Goal: Task Accomplishment & Management: Complete application form

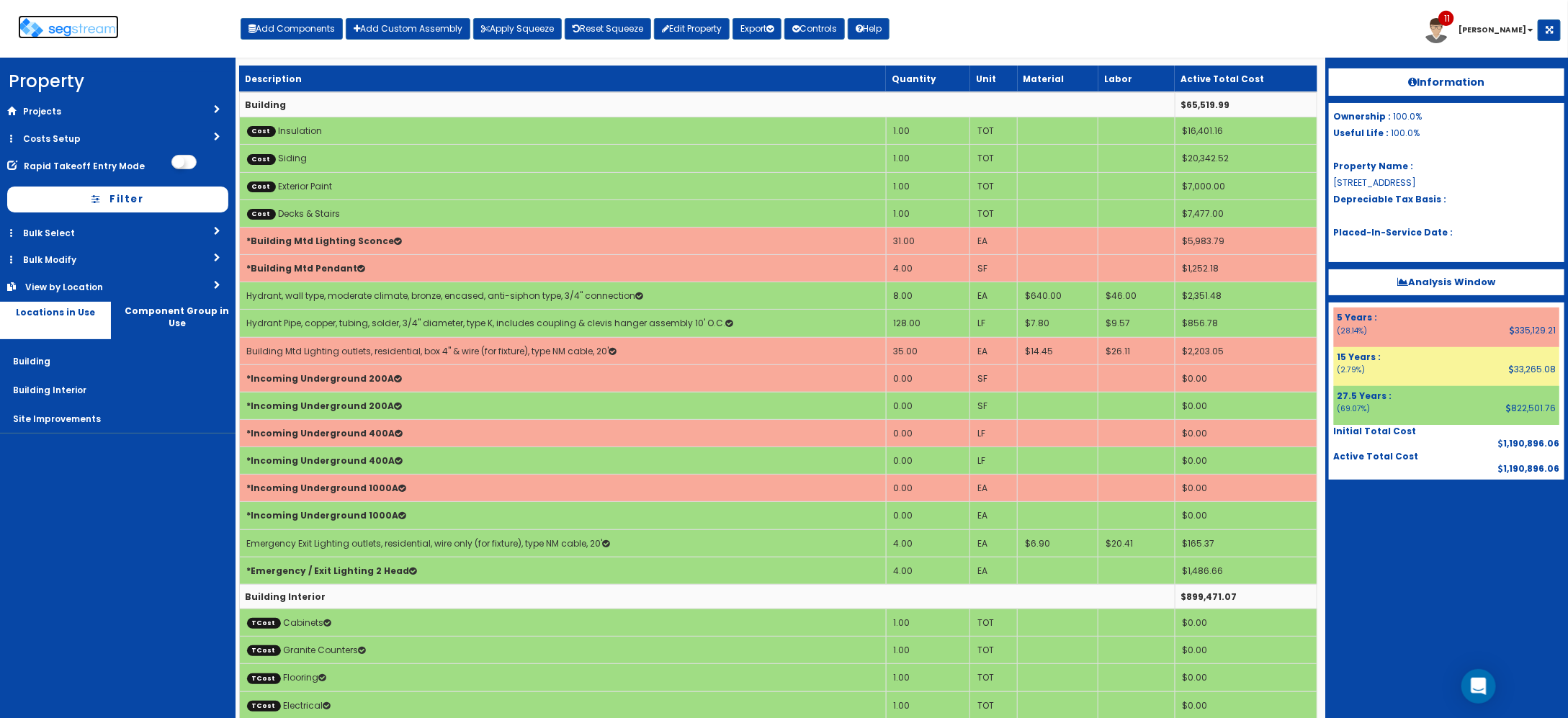
click at [70, 33] on img at bounding box center [68, 28] width 101 height 21
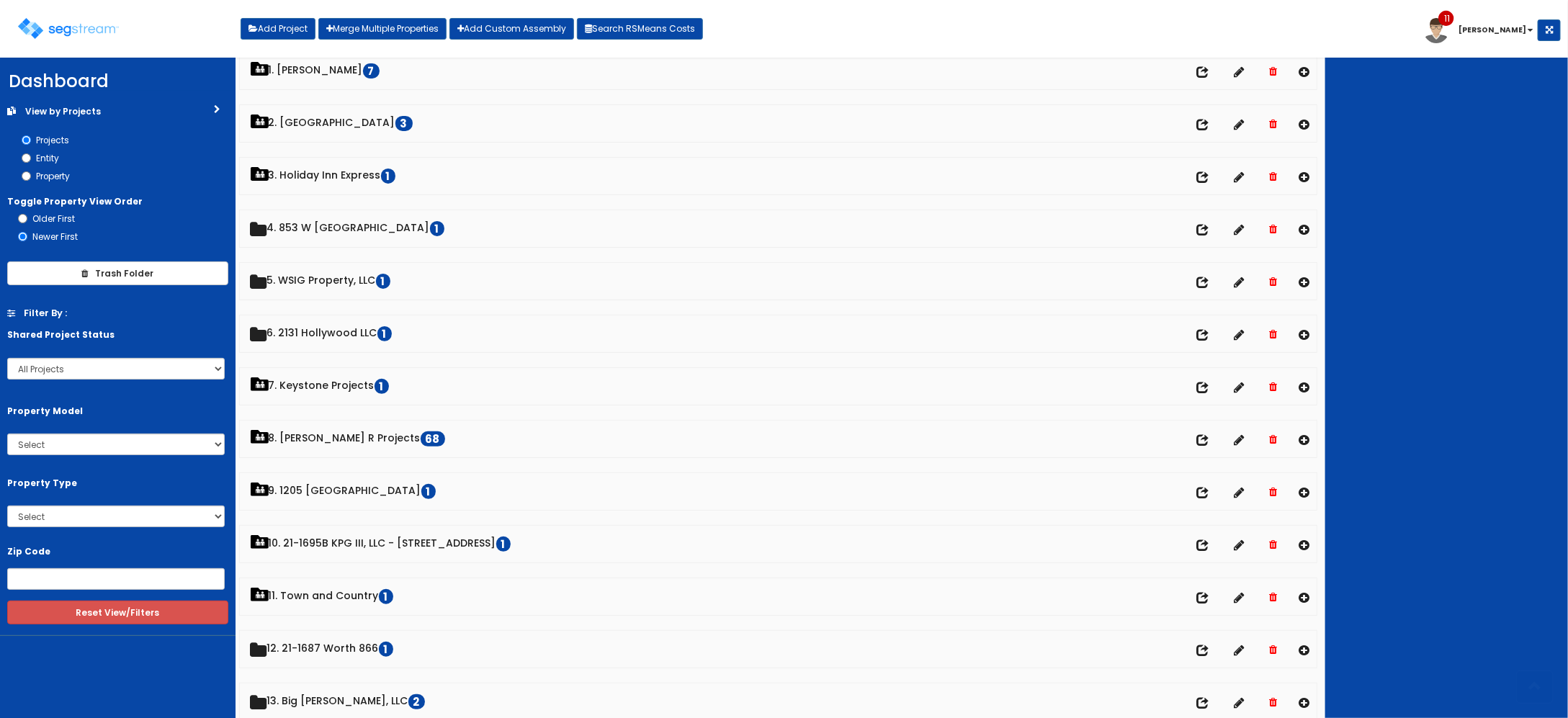
scroll to position [90, 0]
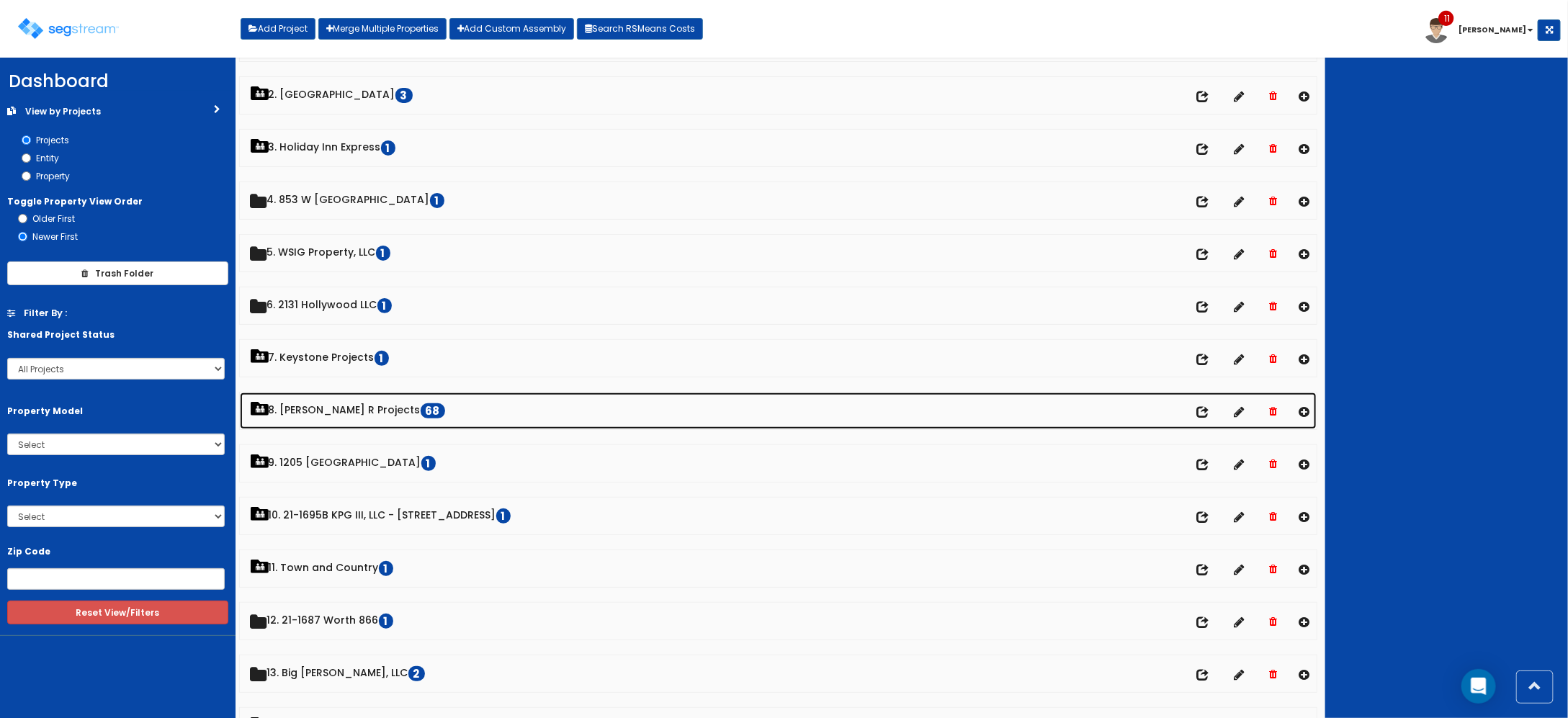
click at [326, 409] on link "8. Paul R Projects 68" at bounding box center [779, 411] width 1078 height 37
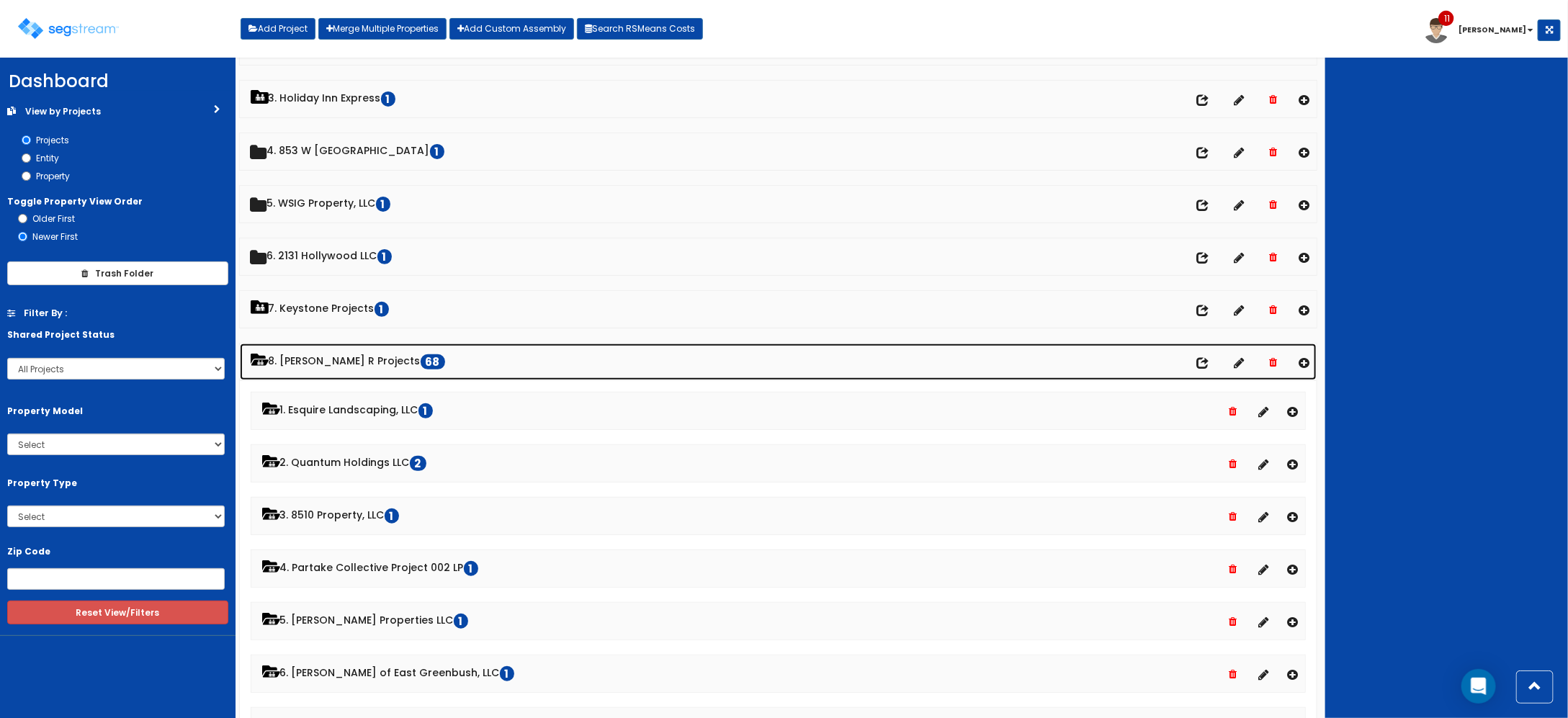
scroll to position [180, 0]
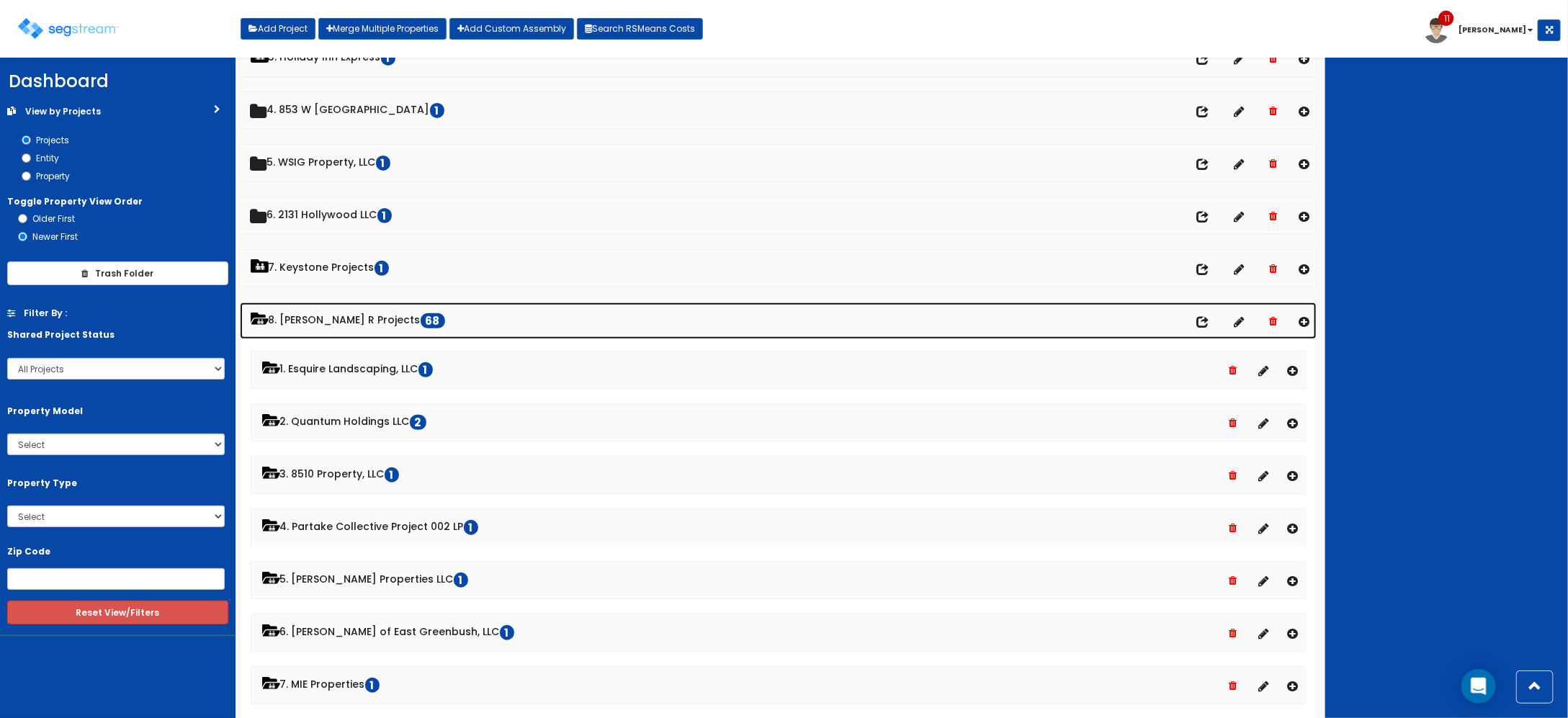
click at [303, 319] on link "8. Paul R Projects 68 No of entities" at bounding box center [779, 321] width 1078 height 37
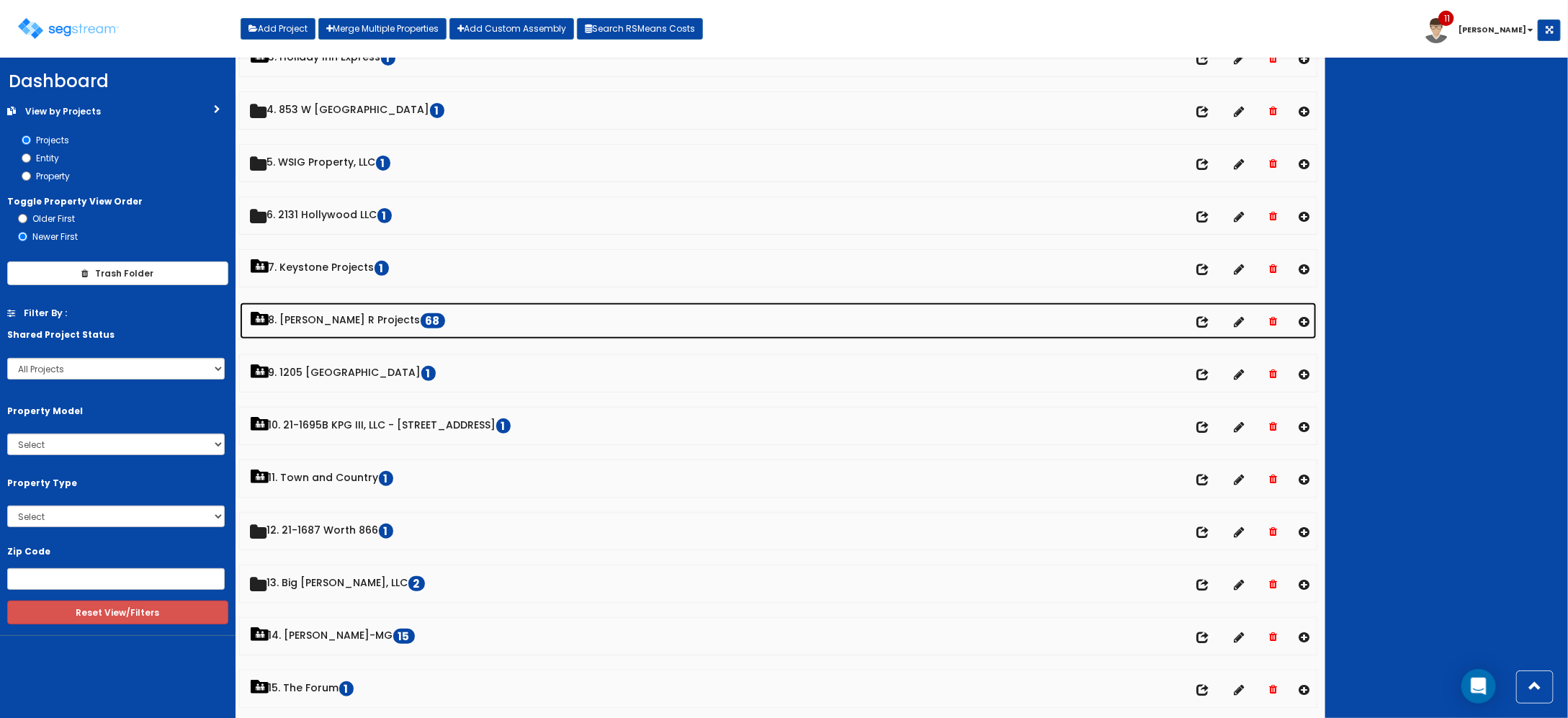
click at [310, 319] on link "8. Paul R Projects 68" at bounding box center [779, 321] width 1078 height 37
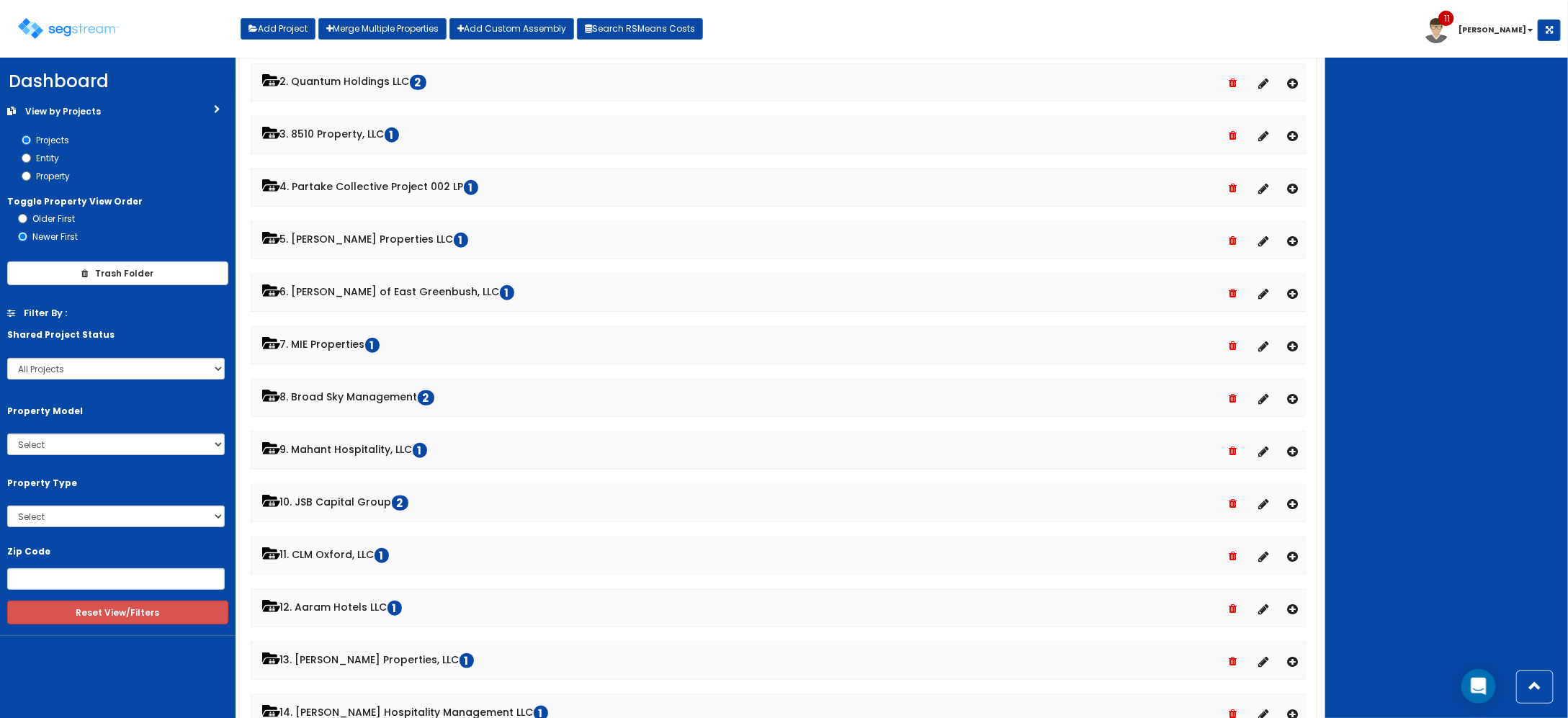
scroll to position [270, 0]
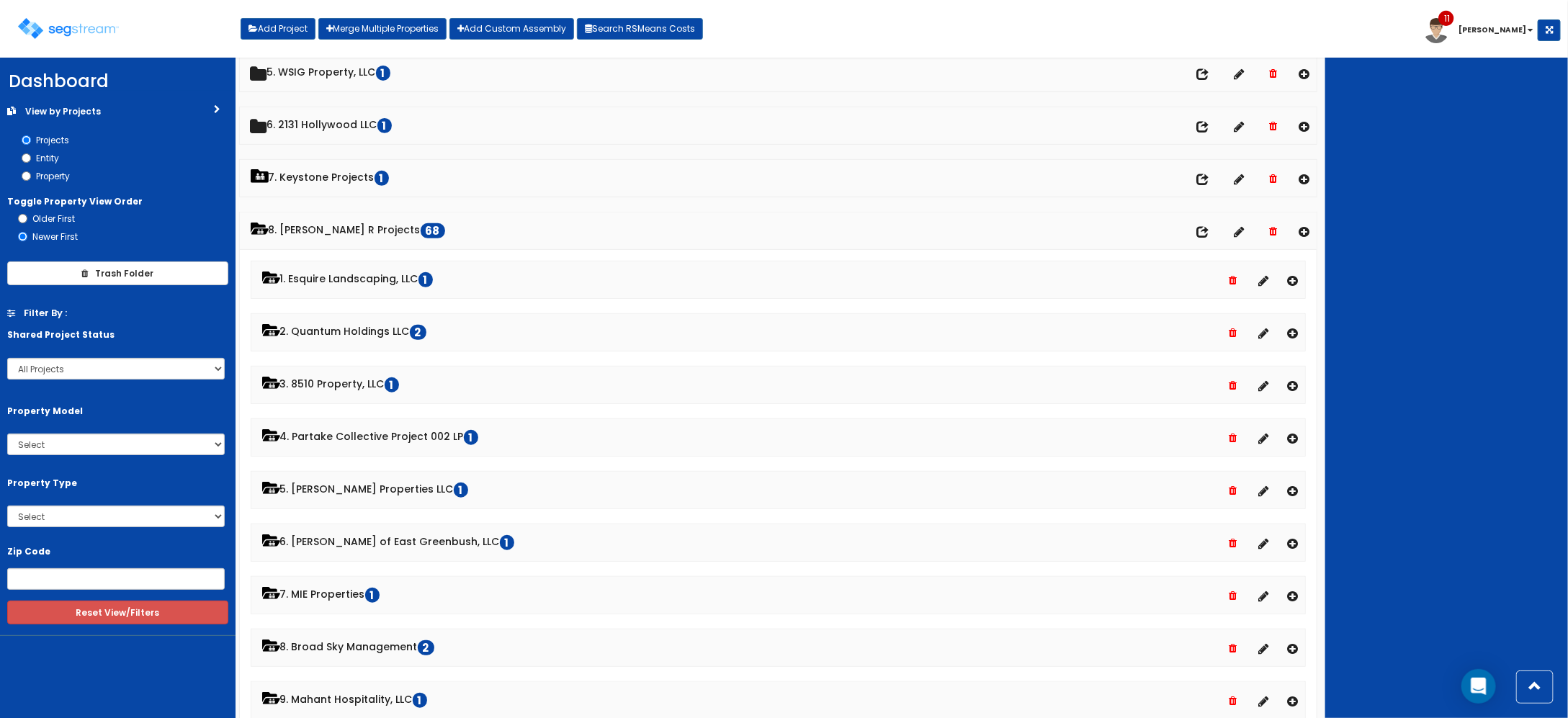
click at [816, 28] on div "Toggle navigation Add Project Merge Multiple Properties Add Custom Assembly Sea…" at bounding box center [784, 34] width 1554 height 47
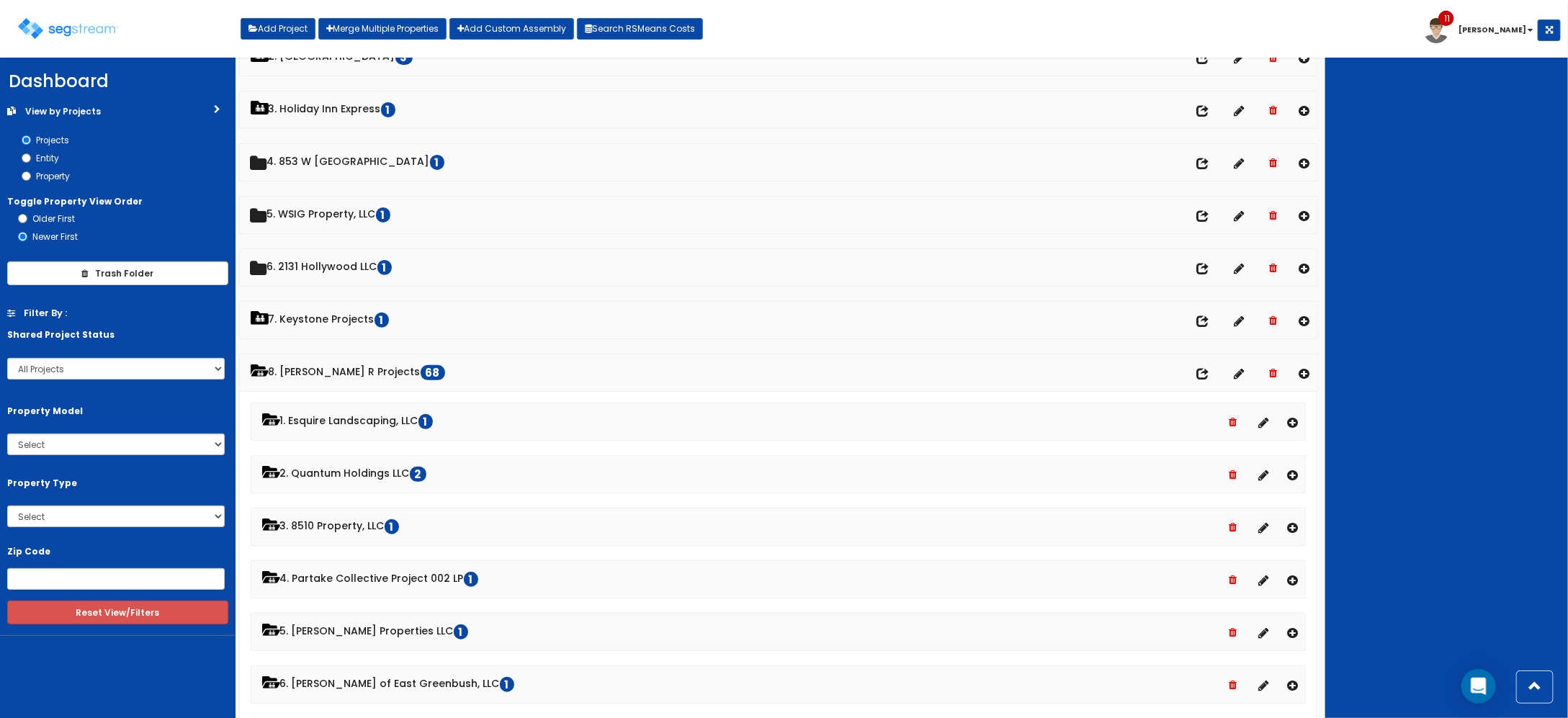
scroll to position [0, 0]
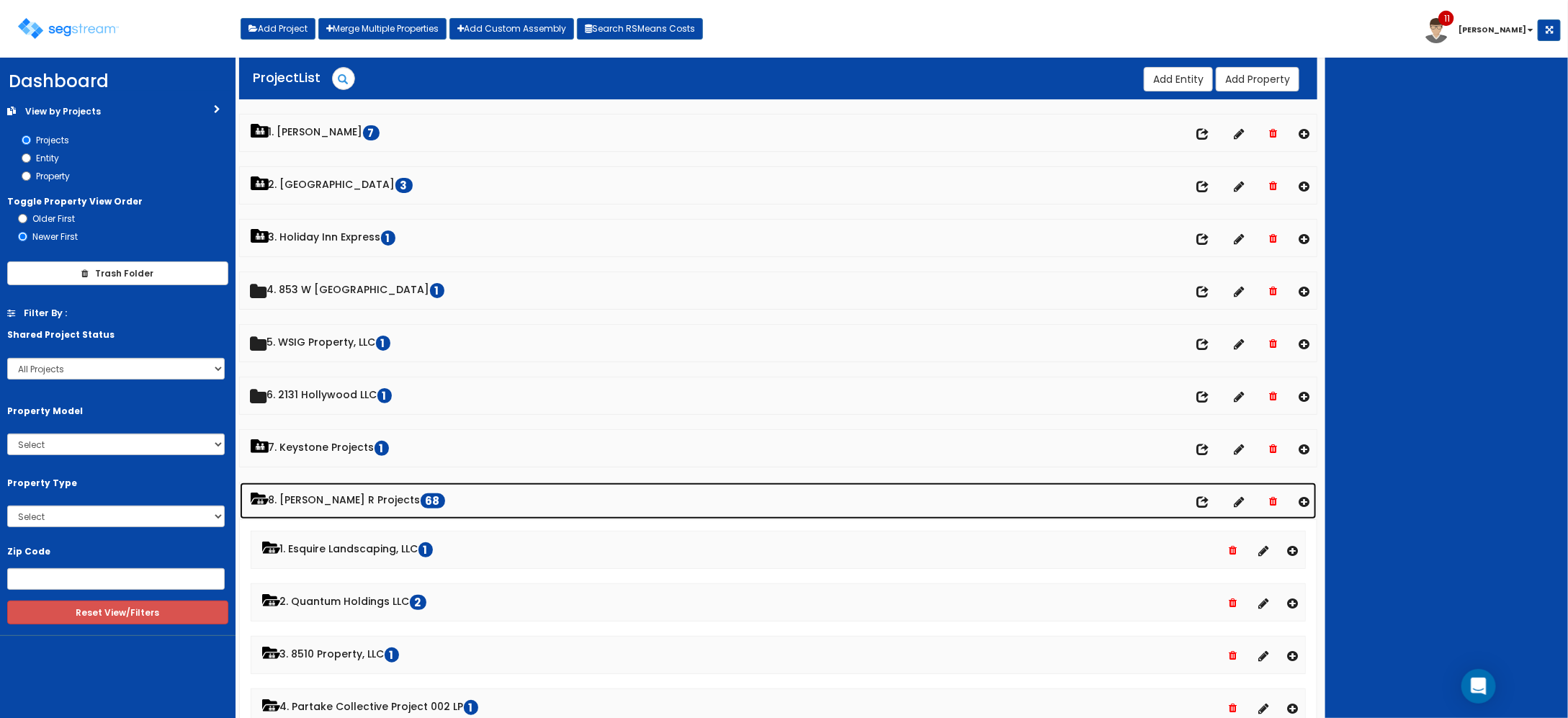
click at [342, 502] on link "8. Paul R Projects 68" at bounding box center [779, 501] width 1078 height 37
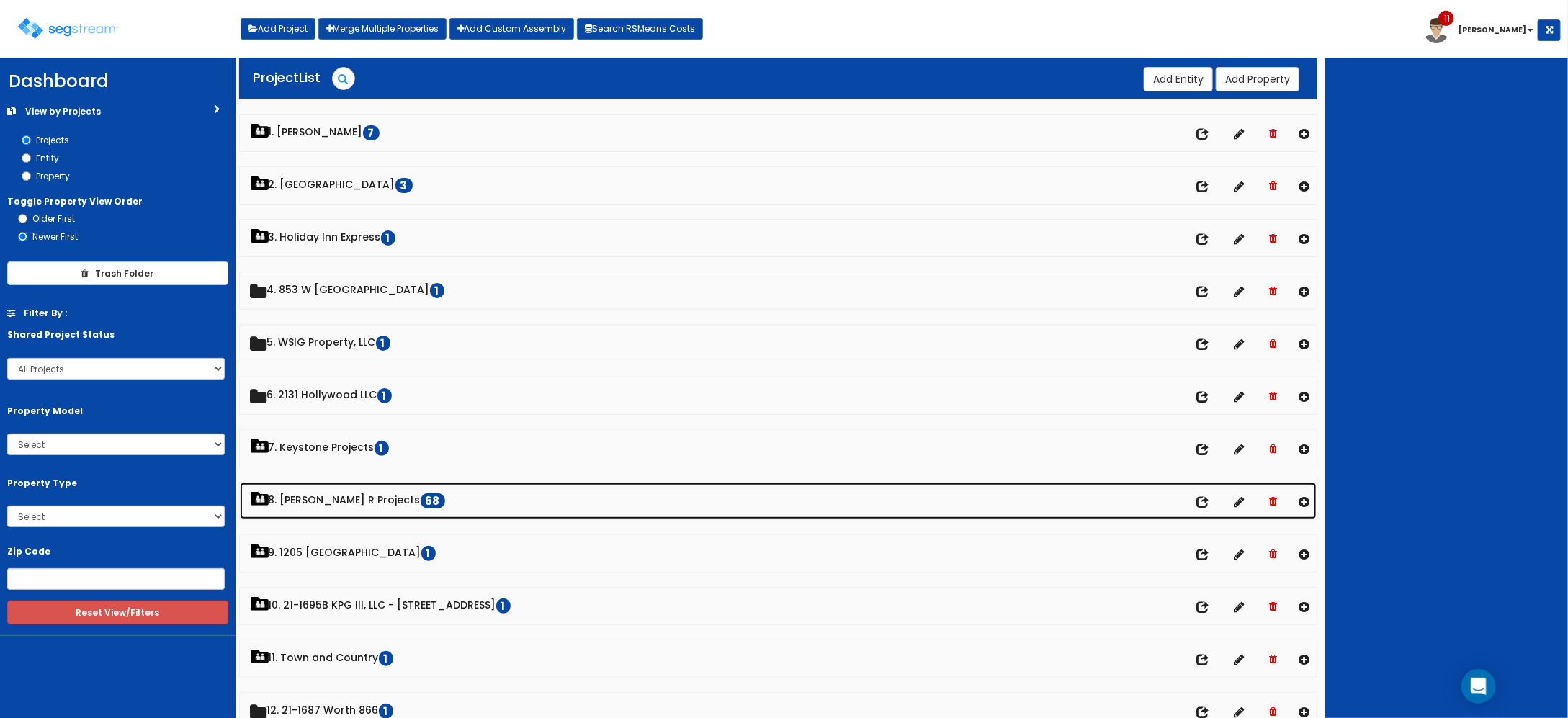
click at [347, 499] on link "8. Paul R Projects 68" at bounding box center [779, 501] width 1078 height 37
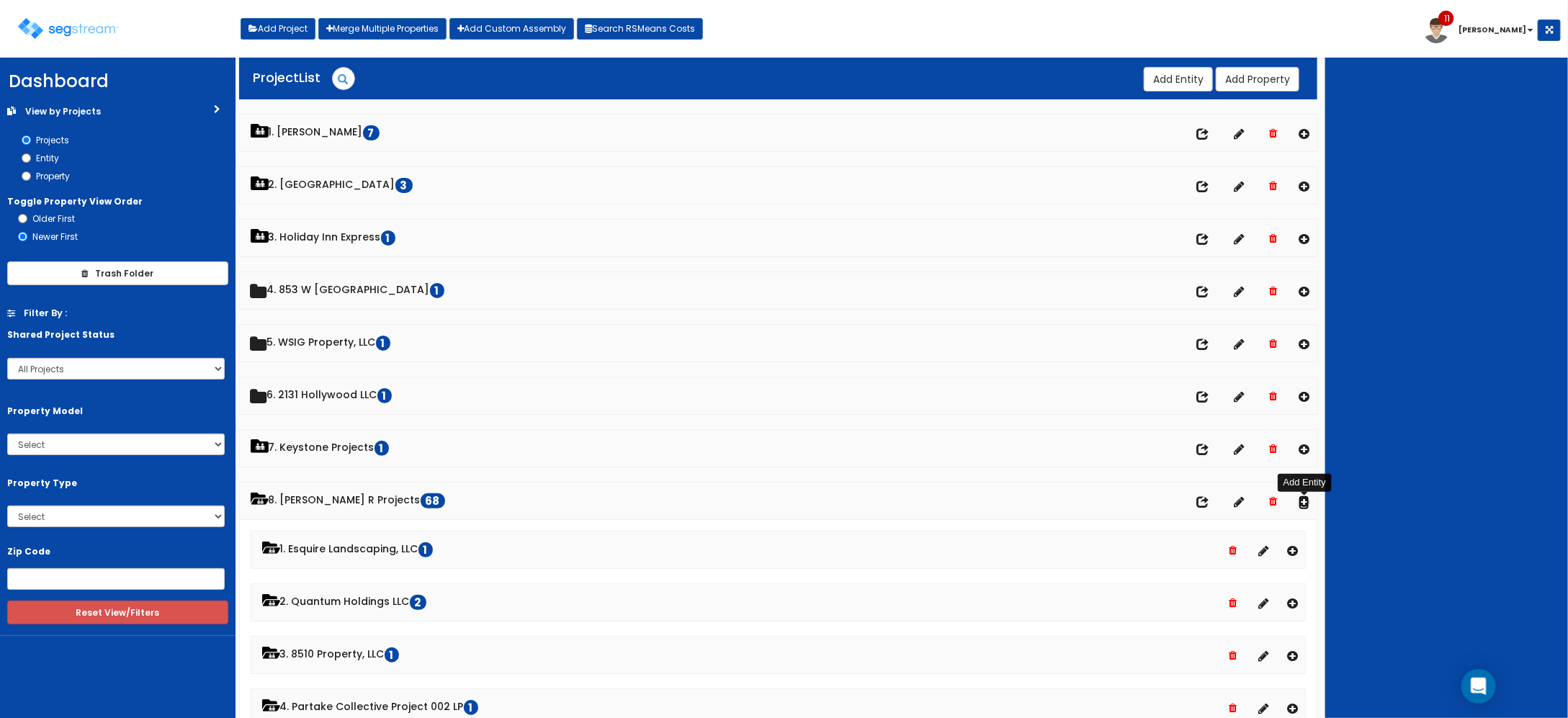
click at [1304, 505] on icon at bounding box center [1304, 501] width 11 height 13
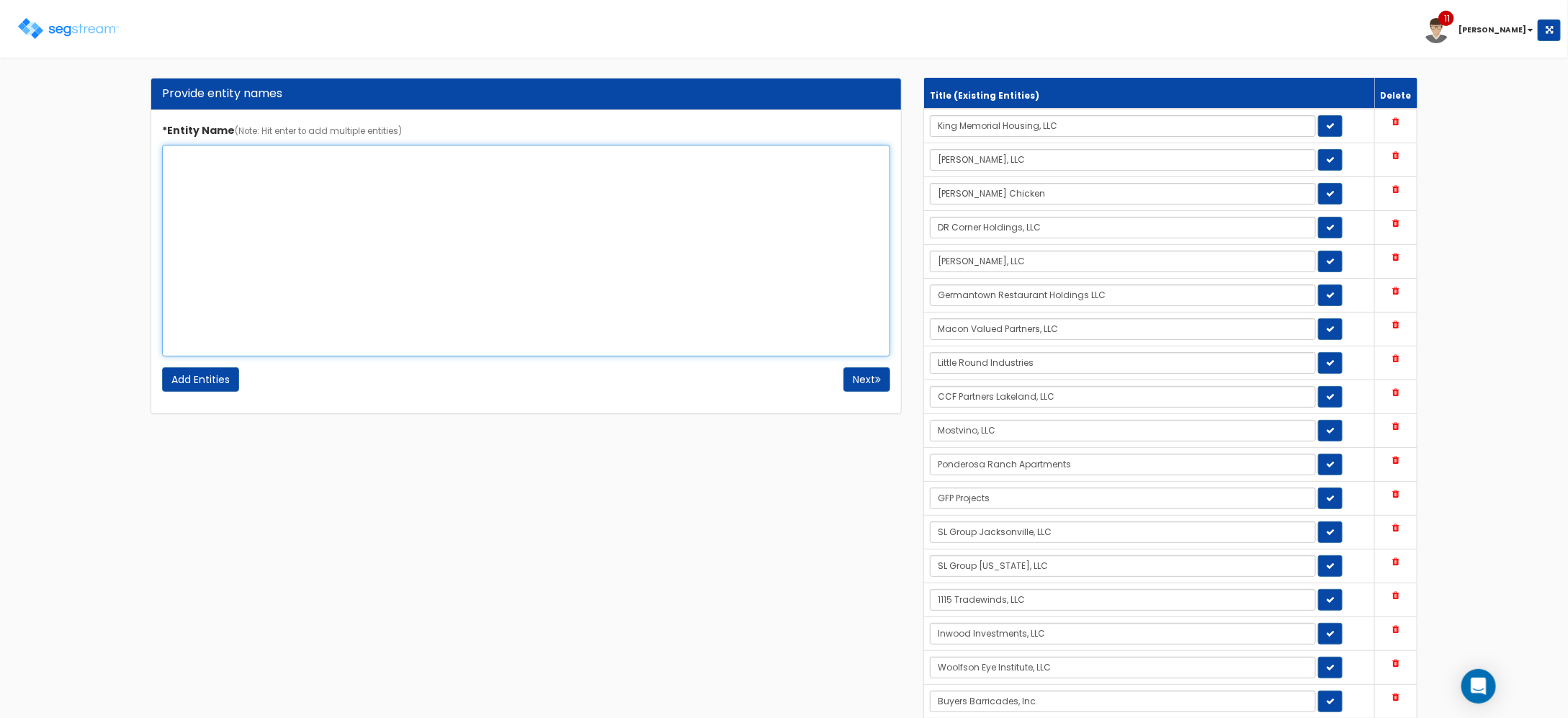
click at [449, 188] on textarea "*Entity Name (Note: Hit enter to add multiple entities)" at bounding box center [526, 251] width 729 height 212
click at [214, 168] on textarea "2807 Ferguson Lane LP" at bounding box center [526, 251] width 729 height 212
click at [240, 161] on textarea "2807 Ferguson Lane LP" at bounding box center [526, 251] width 729 height 212
click at [293, 161] on textarea "2807 Ferguson Lane LP" at bounding box center [526, 251] width 729 height 212
type textarea "2807 Ferguson Lane LP"
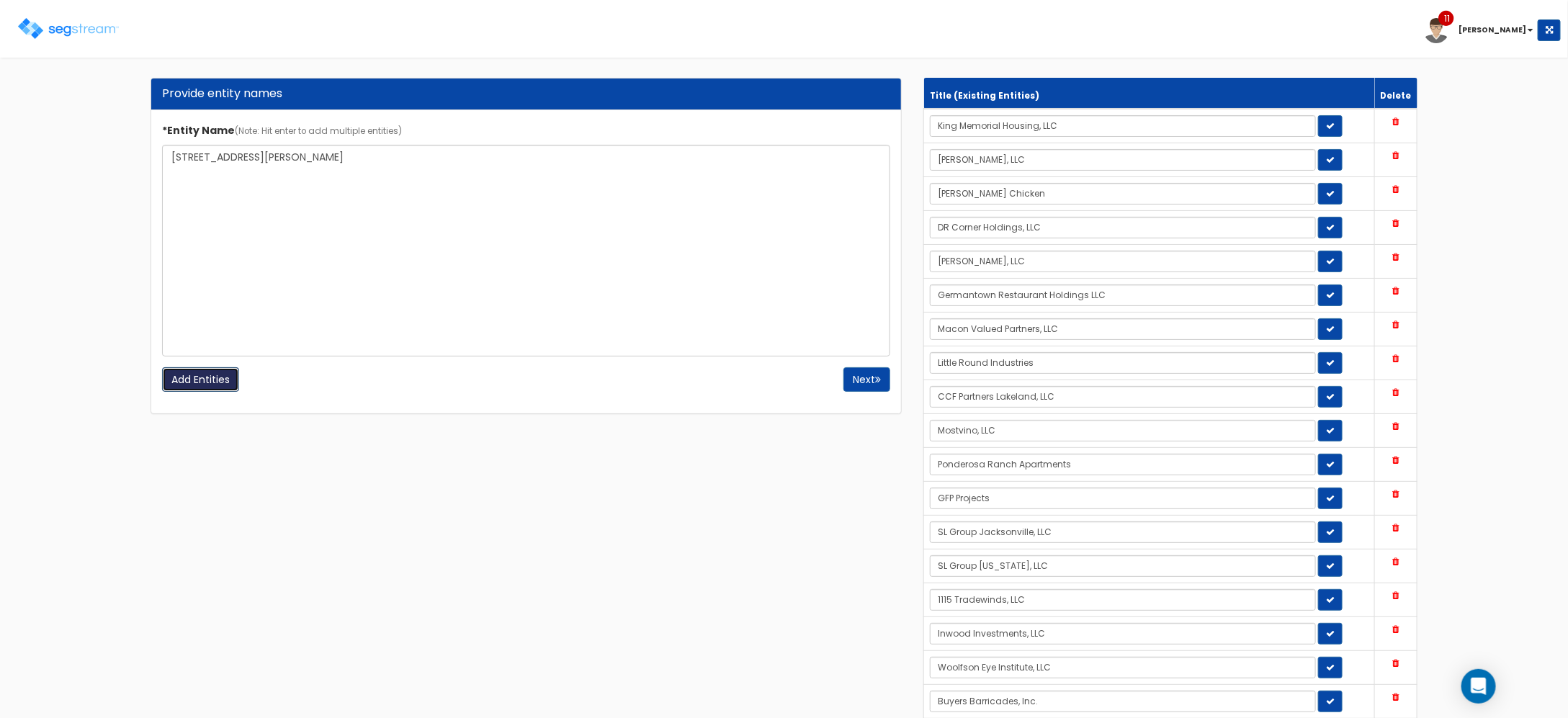
click at [210, 375] on input "Add Entities" at bounding box center [200, 379] width 77 height 24
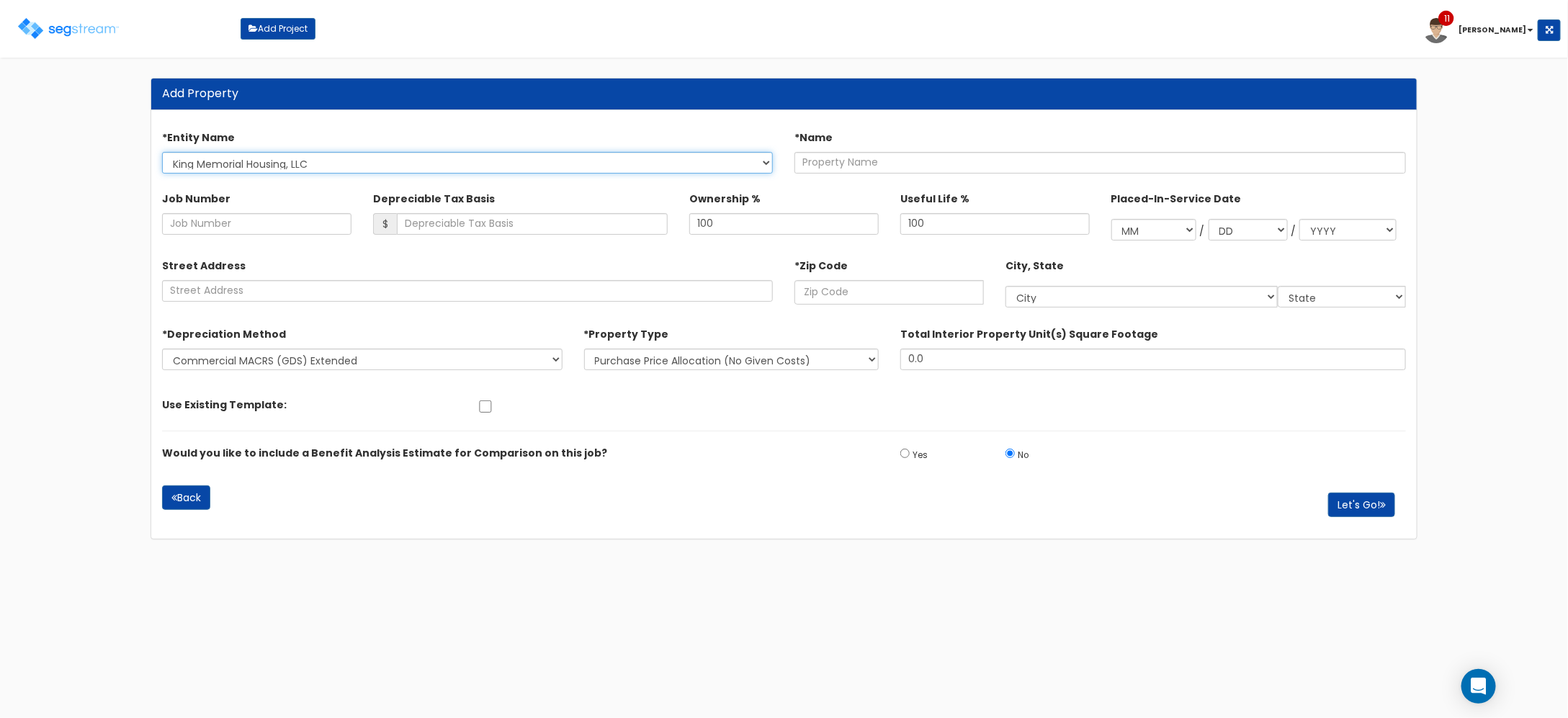
click at [455, 173] on select "King Memorial Housing, LLC RK Stuart, LLC Guthrie's Chicken DR Corner Holdings,…" at bounding box center [467, 163] width 611 height 22
select select "1708"
click at [162, 152] on select "King Memorial Housing, LLC RK Stuart, LLC Guthrie's Chicken DR Corner Holdings,…" at bounding box center [467, 163] width 611 height 22
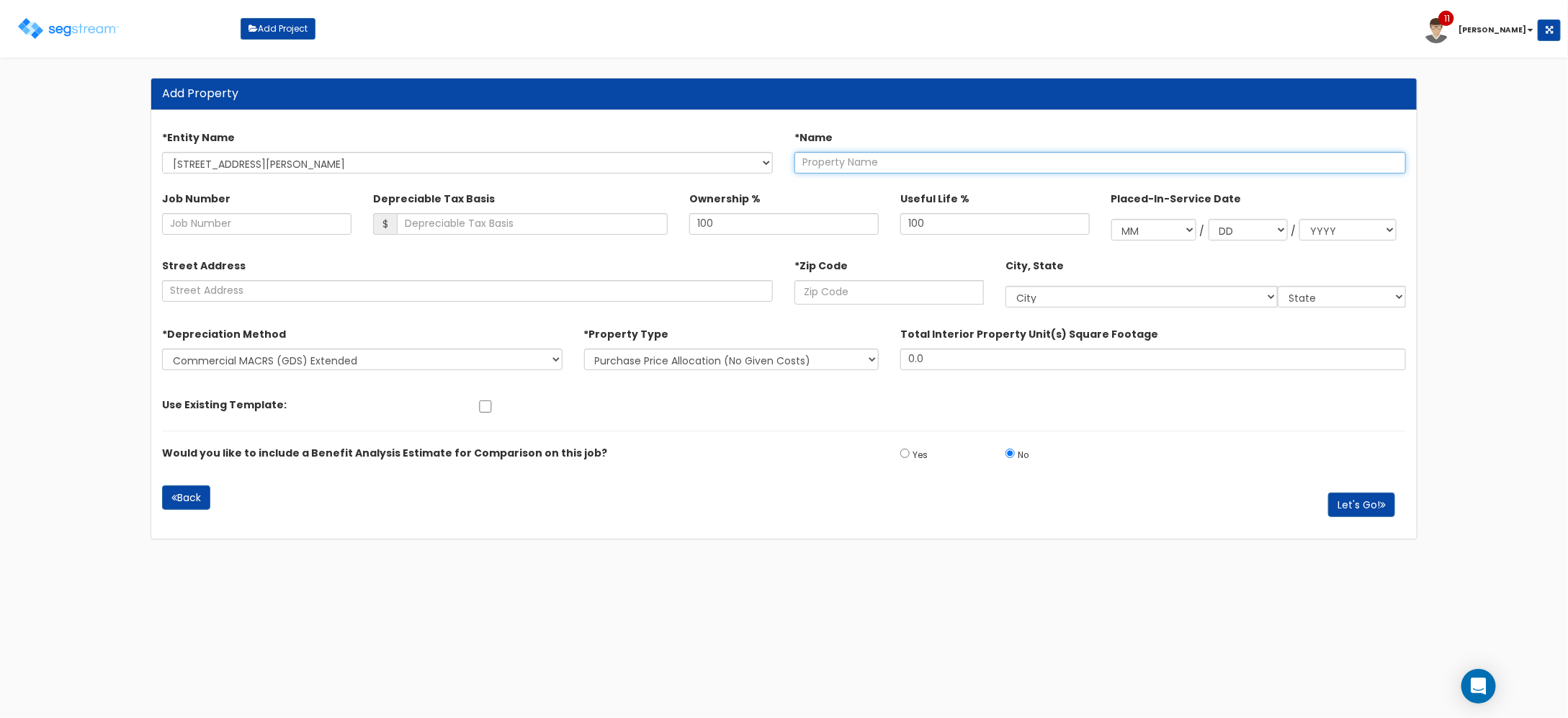
click at [859, 172] on input "text" at bounding box center [1099, 163] width 611 height 22
click at [866, 158] on input "Hine" at bounding box center [1099, 163] width 611 height 22
type input "Hines Pool &Spa"
click at [884, 270] on div "*Zip Code" at bounding box center [888, 279] width 189 height 51
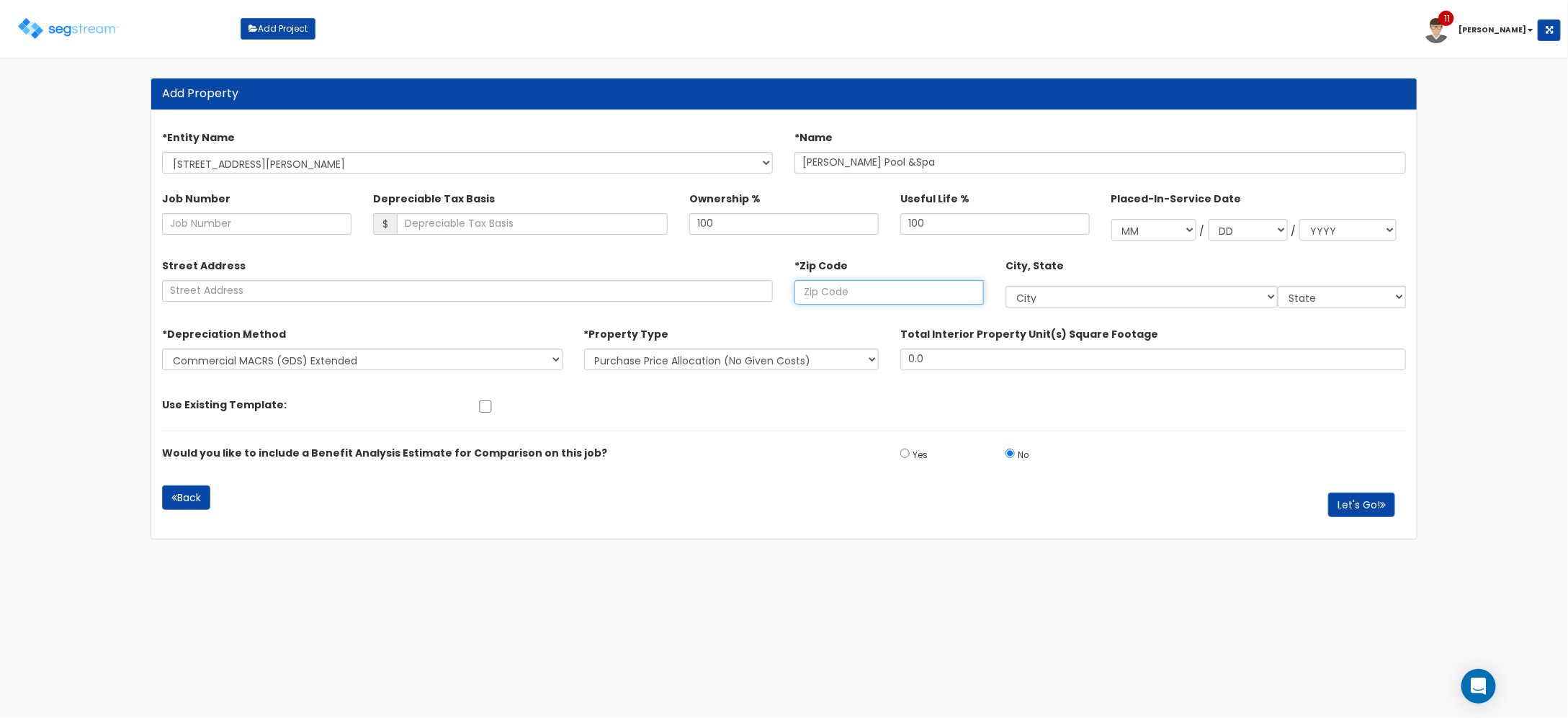
click at [882, 293] on input "text" at bounding box center [888, 292] width 189 height 24
type input "78"
select select "TX"
type input "78754"
click at [743, 375] on div "*Property Type New Construction / Reno / TI's (Given Costs) Purchase Price Allo…" at bounding box center [731, 349] width 316 height 54
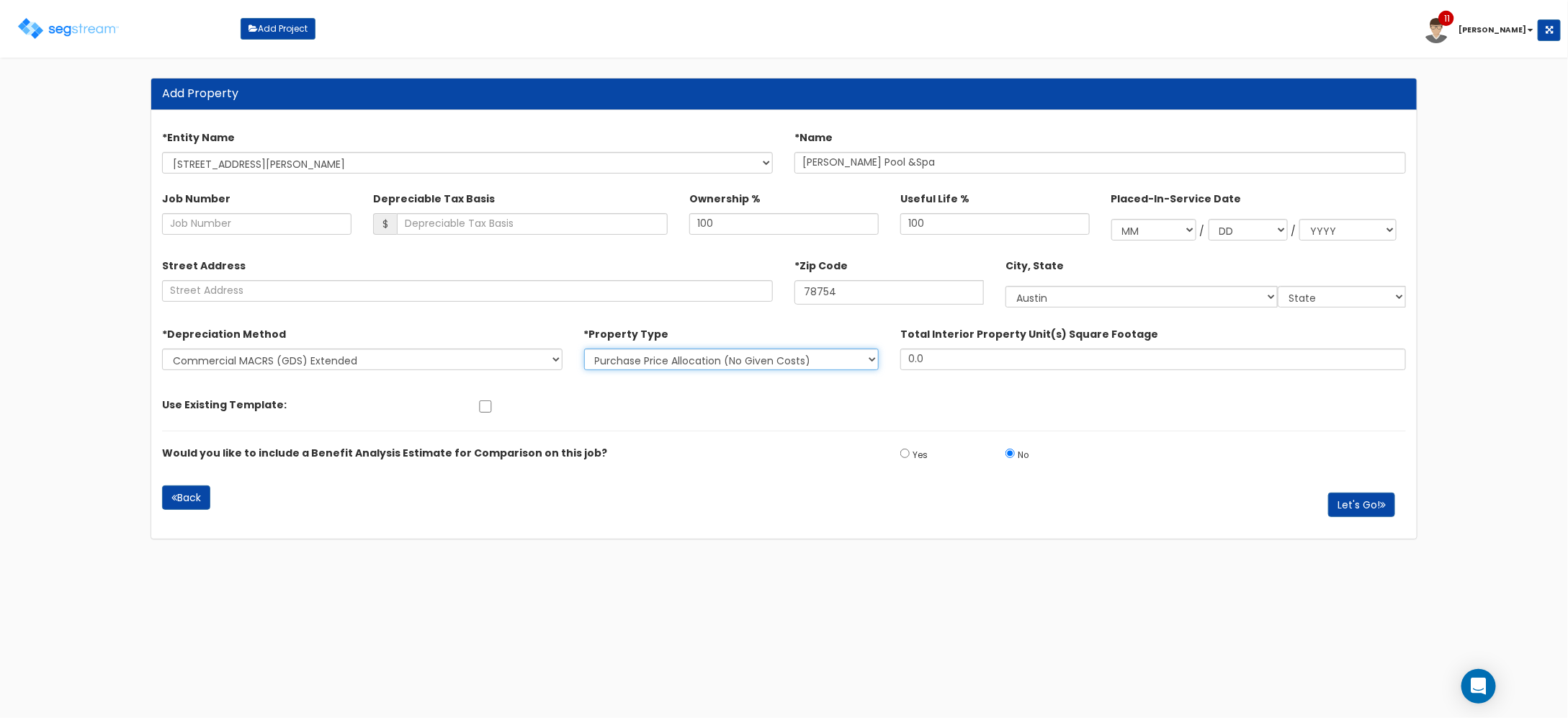
click at [746, 367] on select "New Construction / Reno / TI's (Given Costs) Purchase Price Allocation (No Give…" at bounding box center [731, 359] width 294 height 22
select select "NEW"
click at [584, 349] on select "New Construction / Reno / TI's (Given Costs) Purchase Price Allocation (No Give…" at bounding box center [731, 359] width 294 height 22
click at [922, 399] on div "Use Existing Template: Select 2024 W 1st Street Airport Meadows Storage Clive" at bounding box center [783, 403] width 1265 height 26
click at [1395, 505] on button "Let's Go!" at bounding box center [1361, 505] width 67 height 24
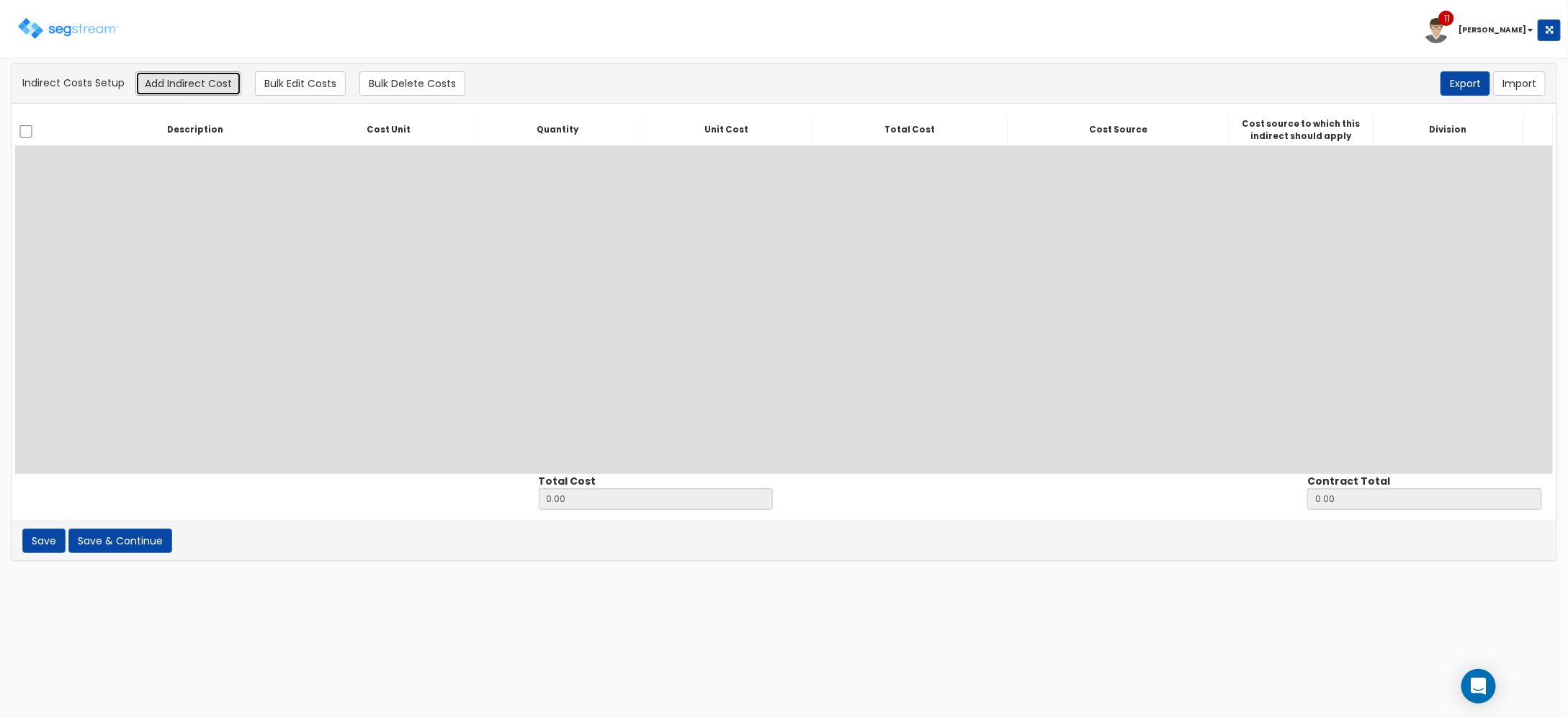
click at [188, 88] on button "Add Indirect Cost" at bounding box center [188, 83] width 106 height 24
select select
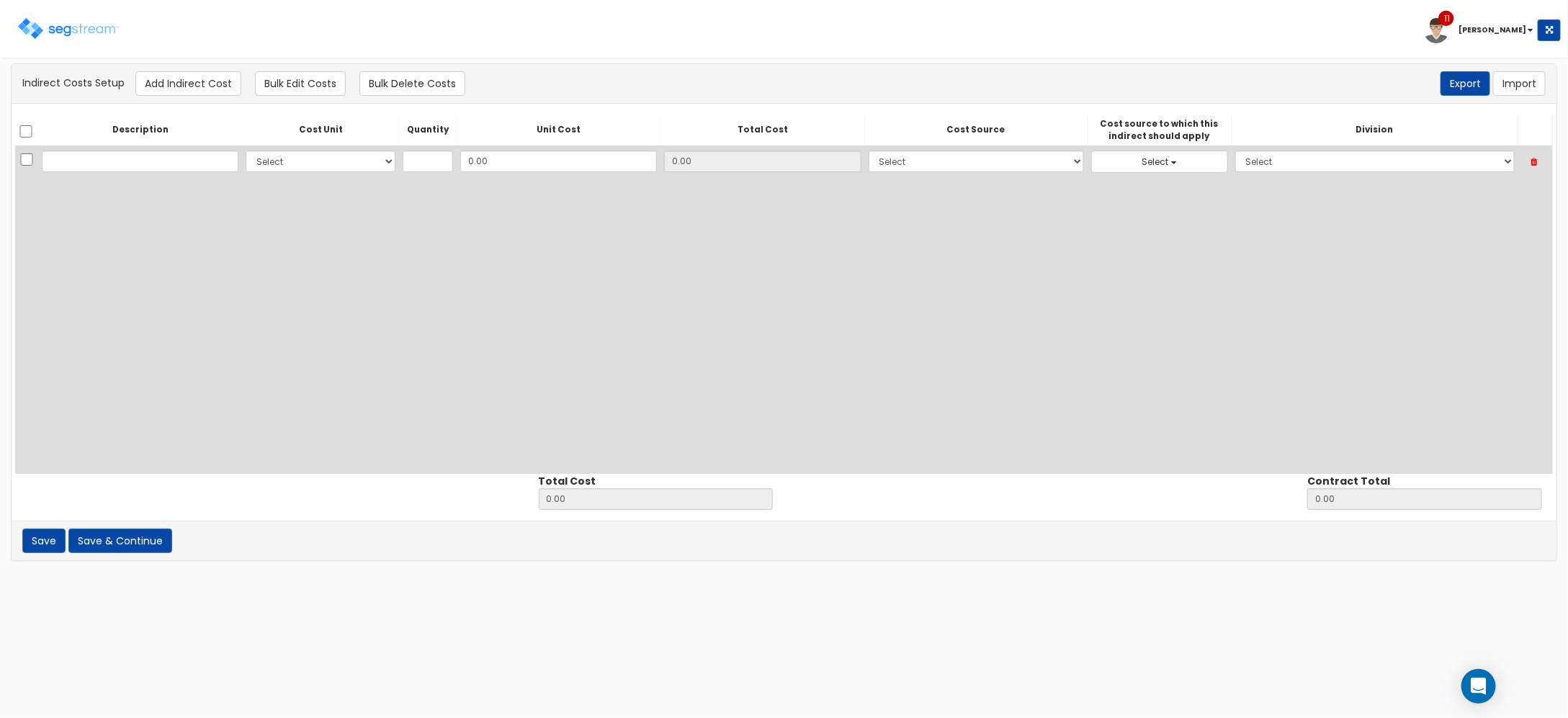
click at [349, 387] on div "Description Cost Unit Quantity Unit Cost Total Cost Cost Source Cost source to …" at bounding box center [784, 294] width 1538 height 359
click at [133, 163] on input "text" at bounding box center [140, 161] width 197 height 22
type input "General Conditions"
select select "10"
type input "1"
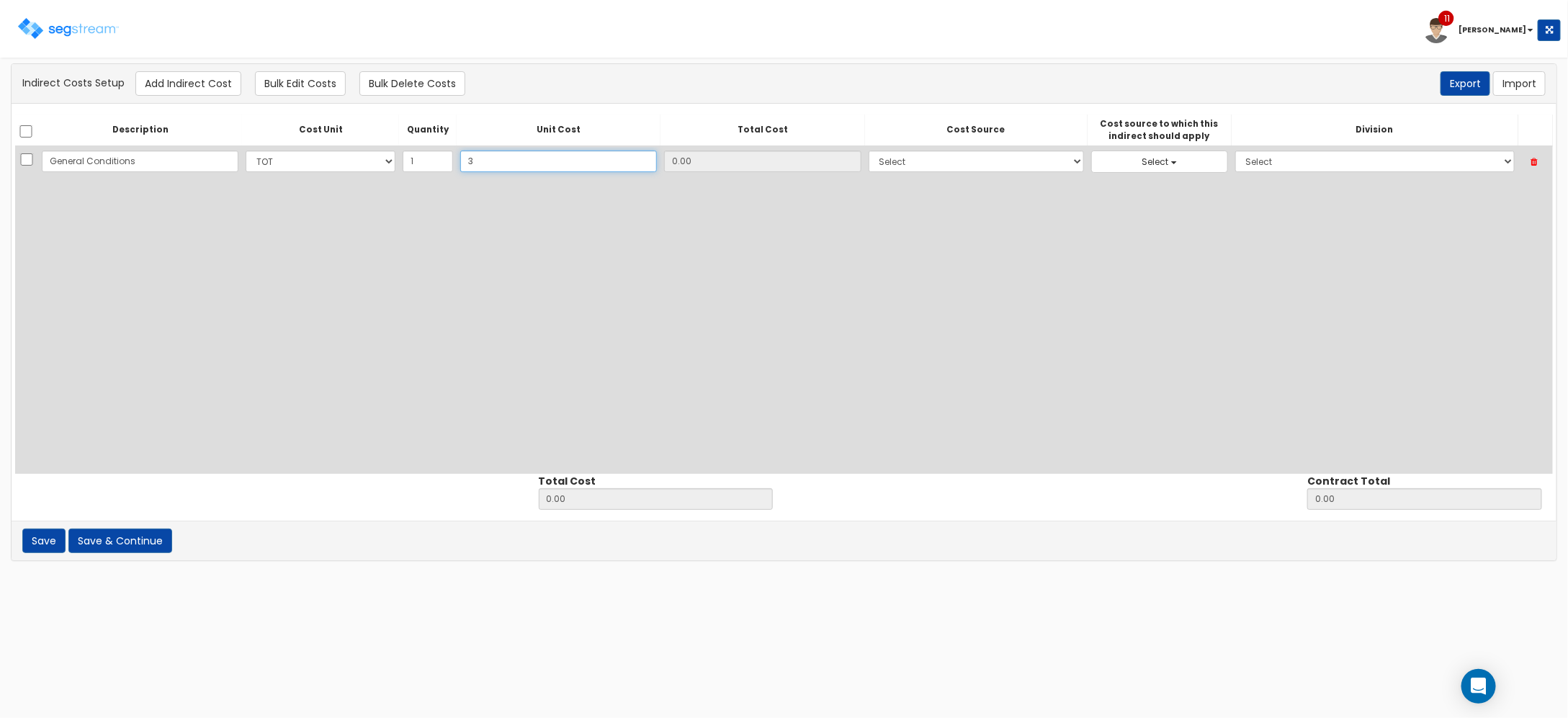
type input "31"
type input "31.00"
type input "314"
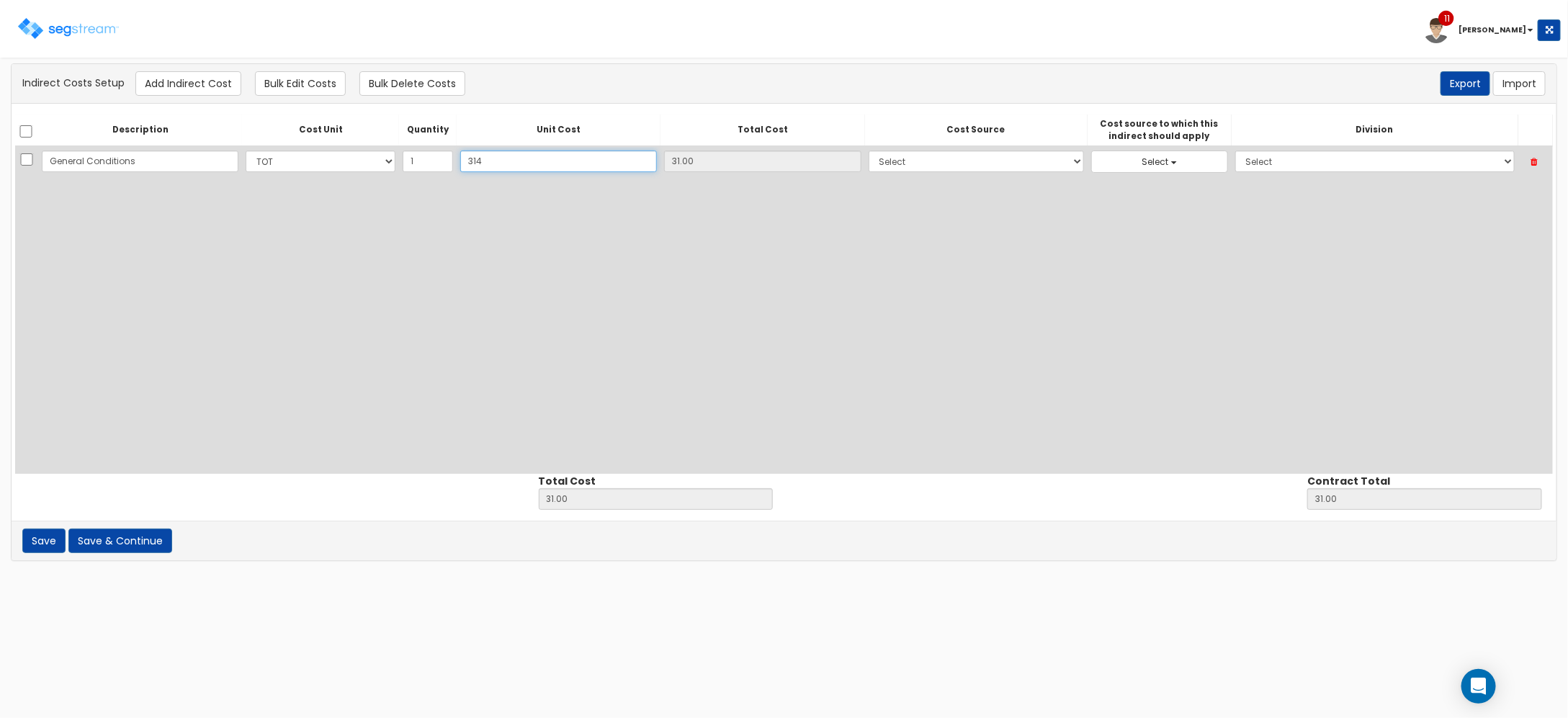
type input "314.00"
type input "3141"
type input "3,141.00"
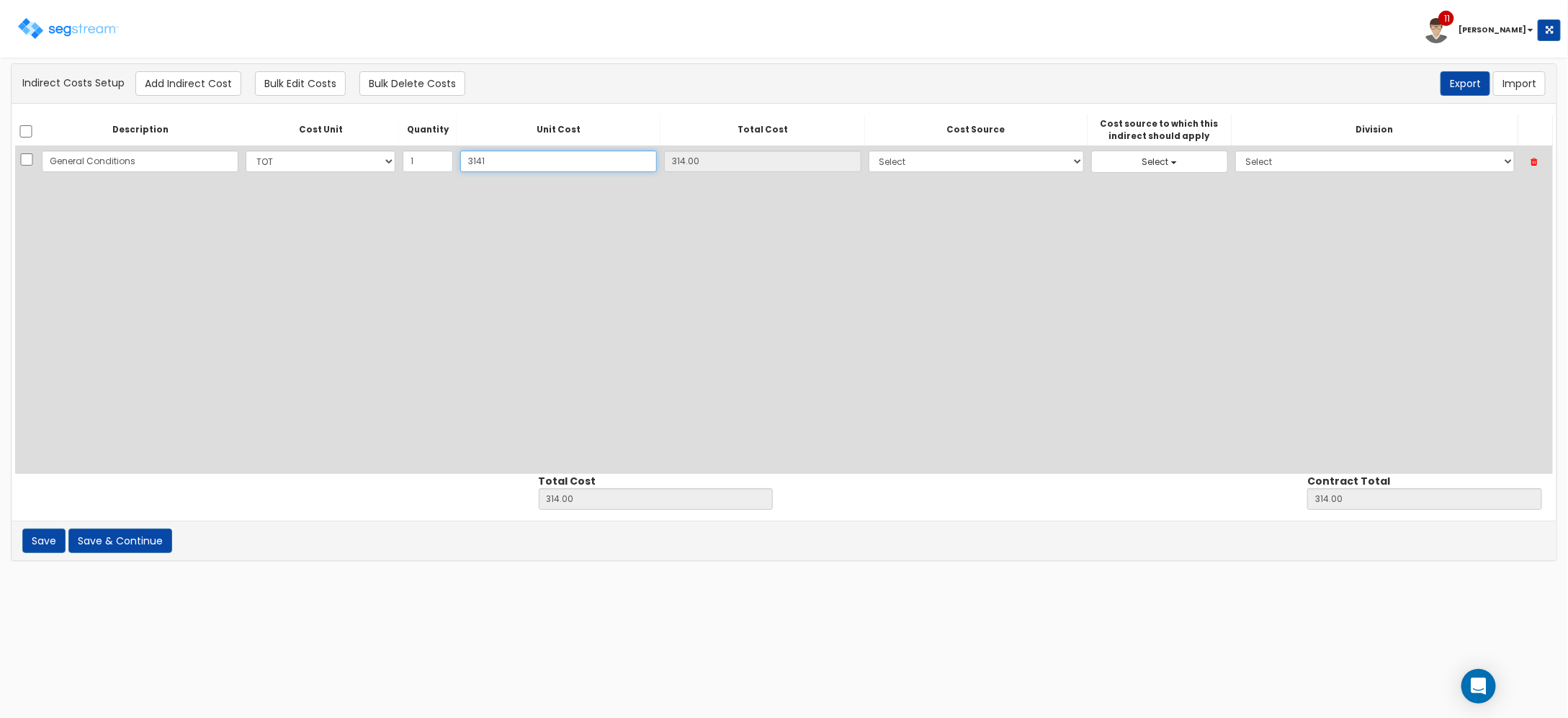
type input "3,141.00"
type input "3,141"
type input "3,141.00"
type input "3,1410"
type input "31,410.00"
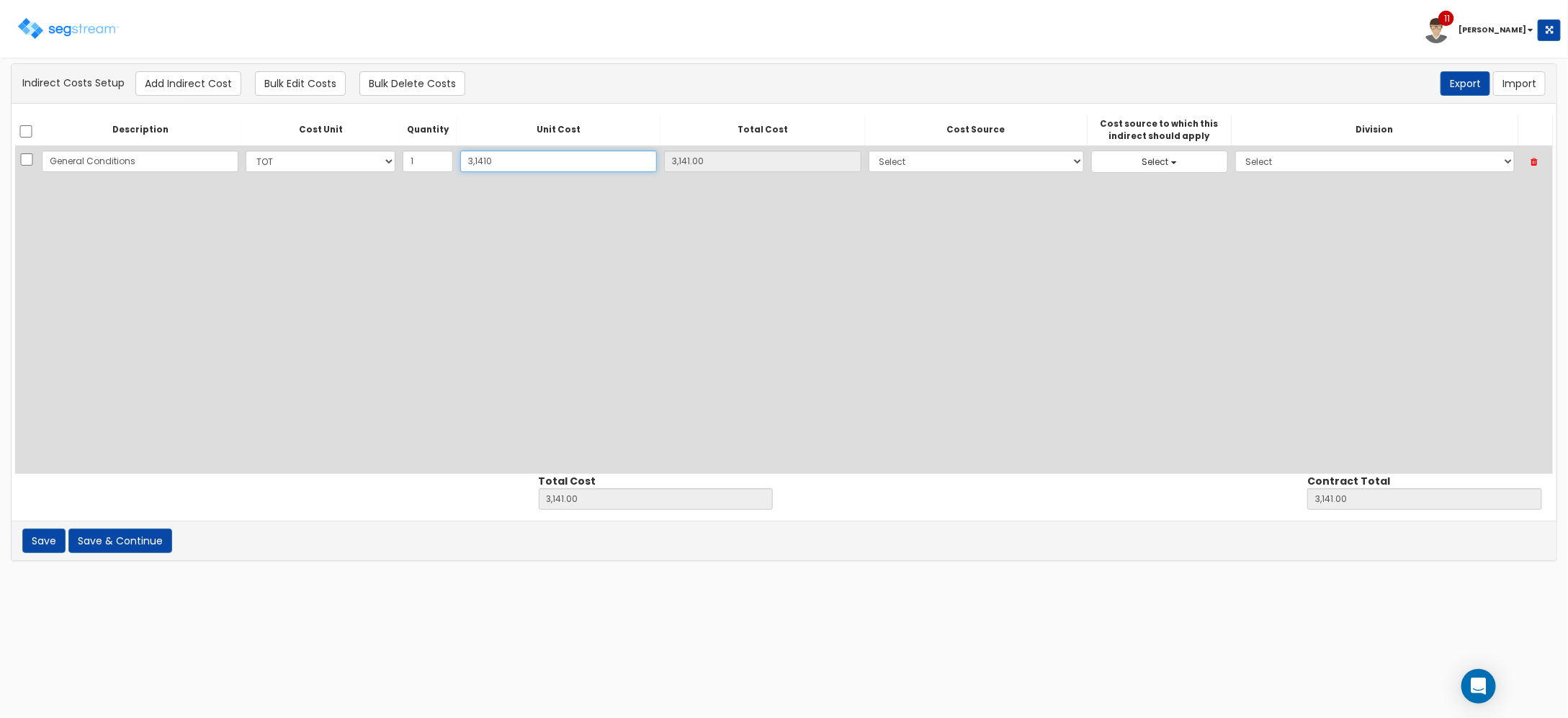
type input "31,410.00"
type input "31,410"
type input "31,410.00"
type input "31,4102"
type input "314,102.00"
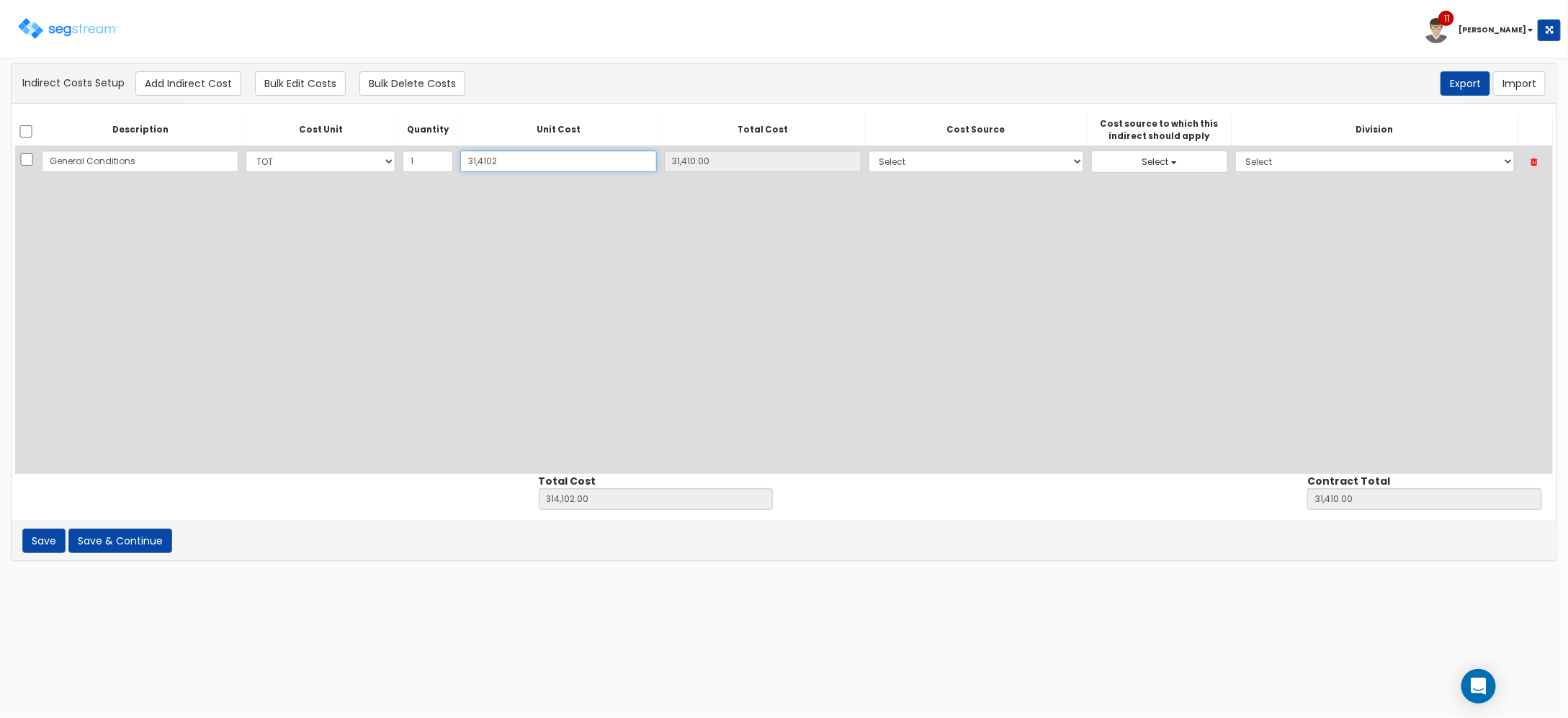
type input "314,102.00"
type input "314,102"
type input "314,102.00"
type input "314,102"
select select "6"
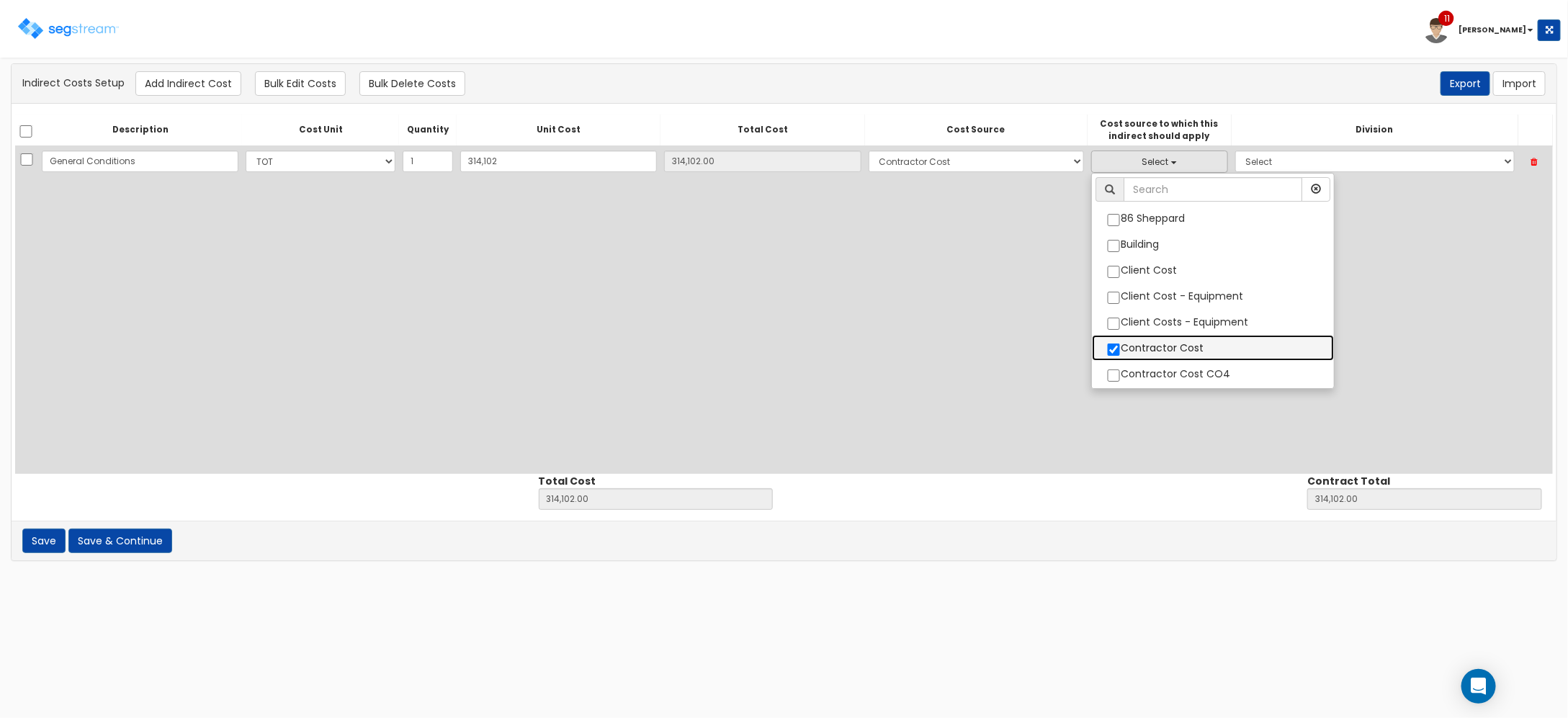
select select "6"
checkbox input "true"
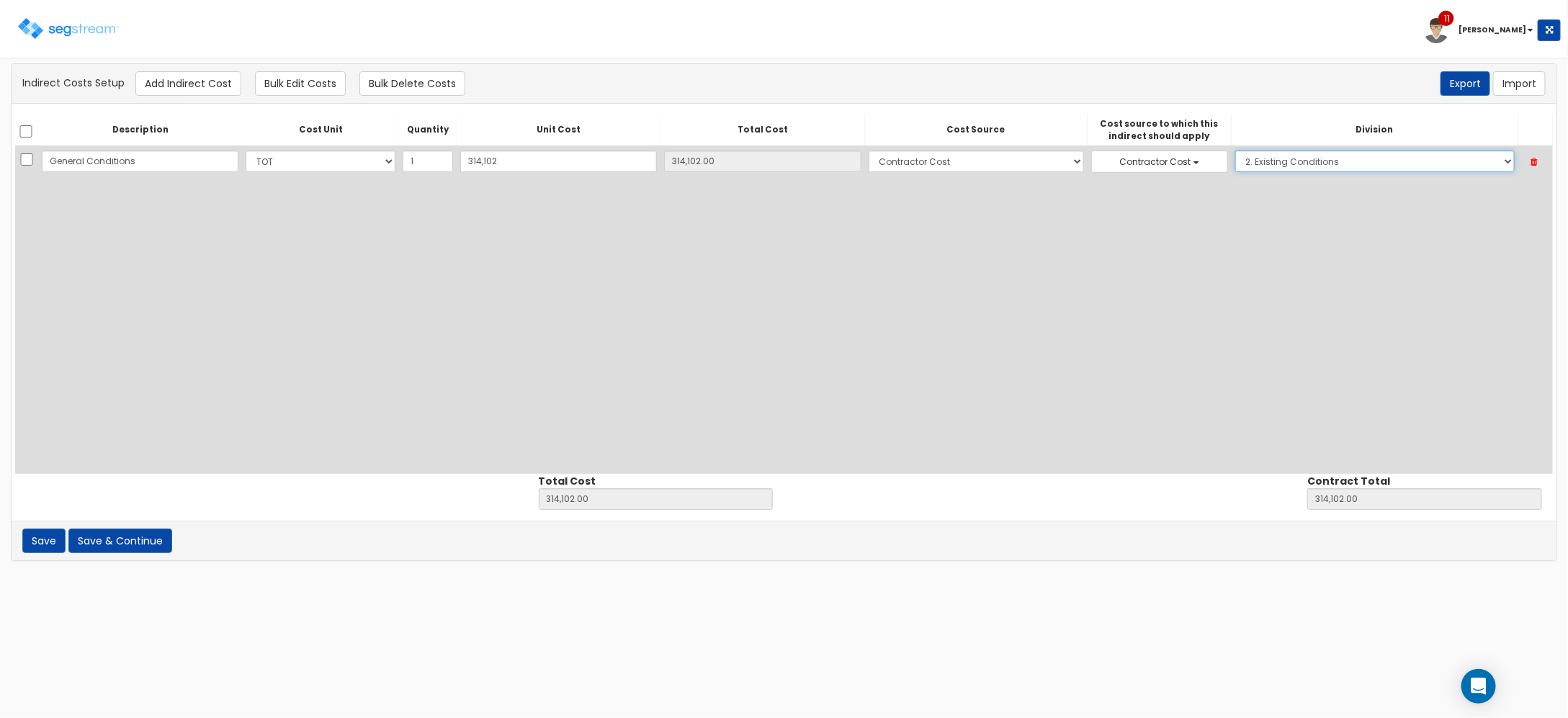
select select "1"
click at [209, 77] on button "Add Indirect Cost" at bounding box center [188, 83] width 106 height 24
select select "10"
select select "6"
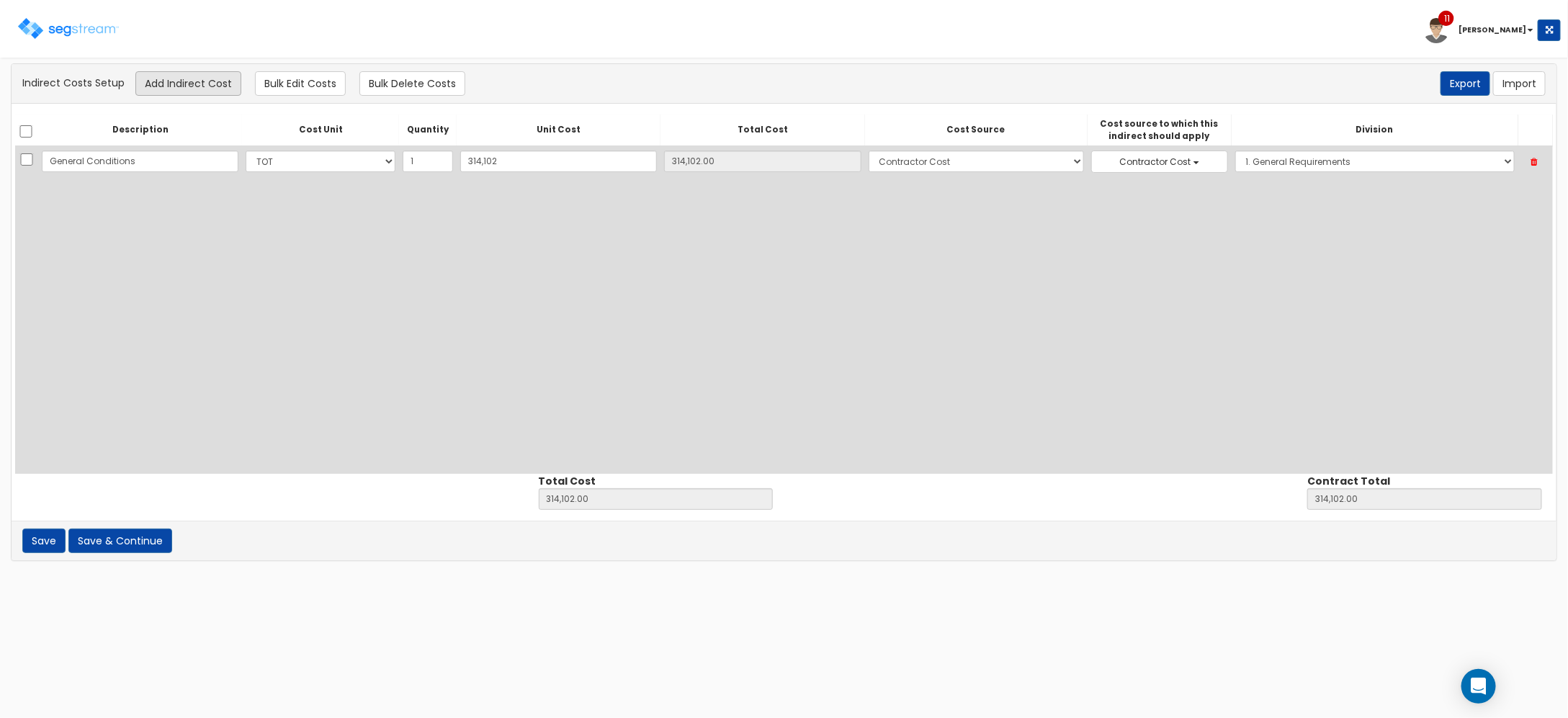
select select "1"
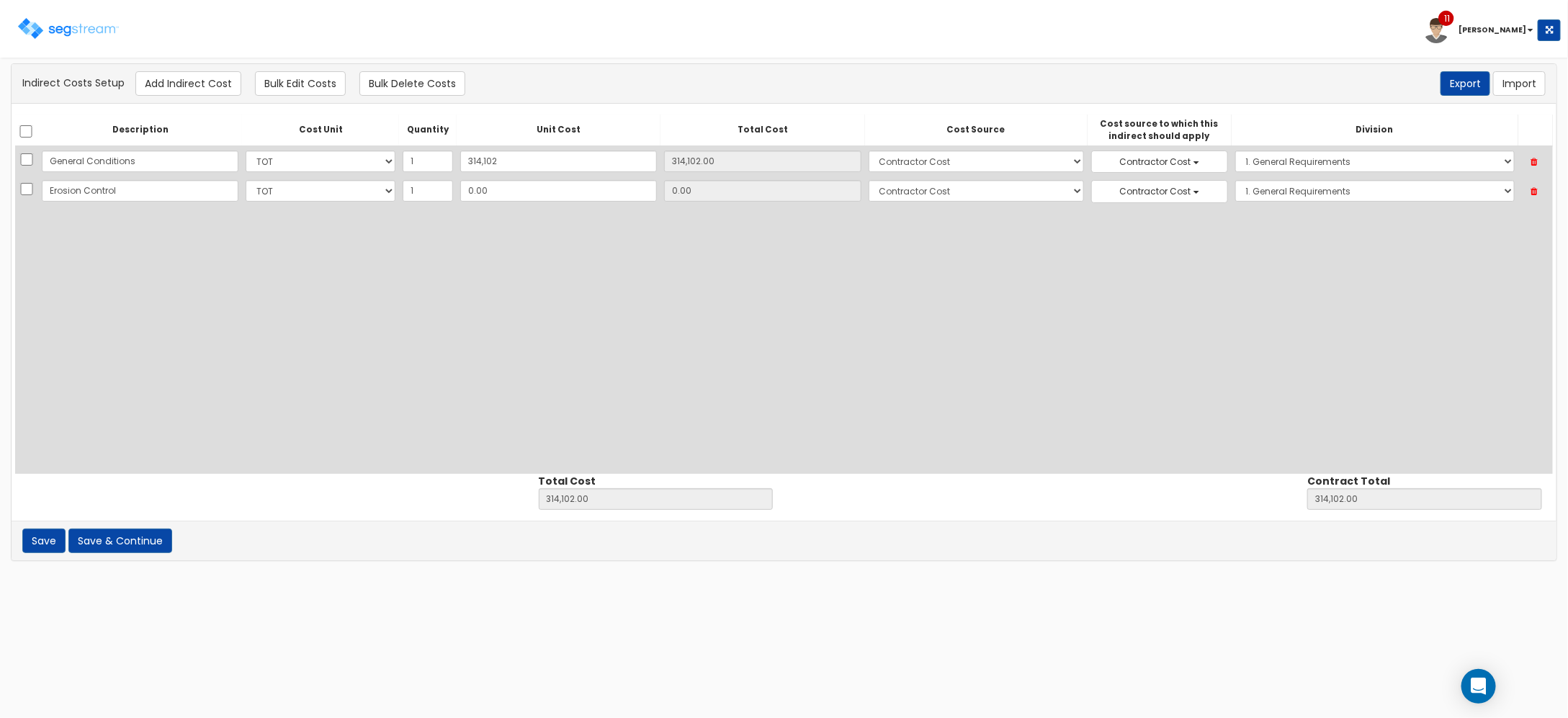
type input "Erosion Control"
type input "48"
type input "314,150.00"
type input "48.00"
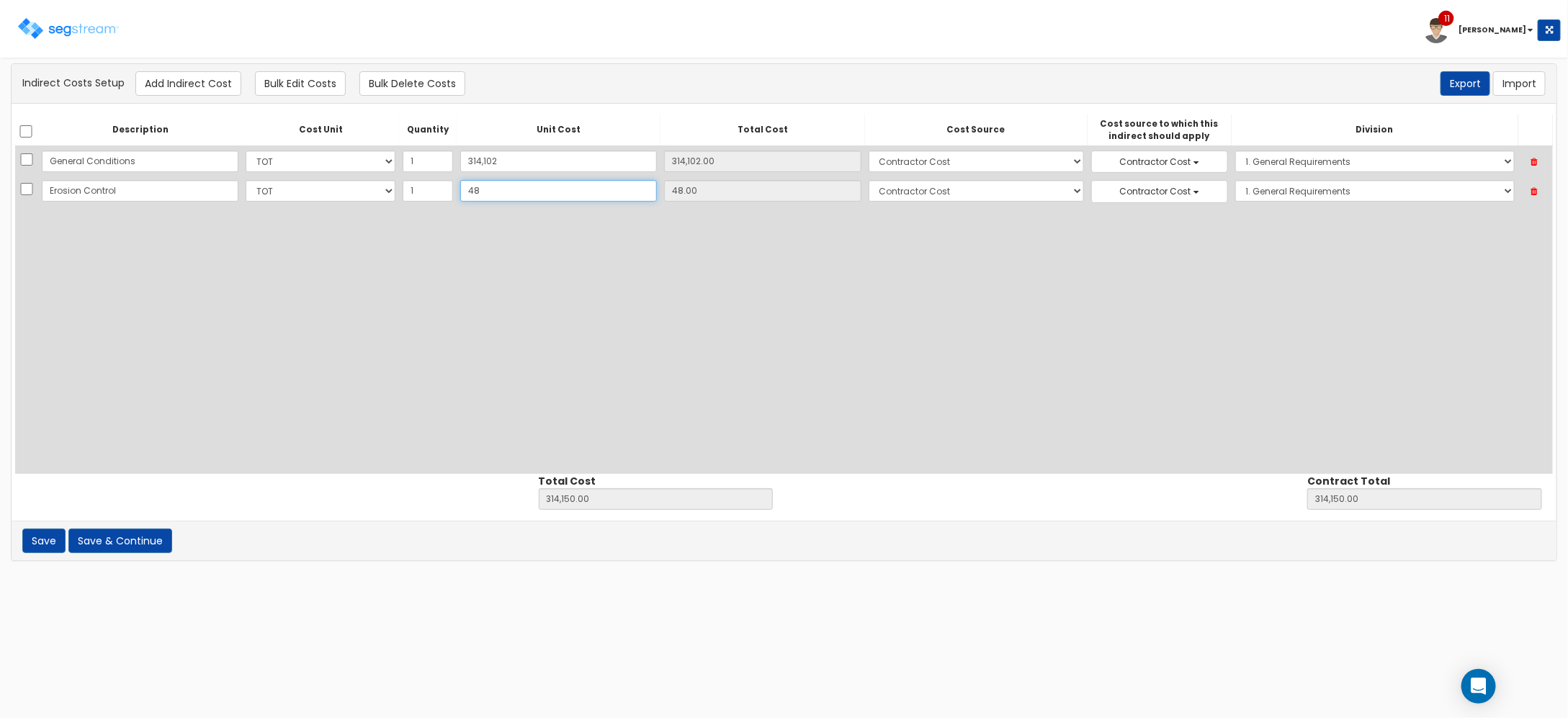
type input "488"
type input "314,590.00"
type input "488.00"
type input "4882"
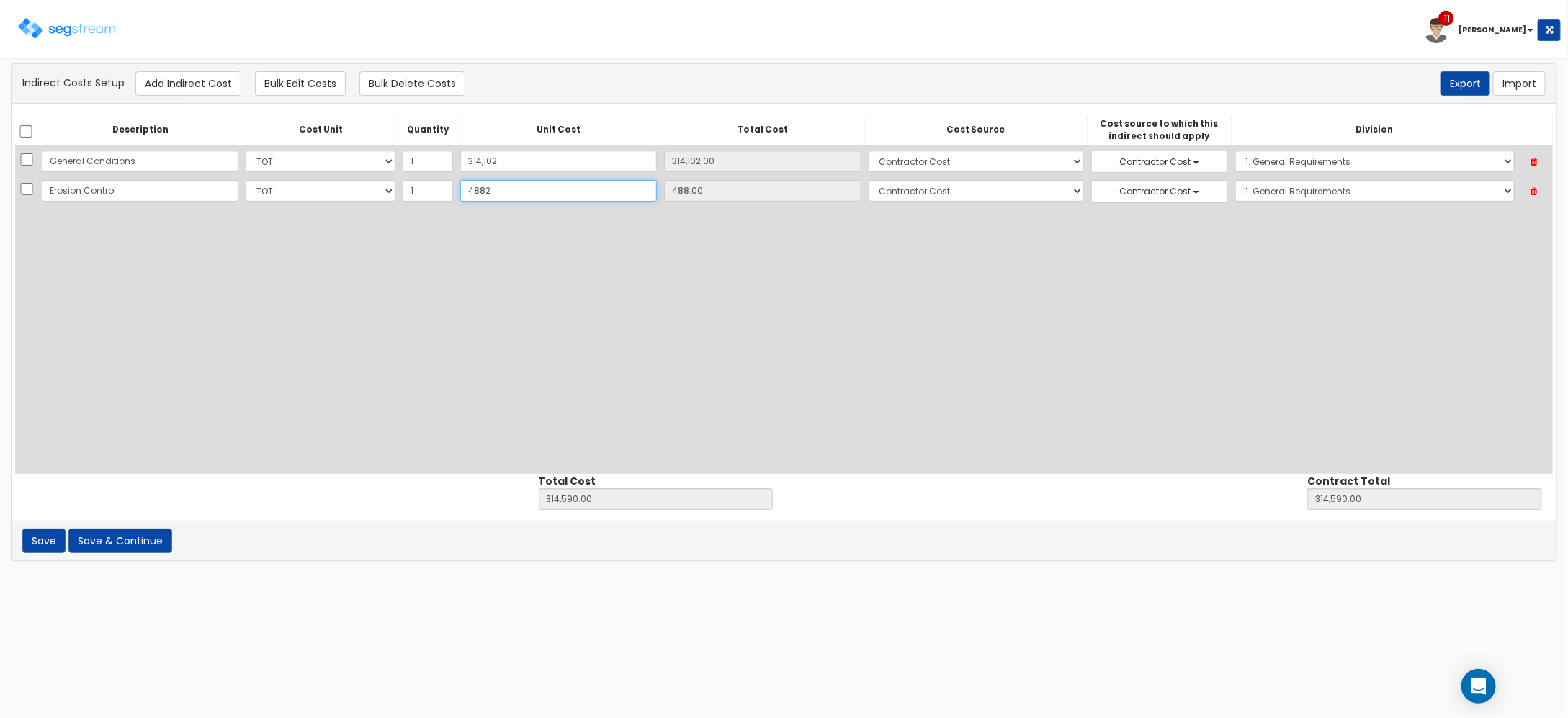
type input "318,984.00"
type input "4,882"
type input "4,882.00"
type input "4,8825"
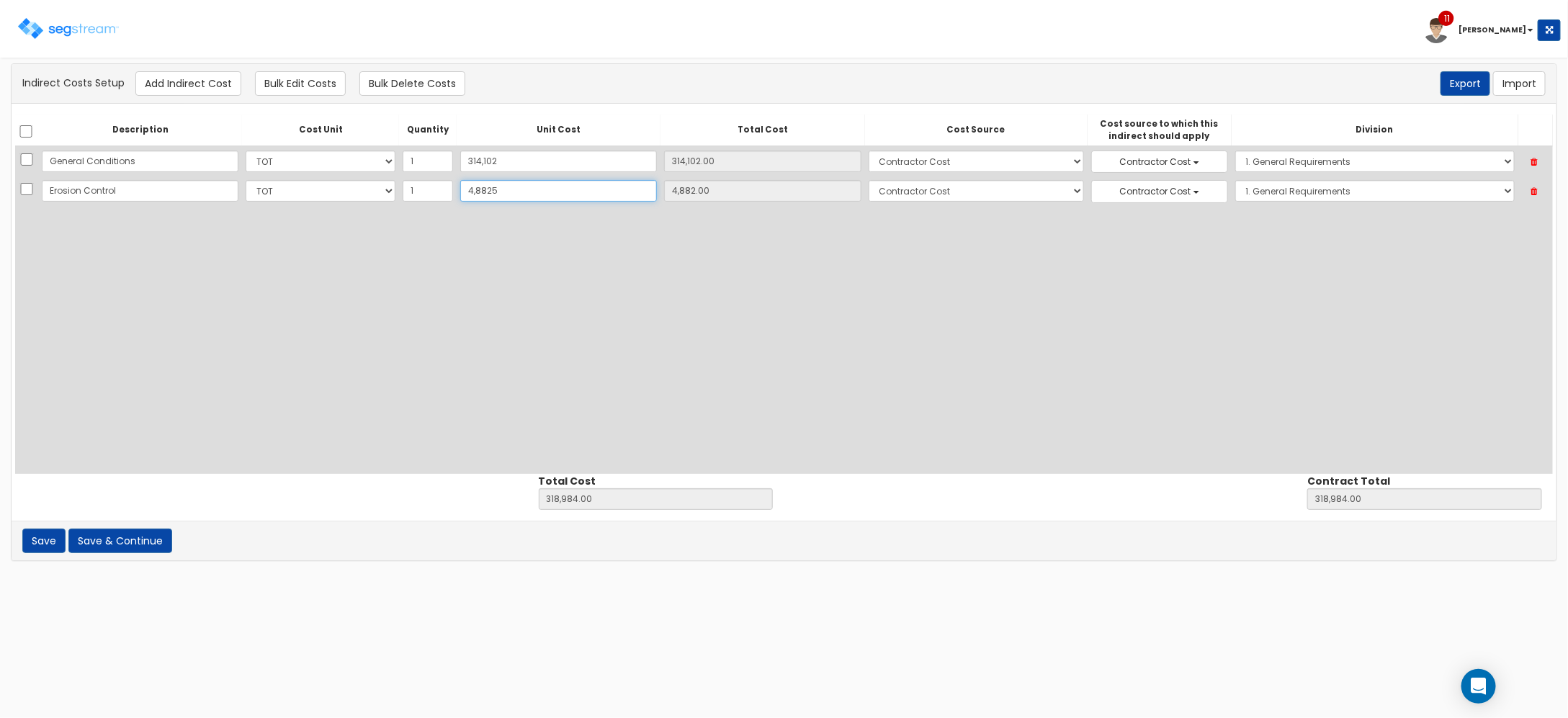
type input "362,927.00"
type input "48,825"
type input "48,825.00"
type input "48,825"
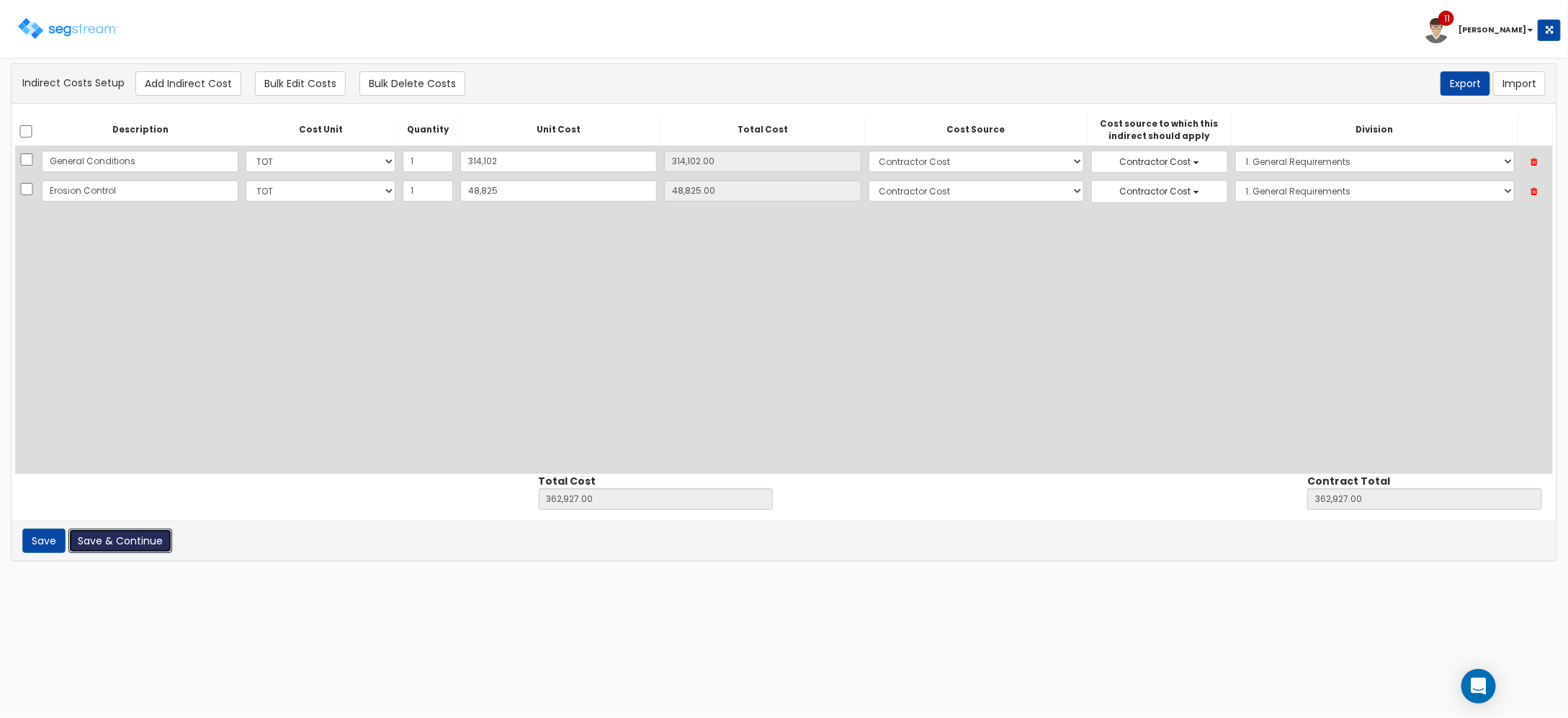
click at [143, 552] on button "Save & Continue" at bounding box center [120, 540] width 103 height 24
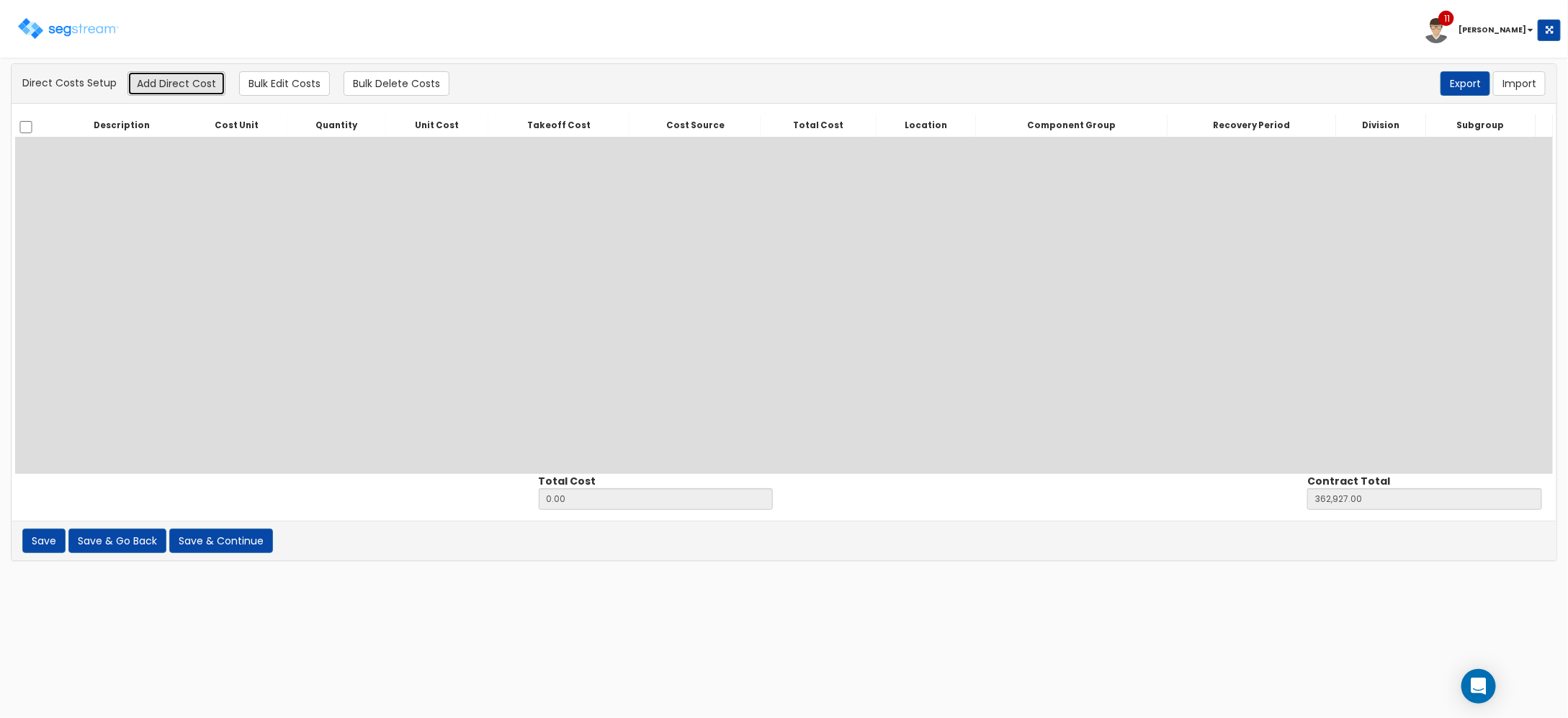
drag, startPoint x: 171, startPoint y: 83, endPoint x: 173, endPoint y: 93, distance: 10.2
click at [173, 83] on button "Add Direct Cost" at bounding box center [176, 83] width 98 height 24
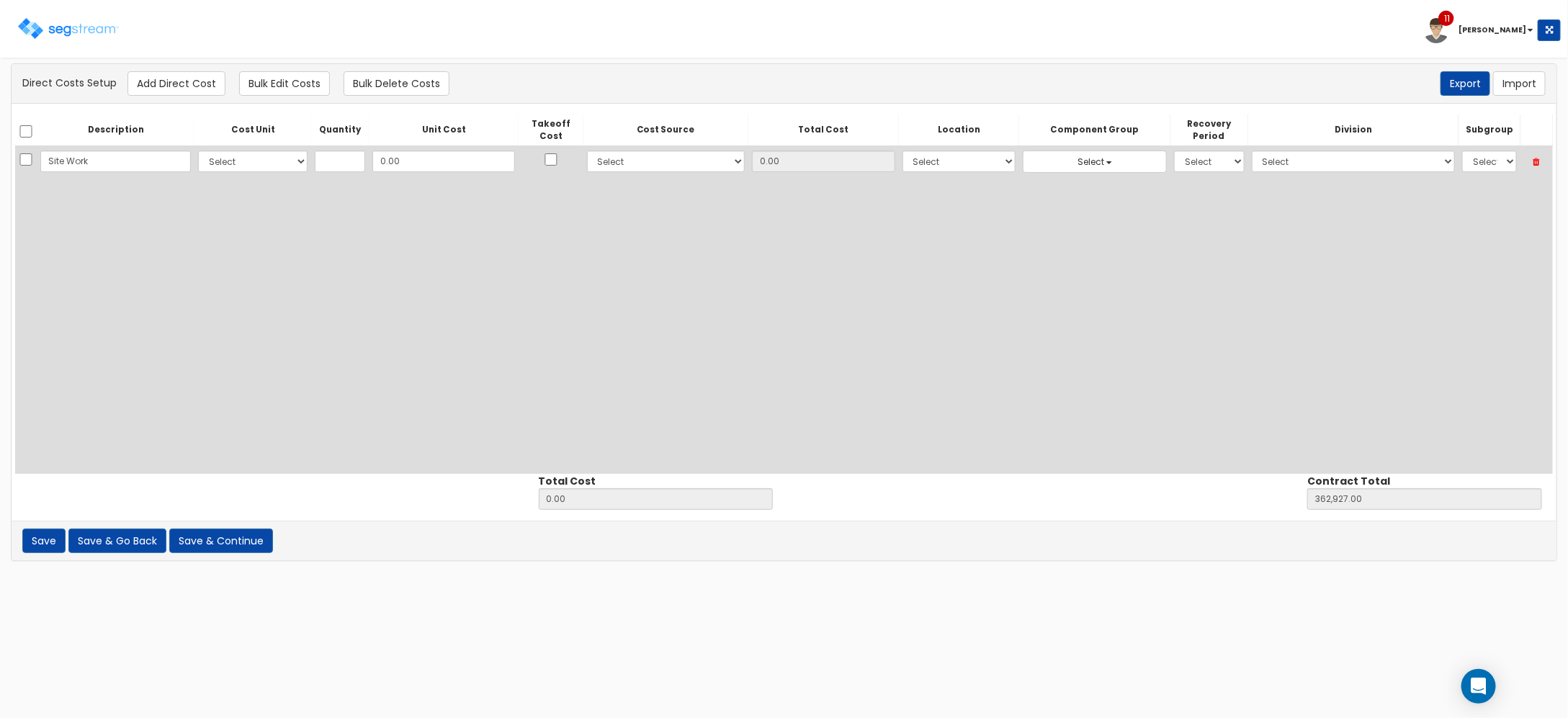
type input "Site Work"
select select "10"
type input "1"
type input "3"
type input "3.00"
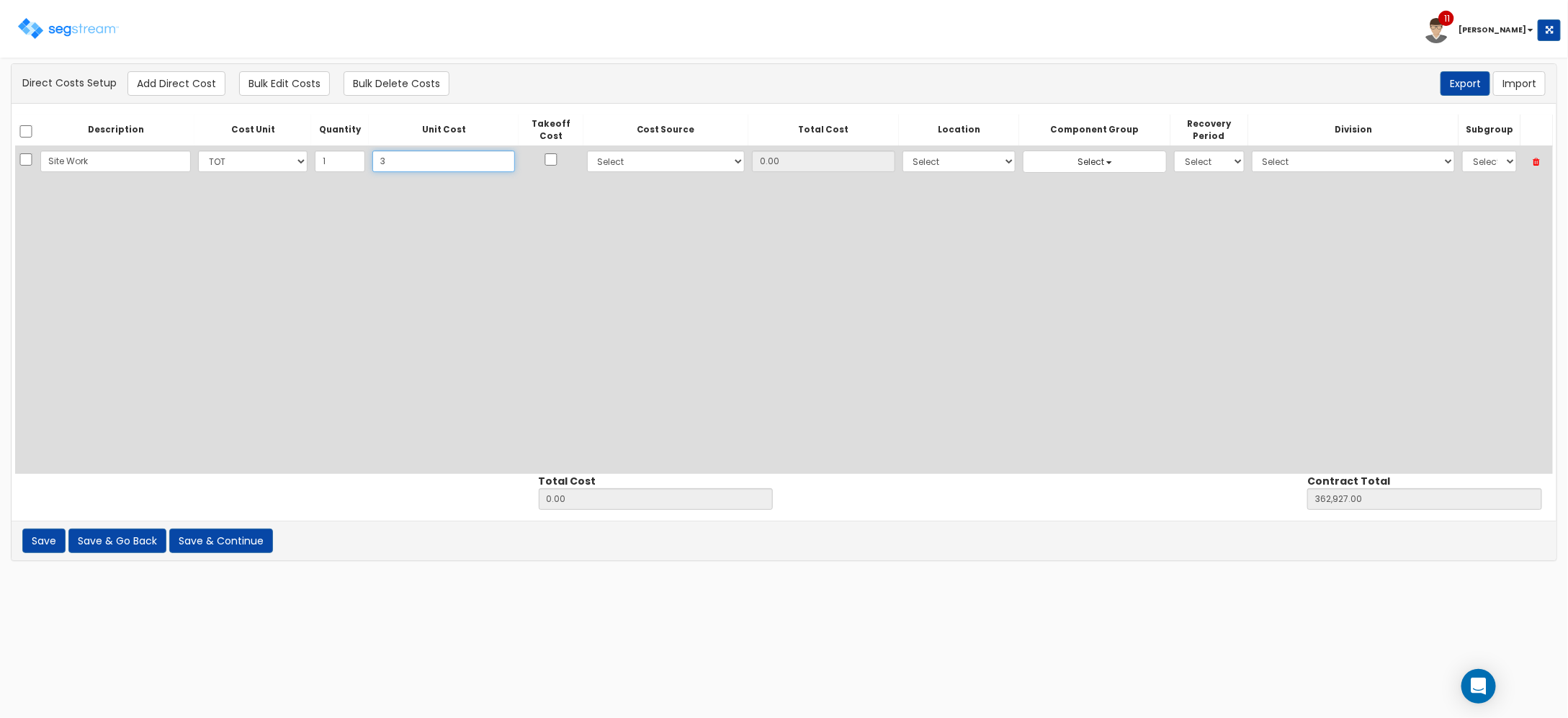
type input "362,930.00"
type input "3.00"
type input "39"
type input "39.00"
type input "362,966.00"
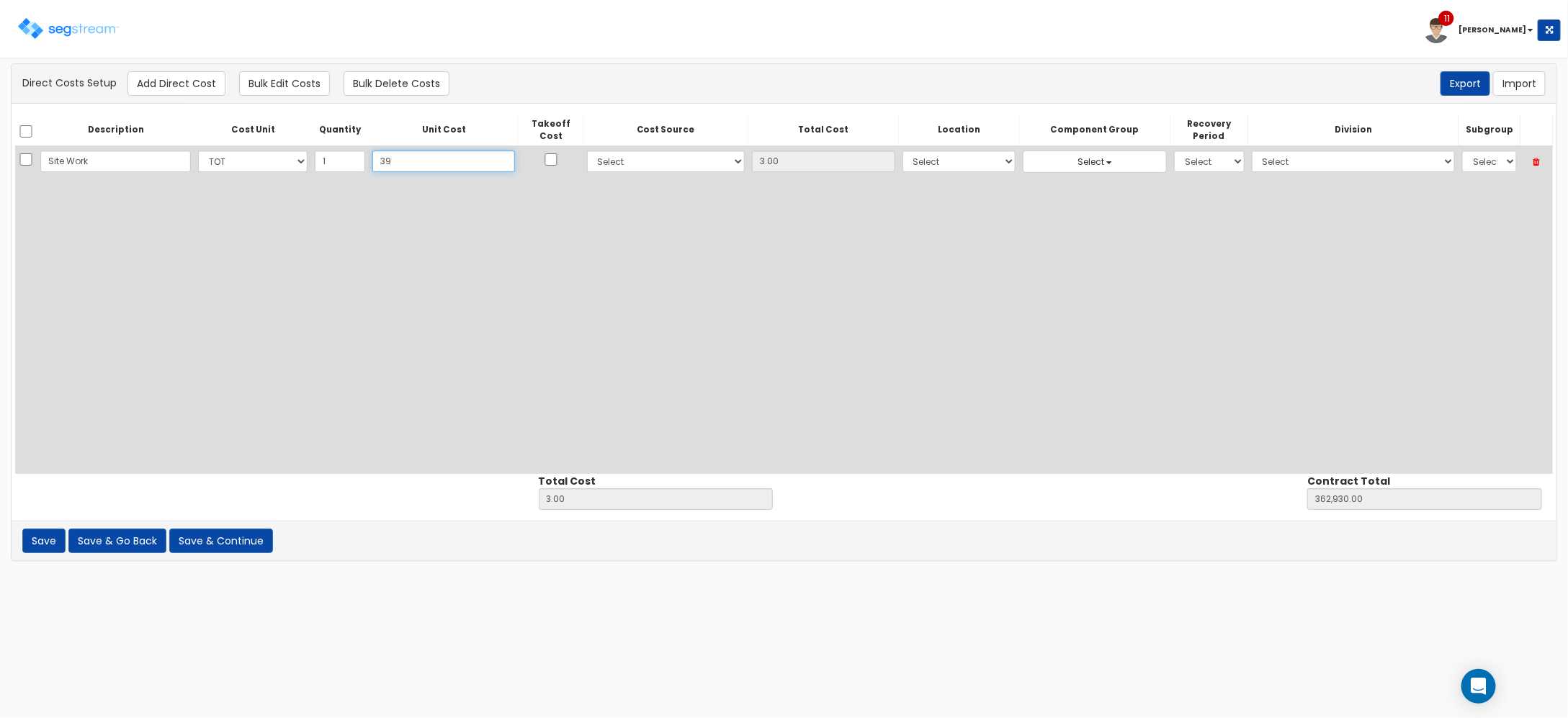
type input "39.00"
type input "399"
type input "399.00"
type input "363,326.00"
type input "399.00"
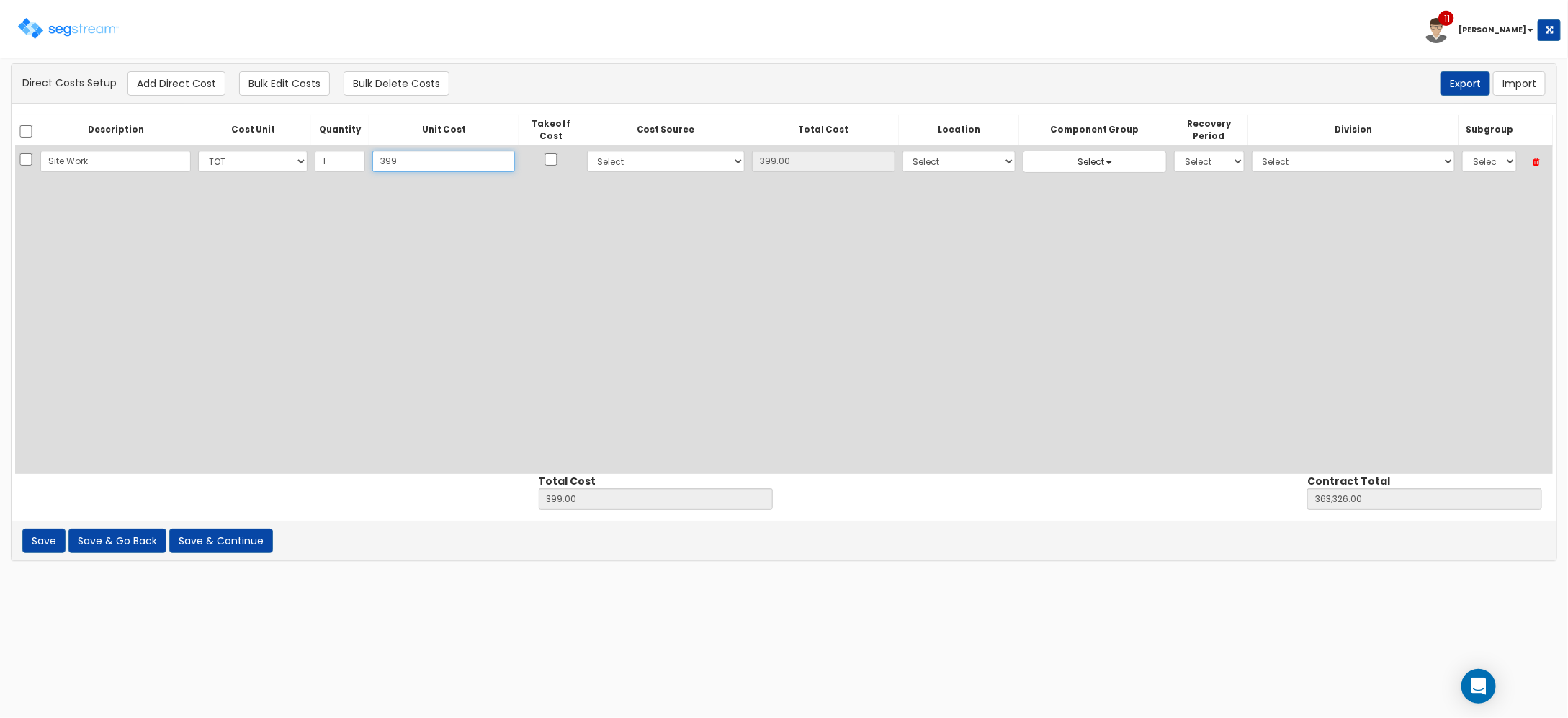
type input "3992"
type input "3,992.00"
type input "366,919.00"
type input "3,992"
type input "3,992.00"
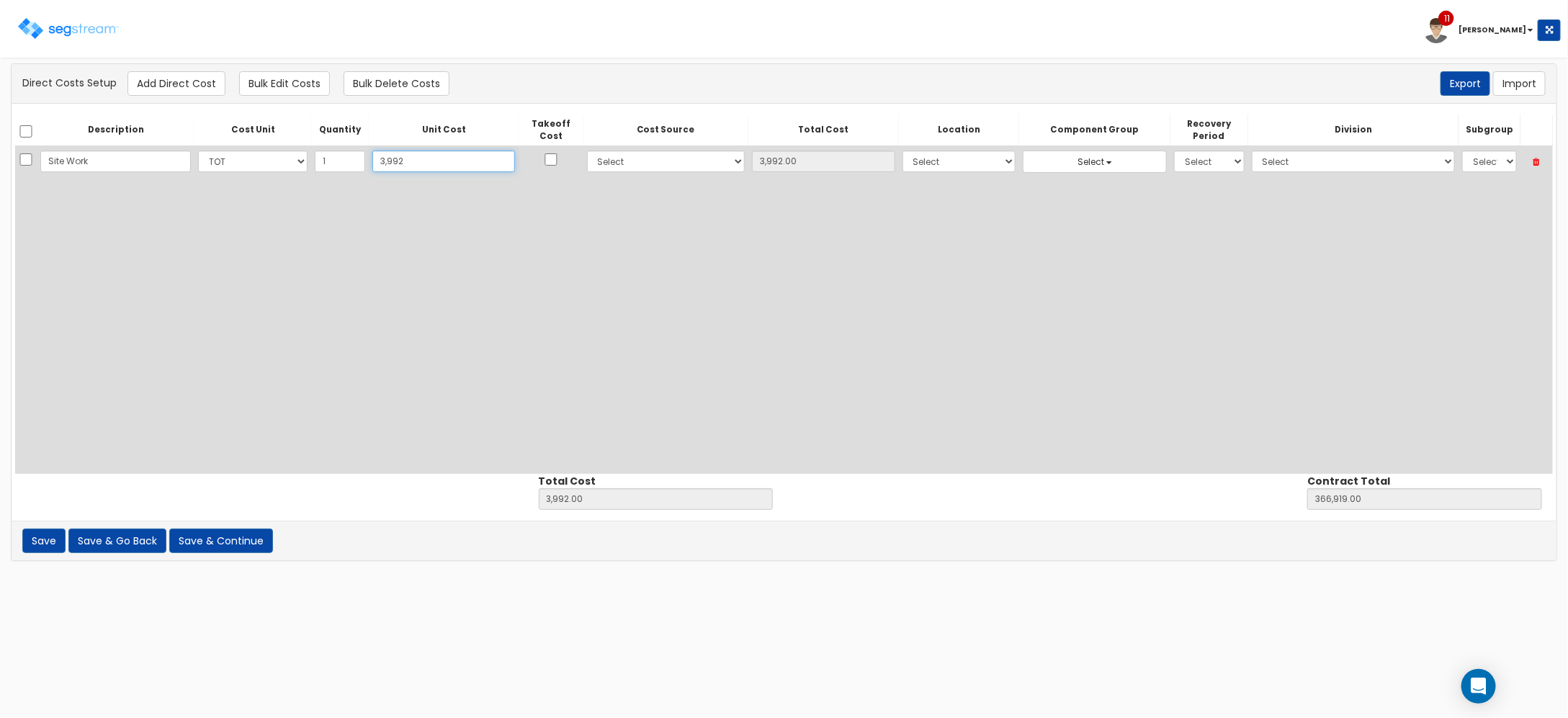
type input "3,9927"
type input "39,927.00"
type input "402,854.00"
type input "39,927"
type input "39,927.00"
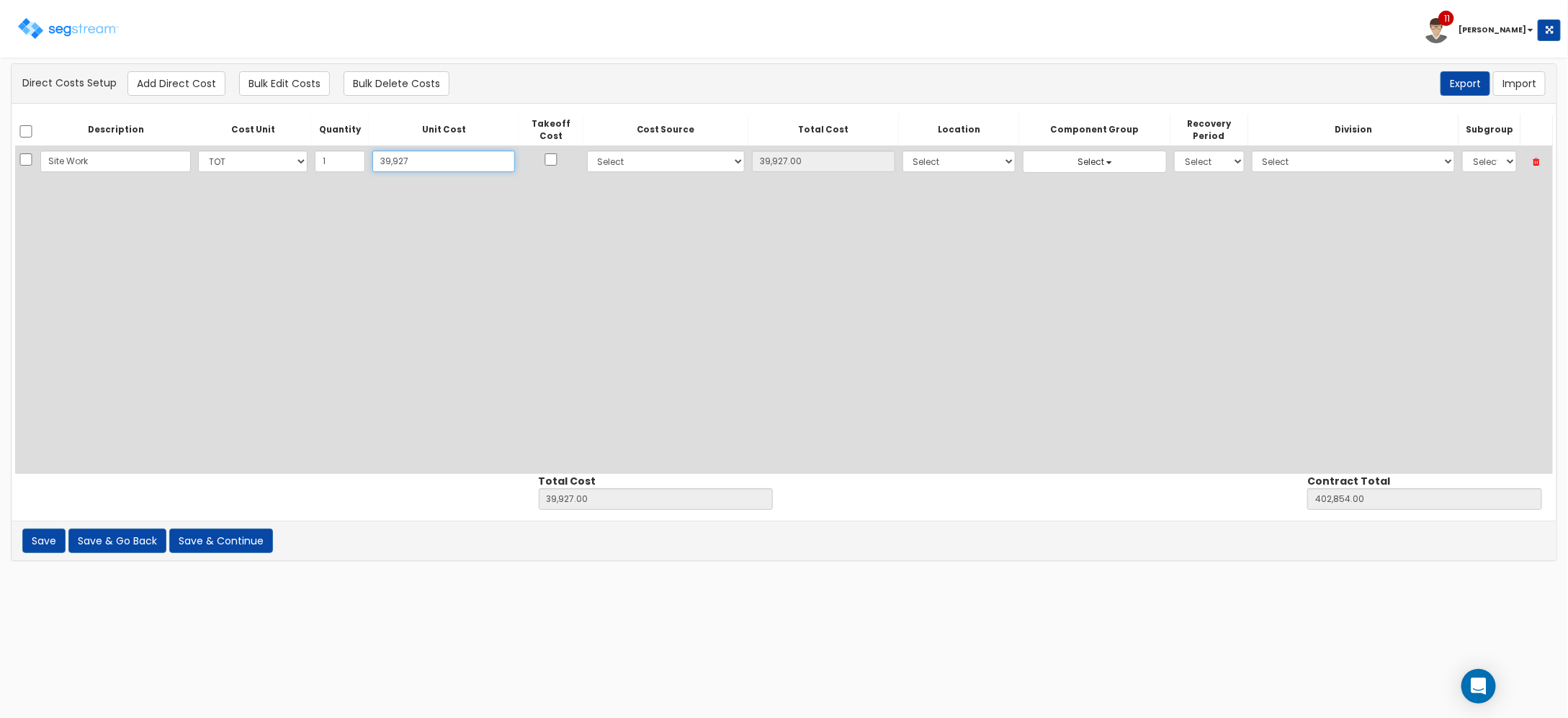
type input "39,9272"
type input "399,272.00"
type input "762,199.00"
type input "399,272"
type input "399,272.00"
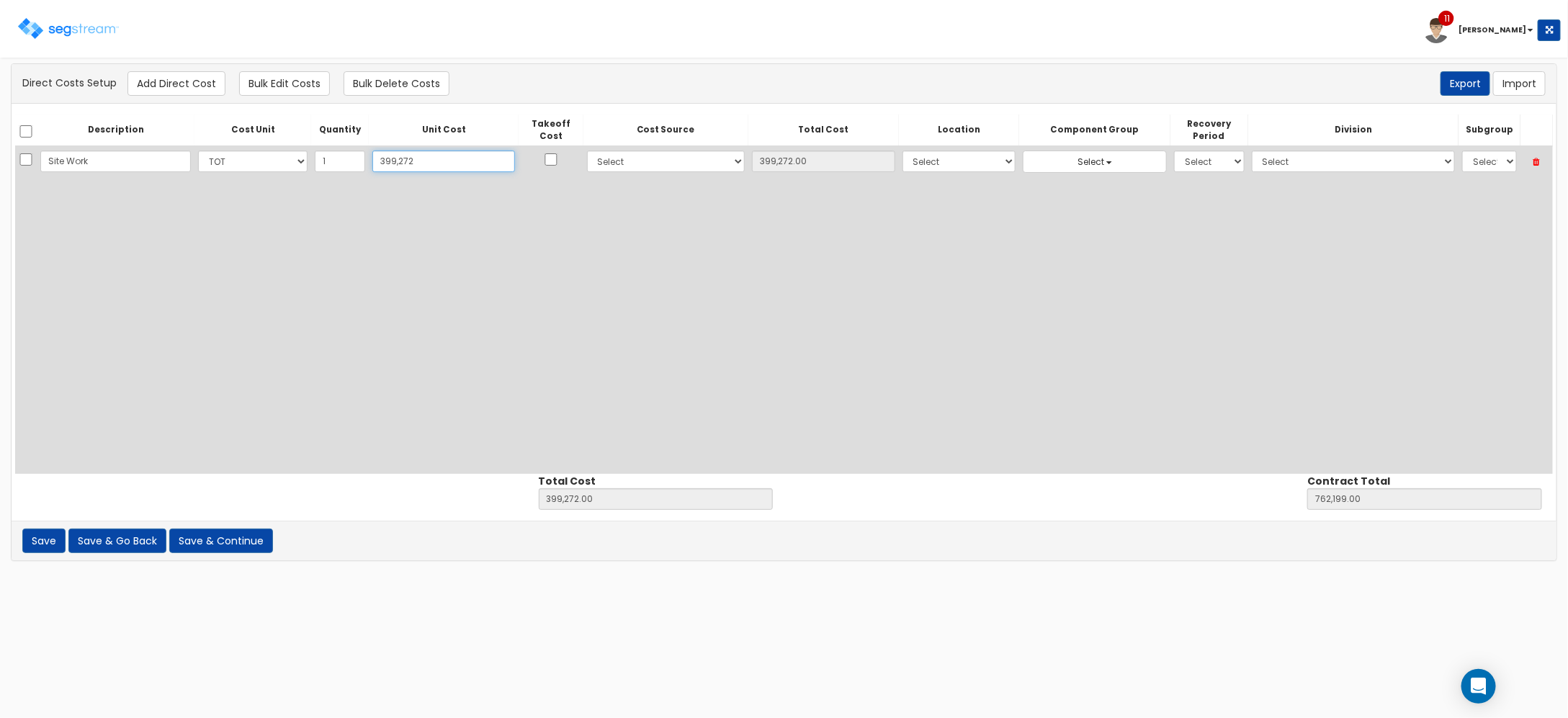
type input "399,272"
click at [544, 157] on input "checkbox" at bounding box center [550, 159] width 14 height 13
checkbox input "true"
click at [596, 164] on select "Select 86 [PERSON_NAME] Building Client Cost Client Cost - Equipment Client Cos…" at bounding box center [666, 161] width 158 height 22
select select "6"
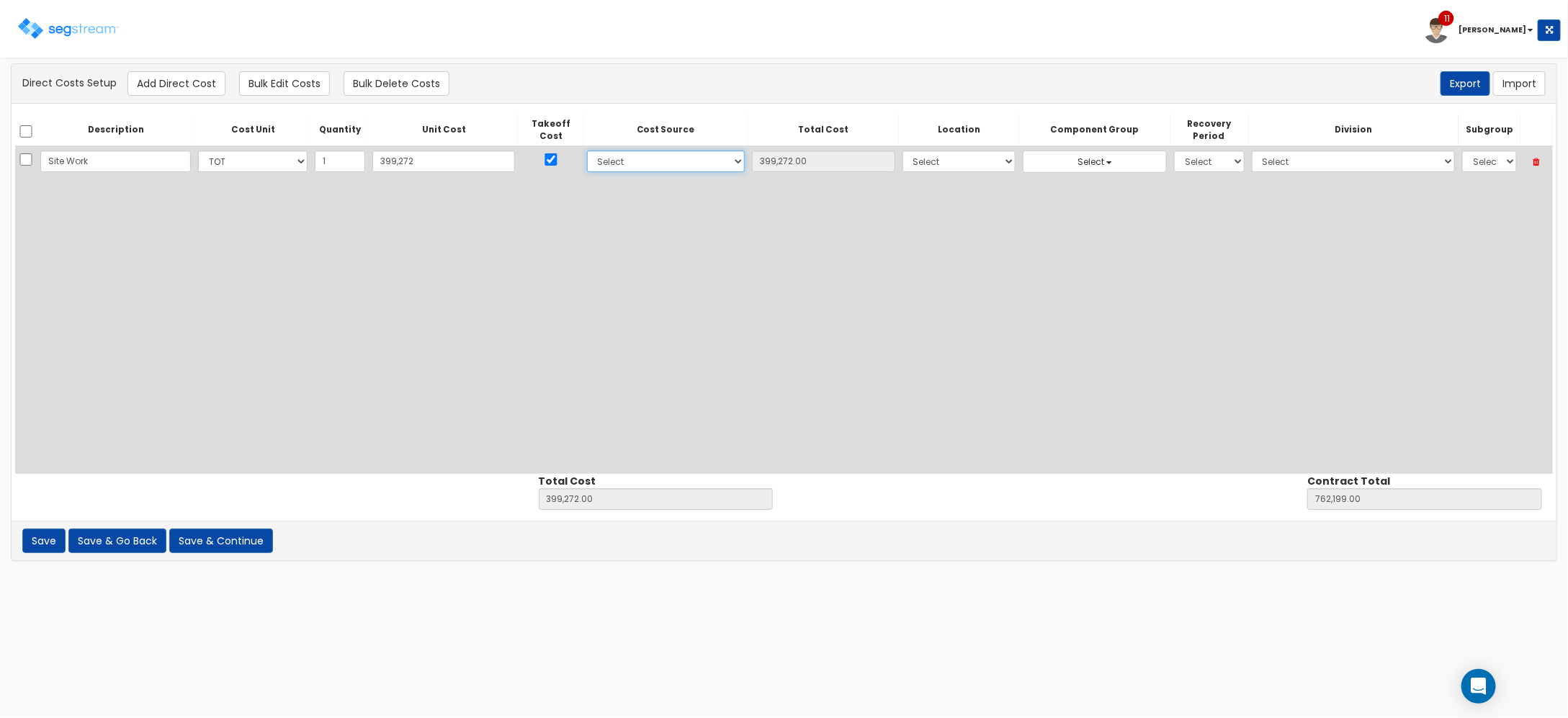
click at [587, 150] on select "Select 86 [PERSON_NAME] Building Client Cost Client Cost - Equipment Client Cos…" at bounding box center [666, 161] width 158 height 22
select select "27"
select select "15Y"
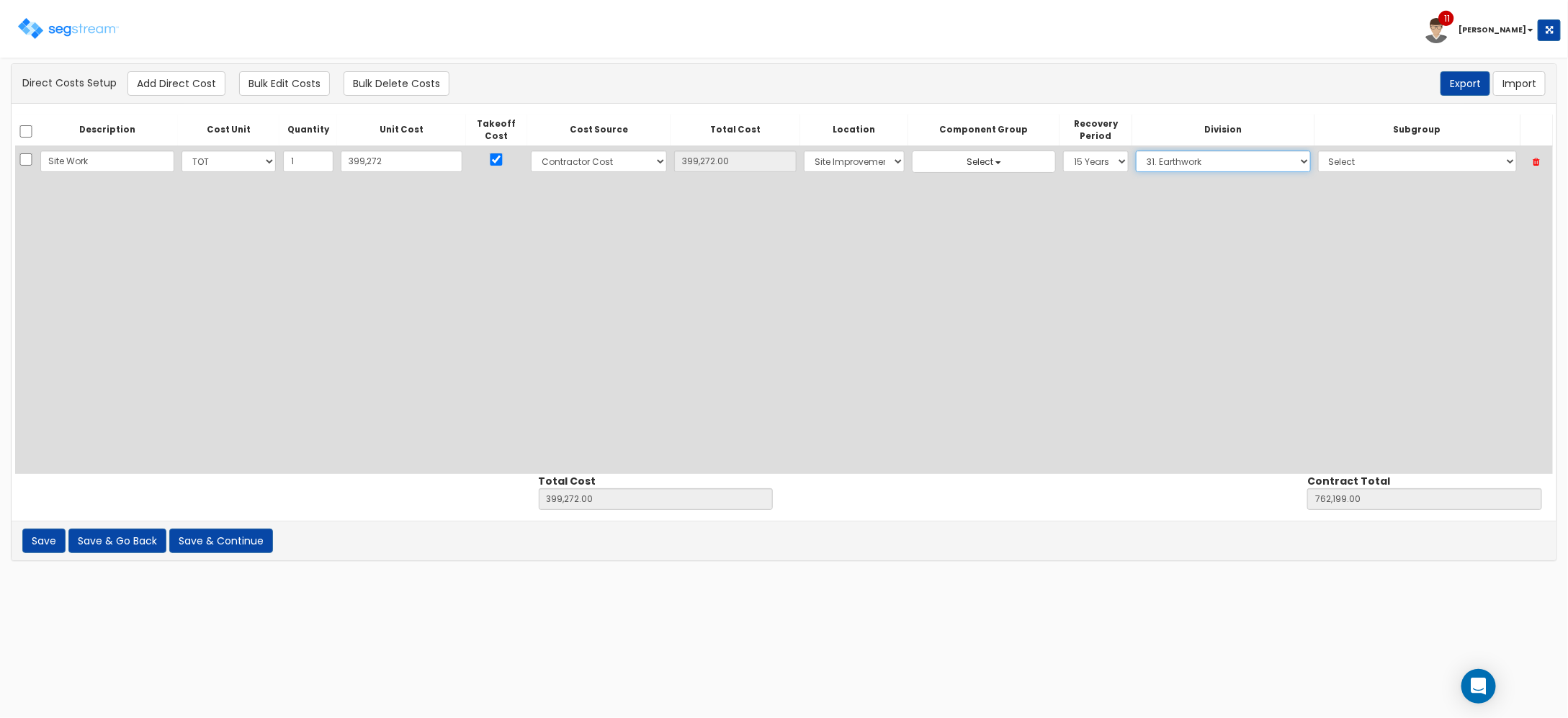
select select "32"
select select "32011300"
click at [127, 82] on div "Direct Costs Setup Add Direct Cost Bulk Edit Costs Bulk Delete Costs Export [GE…" at bounding box center [784, 83] width 1523 height 24
click at [149, 83] on button "Add Direct Cost" at bounding box center [176, 83] width 98 height 24
select select "10"
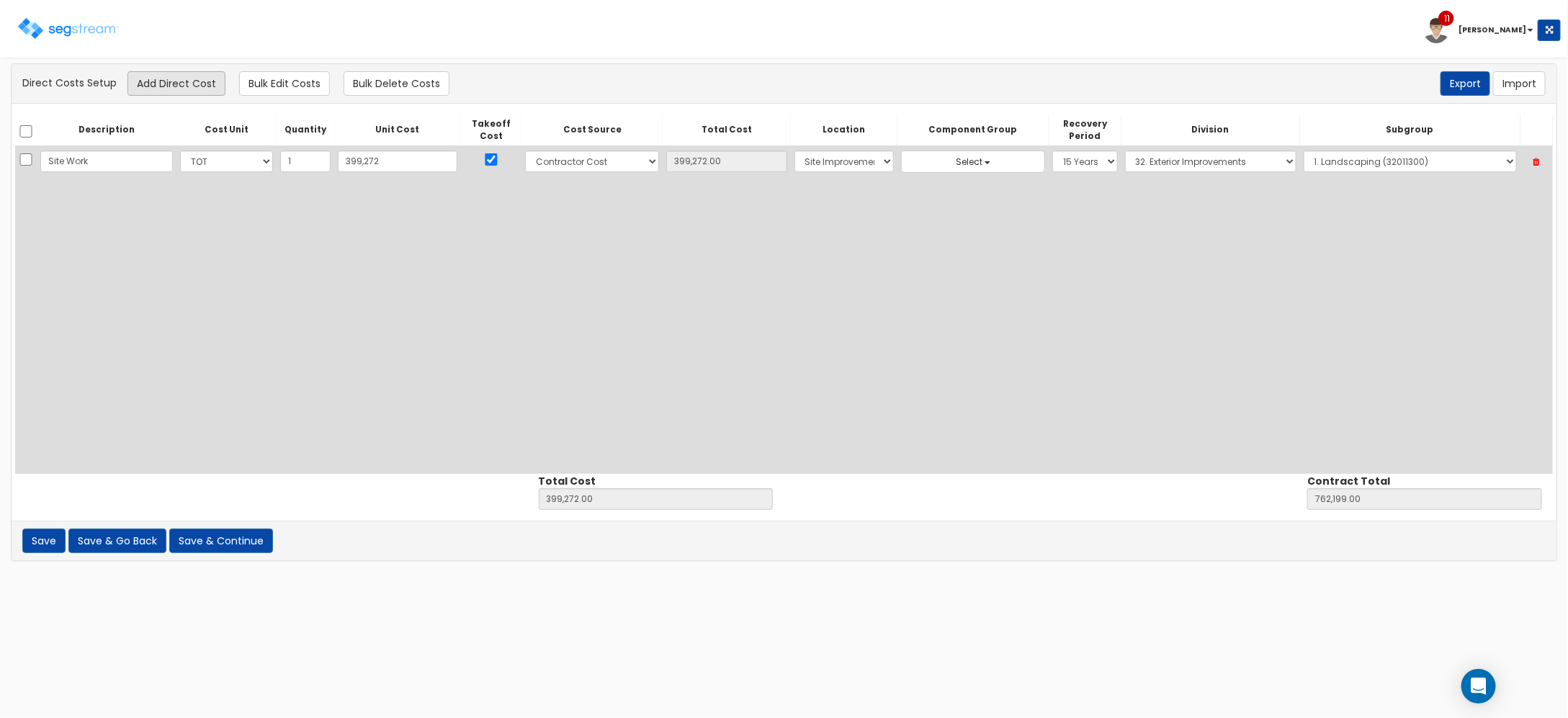
select select "6"
select select "27"
select select "15Y"
select select "32"
select select "32011300"
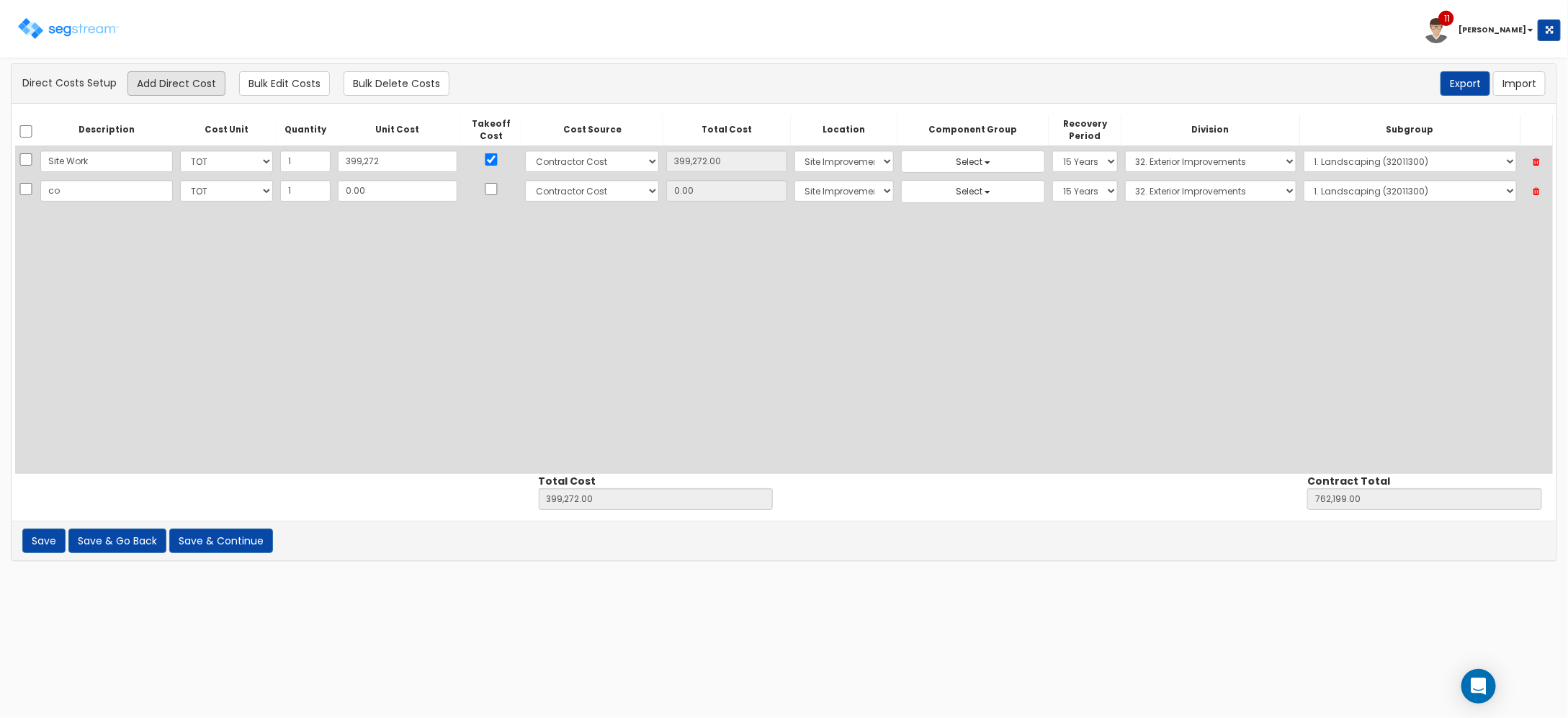
type input "c"
type input "Site Concrete"
type input "3"
type input "399,275.00"
type input "762,202.00"
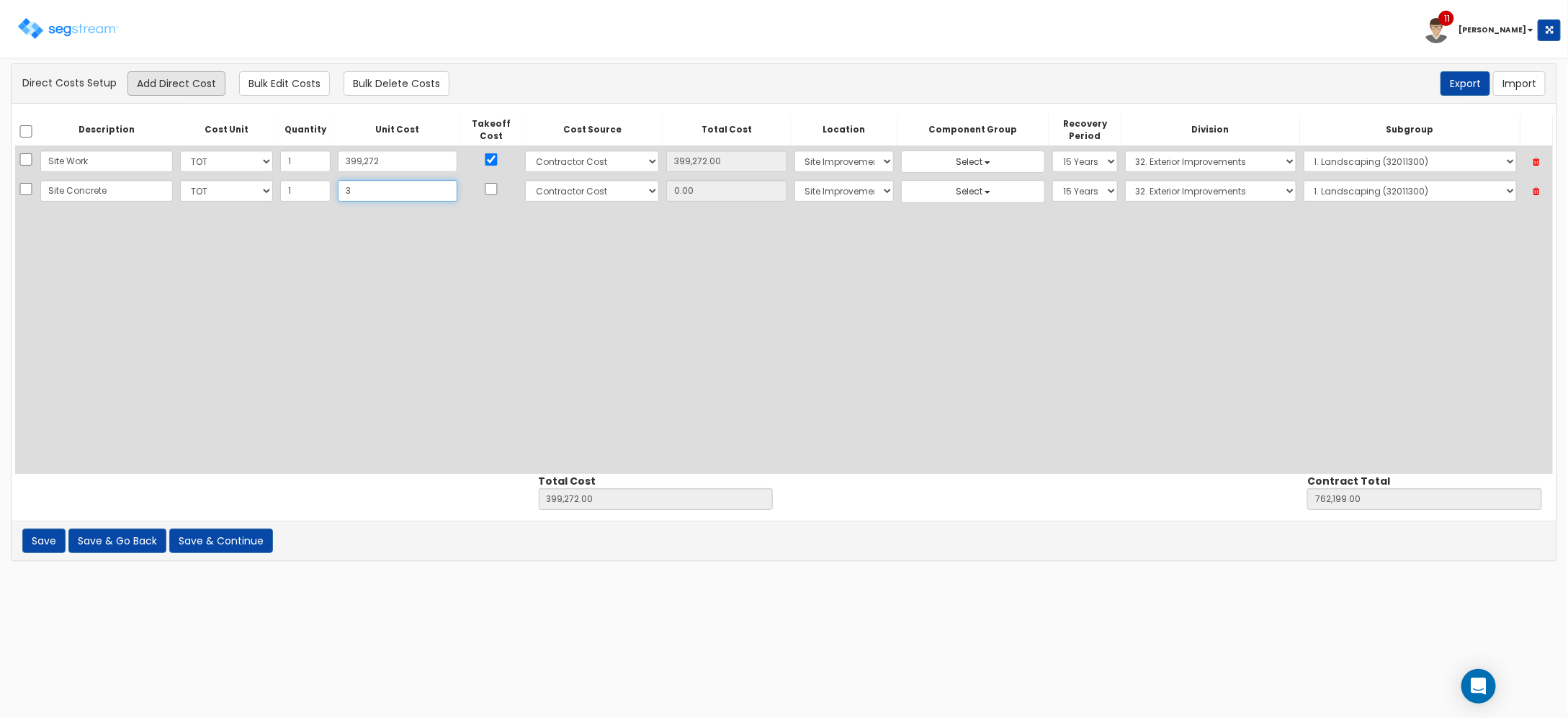
type input "3.00"
type input "35"
type input "399,307.00"
type input "762,234.00"
type input "35.00"
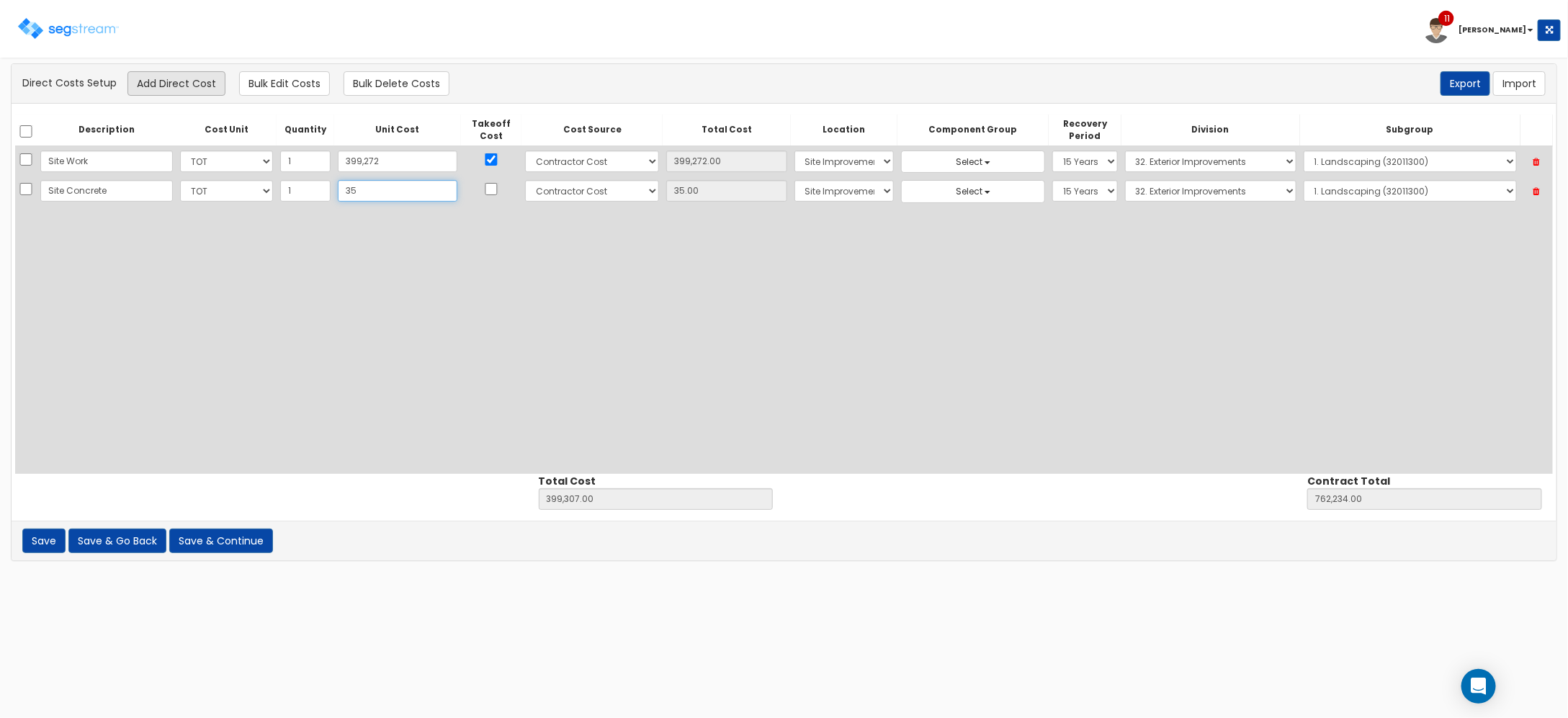
type input "3"
type input "399,275.00"
type input "762,202.00"
type input "3.00"
type input "37"
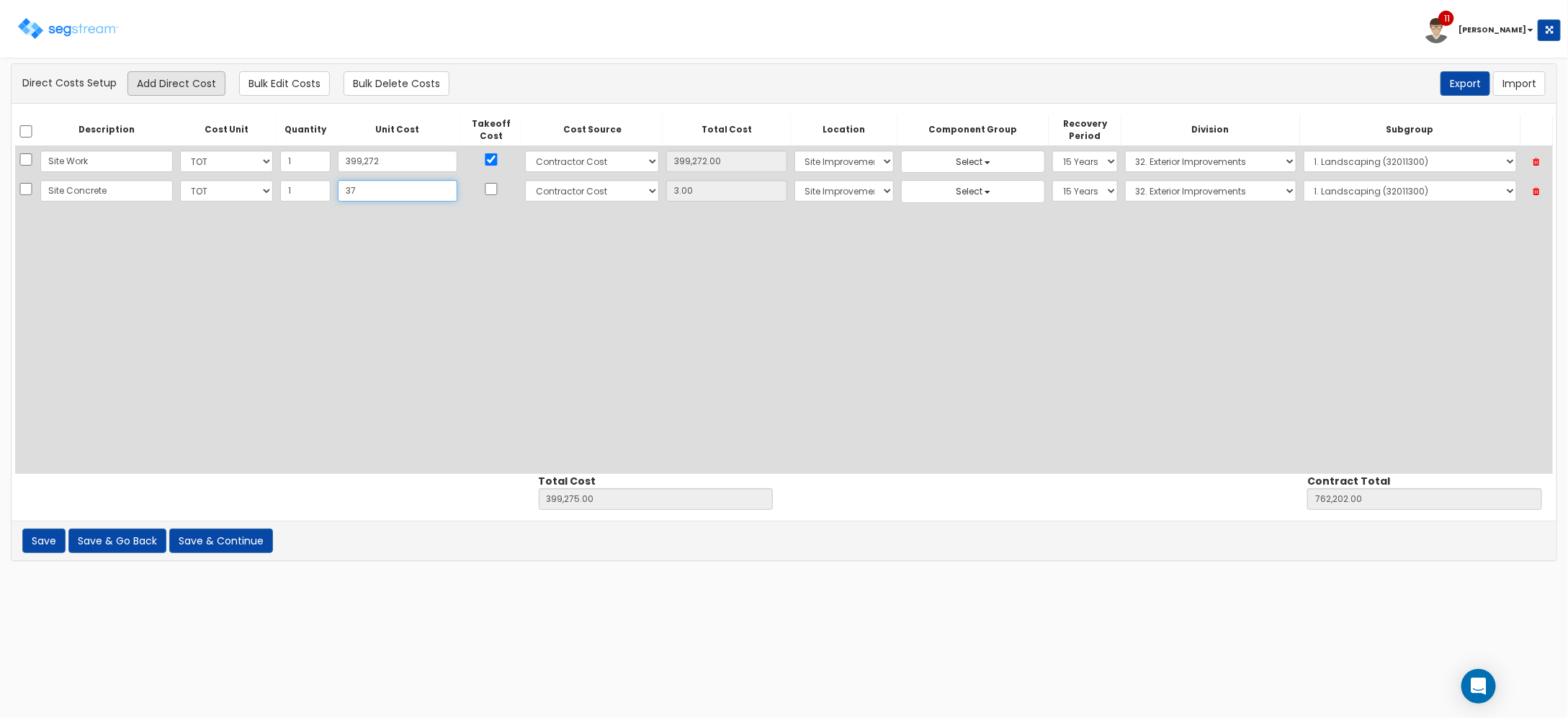
type input "399,309.00"
type input "762,236.00"
type input "37.00"
type input "375"
type input "399,647.00"
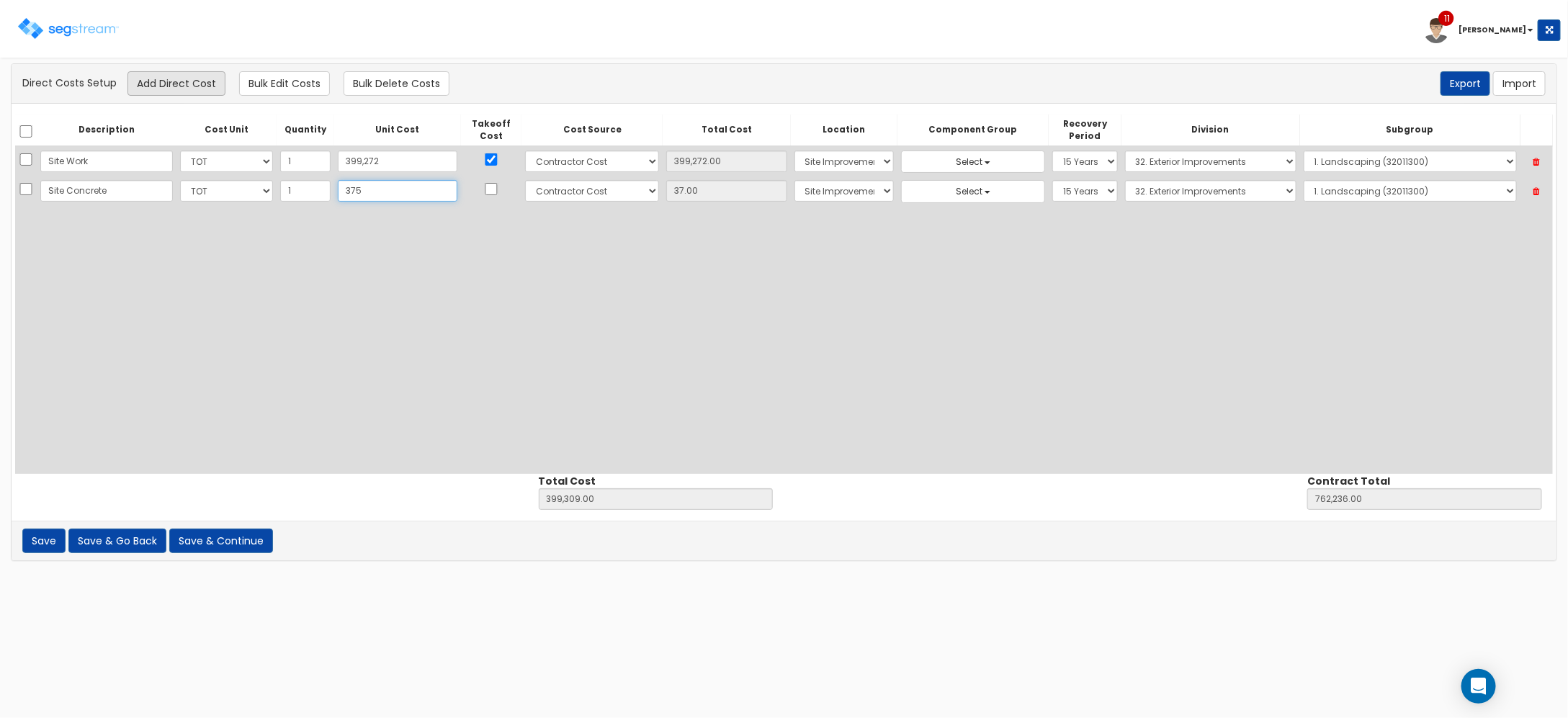
type input "762,574.00"
type input "375.00"
type input "3757"
type input "403,029.00"
type input "765,956.00"
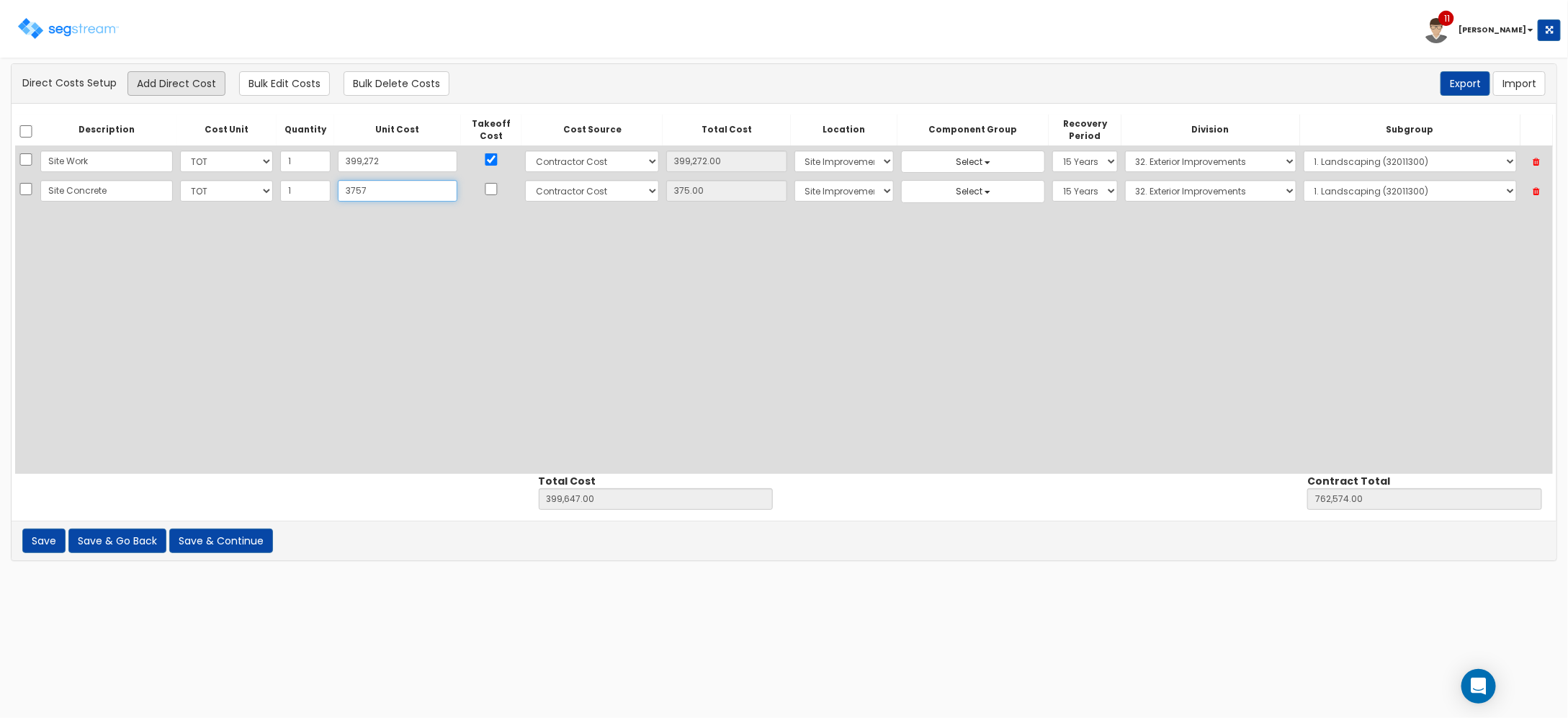
type input "3,757"
type input "3,757.00"
type input "3,7576"
type input "436,848.00"
type input "799,775.00"
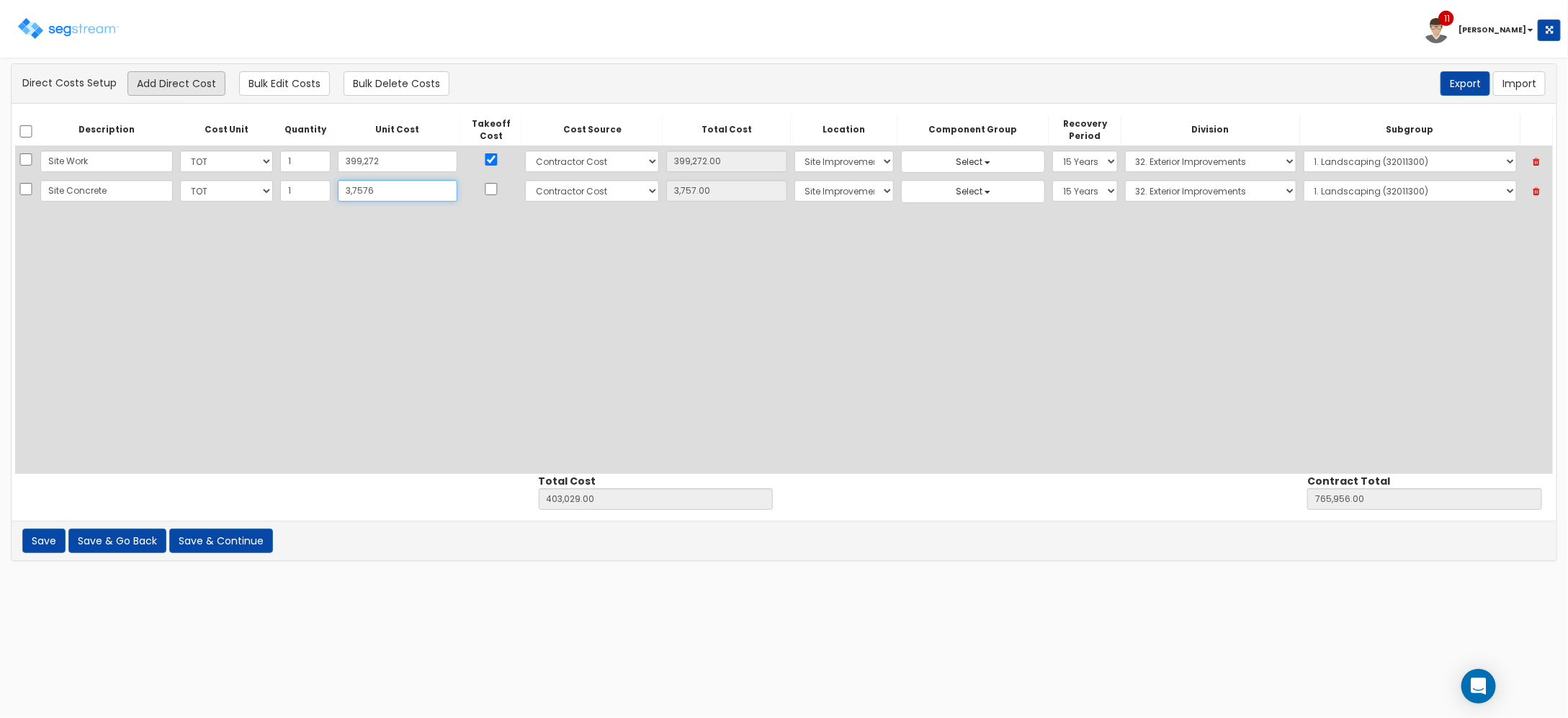
type input "37,576"
type input "37,576.00"
type input "37,5760"
type input "775,032.00"
type input "1,137,959.00"
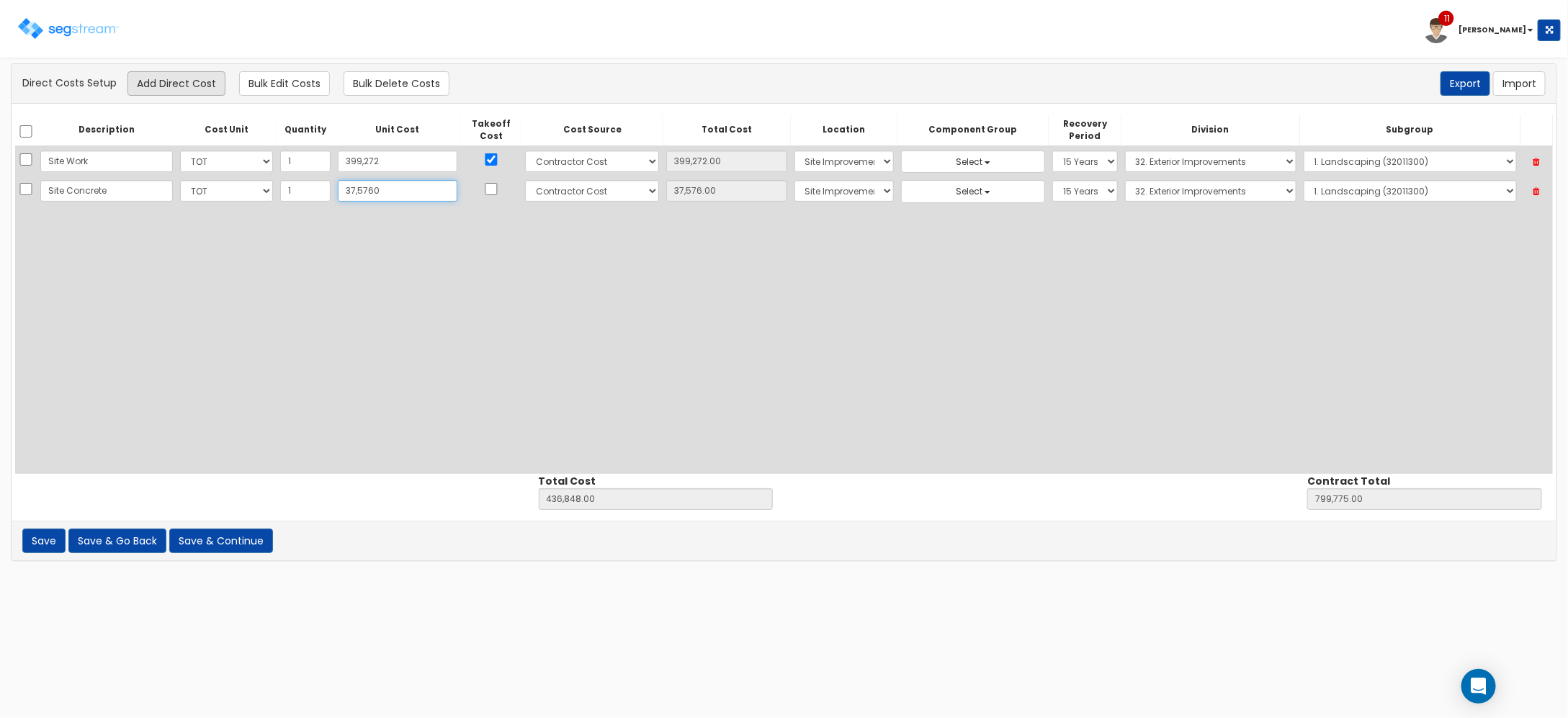
type input "375,760"
type input "375,760.00"
click at [1136, 203] on td "Select 1. General Requirements 2. Existing Conditions 3. Concrete 4. Masonry 5.…" at bounding box center [1211, 191] width 178 height 29
type input "375,760"
click at [1365, 200] on select "Select 1. Landscaping (32011300) 2. Slurry Seal (Latex Modified) (32011361) 3. …" at bounding box center [1410, 191] width 214 height 22
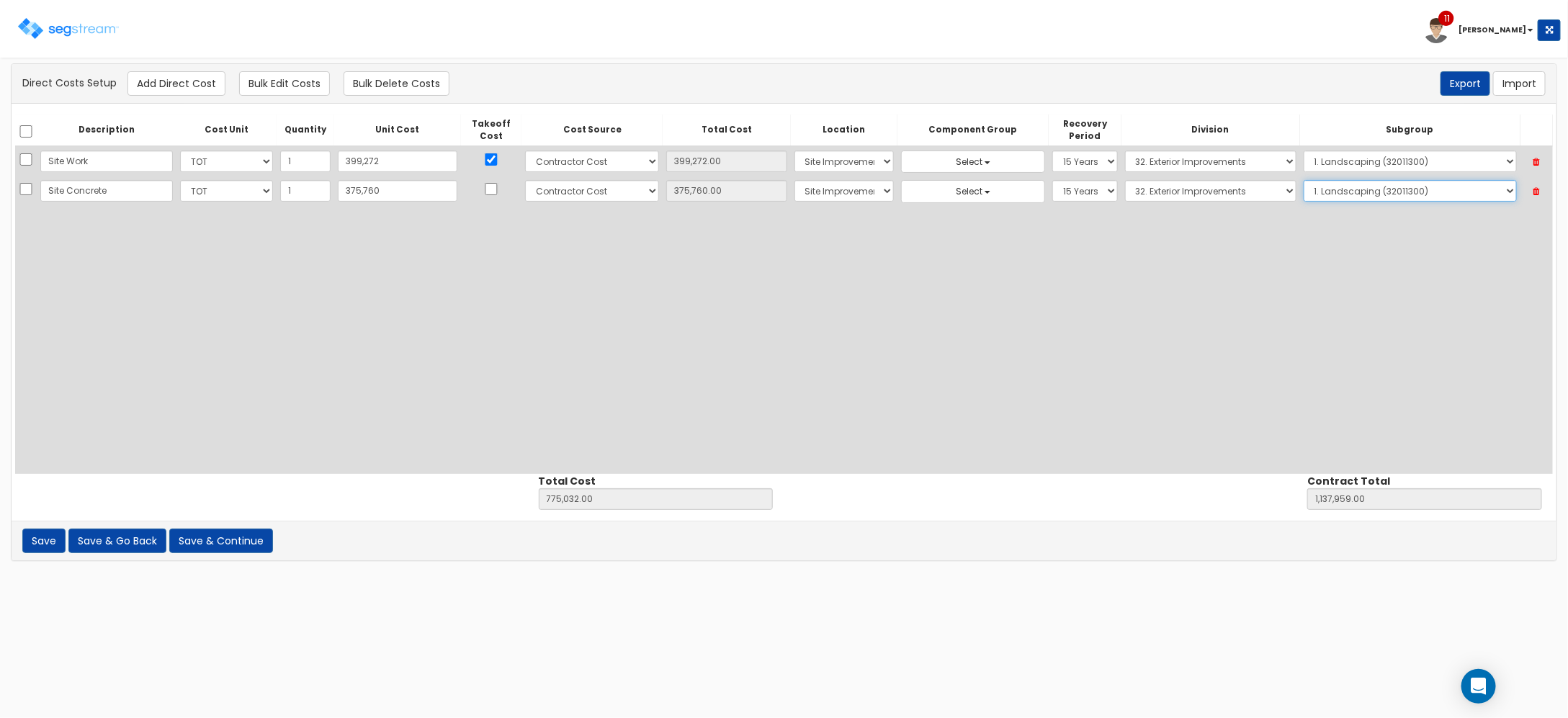
select select "32061010"
click at [1304, 181] on select "Select 1. Landscaping (32011300) 2. Slurry Seal (Latex Modified) (32011361) 3. …" at bounding box center [1410, 191] width 214 height 22
click at [157, 82] on button "Add Direct Cost" at bounding box center [176, 83] width 98 height 24
select select "10"
select select "6"
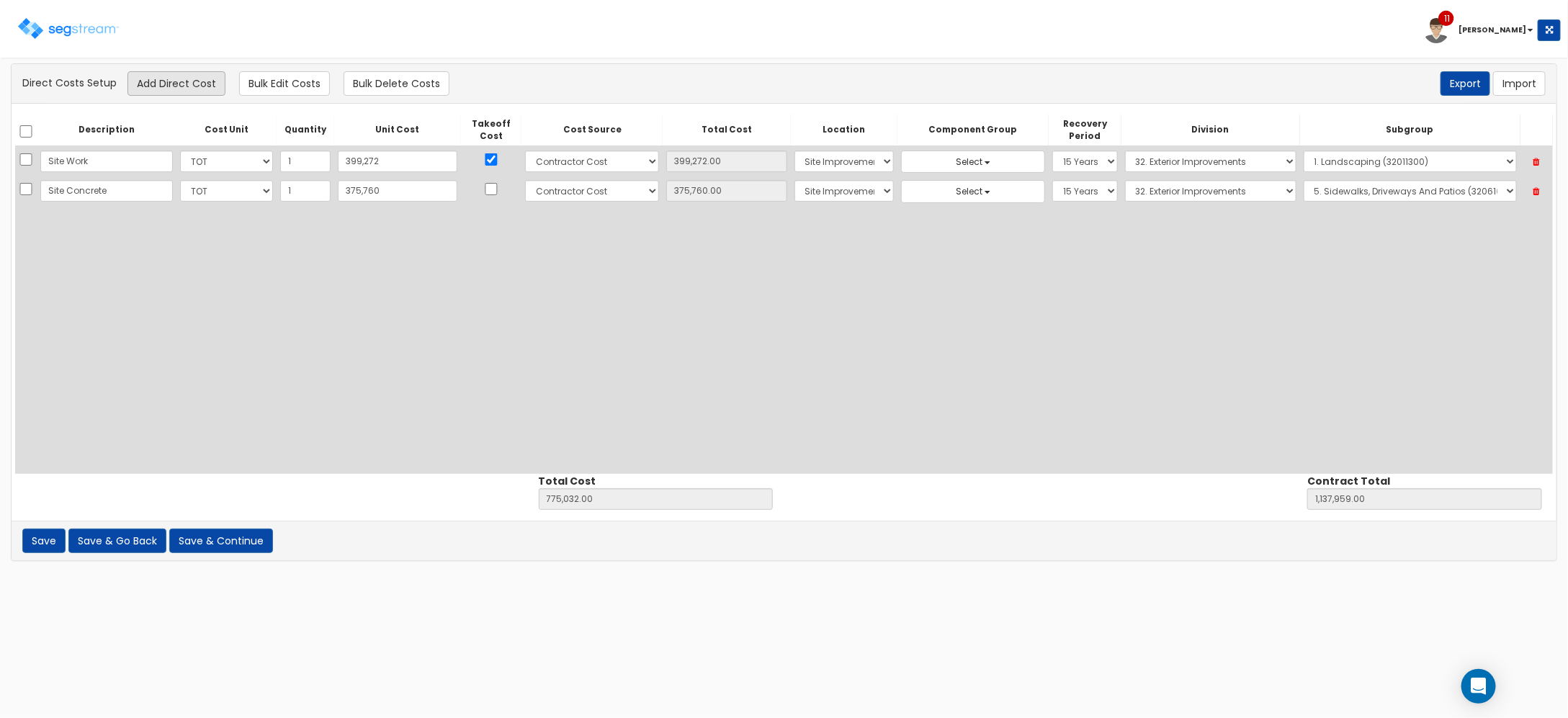
select select "27"
select select "15Y"
select select "32"
select select "32061010"
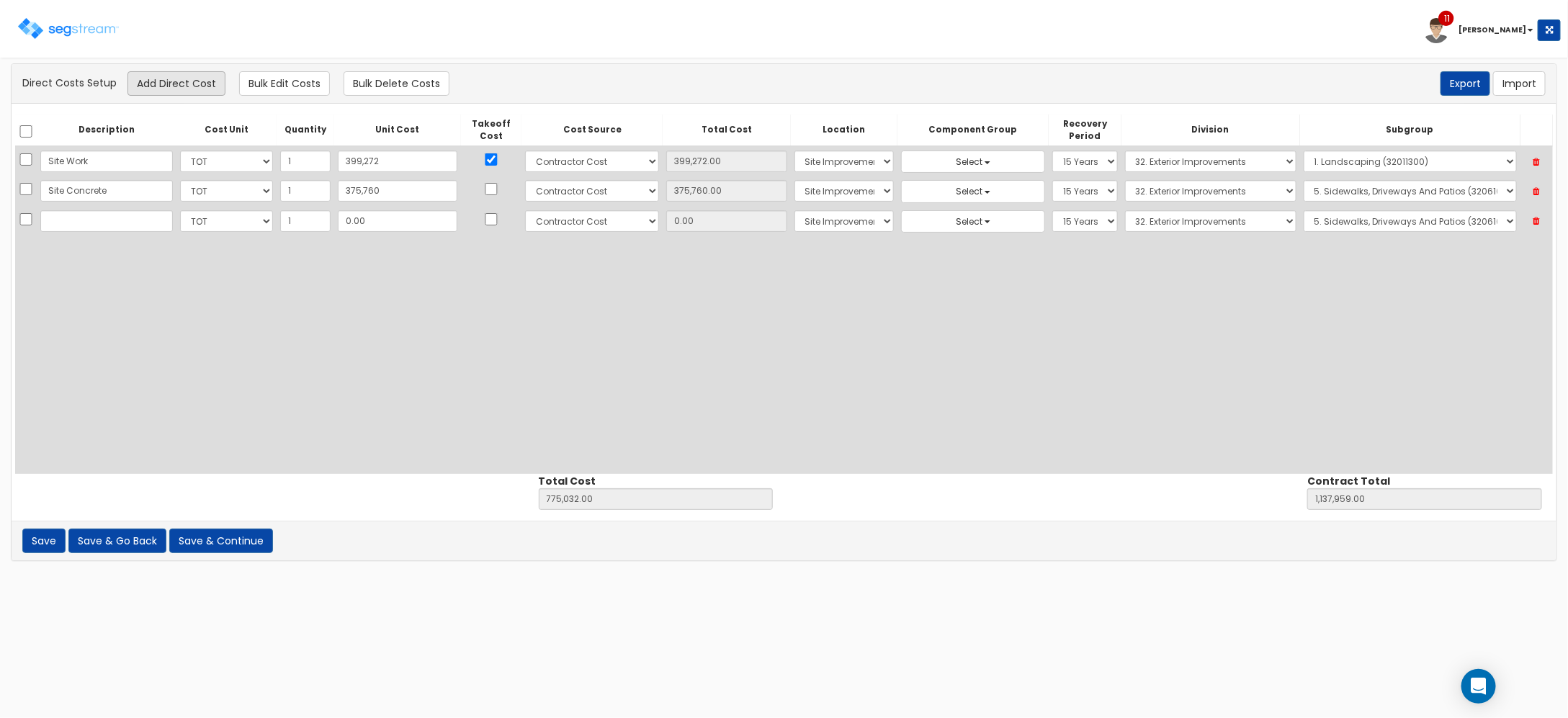
type input "U"
type input "Utilities - Water & Sewer"
type input "3"
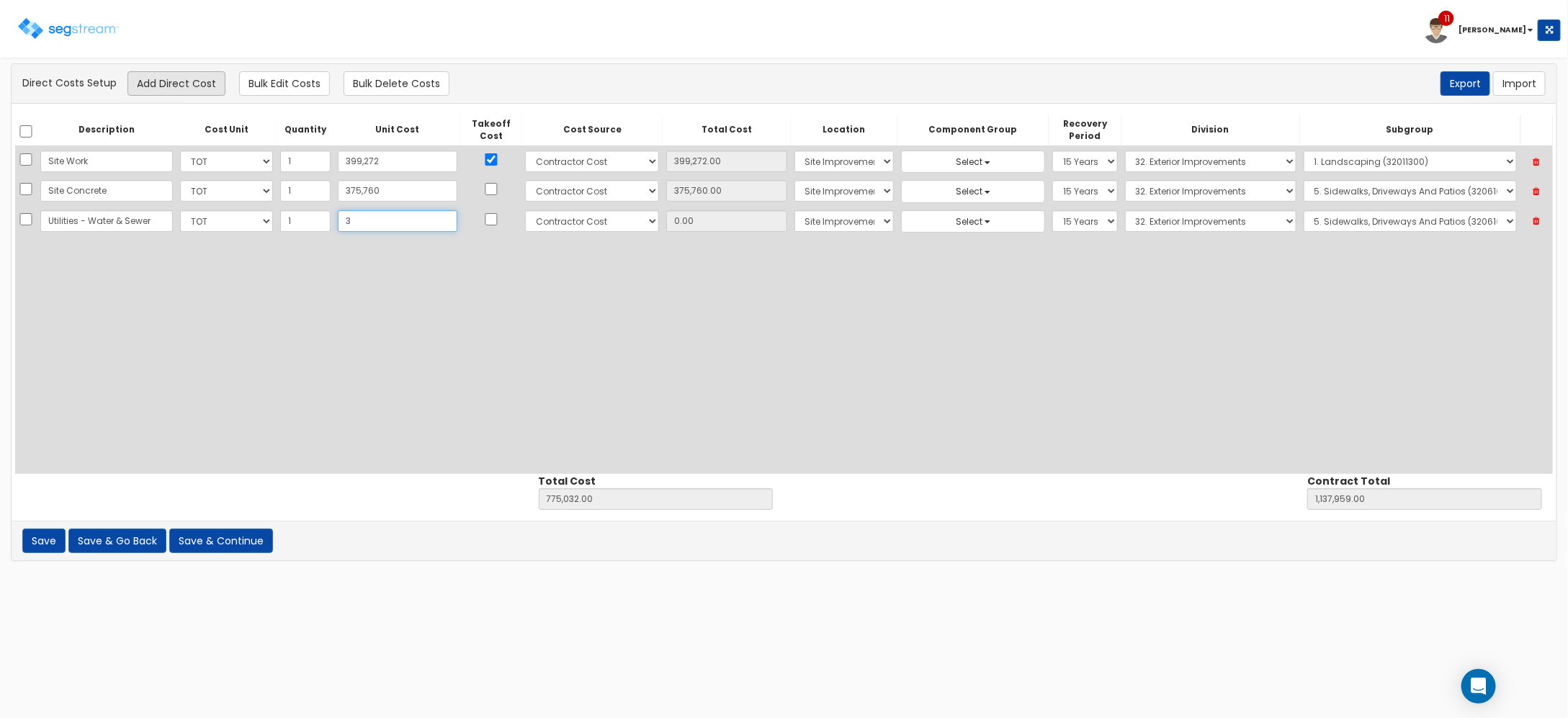
type input "775,035.00"
type input "1,137,962.00"
type input "3.00"
type input "30"
type input "775,062.00"
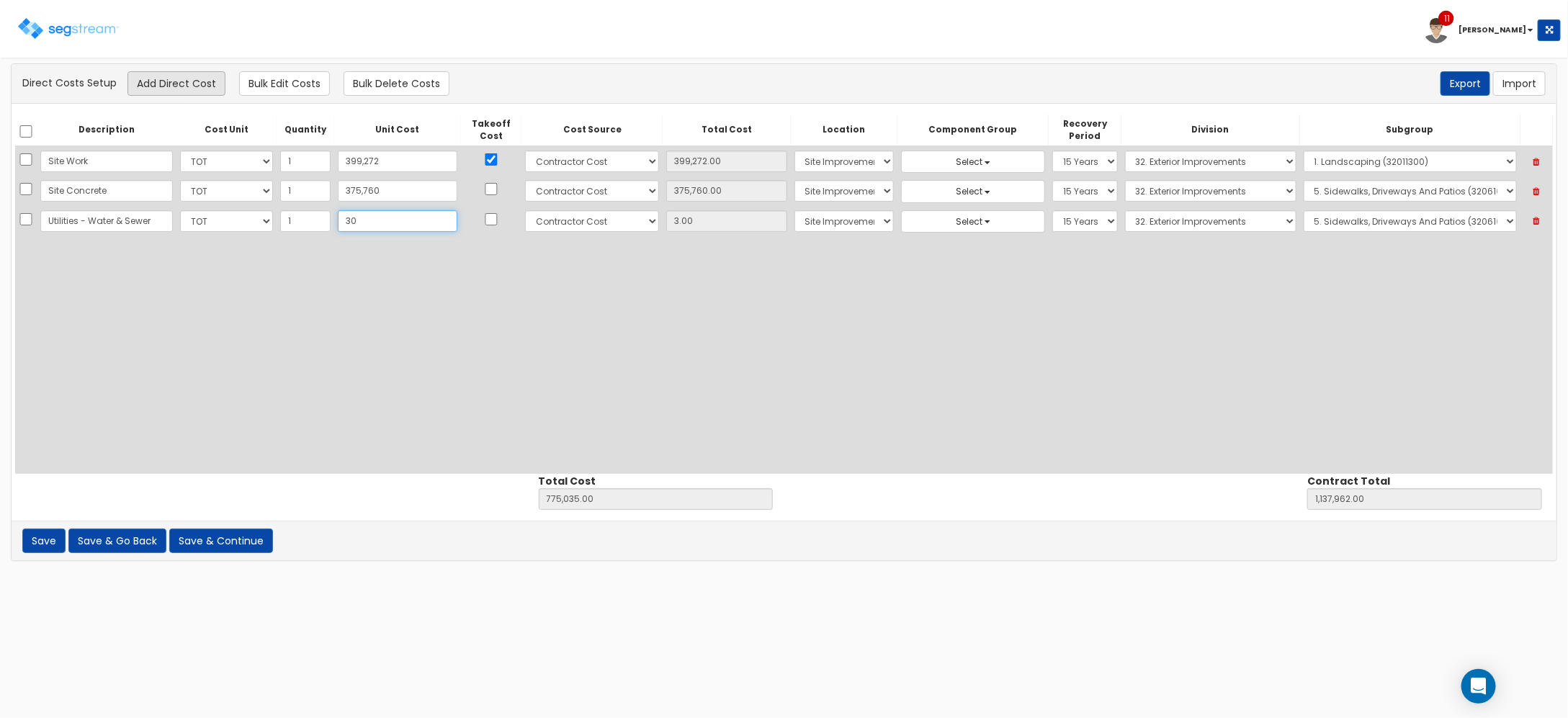
type input "1,137,989.00"
type input "30.00"
type input "307"
type input "775,339.00"
type input "1,138,266.00"
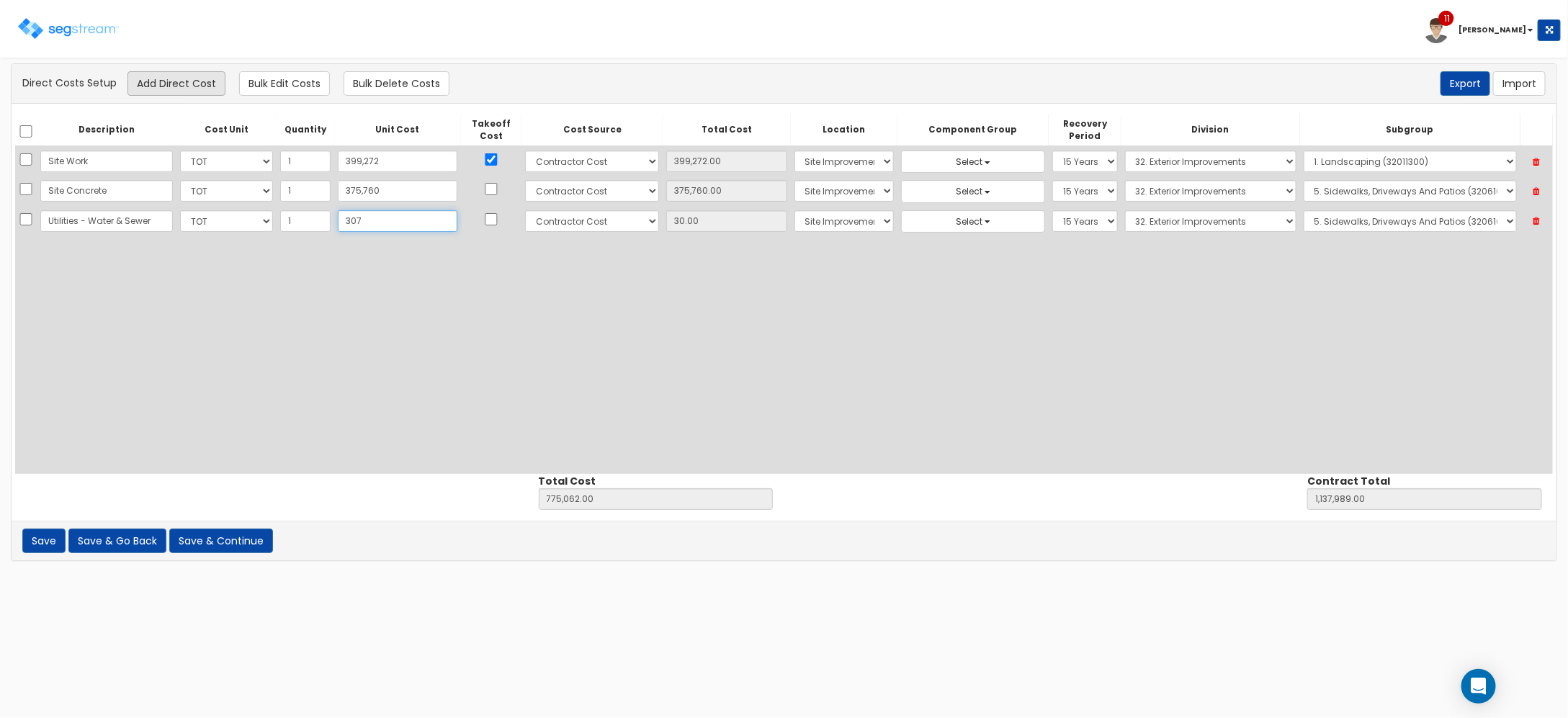
type input "307.00"
type input "3077"
type input "778,109.00"
type input "1,141,036.00"
type input "3,077"
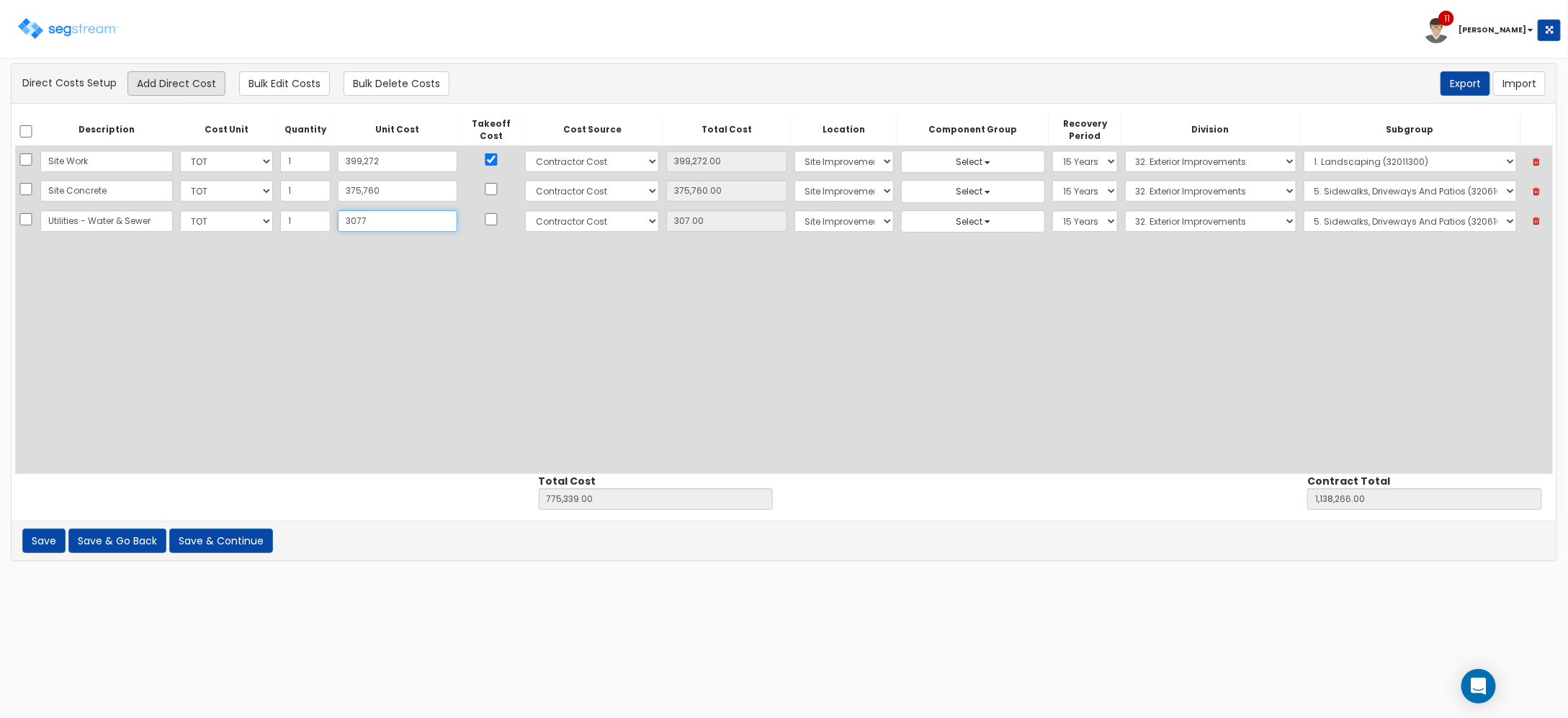
type input "3,077.00"
type input "3,07720"
type input "1,082,752.00"
type input "1,445,679.00"
type input "307,720"
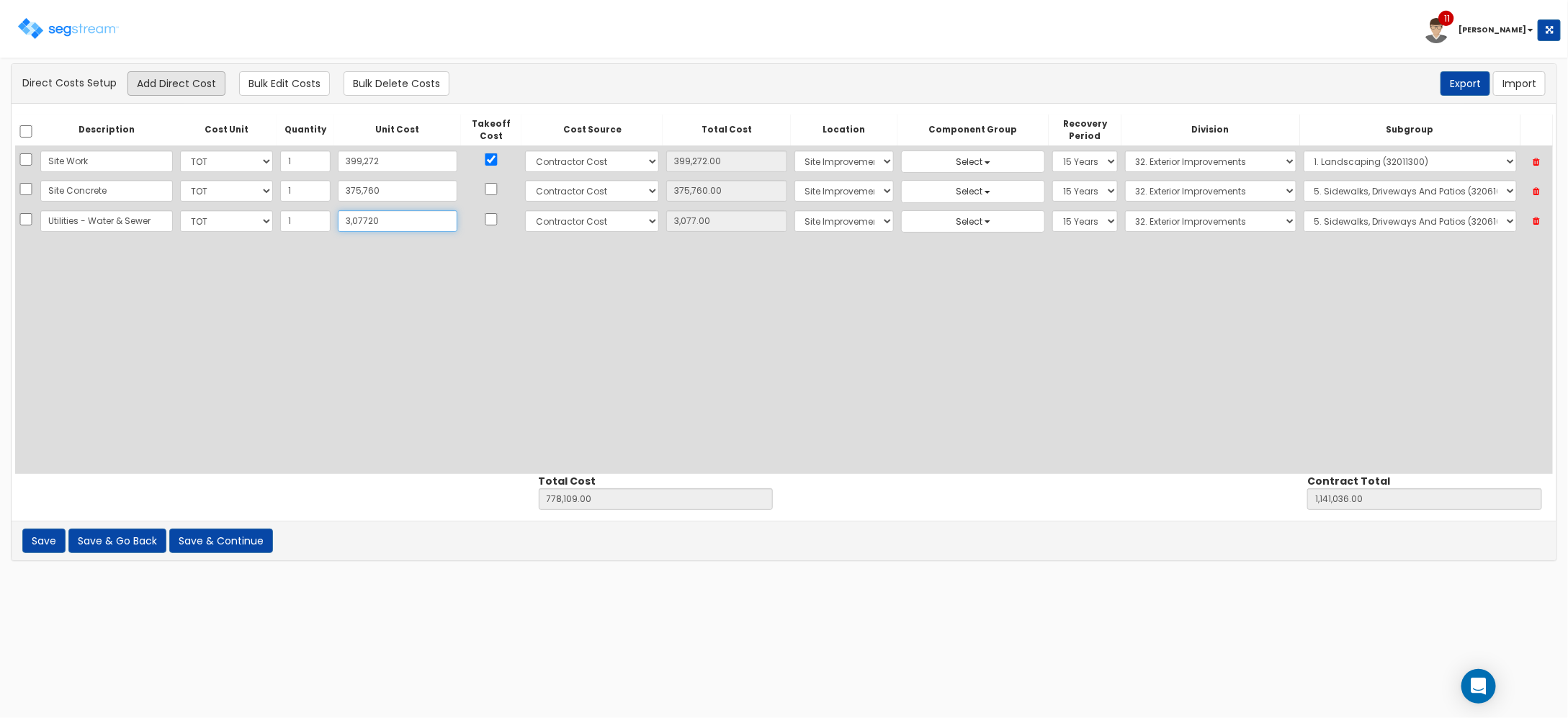
type input "307,720.00"
type input "307,720"
click at [1133, 228] on select "Select 1. General Requirements 2. Existing Conditions 3. Concrete 4. Masonry 5.…" at bounding box center [1211, 221] width 172 height 22
select select "33"
click at [1125, 210] on select "Select 1. General Requirements 2. Existing Conditions 3. Concrete 4. Masonry 5.…" at bounding box center [1211, 221] width 172 height 22
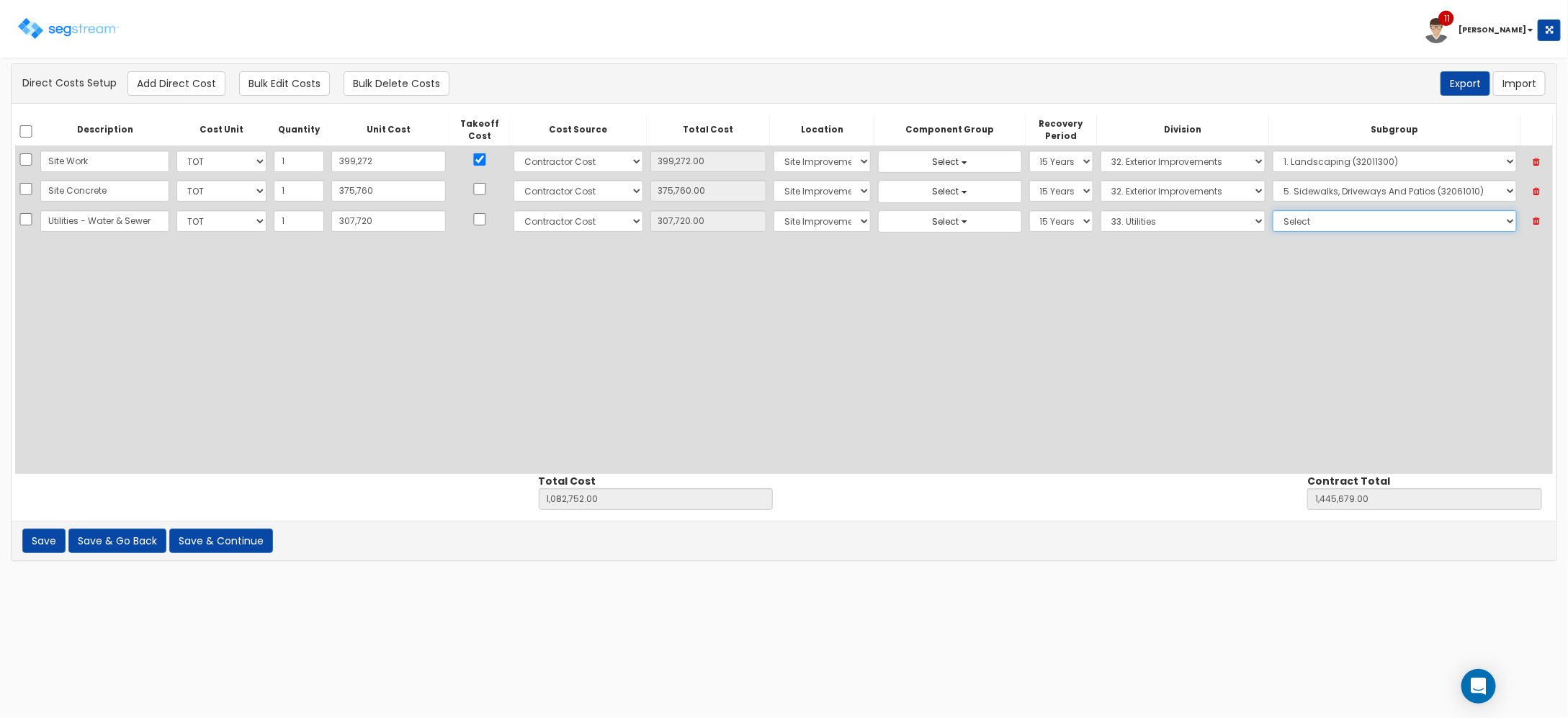
click at [1318, 224] on select "Select 1. Corrosion Resistance (33011010) 2. Relining Sewers (33013072) 3. Prec…" at bounding box center [1395, 221] width 244 height 22
select select "33111320"
click at [1273, 210] on select "Select 1. Corrosion Resistance (33011010) 2. Relining Sewers (33013072) 3. Prec…" at bounding box center [1395, 221] width 244 height 22
click at [225, 72] on div "Direct Costs Setup Add Direct Cost Bulk Edit Costs Bulk Delete Costs Export Imp…" at bounding box center [784, 83] width 1523 height 24
click at [205, 83] on button "Add Direct Cost" at bounding box center [176, 83] width 98 height 24
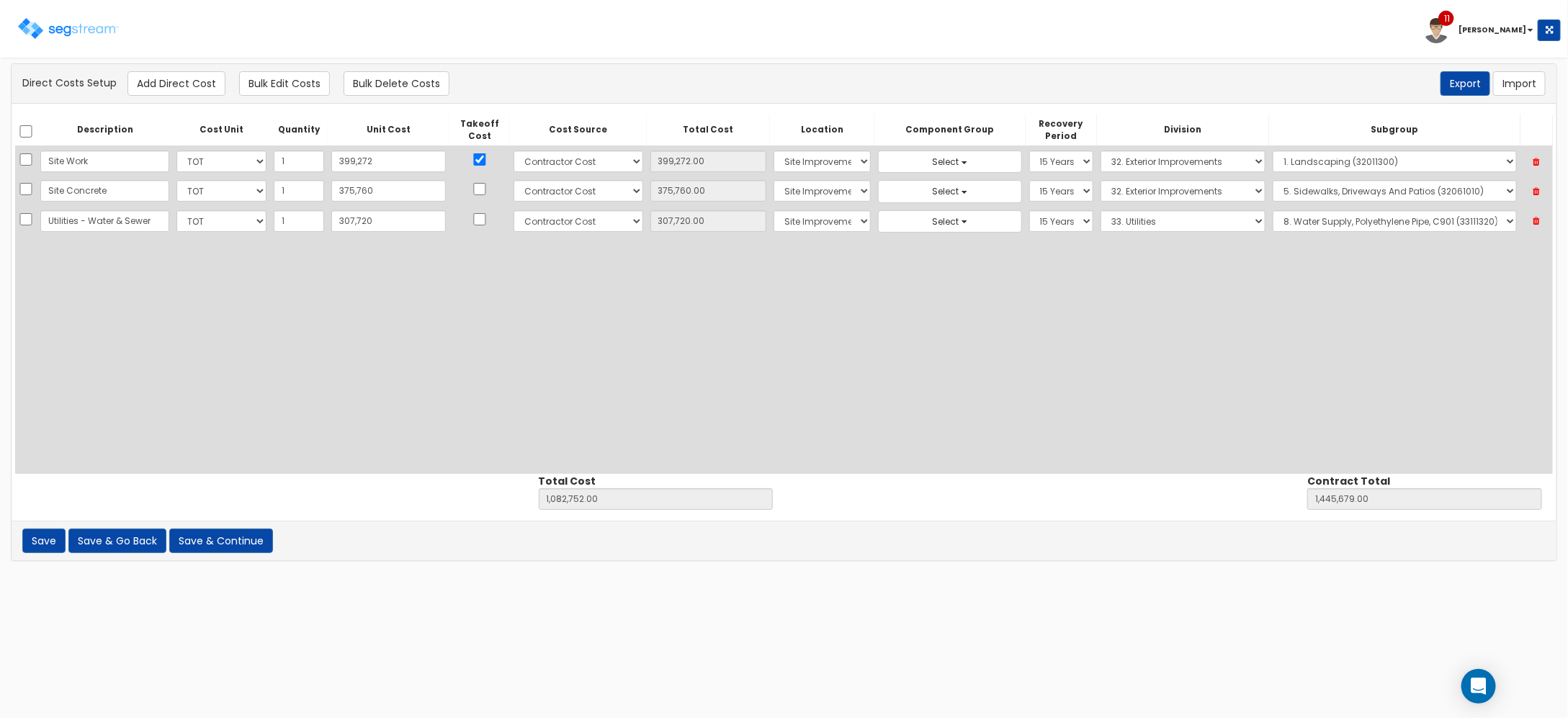
select select "10"
select select "6"
select select "27"
select select "15Y"
select select "33"
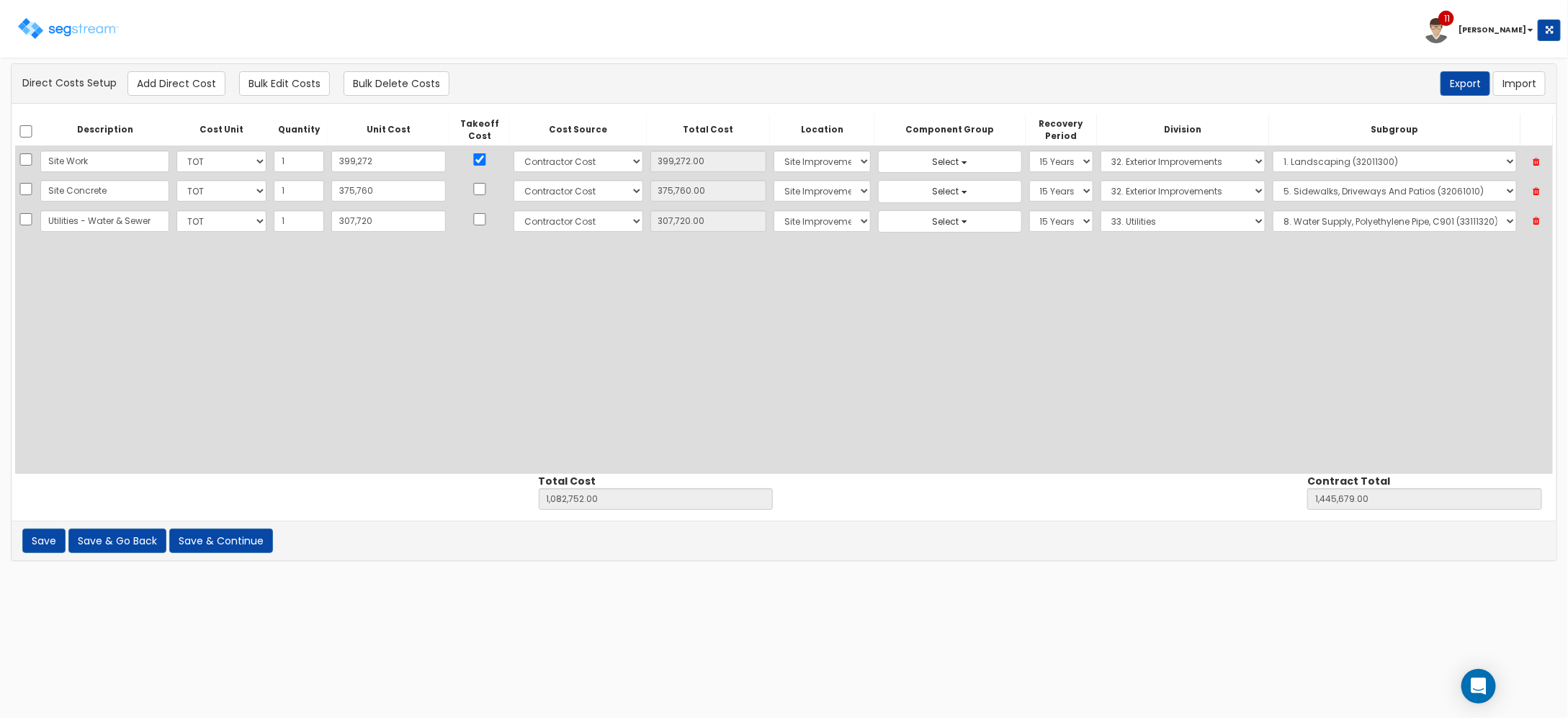
select select "33111320"
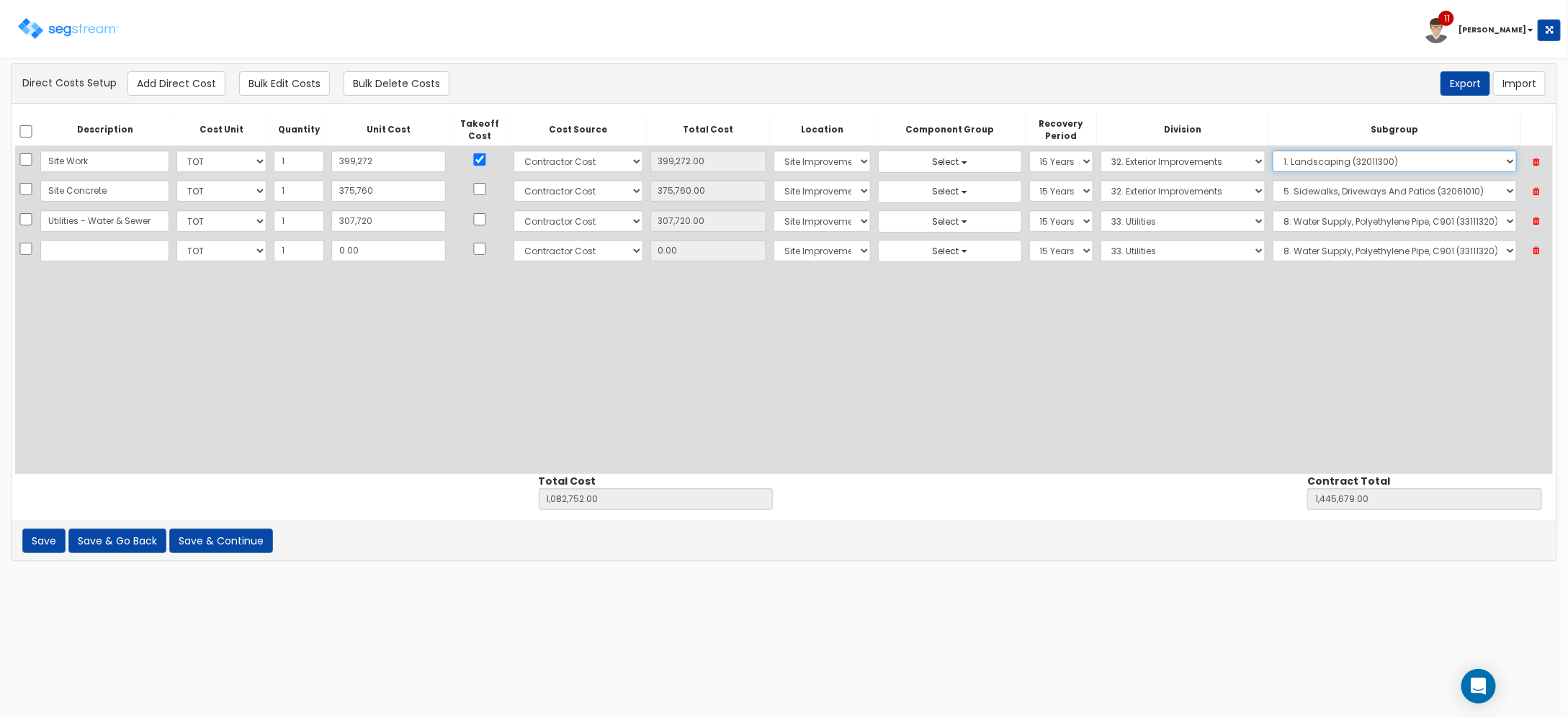
click at [1489, 169] on select "Select 1. Landscaping (32011300) 2. Slurry Seal (Latex Modified) (32011361) 3. …" at bounding box center [1395, 161] width 244 height 22
click at [1273, 150] on select "Select 1. Landscaping (32011300) 2. Slurry Seal (Latex Modified) (32011361) 3. …" at bounding box center [1395, 161] width 244 height 22
click at [107, 250] on input "text" at bounding box center [104, 251] width 129 height 22
click at [84, 256] on input "text" at bounding box center [104, 251] width 129 height 22
type input "Landscaping"
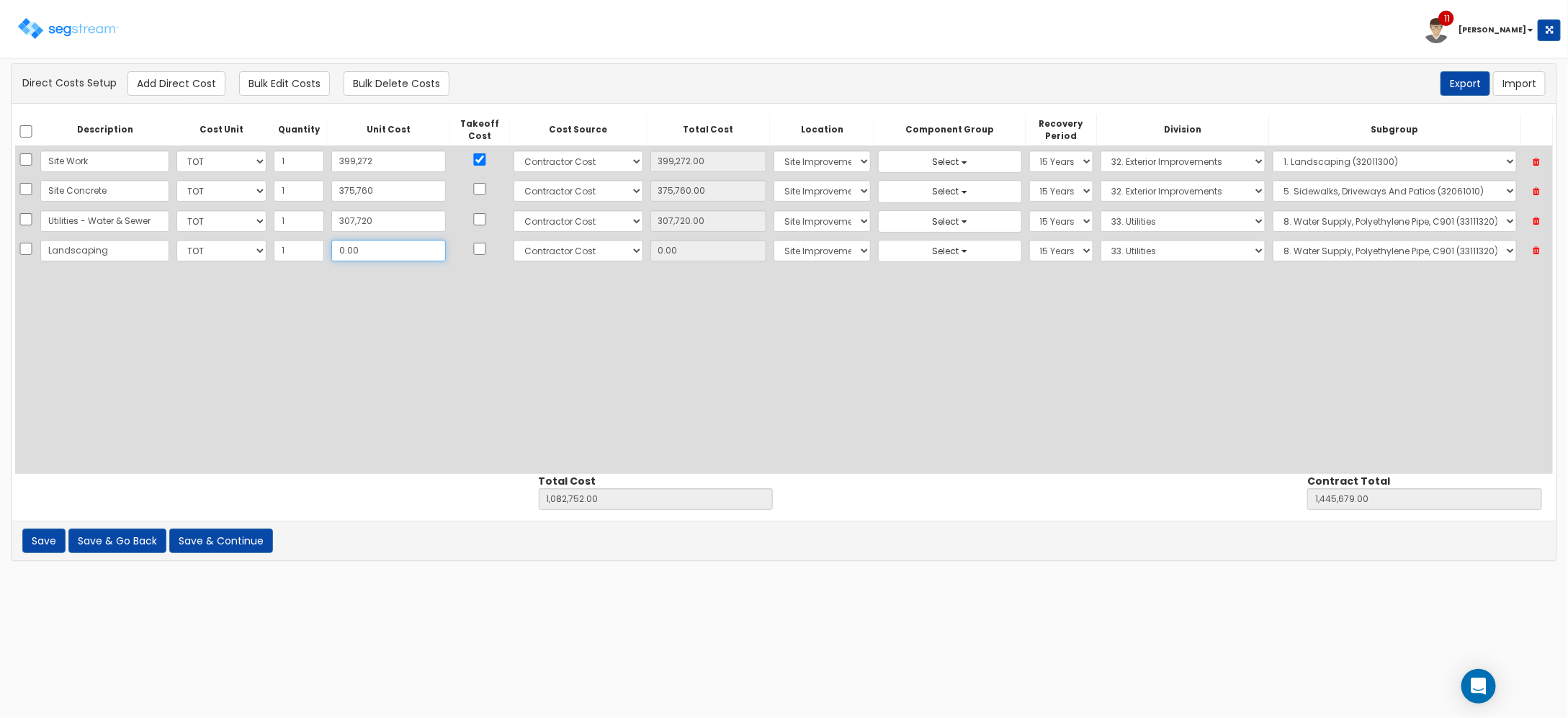
type input "1"
type input "1,082,753.00"
type input "1,445,680.00"
type input "17"
type input "1.00"
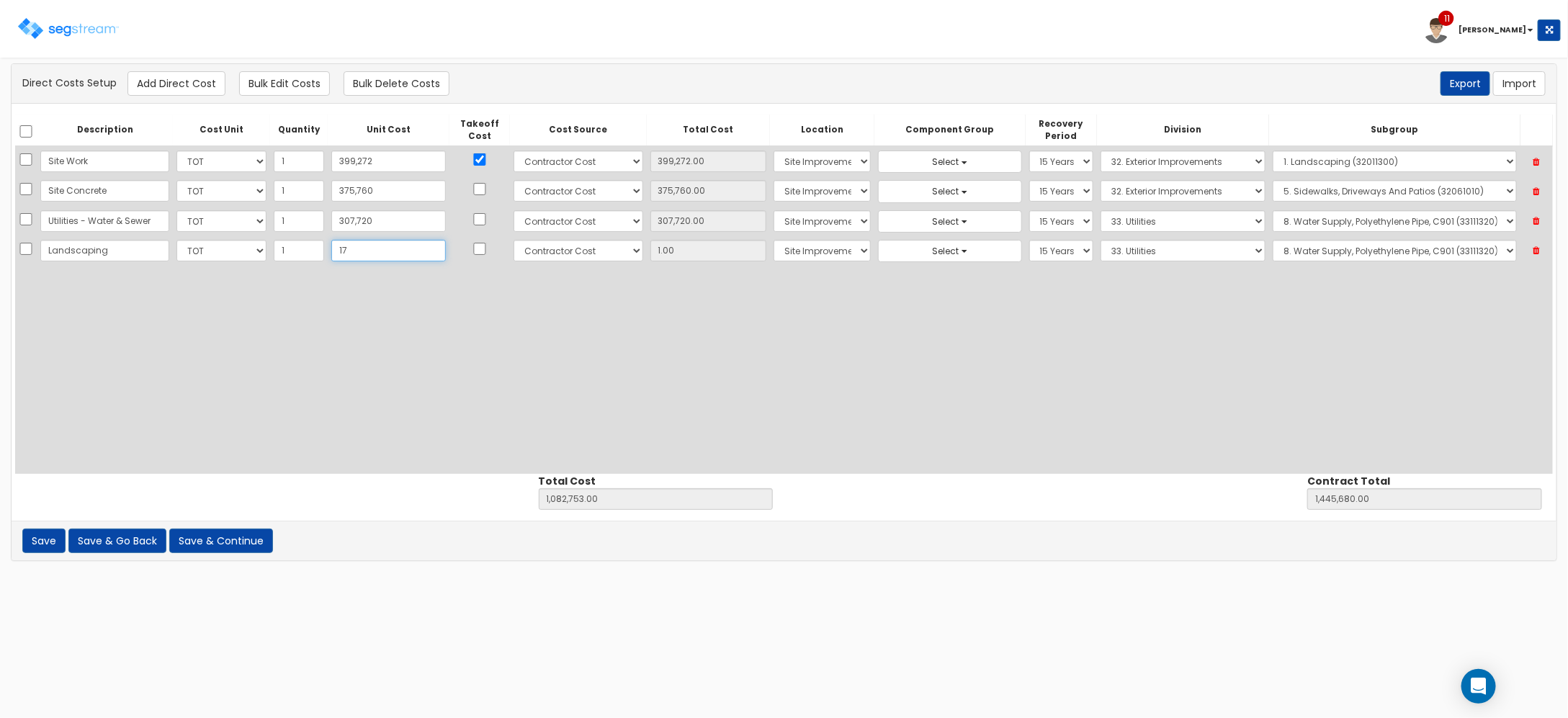
type input "1,082,769.00"
type input "1,445,696.00"
type input "17.00"
type input "170"
type input "1,082,922.00"
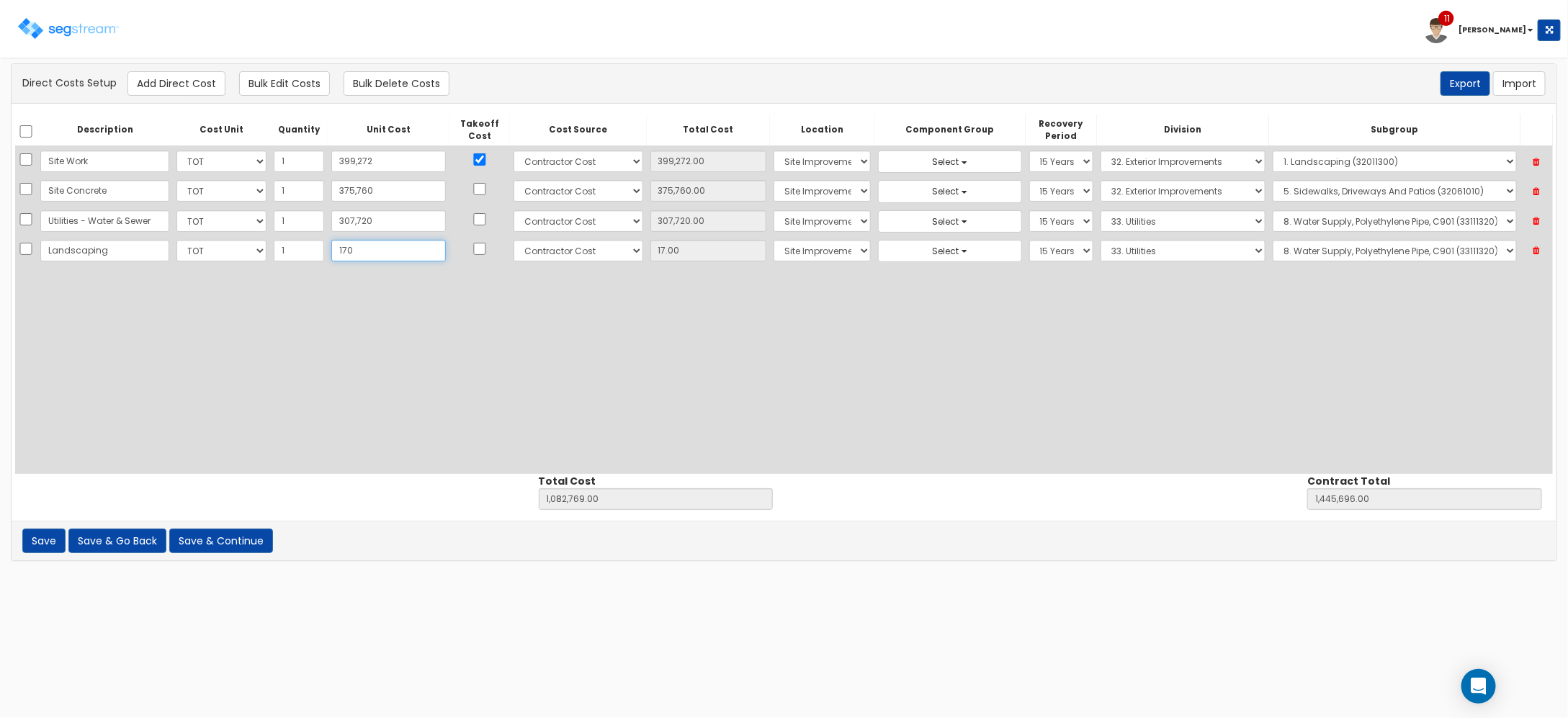
type input "1,445,849.00"
type input "170.00"
type input "17015"
type input "1,099,767.00"
type input "1,462,694.00"
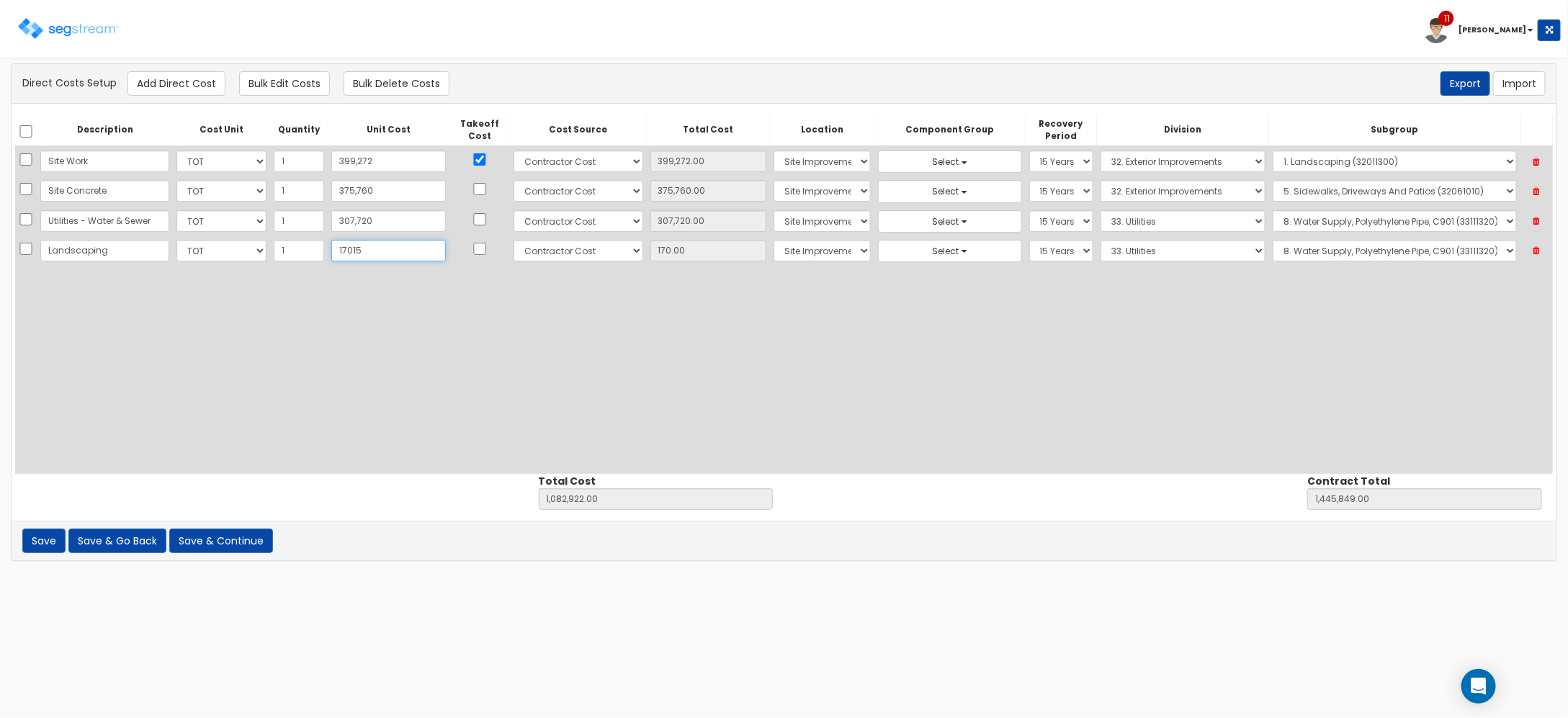
type input "17,015"
type input "17,015.00"
type input "17,0152"
type input "1,252,904.00"
type input "1,615,831.00"
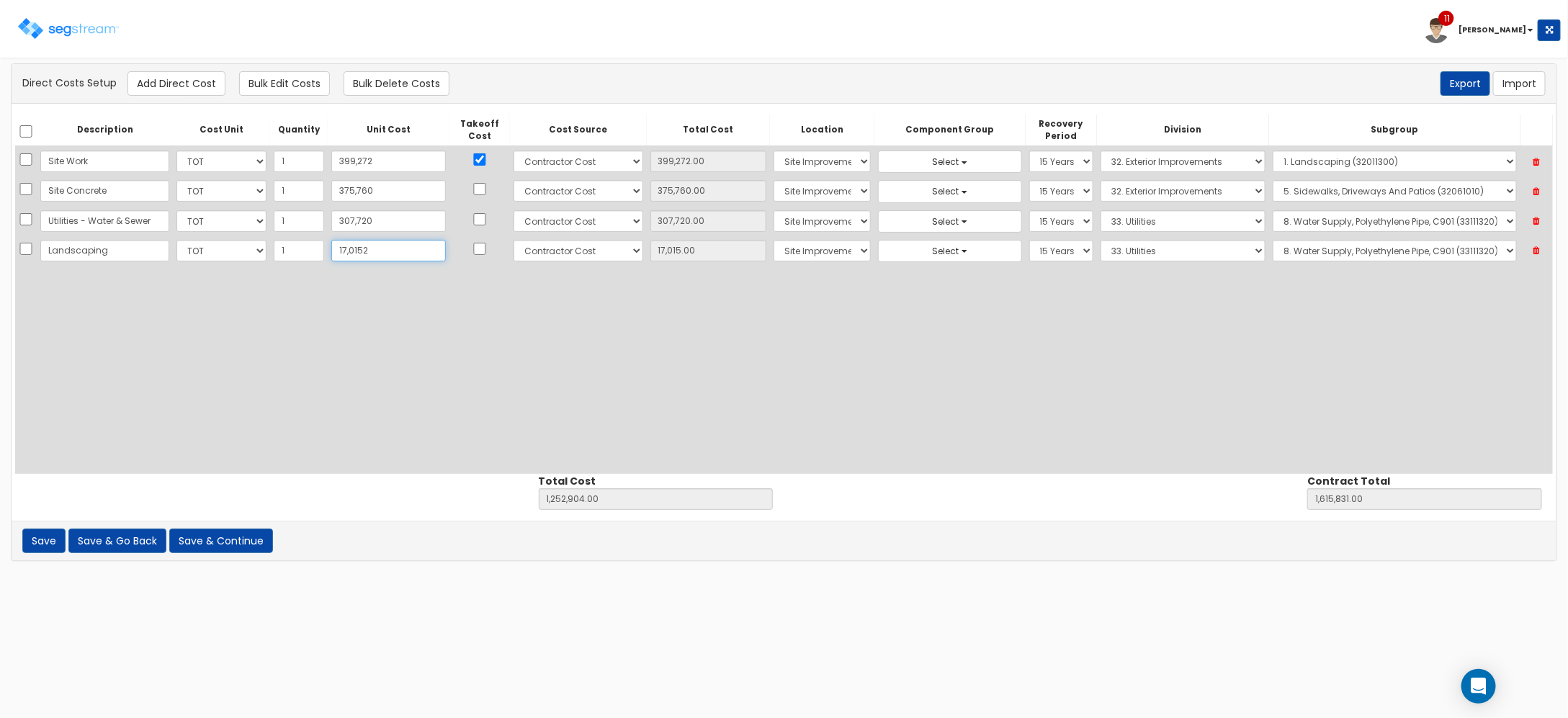
type input "170,152"
type input "170,152.00"
type input "170,152"
select select "32"
select select "32011361"
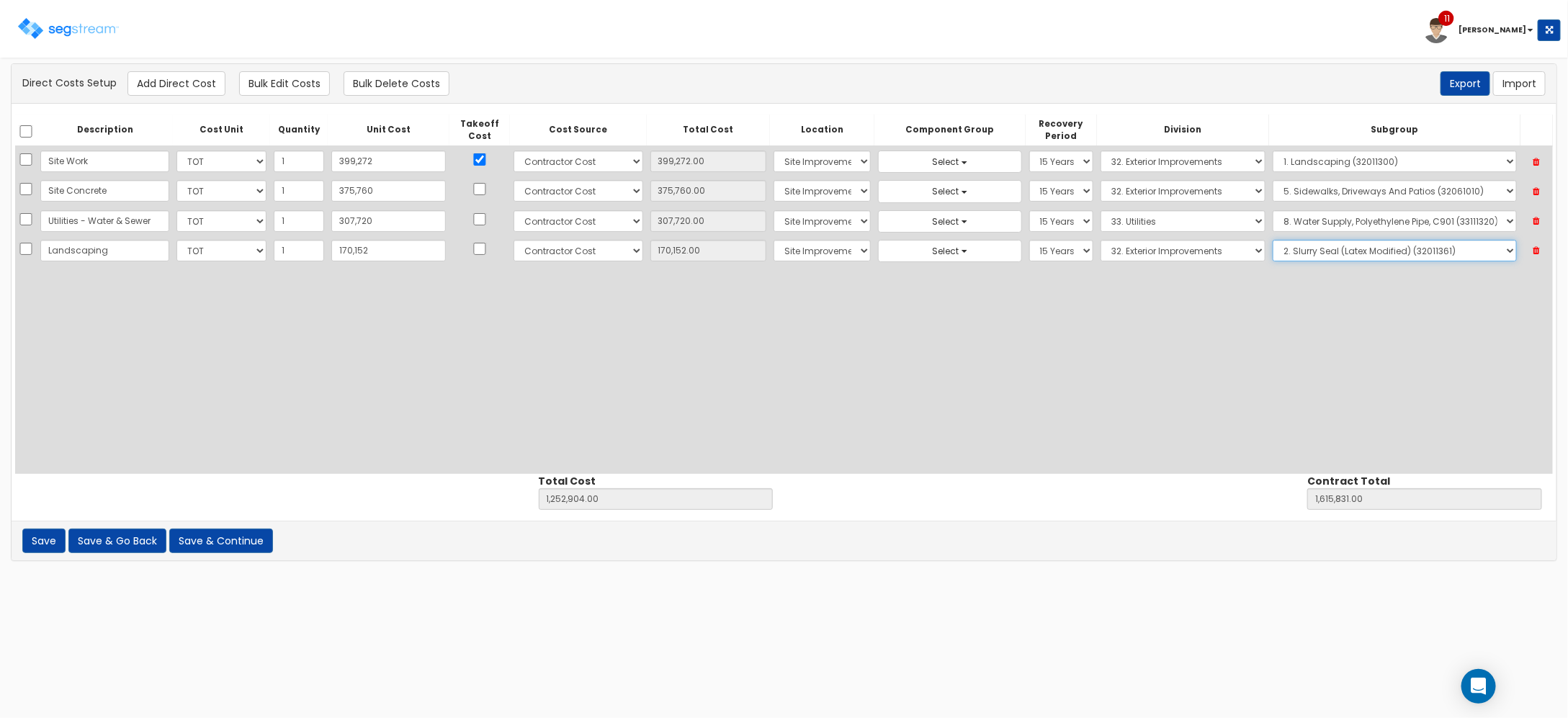
click at [1143, 235] on td "Select 1. General Requirements 2. Existing Conditions 3. Concrete 4. Masonry 5.…" at bounding box center [1183, 221] width 173 height 29
click at [1142, 225] on select "Select 1. General Requirements 2. Existing Conditions 3. Concrete 4. Masonry 5.…" at bounding box center [1183, 221] width 166 height 22
click at [1100, 222] on select "Select 1. General Requirements 2. Existing Conditions 3. Concrete 4. Masonry 5.…" at bounding box center [1183, 221] width 166 height 22
click at [1063, 223] on select "Select 5 Years 7 Years 9 Years 10 Years 15 Years 15 Year QLI 15 Year QRP 15 Yea…" at bounding box center [1061, 221] width 64 height 22
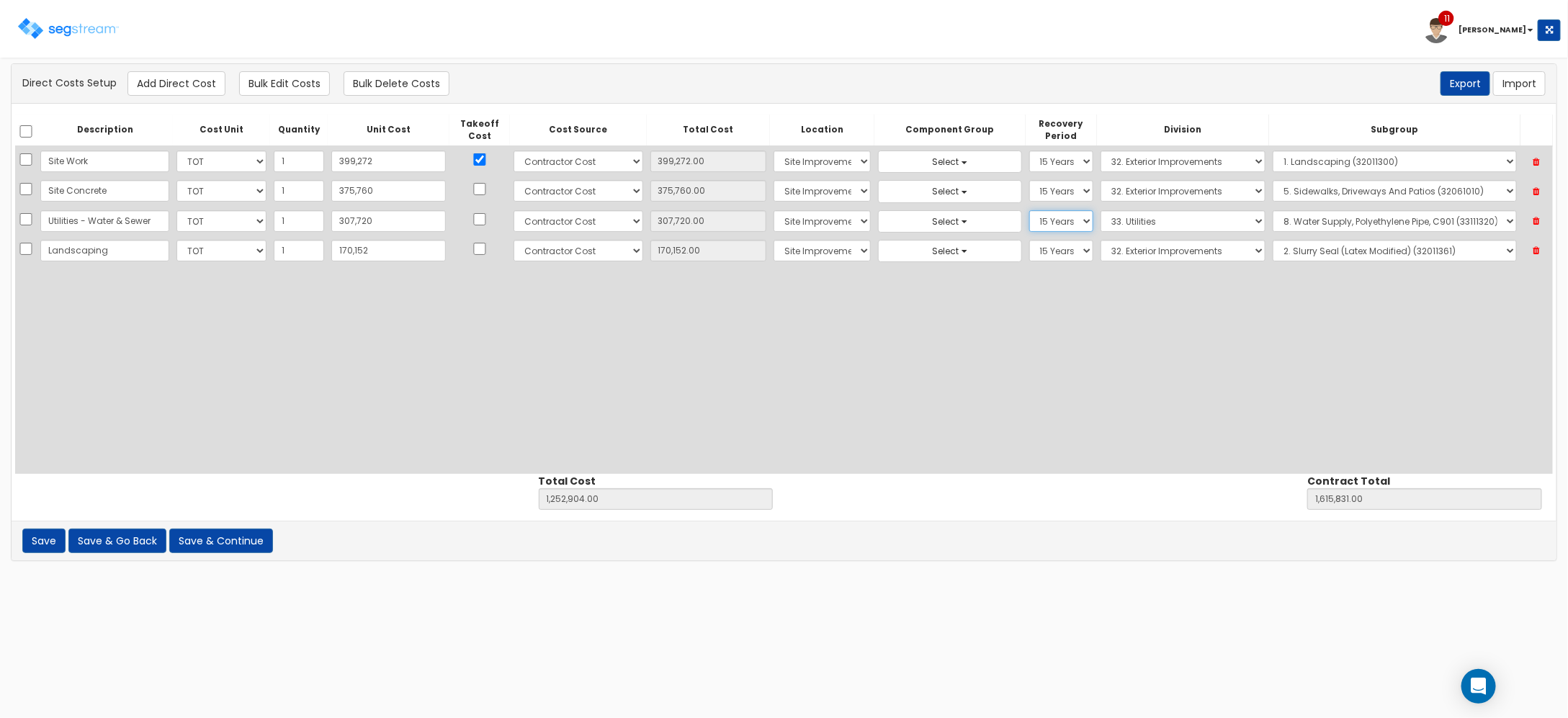
select select "39Y"
click at [1029, 210] on select "Select 5 Years 7 Years 9 Years 10 Years 15 Years 15 Year QLI 15 Year QRP 15 Yea…" at bounding box center [1061, 221] width 64 height 22
click at [173, 66] on div "There should be at least one direct cost with a cost source equal to one of the…" at bounding box center [784, 83] width 1545 height 39
click at [224, 83] on div "Direct Costs Setup Add Direct Cost Bulk Edit Costs Bulk Delete Costs Export Imp…" at bounding box center [784, 83] width 1523 height 24
click at [195, 88] on button "Add Direct Cost" at bounding box center [176, 83] width 98 height 24
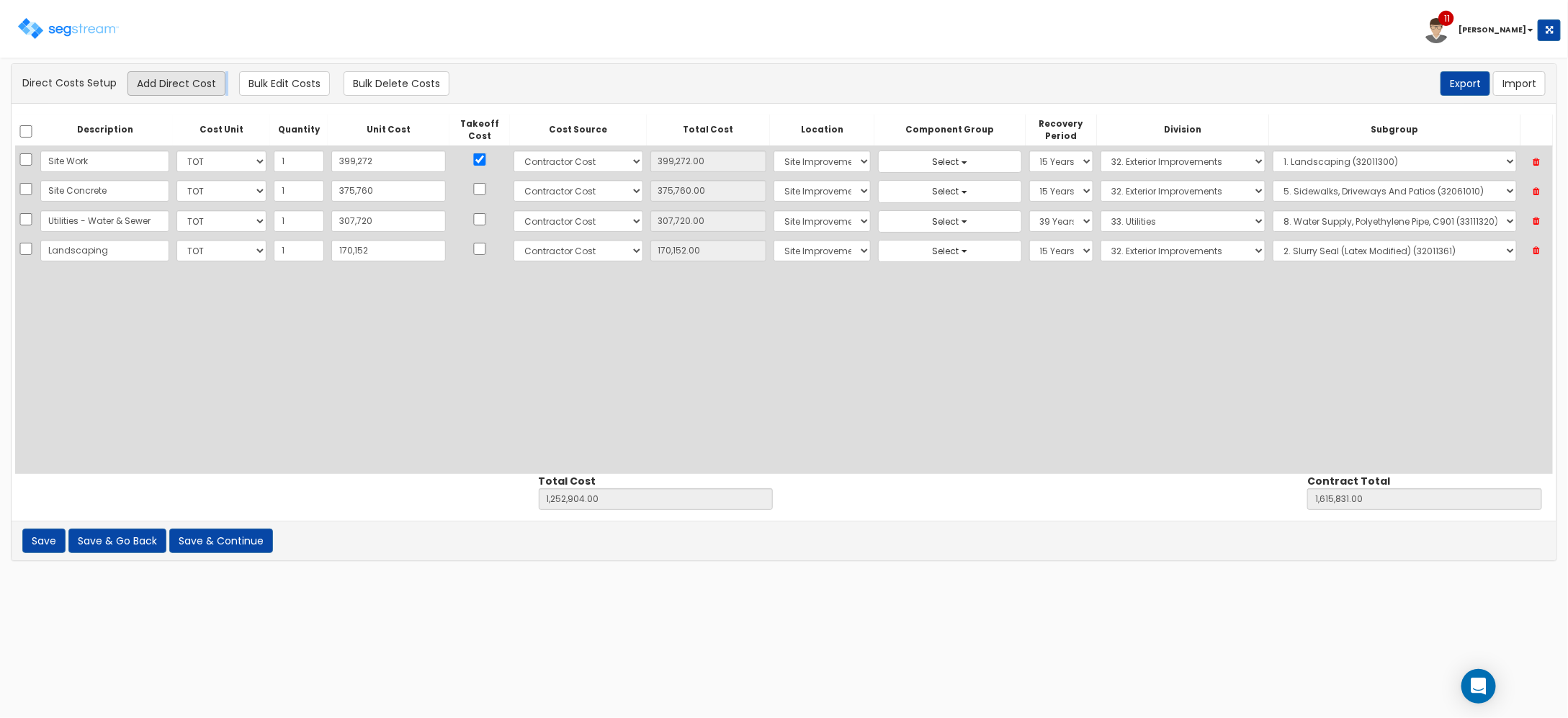
select select "10"
select select "6"
select select "27"
select select "15Y"
select select "32"
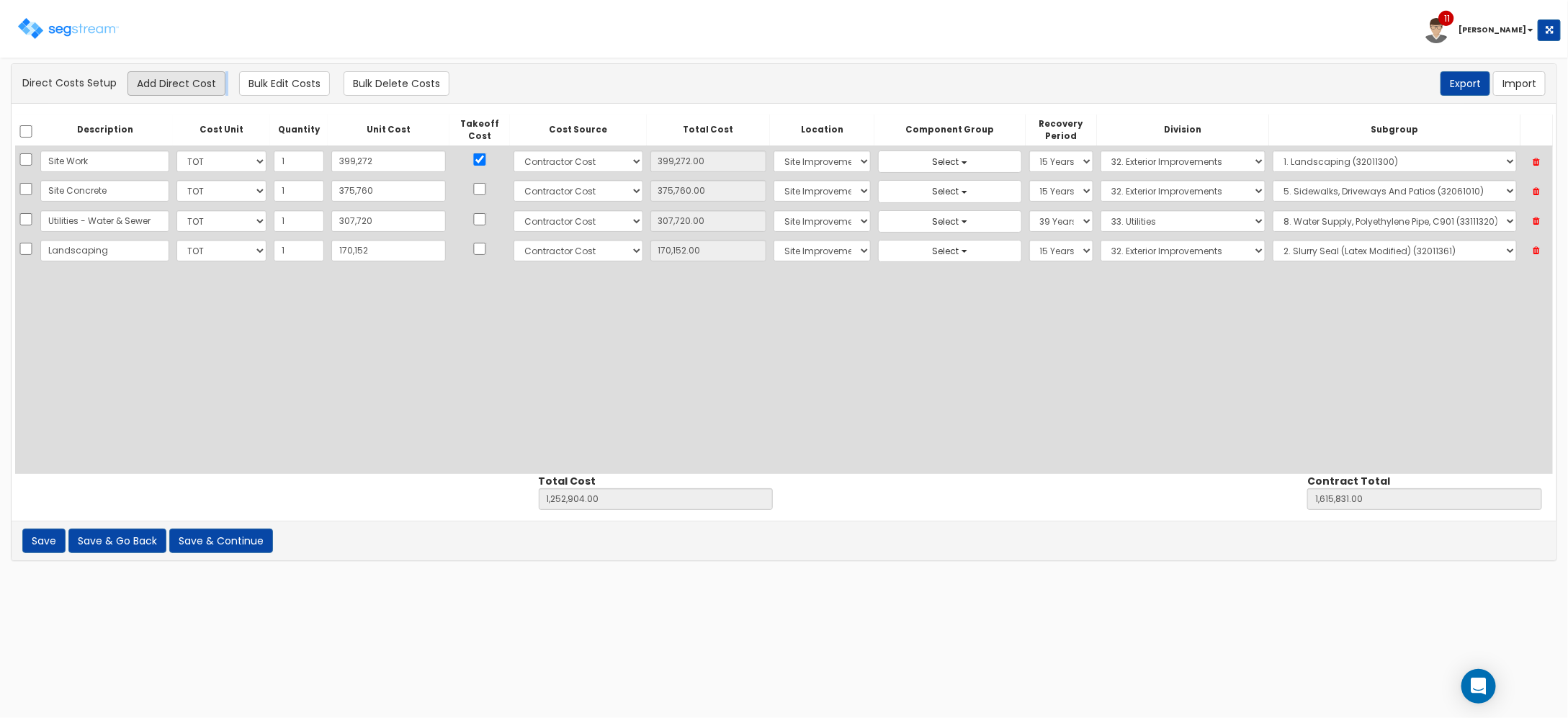
select select "32011361"
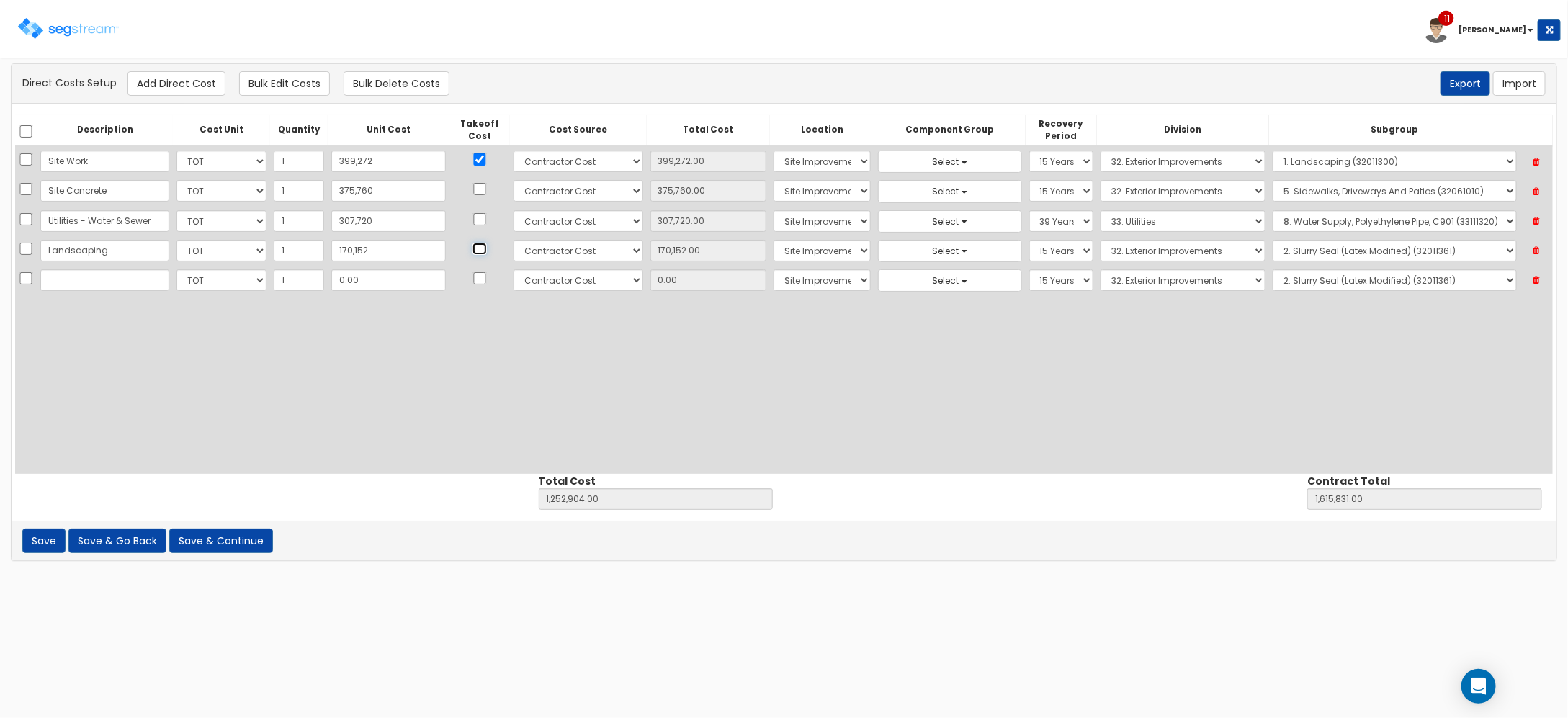
click at [472, 254] on input "checkbox" at bounding box center [479, 249] width 14 height 13
checkbox input "false"
drag, startPoint x: 146, startPoint y: 289, endPoint x: 134, endPoint y: 289, distance: 12.0
select select "10"
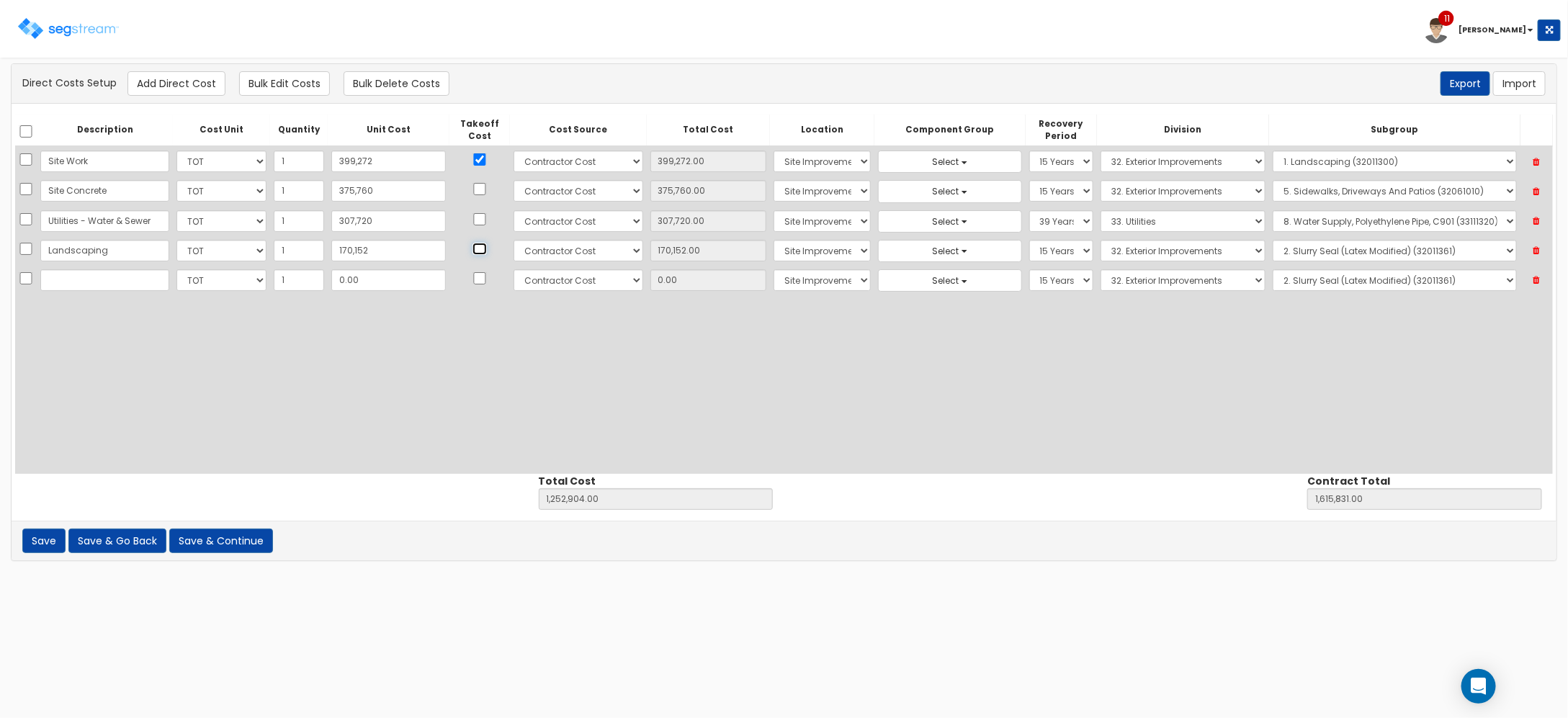
select select "6"
select select "27"
select select "15Y"
select select "32"
select select "32011361"
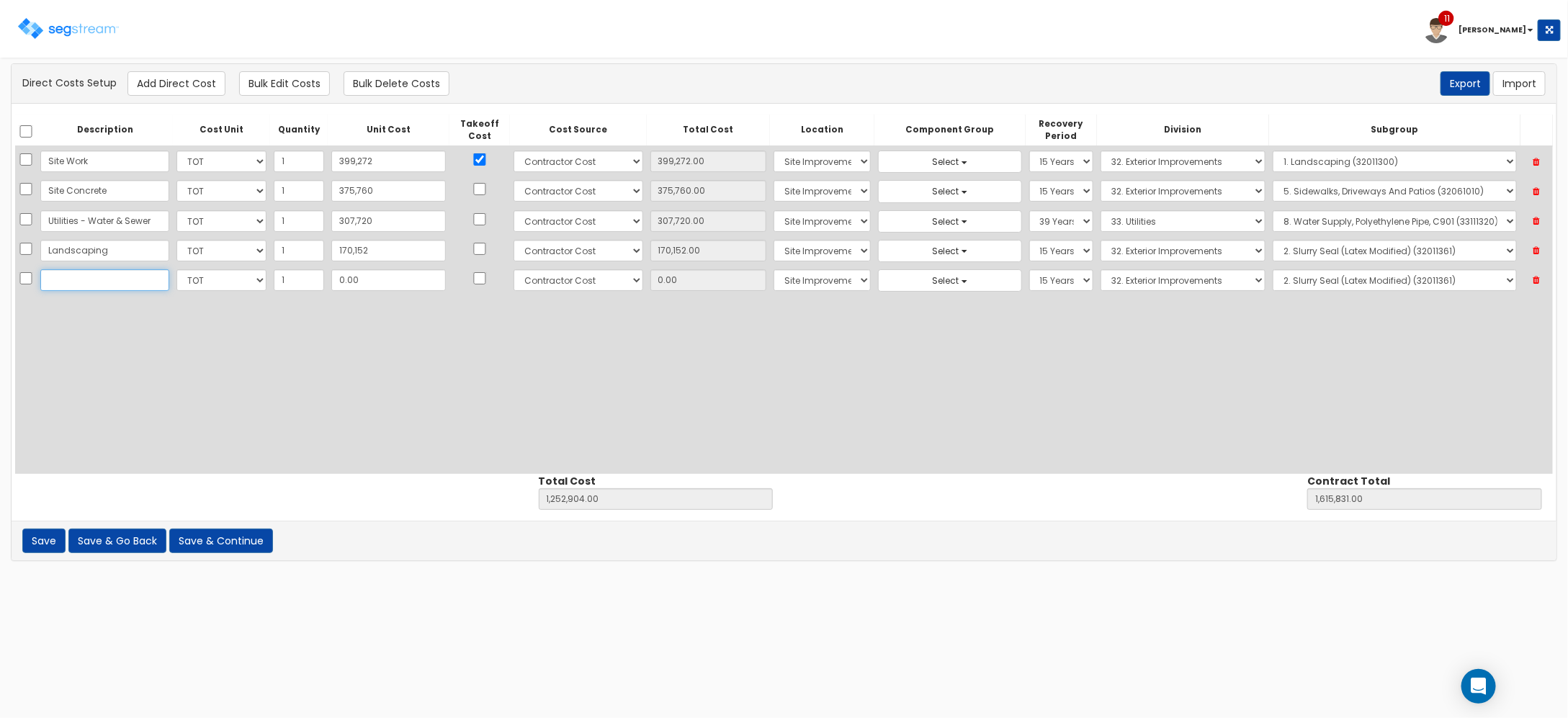
click at [119, 289] on input "text" at bounding box center [104, 280] width 129 height 22
type input "Concrete Slab & Foundation"
type input "2"
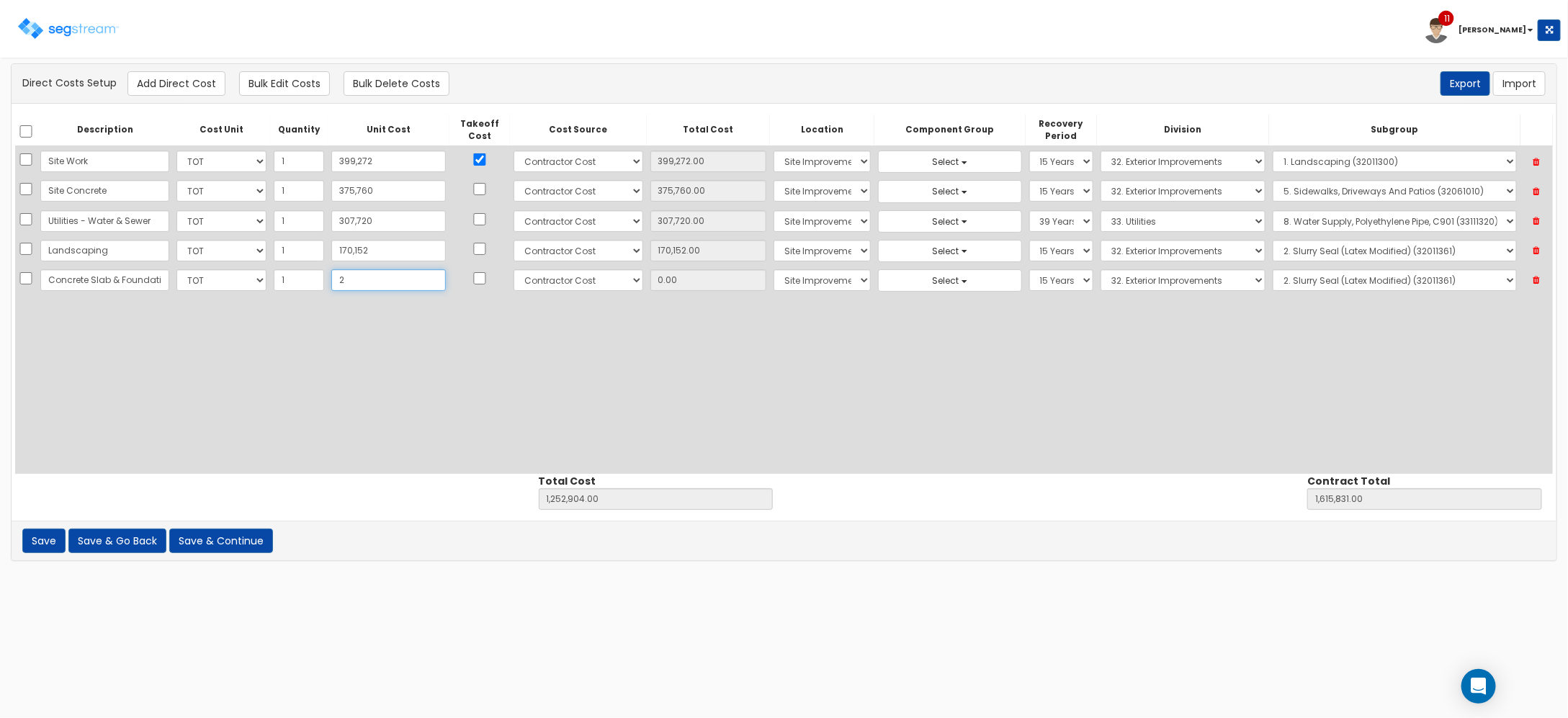
type input "1,252,906.00"
type input "1,615,833.00"
type input "2.00"
type input "24"
type input "1,252,928.00"
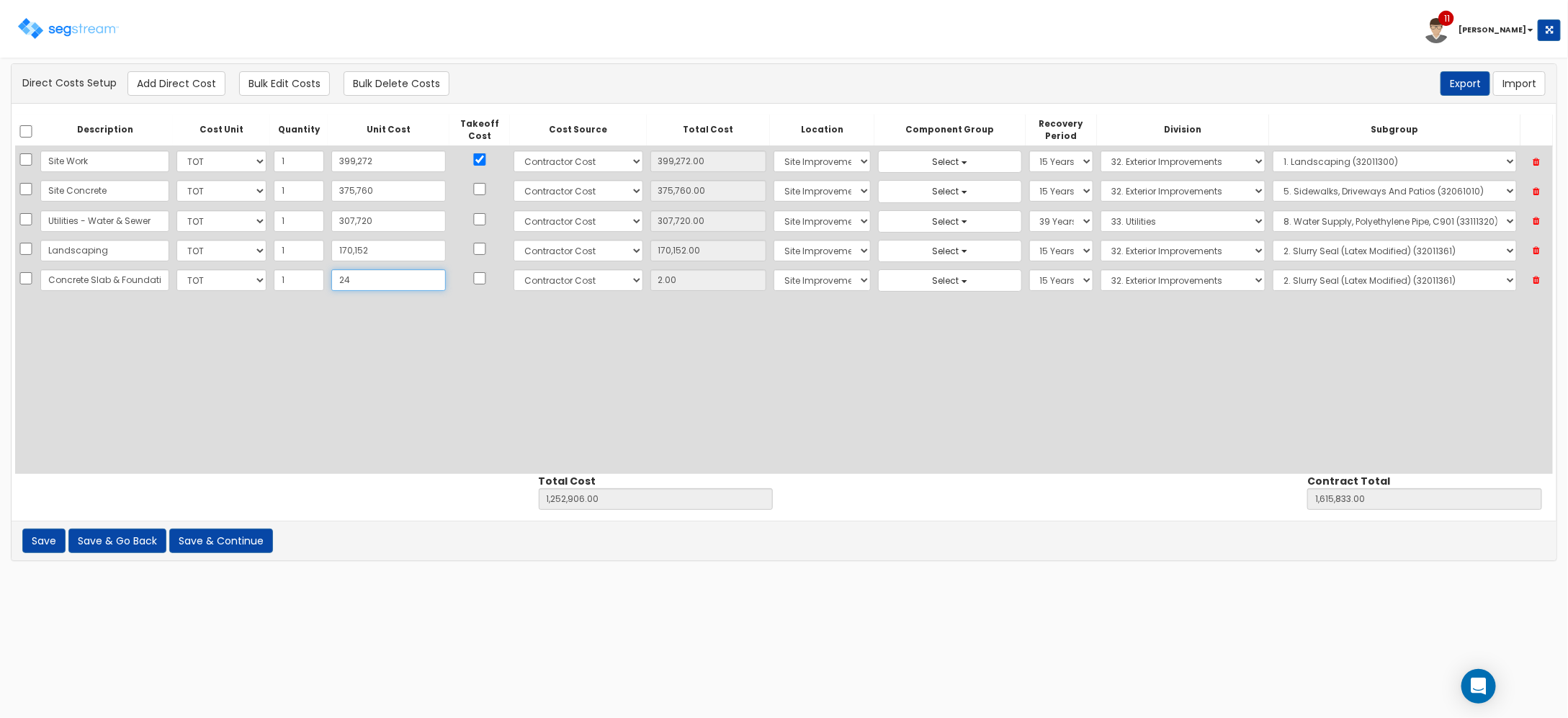
type input "1,615,855.00"
type input "24.00"
type input "249"
type input "1,253,153.00"
type input "1,616,080.00"
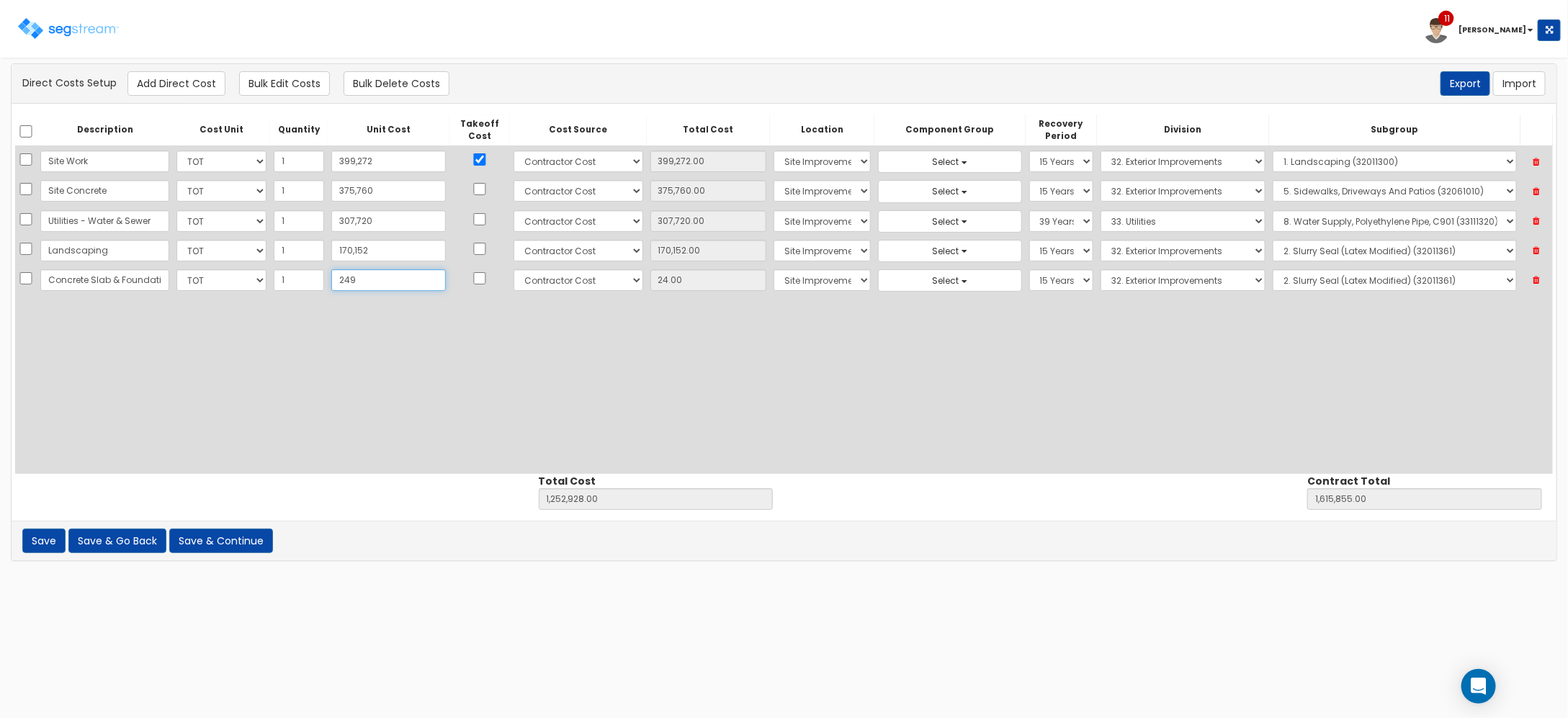
type input "249.00"
type input "2498"
type input "1,255,402.00"
type input "1,618,329.00"
type input "2,498"
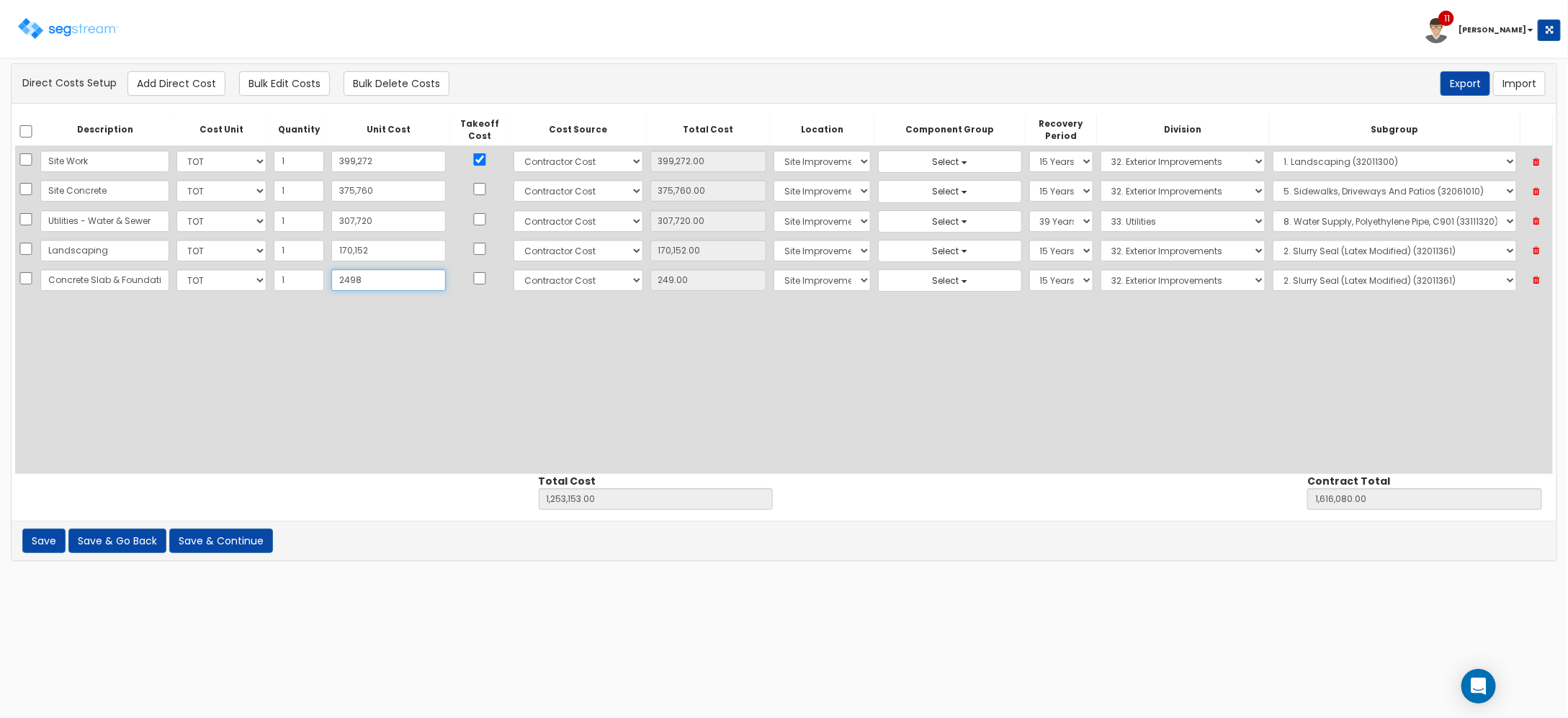
type input "2,498.00"
type input "2,49832"
type input "1,502,736.00"
type input "1,865,663.00"
type input "249,832"
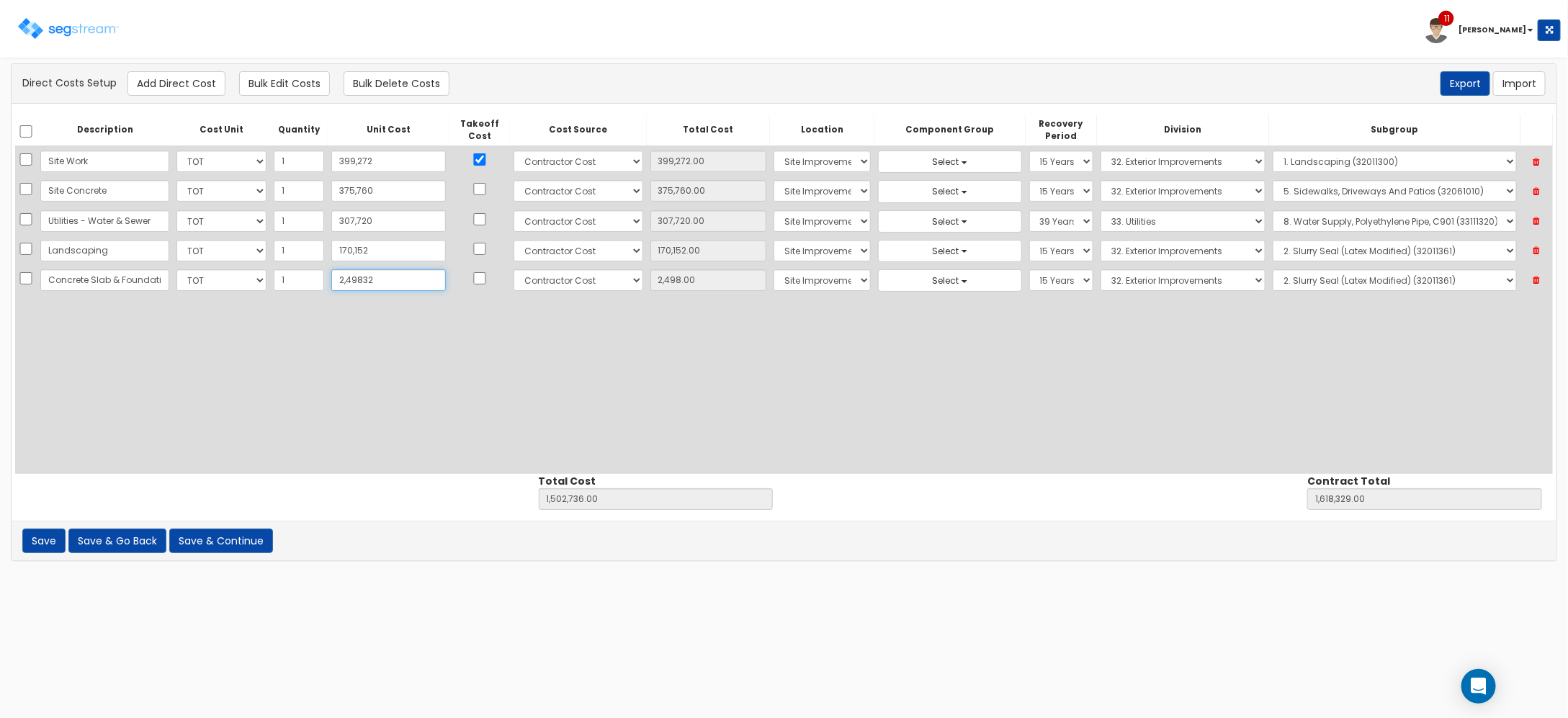
type input "249,832.00"
type input "249,832"
select select "6"
select select "39Y"
select select "1"
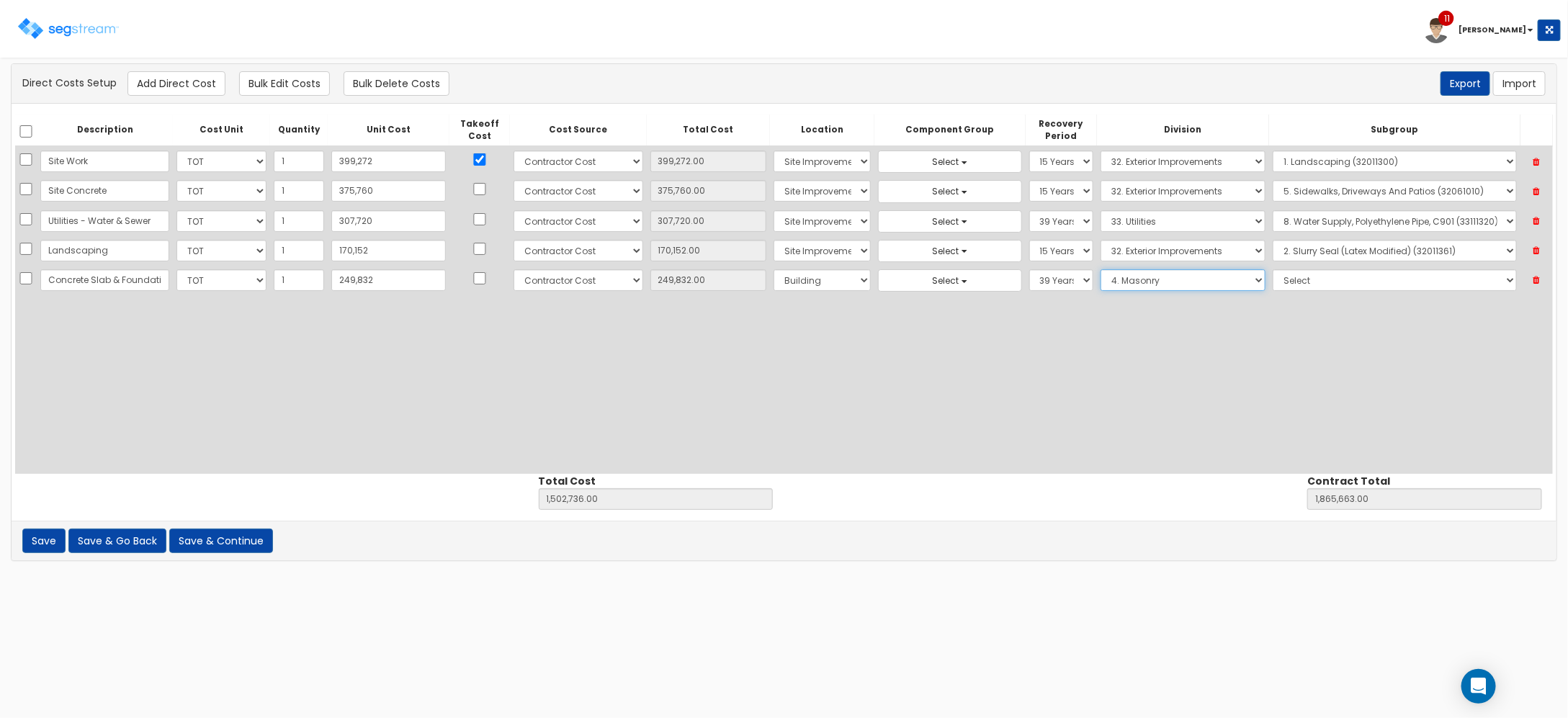
select select "3"
select select "3013062"
click at [138, 72] on button "Add Direct Cost" at bounding box center [176, 83] width 98 height 24
select select "10"
select select "6"
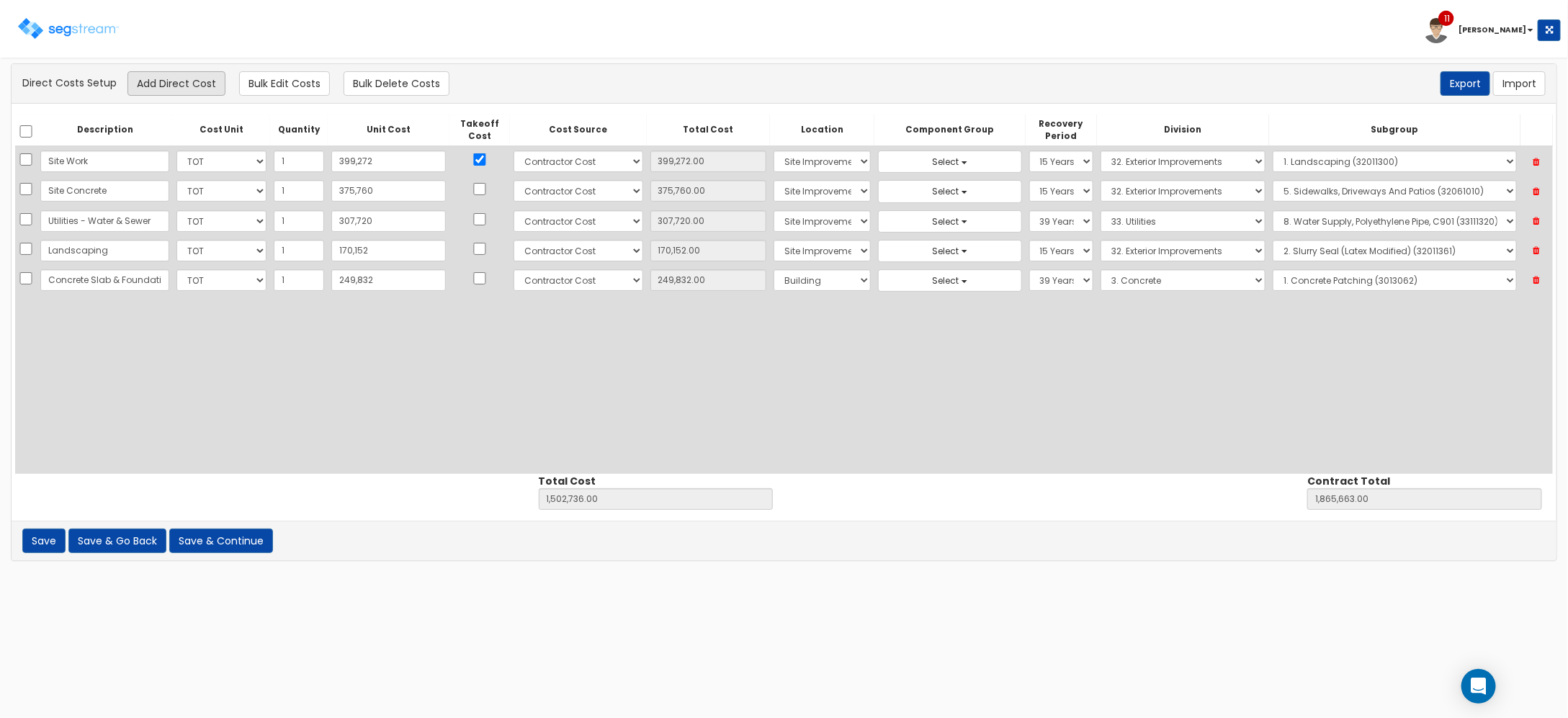
select select "6"
select select "39Y"
select select "3"
select select "3013062"
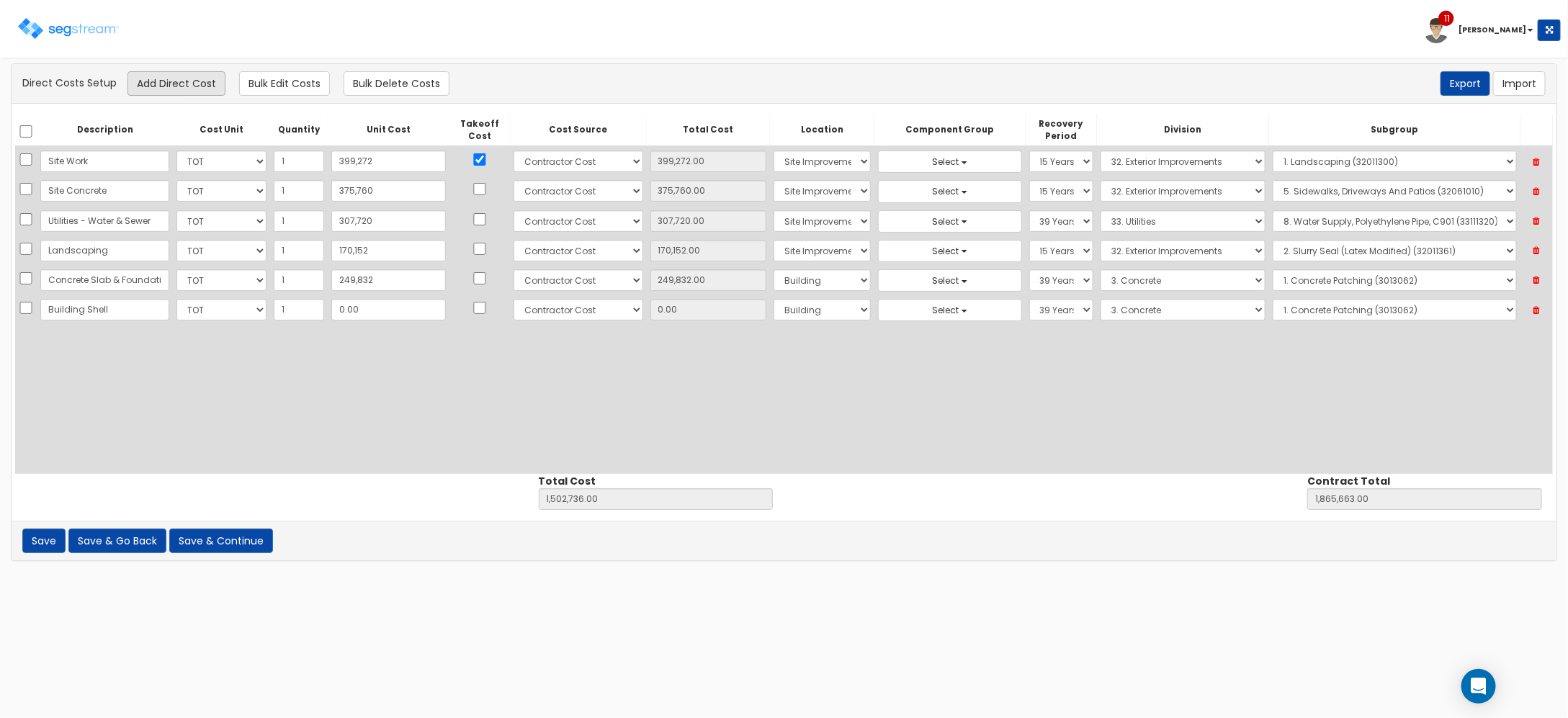
type input "Building Shell"
click at [1138, 319] on select "Select 1. General Requirements 2. Existing Conditions 3. Concrete 4. Masonry 5.…" at bounding box center [1183, 309] width 166 height 22
click at [1100, 300] on select "Select 1. General Requirements 2. Existing Conditions 3. Concrete 4. Masonry 5.…" at bounding box center [1183, 309] width 166 height 22
click at [1353, 304] on select "Select 1. Selective Demolition, Air Supported Structures (13050510) 2. Selectiv…" at bounding box center [1395, 309] width 244 height 22
click at [1273, 300] on select "Select 1. Selective Demolition, Air Supported Structures (13050510) 2. Selectiv…" at bounding box center [1395, 309] width 244 height 22
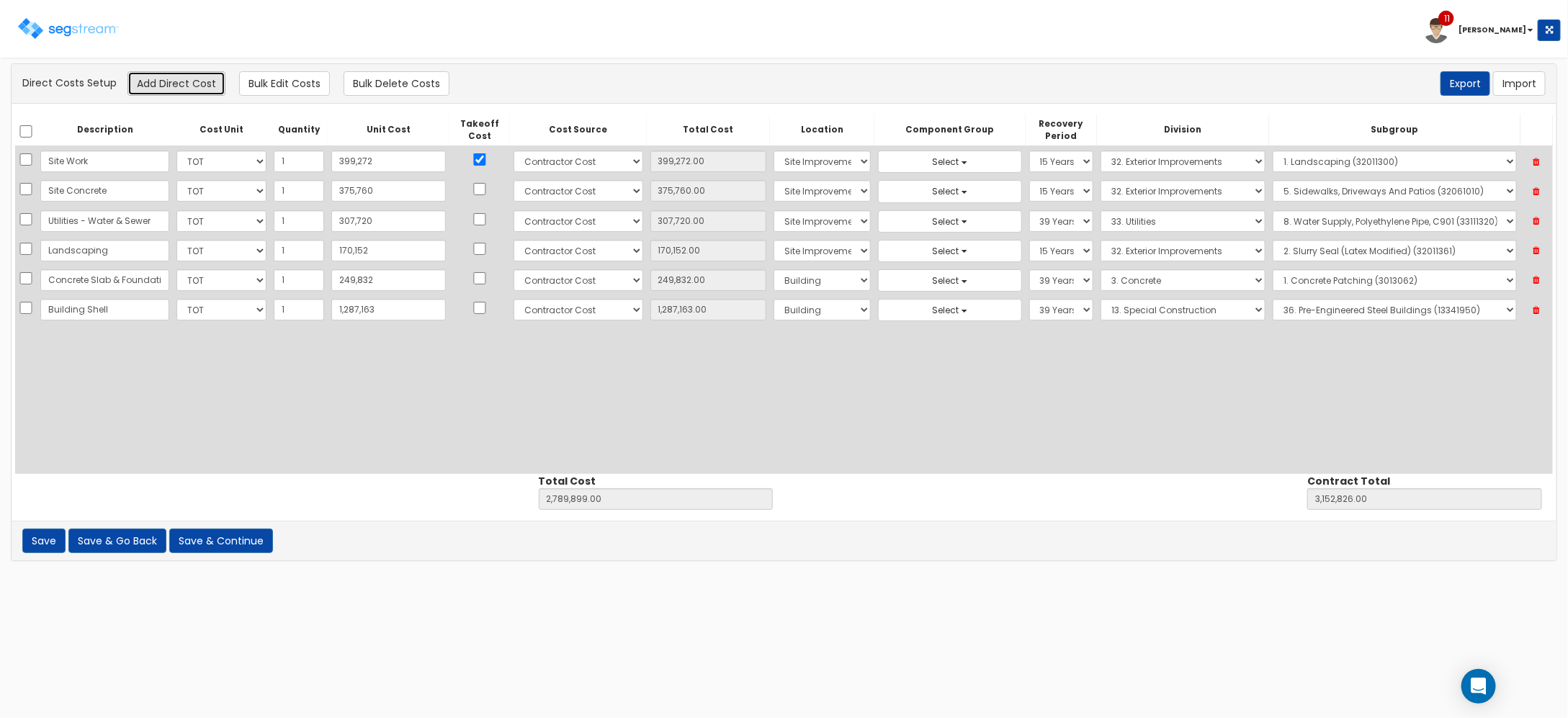
click at [198, 77] on button "Add Direct Cost" at bounding box center [176, 83] width 98 height 24
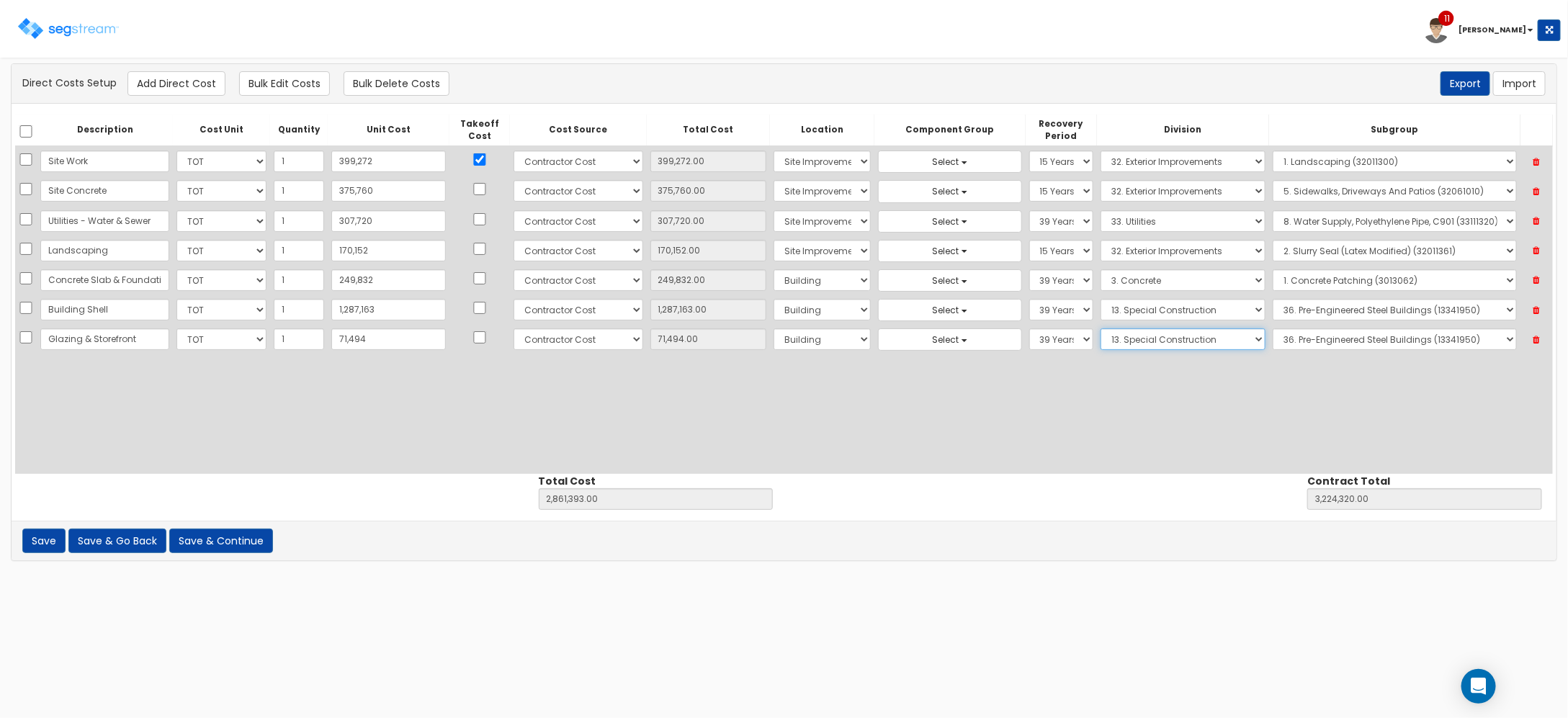
click at [1110, 342] on select "Select 1. General Requirements 2. Existing Conditions 3. Concrete 4. Masonry 5.…" at bounding box center [1183, 339] width 166 height 22
click at [1100, 330] on select "Select 1. General Requirements 2. Existing Conditions 3. Concrete 4. Masonry 5.…" at bounding box center [1183, 339] width 166 height 22
click at [1352, 340] on select "Select 1. Selective Demolition Doors (8050510) 2. Selective Demolition Of Windo…" at bounding box center [1395, 339] width 244 height 22
click at [1273, 330] on select "Select 1. Selective Demolition Doors (8050510) 2. Selective Demolition Of Windo…" at bounding box center [1395, 339] width 244 height 22
click at [156, 88] on button "Add Direct Cost" at bounding box center [176, 83] width 98 height 24
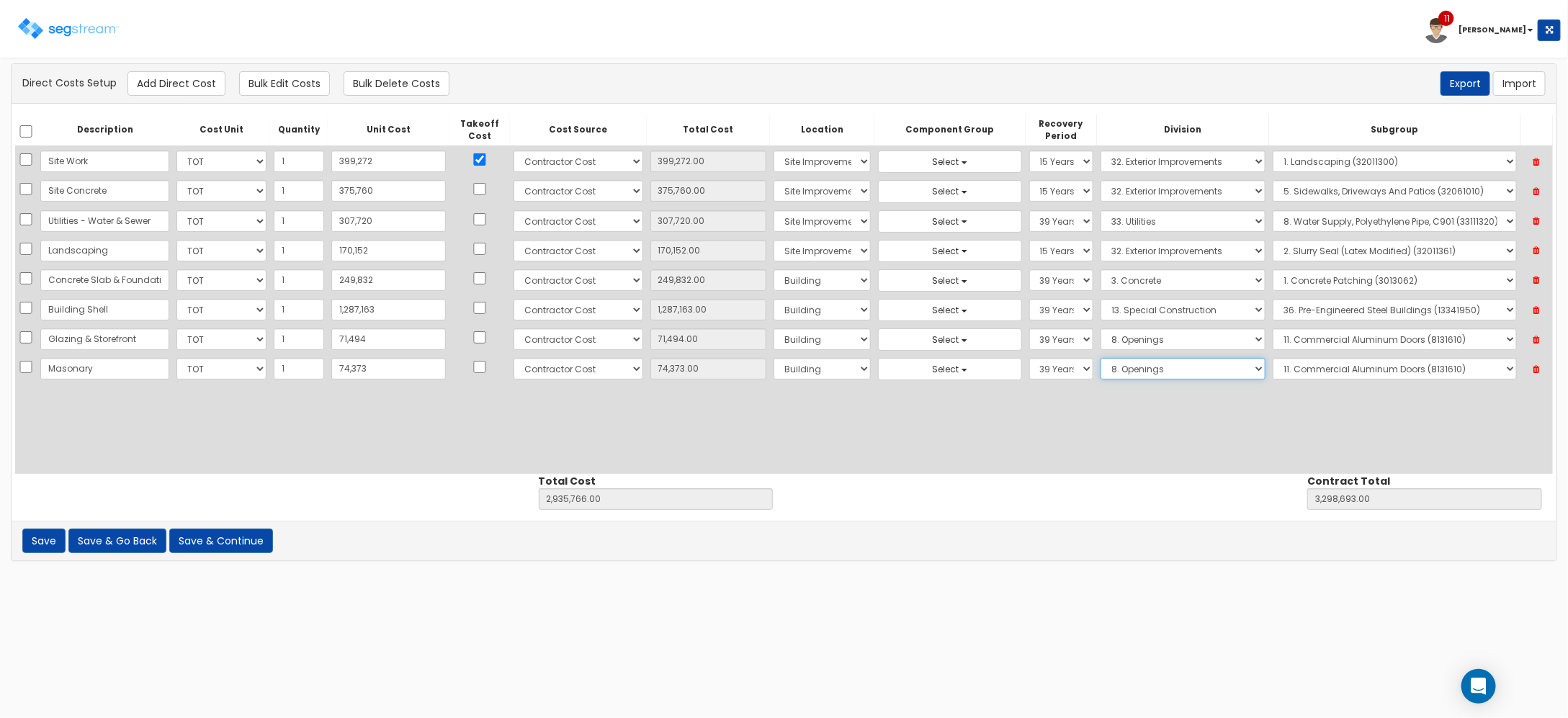
click at [1110, 372] on select "Select 1. General Requirements 2. Existing Conditions 3. Concrete 4. Masonry 5.…" at bounding box center [1183, 369] width 166 height 22
click at [1100, 360] on select "Select 1. General Requirements 2. Existing Conditions 3. Concrete 4. Masonry 5.…" at bounding box center [1183, 369] width 166 height 22
click at [1374, 368] on select "Select 1. Pointing Masonry (4012020) 2. Pointing CMU (4012030) 3. Sawing Masonr…" at bounding box center [1395, 369] width 244 height 22
click at [1273, 360] on select "Select 1. Pointing Masonry (4012020) 2. Pointing CMU (4012030) 3. Sawing Masonr…" at bounding box center [1395, 369] width 244 height 22
click at [188, 80] on button "Add Direct Cost" at bounding box center [176, 83] width 98 height 24
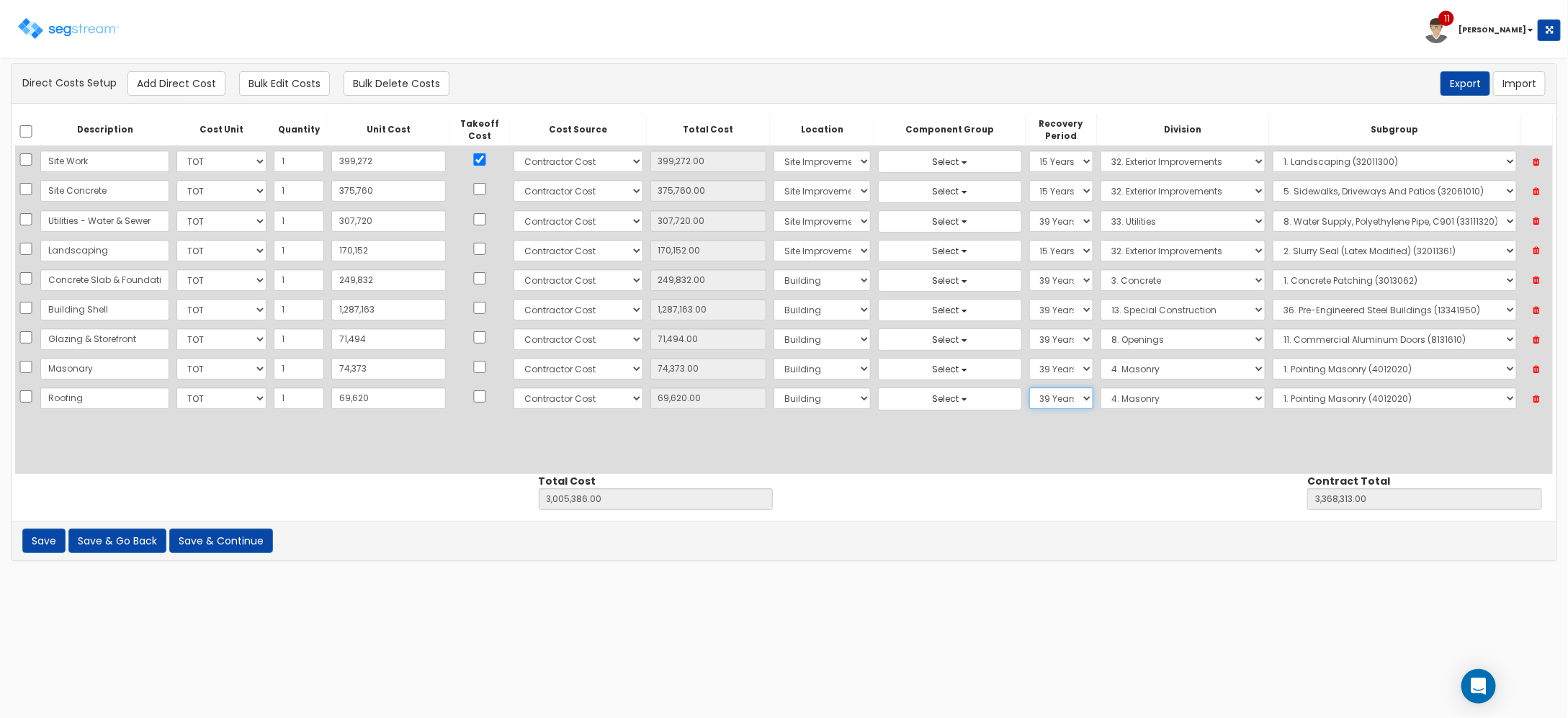
click at [1053, 401] on select "Select 5 Years 7 Years 9 Years 10 Years 15 Years 15 Year QLI 15 Year QRP 15 Yea…" at bounding box center [1061, 399] width 64 height 22
drag, startPoint x: 1053, startPoint y: 401, endPoint x: 1102, endPoint y: 401, distance: 49.0
click at [1053, 401] on select "Select 5 Years 7 Years 9 Years 10 Years 15 Years 15 Year QLI 15 Year QRP 15 Yea…" at bounding box center [1061, 399] width 64 height 22
click at [1110, 401] on select "Select 1. General Requirements 2. Existing Conditions 3. Concrete 4. Masonry 5.…" at bounding box center [1183, 399] width 166 height 22
click at [1100, 390] on select "Select 1. General Requirements 2. Existing Conditions 3. Concrete 4. Masonry 5.…" at bounding box center [1183, 399] width 166 height 22
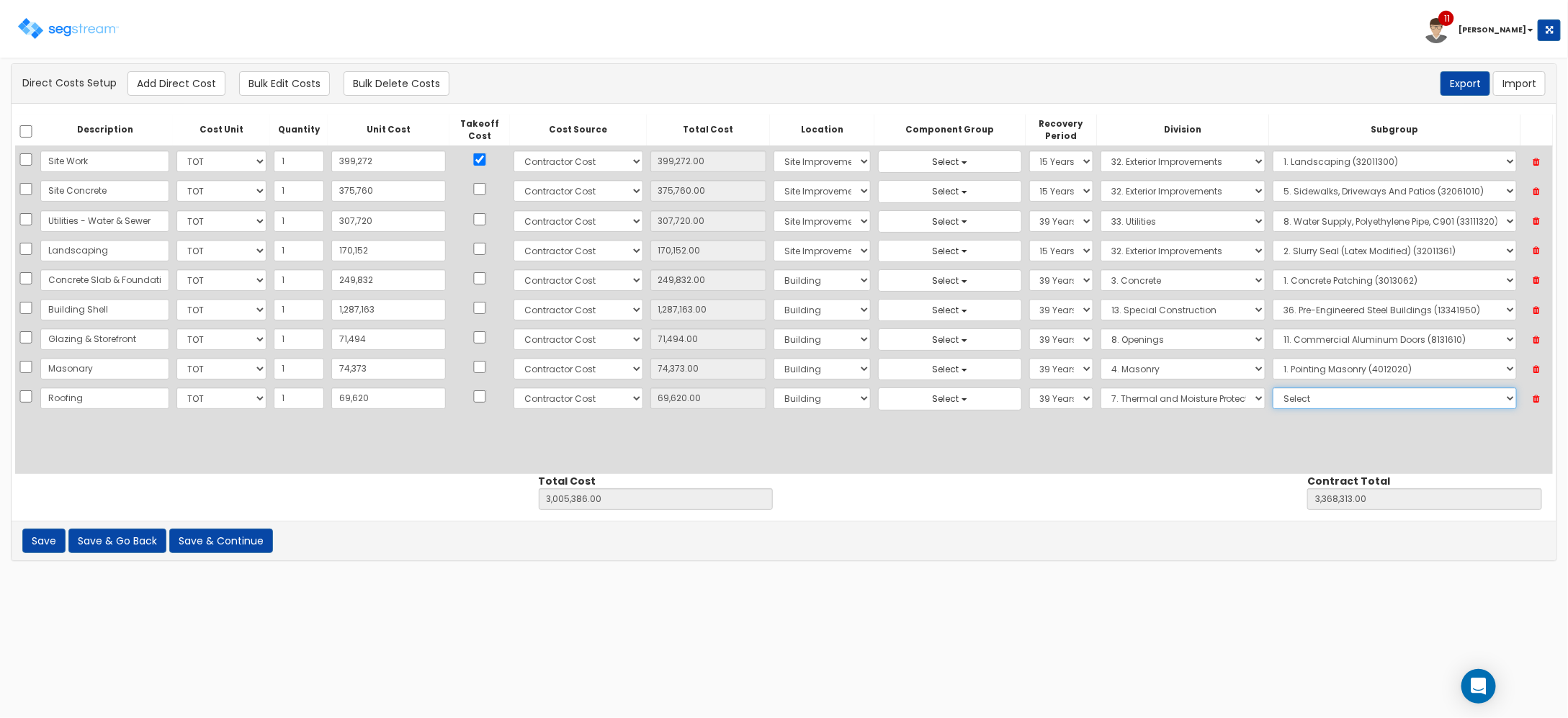
click at [1300, 408] on select "Select 1. Roof Coatings (7015010) 2. Joint Sealant Replacement (7019081) 3. Sel…" at bounding box center [1395, 399] width 244 height 22
click at [1273, 390] on select "Select 1. Roof Coatings (7015010) 2. Joint Sealant Replacement (7019081) 3. Sel…" at bounding box center [1395, 399] width 244 height 22
click at [185, 83] on button "Add Direct Cost" at bounding box center [176, 83] width 98 height 24
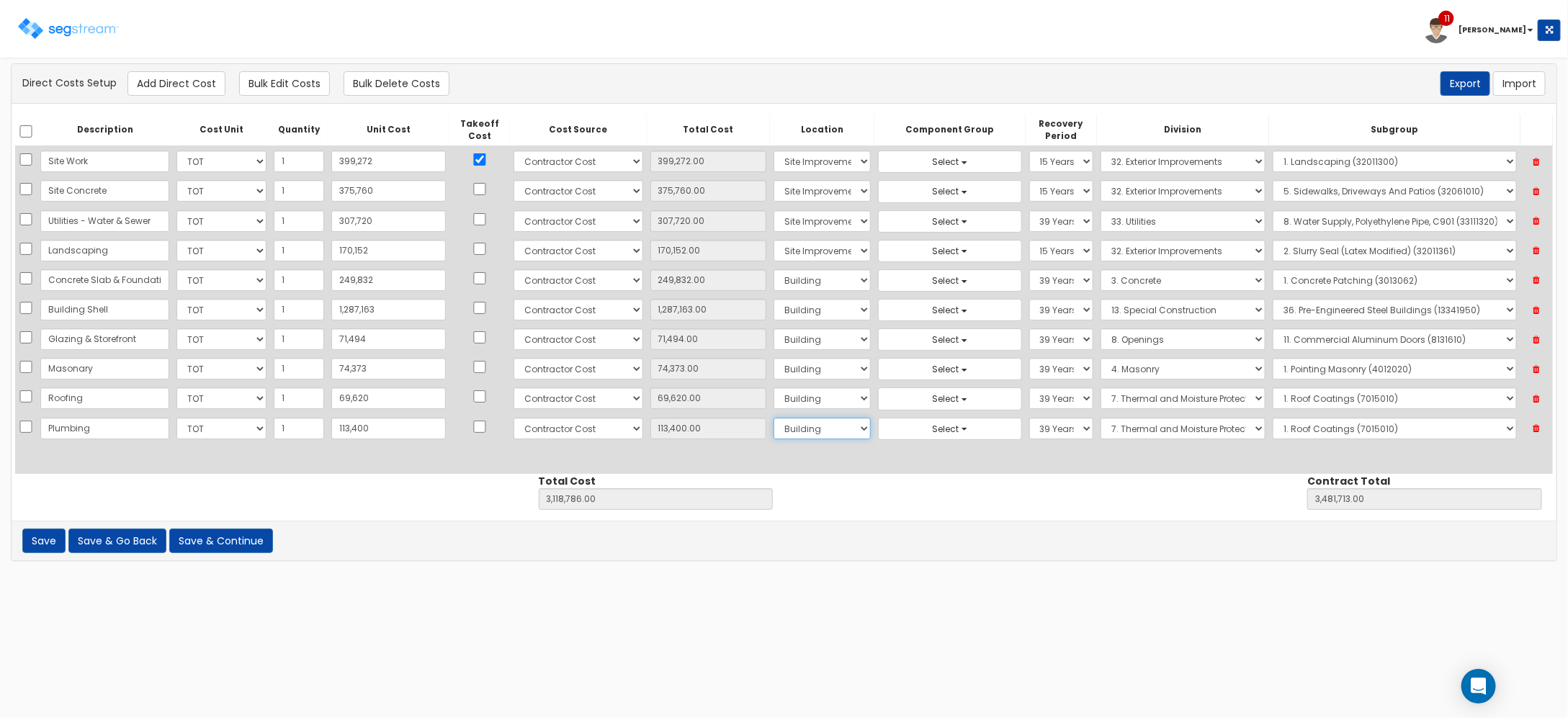
click at [822, 433] on select "Select Building Building Interior Site Improvements Add Additional Location" at bounding box center [822, 429] width 98 height 22
click at [773, 420] on select "Select Building Building Interior Site Improvements Add Additional Location" at bounding box center [822, 429] width 98 height 22
click at [1061, 429] on select "Select 5 Years 7 Years 9 Years 10 Years 15 Years 15 Year QLI 15 Year QRP 15 Yea…" at bounding box center [1061, 429] width 64 height 22
drag, startPoint x: 1056, startPoint y: 430, endPoint x: 1113, endPoint y: 430, distance: 57.0
click at [1056, 430] on select "Select 5 Years 7 Years 9 Years 10 Years 15 Years 15 Year QLI 15 Year QRP 15 Yea…" at bounding box center [1061, 429] width 64 height 22
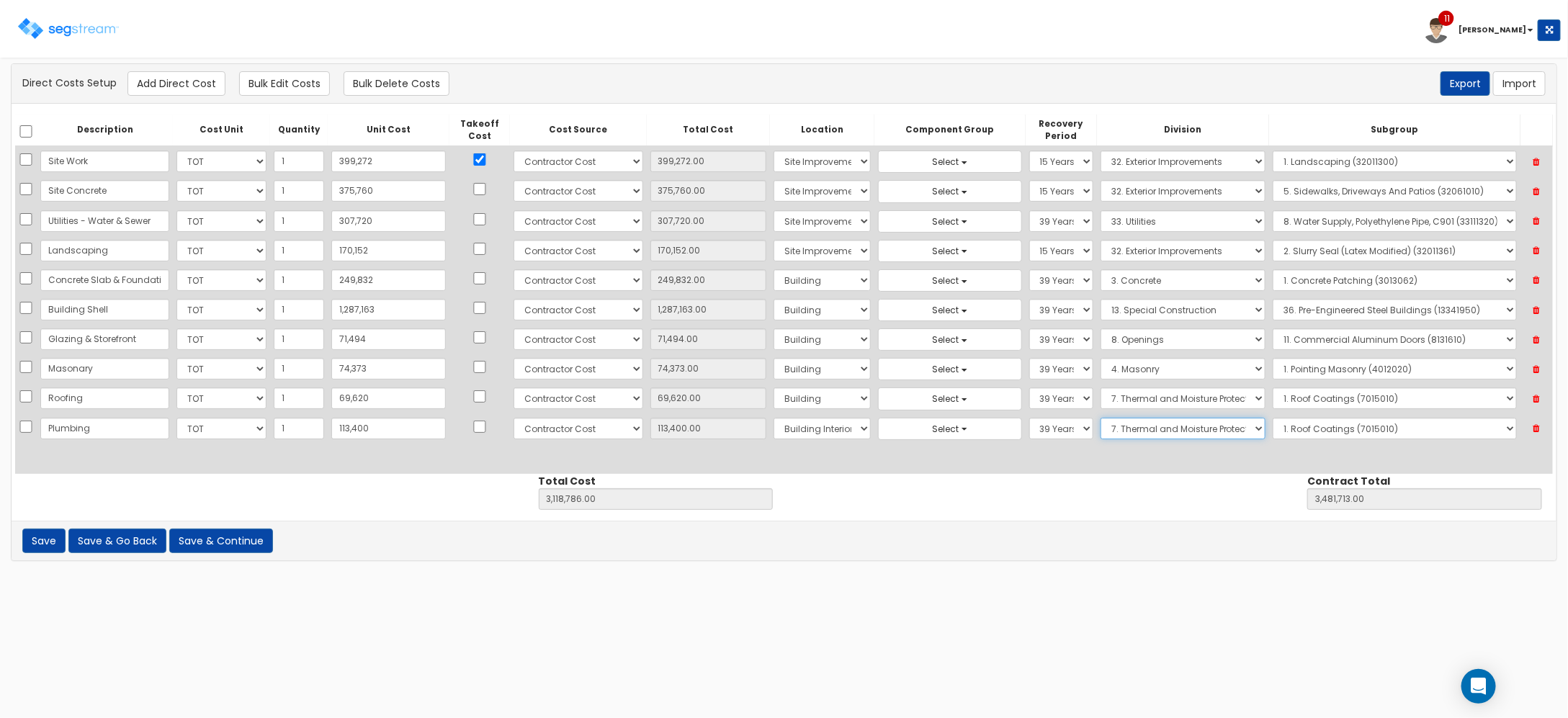
click at [1134, 430] on select "Select 1. General Requirements 2. Existing Conditions 3. Concrete 4. Masonry 5.…" at bounding box center [1183, 429] width 166 height 22
click at [1100, 420] on select "Select 1. General Requirements 2. Existing Conditions 3. Concrete 4. Masonry 5.…" at bounding box center [1183, 429] width 166 height 22
click at [1314, 430] on select "Select 1. Plumbing Demolition (22050510) 2. Valves, Brass (22052310) 3. Valves,…" at bounding box center [1395, 429] width 244 height 22
click at [1273, 420] on select "Select 1. Plumbing Demolition (22050510) 2. Valves, Brass (22052310) 3. Valves,…" at bounding box center [1395, 429] width 244 height 22
click at [178, 88] on button "Add Direct Cost" at bounding box center [176, 83] width 98 height 24
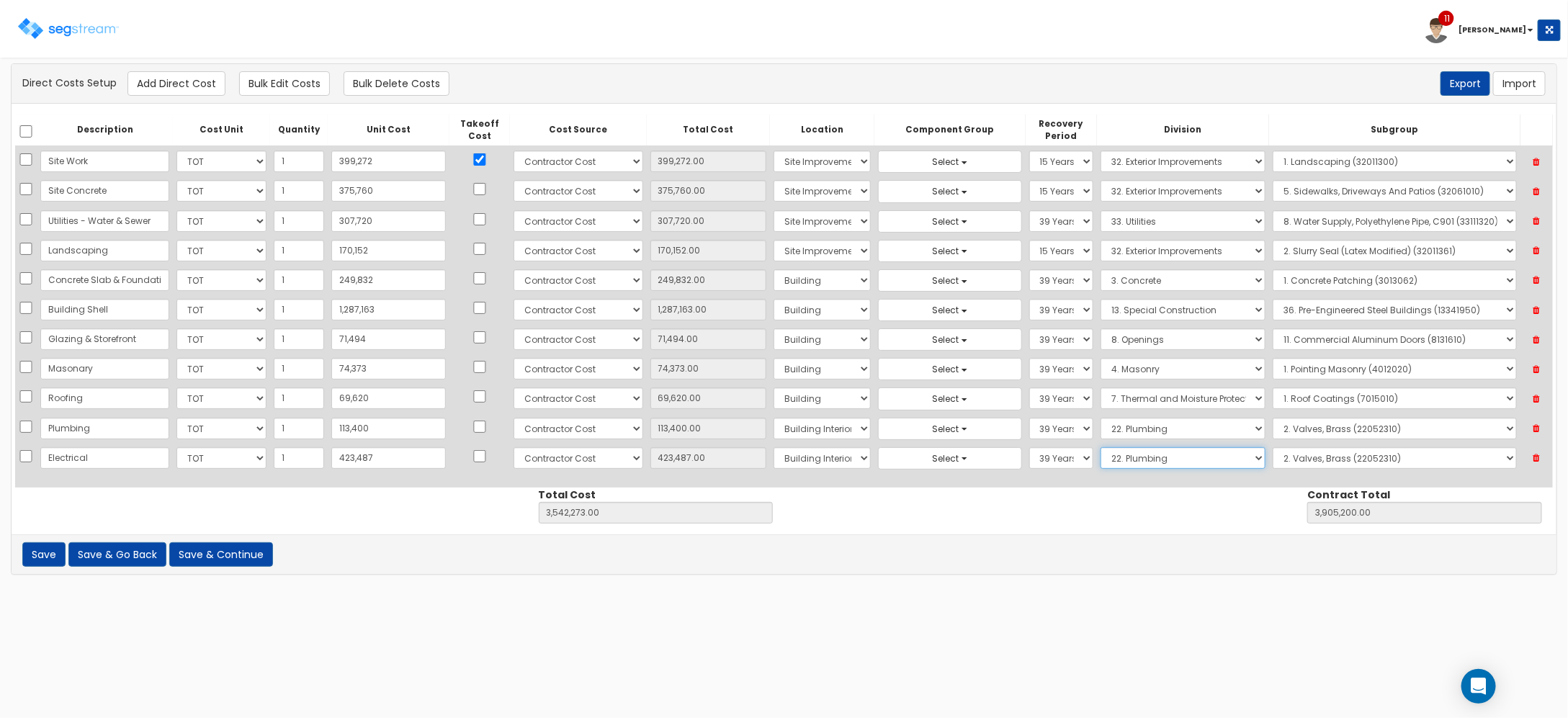
click at [1100, 465] on select "Select 1. General Requirements 2. Existing Conditions 3. Concrete 4. Masonry 5.…" at bounding box center [1183, 458] width 166 height 22
click at [1100, 450] on select "Select 1. General Requirements 2. Existing Conditions 3. Concrete 4. Masonry 5.…" at bounding box center [1183, 458] width 166 height 22
click at [1299, 455] on select "Select 1. Electrical Demolition (26050510) 2. Medium-Voltage, Single Cable (260…" at bounding box center [1395, 458] width 244 height 22
click at [1273, 450] on select "Select 1. Electrical Demolition (26050510) 2. Medium-Voltage, Single Cable (260…" at bounding box center [1395, 458] width 244 height 22
click at [1373, 462] on select "Select 1. Electrical Demolition (26050510) 2. Medium-Voltage, Single Cable (260…" at bounding box center [1395, 458] width 244 height 22
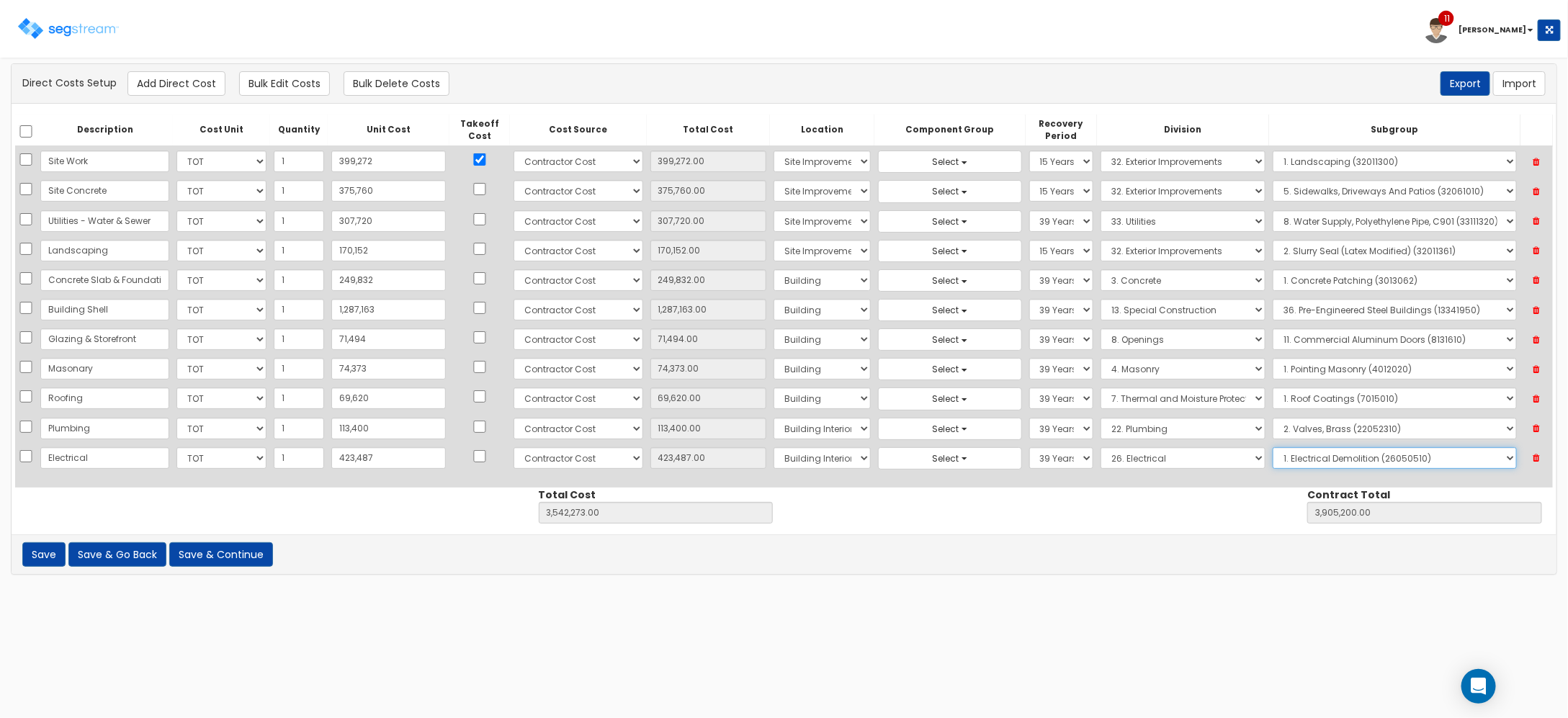
click at [1273, 450] on select "Select 1. Electrical Demolition (26050510) 2. Medium-Voltage, Single Cable (260…" at bounding box center [1395, 458] width 244 height 22
click at [170, 92] on button "Add Direct Cost" at bounding box center [176, 83] width 98 height 24
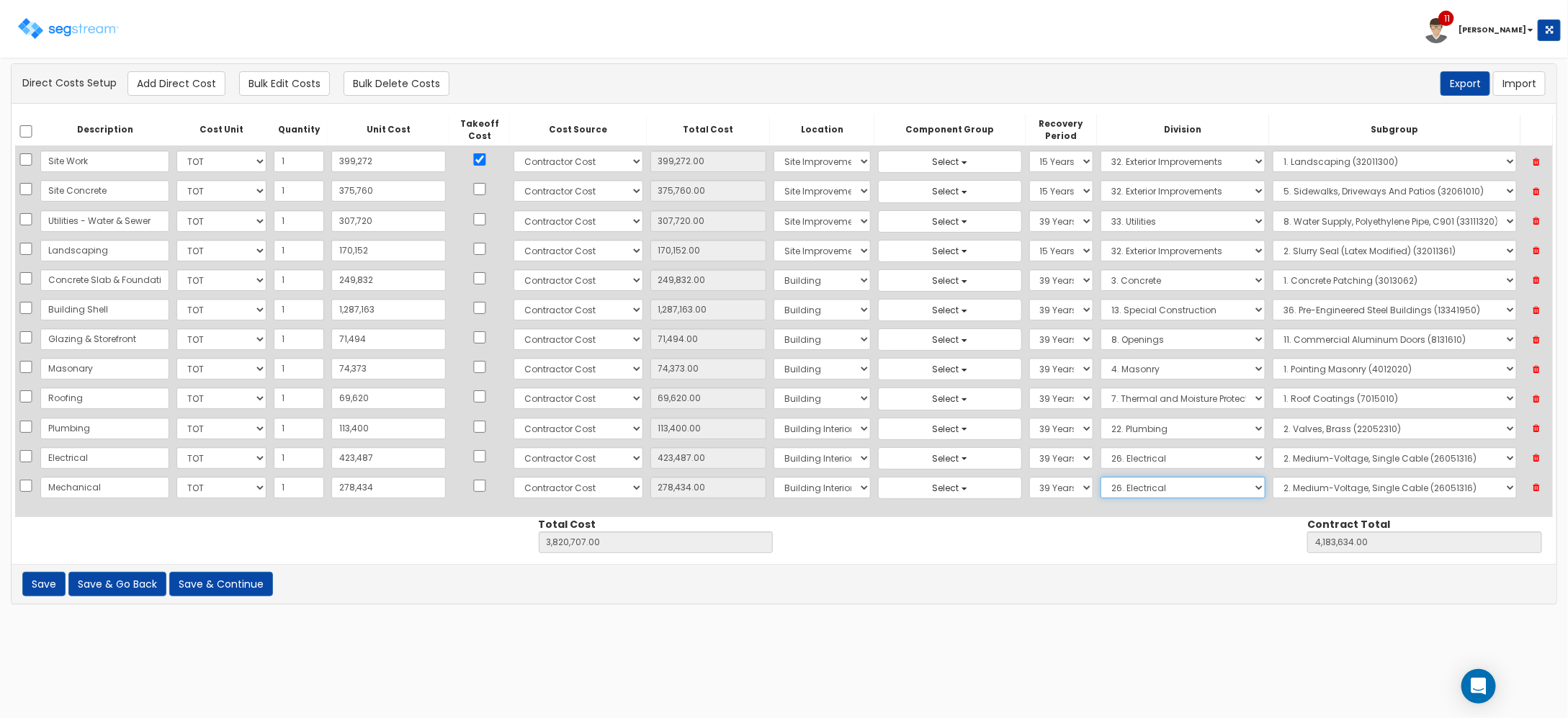
click at [1153, 490] on select "Select 1. General Requirements 2. Existing Conditions 3. Concrete 4. Masonry 5.…" at bounding box center [1183, 488] width 166 height 22
click at [1100, 480] on select "Select 1. General Requirements 2. Existing Conditions 3. Concrete 4. Masonry 5.…" at bounding box center [1183, 488] width 166 height 22
click at [1341, 499] on select "Select 1. Ductwork (23050500) 2. HVAC Demolition (23050510) 3. Valves, Iron Bod…" at bounding box center [1395, 488] width 244 height 22
click at [1273, 480] on select "Select 1. Ductwork (23050500) 2. HVAC Demolition (23050510) 3. Valves, Iron Bod…" at bounding box center [1395, 488] width 244 height 22
click at [153, 83] on button "Add Direct Cost" at bounding box center [176, 83] width 98 height 24
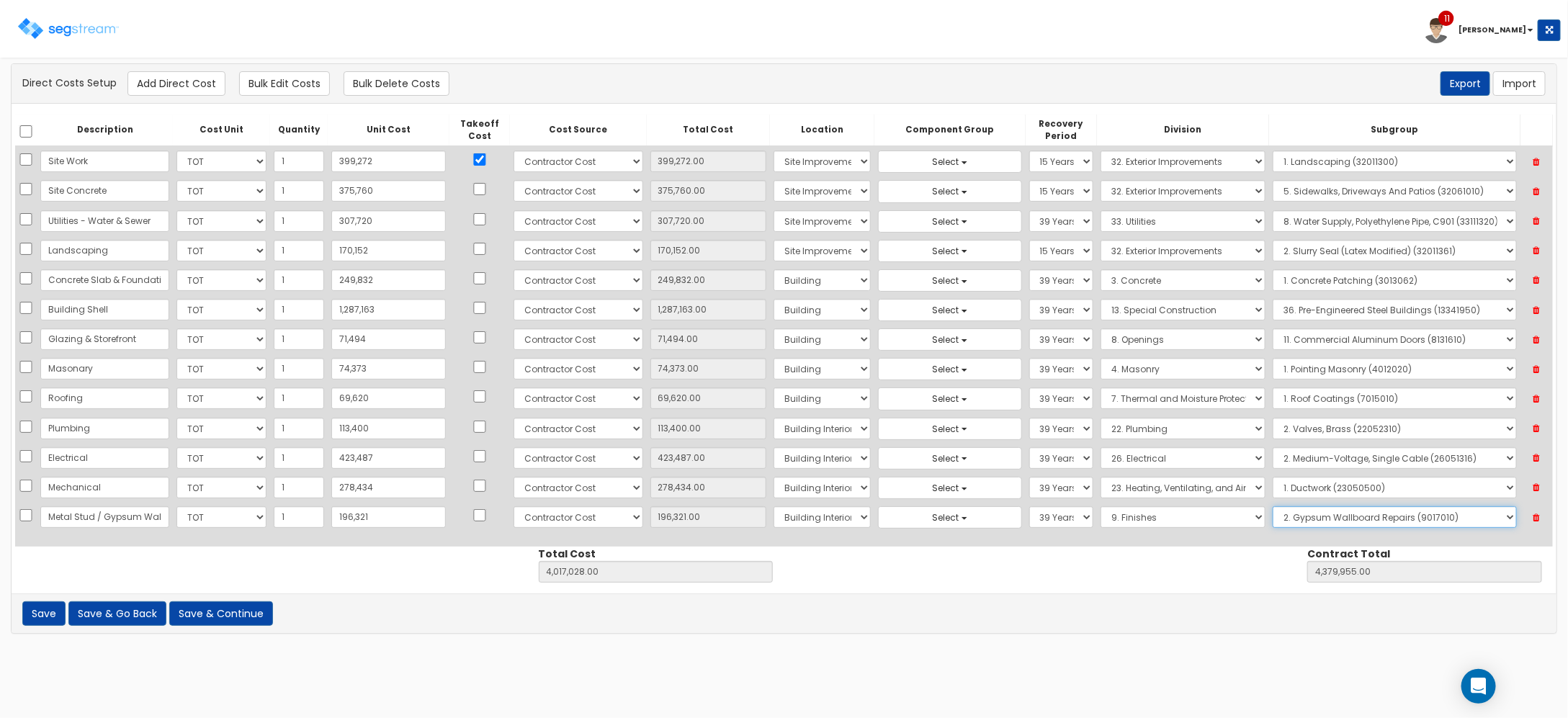
click at [1339, 520] on select "Select 1. Carpet Maintenance (9016010) 2. Gypsum Wallboard Repairs (9017010) 3.…" at bounding box center [1395, 517] width 244 height 22
click at [1273, 510] on select "Select 1. Carpet Maintenance (9016010) 2. Gypsum Wallboard Repairs (9017010) 3.…" at bounding box center [1395, 517] width 244 height 22
click at [1401, 523] on select "Select 1. Carpet Maintenance (9016010) 2. Gypsum Wallboard Repairs (9017010) 3.…" at bounding box center [1395, 517] width 244 height 22
click at [1273, 510] on select "Select 1. Carpet Maintenance (9016010) 2. Gypsum Wallboard Repairs (9017010) 3.…" at bounding box center [1395, 517] width 244 height 22
click at [195, 82] on button "Add Direct Cost" at bounding box center [176, 83] width 98 height 24
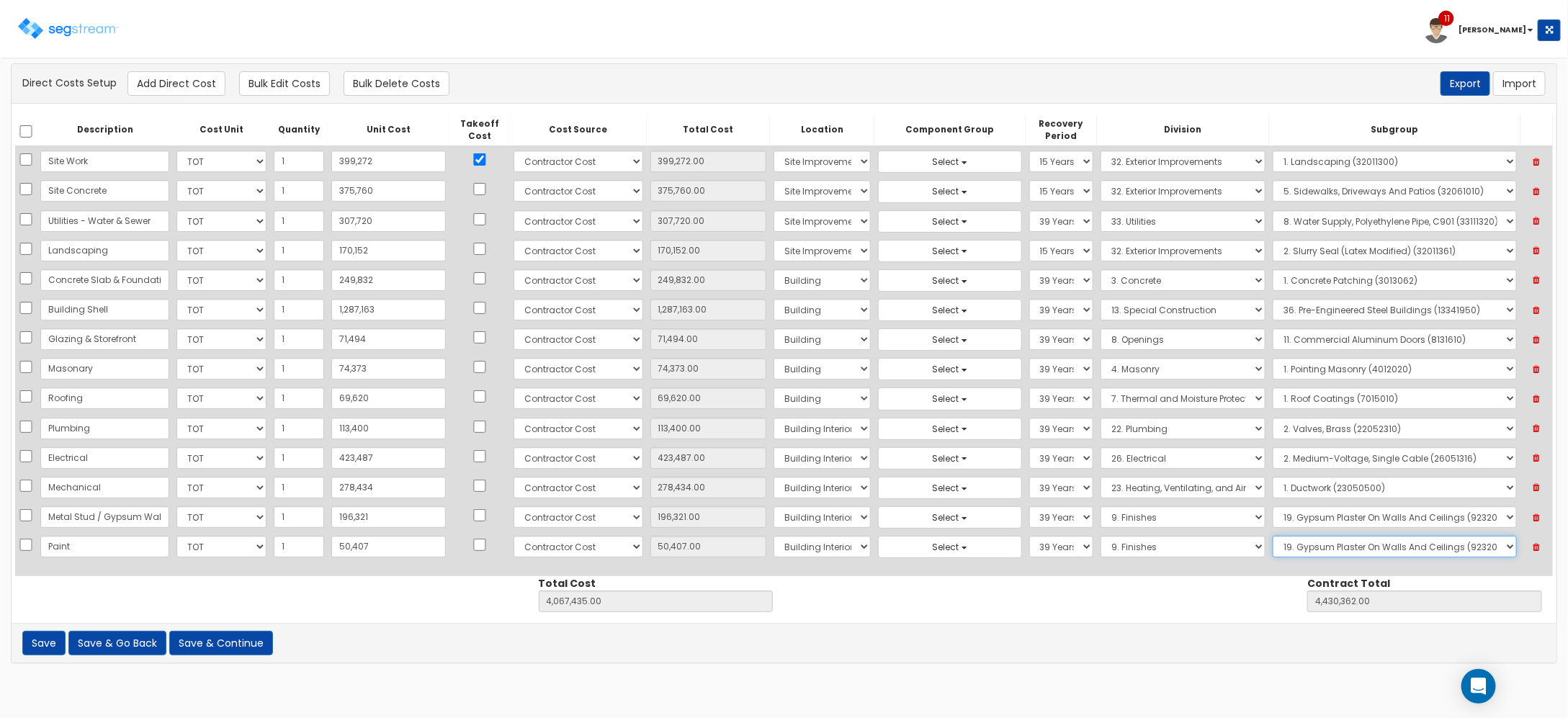
click at [1311, 557] on select "Select 1. Carpet Maintenance (9016010) 2. Gypsum Wallboard Repairs (9017010) 3.…" at bounding box center [1395, 546] width 244 height 22
click at [1273, 540] on select "Select 1. Carpet Maintenance (9016010) 2. Gypsum Wallboard Repairs (9017010) 3.…" at bounding box center [1395, 546] width 244 height 22
click at [161, 85] on button "Add Direct Cost" at bounding box center [176, 83] width 98 height 24
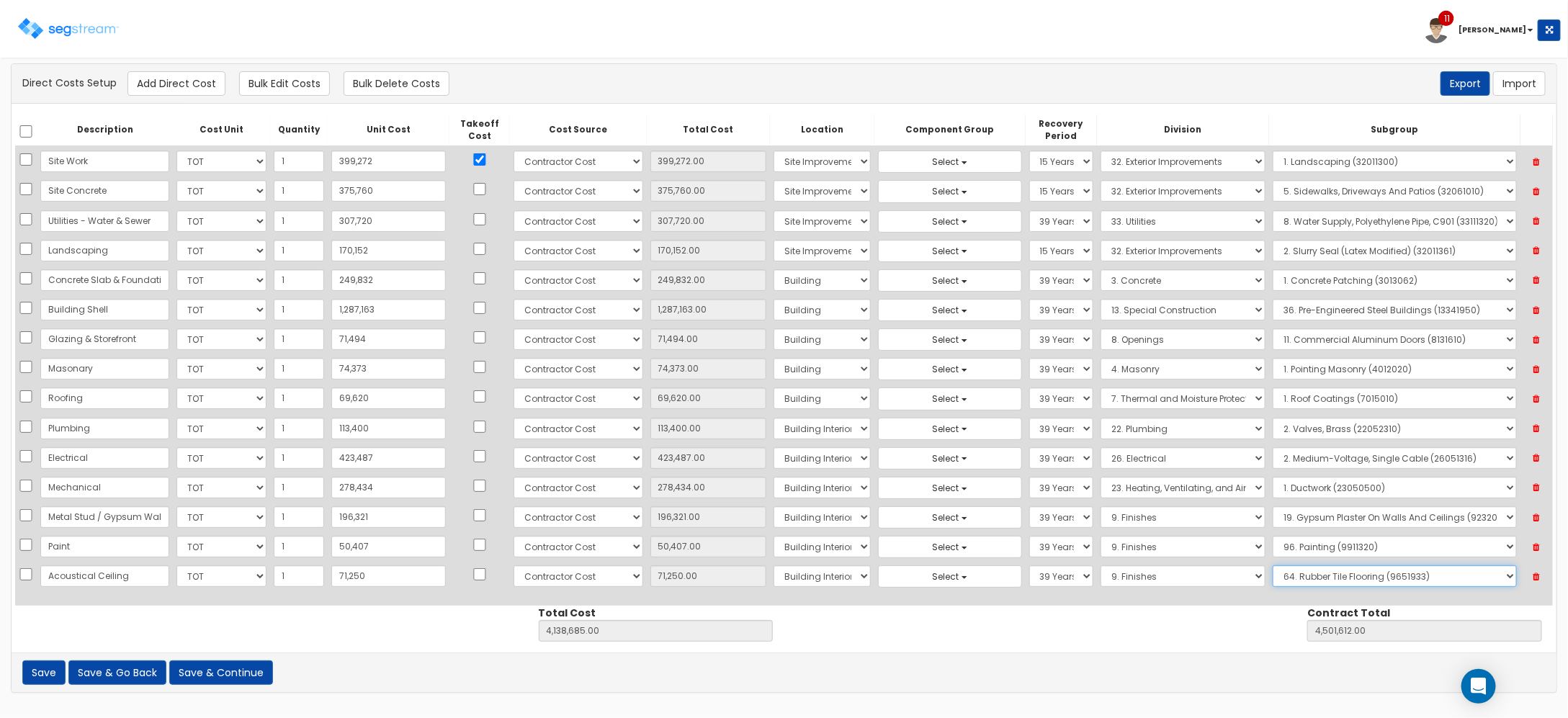
click at [1485, 585] on select "Select 1. Carpet Maintenance (9016010) 2. Gypsum Wallboard Repairs (9017010) 3.…" at bounding box center [1395, 576] width 244 height 22
click at [1273, 570] on select "Select 1. Carpet Maintenance (9016010) 2. Gypsum Wallboard Repairs (9017010) 3.…" at bounding box center [1395, 576] width 244 height 22
click at [1377, 587] on select "Select 1. Carpet Maintenance (9016010) 2. Gypsum Wallboard Repairs (9017010) 3.…" at bounding box center [1395, 576] width 244 height 22
click at [1273, 570] on select "Select 1. Carpet Maintenance (9016010) 2. Gypsum Wallboard Repairs (9017010) 3.…" at bounding box center [1395, 576] width 244 height 22
click at [1378, 557] on select "Select 1. Carpet Maintenance (9016010) 2. Gypsum Wallboard Repairs (9017010) 3.…" at bounding box center [1395, 546] width 244 height 22
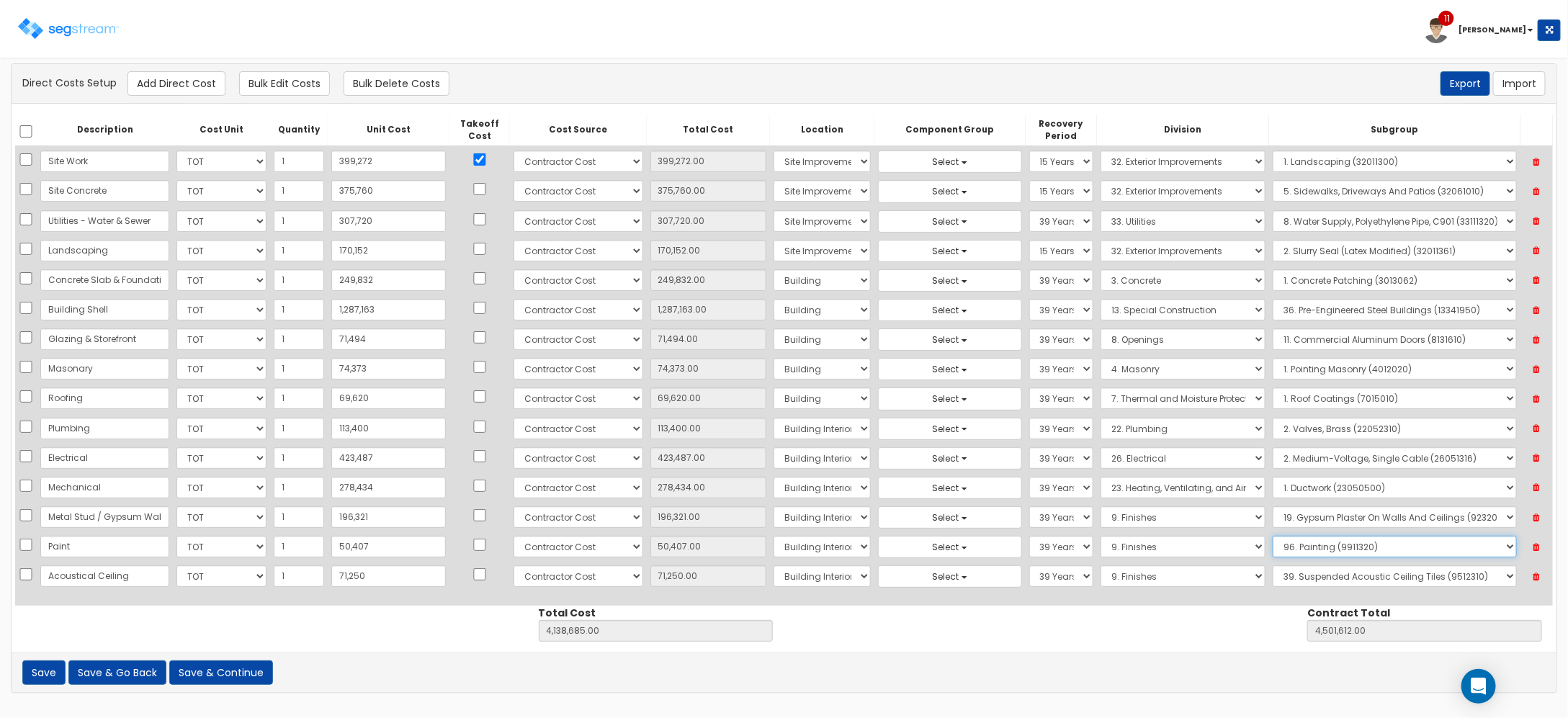
click at [1378, 557] on select "Select 1. Carpet Maintenance (9016010) 2. Gypsum Wallboard Repairs (9017010) 3.…" at bounding box center [1395, 546] width 244 height 22
click at [1369, 520] on select "Select 1. Carpet Maintenance (9016010) 2. Gypsum Wallboard Repairs (9017010) 3.…" at bounding box center [1395, 517] width 244 height 22
click at [1273, 510] on select "Select 1. Carpet Maintenance (9016010) 2. Gypsum Wallboard Repairs (9017010) 3.…" at bounding box center [1395, 517] width 244 height 22
click at [200, 80] on button "Add Direct Cost" at bounding box center [176, 83] width 98 height 24
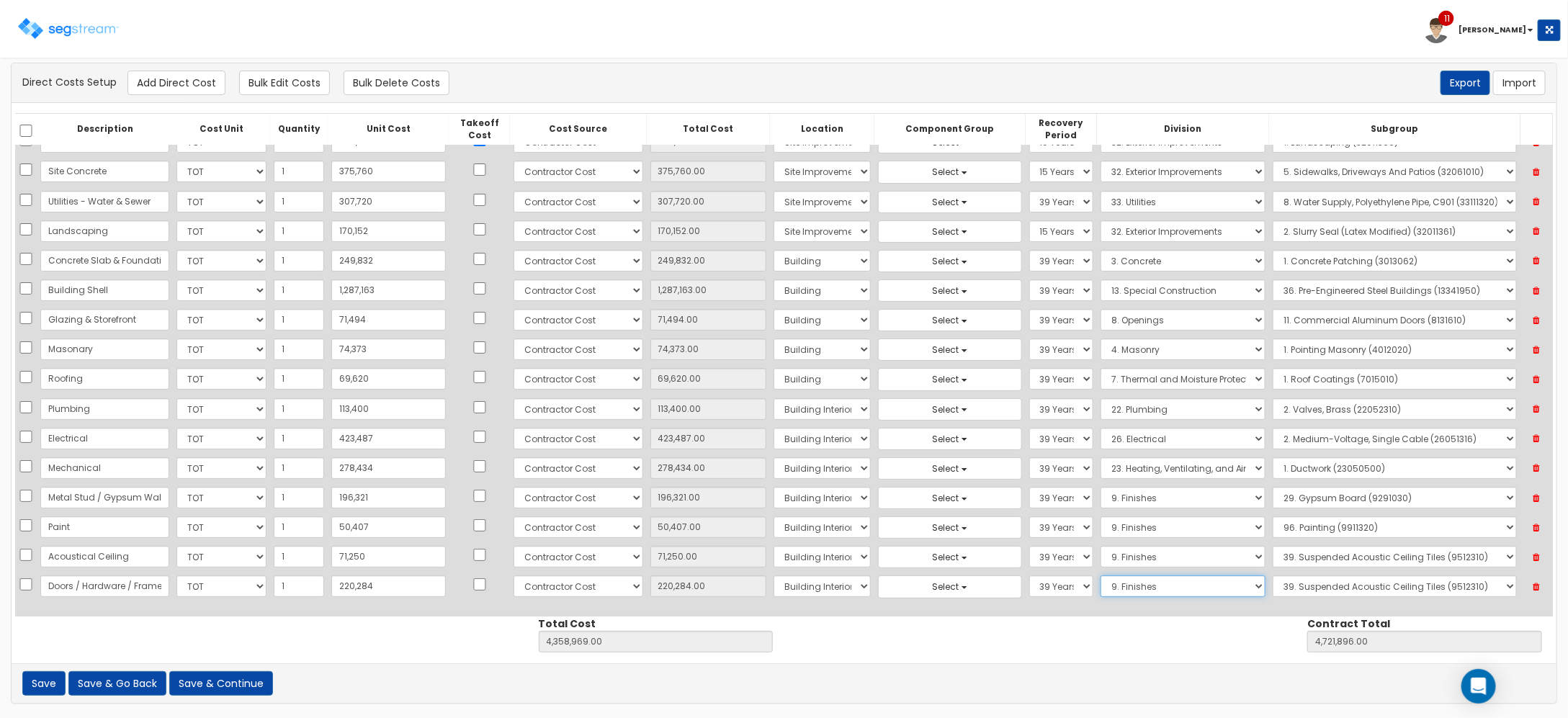
click at [1108, 583] on select "Select 1. General Requirements 2. Existing Conditions 3. Concrete 4. Masonry 5.…" at bounding box center [1183, 586] width 166 height 22
click at [1100, 576] on select "Select 1. General Requirements 2. Existing Conditions 3. Concrete 4. Masonry 5.…" at bounding box center [1183, 586] width 166 height 22
click at [1309, 589] on select "Select 1. Selective Demolition Doors (8050510) 2. Selective Demolition Of Windo…" at bounding box center [1395, 586] width 244 height 22
click at [1273, 576] on select "Select 1. Selective Demolition Doors (8050510) 2. Selective Demolition Of Windo…" at bounding box center [1395, 586] width 244 height 22
click at [1302, 588] on select "Select 1. Selective Demolition Doors (8050510) 2. Selective Demolition Of Windo…" at bounding box center [1395, 586] width 244 height 22
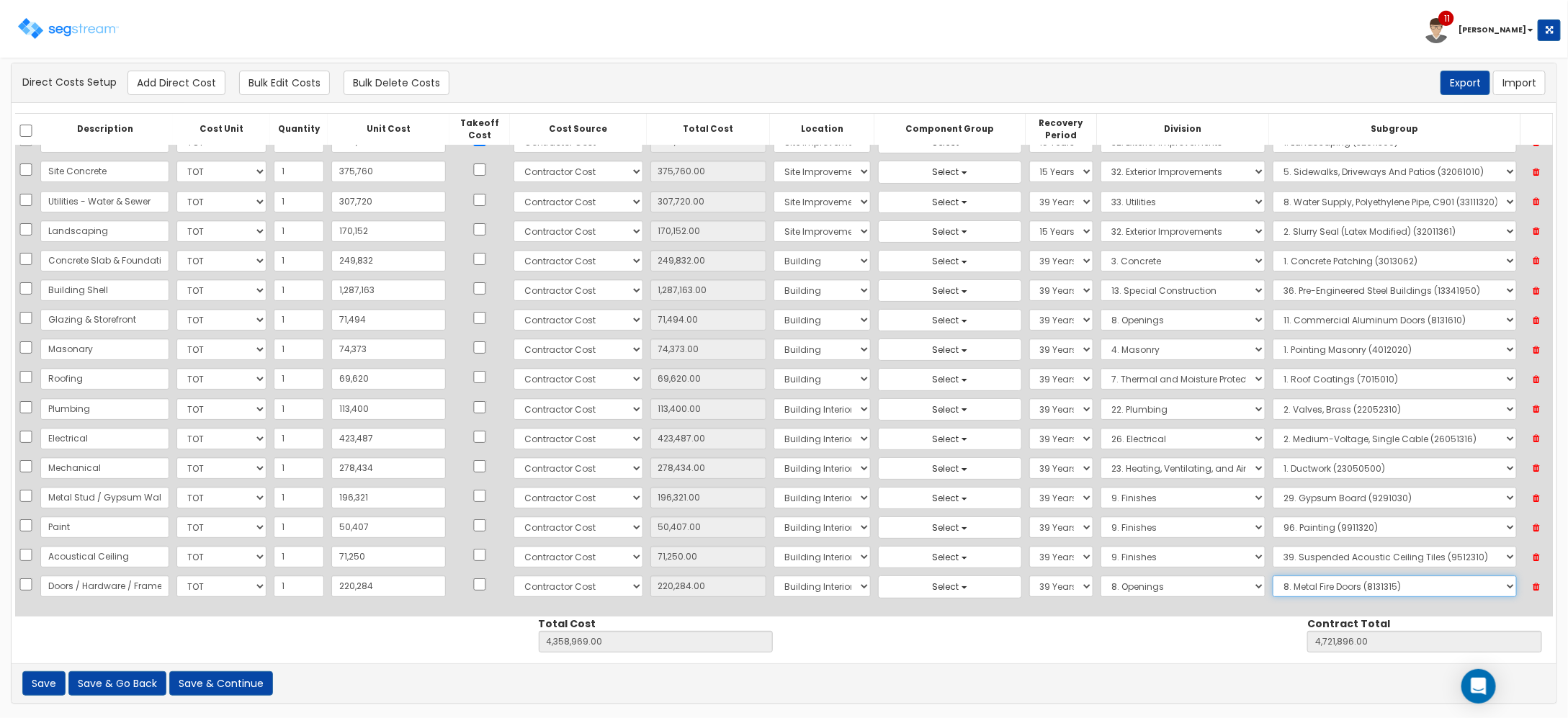
click at [1273, 576] on select "Select 1. Selective Demolition Doors (8050510) 2. Selective Demolition Of Windo…" at bounding box center [1395, 586] width 244 height 22
click at [178, 84] on button "Add Direct Cost" at bounding box center [176, 83] width 98 height 24
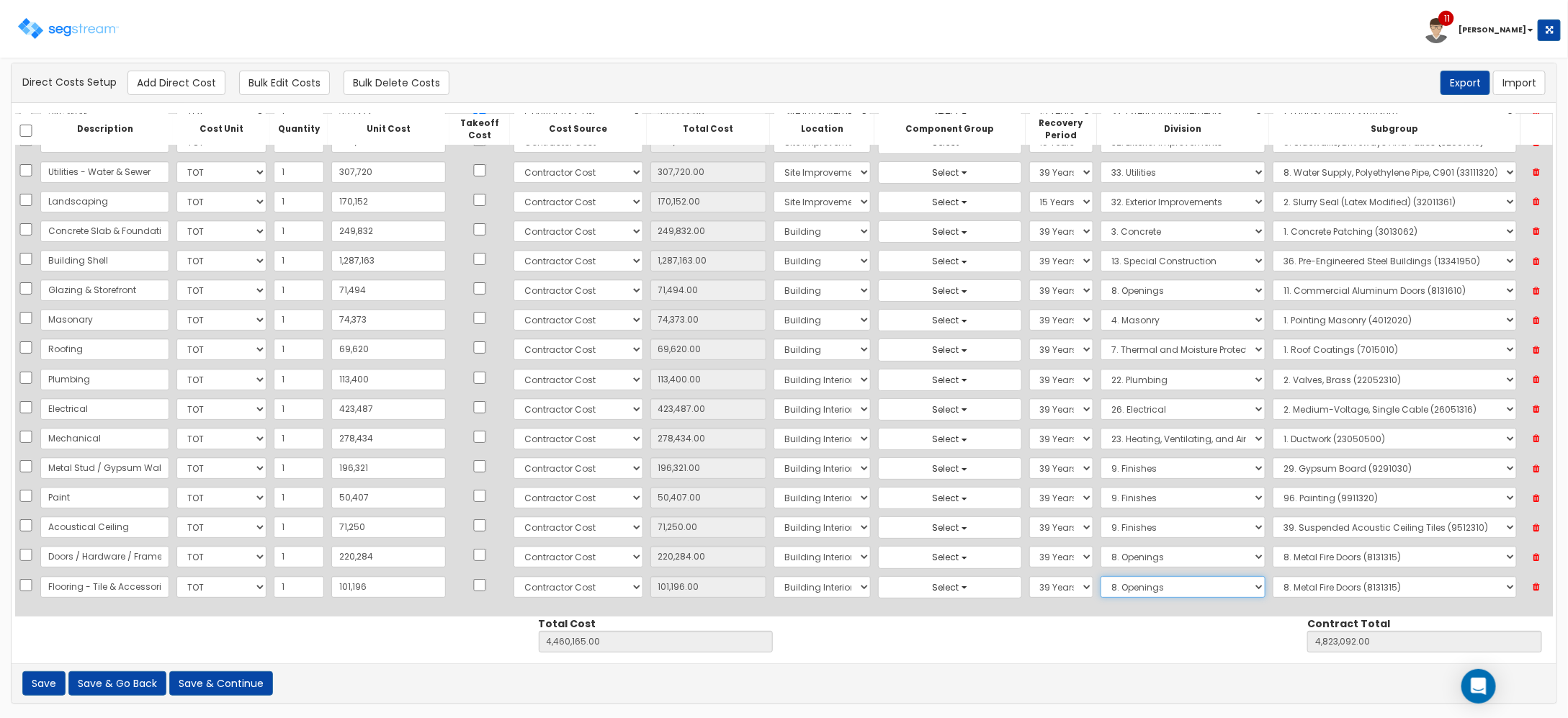
click at [1110, 585] on select "Select 1. General Requirements 2. Existing Conditions 3. Concrete 4. Masonry 5.…" at bounding box center [1183, 587] width 166 height 22
click at [1100, 576] on select "Select 1. General Requirements 2. Existing Conditions 3. Concrete 4. Masonry 5.…" at bounding box center [1183, 587] width 166 height 22
click at [1158, 584] on select "Select 1. General Requirements 2. Existing Conditions 3. Concrete 4. Masonry 5.…" at bounding box center [1183, 587] width 166 height 22
click at [1100, 576] on select "Select 1. General Requirements 2. Existing Conditions 3. Concrete 4. Masonry 5.…" at bounding box center [1183, 587] width 166 height 22
click at [1356, 594] on select "Select 1. Carpet Maintenance (9016010) 2. Gypsum Wallboard Repairs (9017010) 3.…" at bounding box center [1395, 587] width 244 height 22
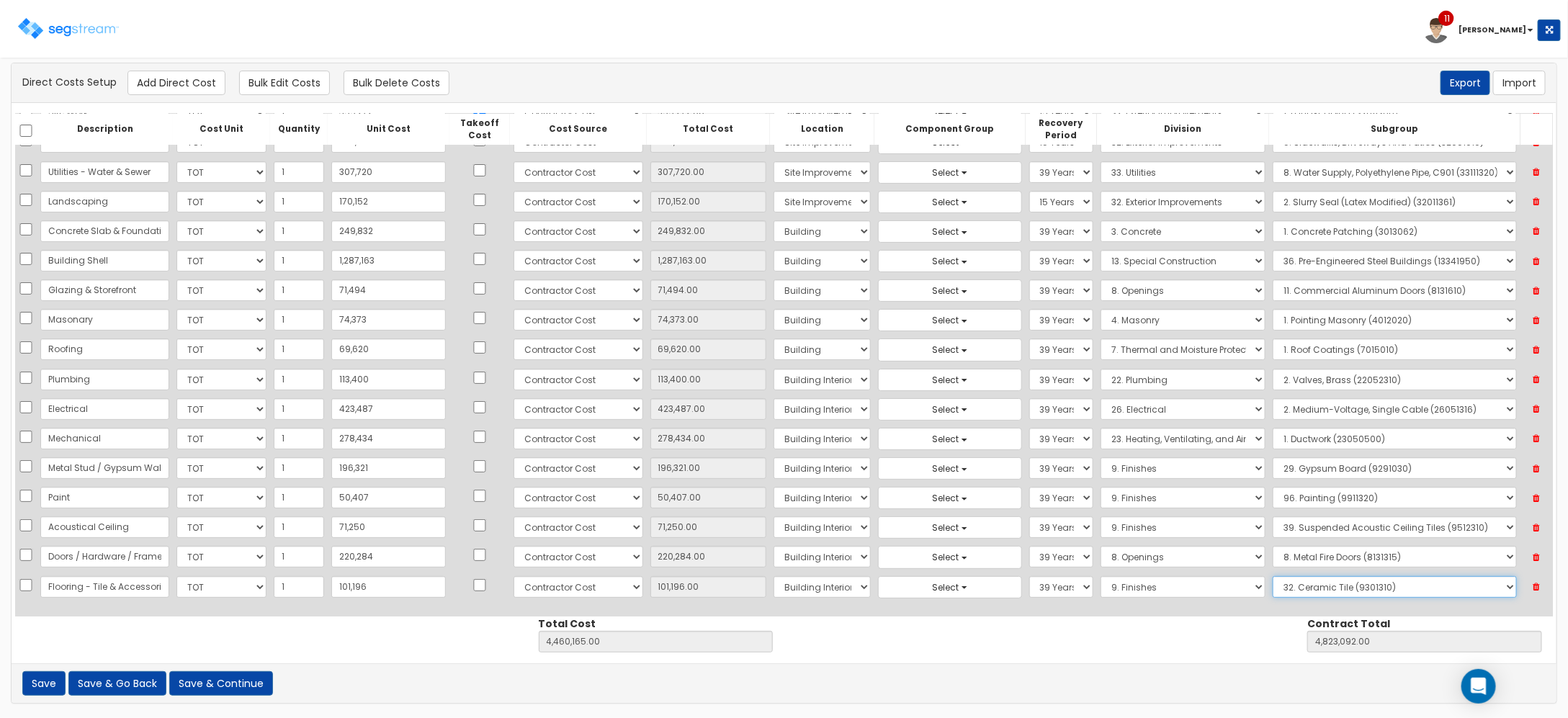
click at [1273, 576] on select "Select 1. Carpet Maintenance (9016010) 2. Gypsum Wallboard Repairs (9017010) 3.…" at bounding box center [1395, 587] width 244 height 22
click at [158, 73] on button "Add Direct Cost" at bounding box center [176, 83] width 98 height 24
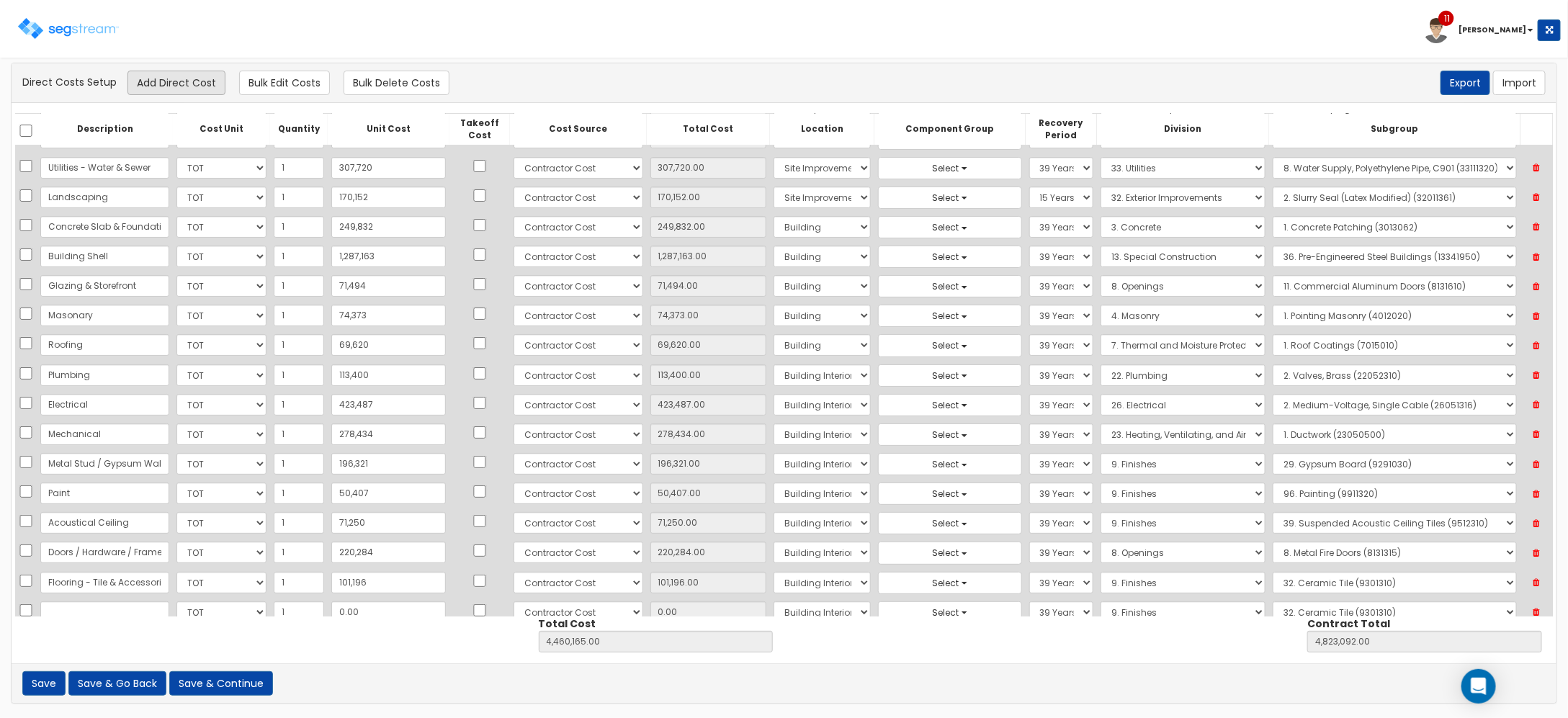
scroll to position [83, 0]
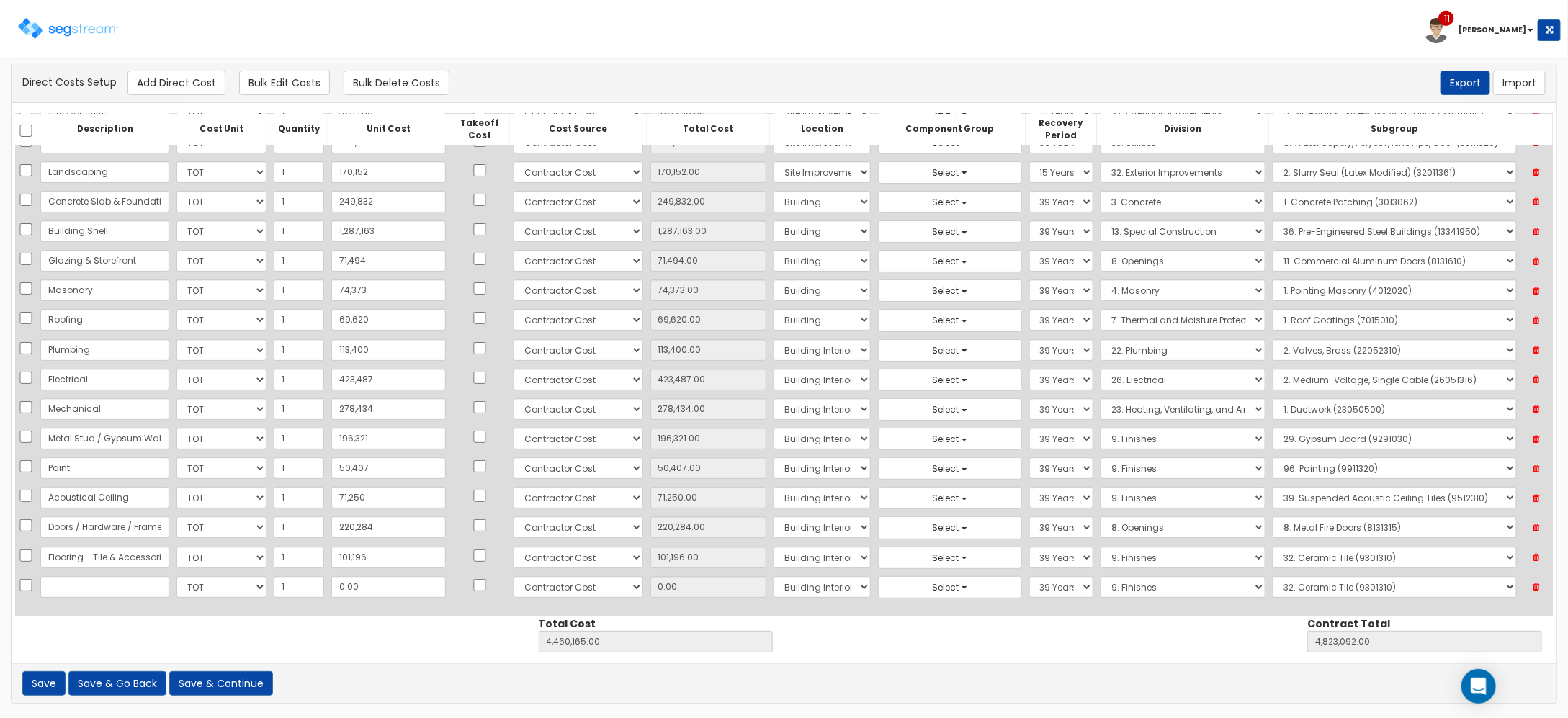
click at [70, 599] on td at bounding box center [104, 587] width 136 height 29
click at [66, 589] on input "text" at bounding box center [104, 587] width 129 height 22
click at [807, 592] on select "Select Building Building Interior Site Improvements Add Additional Location" at bounding box center [822, 587] width 98 height 22
click at [773, 576] on select "Select Building Building Interior Site Improvements Add Additional Location" at bounding box center [822, 587] width 98 height 22
click at [1052, 583] on select "Select 5 Years 7 Years 9 Years 10 Years 15 Years 15 Year QLI 15 Year QRP 15 Yea…" at bounding box center [1061, 587] width 64 height 22
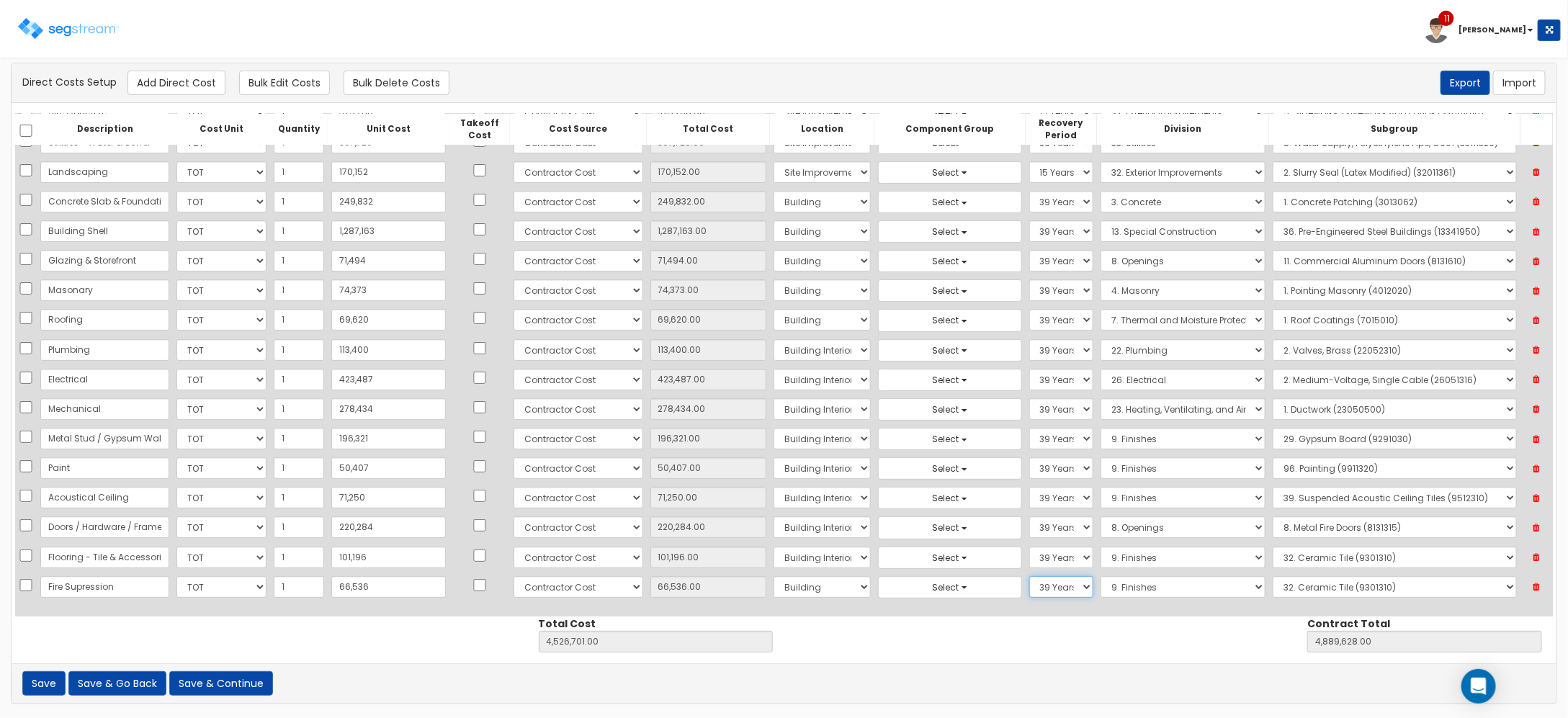
click at [1052, 582] on select "Select 5 Years 7 Years 9 Years 10 Years 15 Years 15 Year QLI 15 Year QRP 15 Yea…" at bounding box center [1061, 587] width 64 height 22
click at [1100, 581] on select "Select 1. General Requirements 2. Existing Conditions 3. Concrete 4. Masonry 5.…" at bounding box center [1183, 587] width 166 height 22
click at [1100, 576] on select "Select 1. General Requirements 2. Existing Conditions 3. Concrete 4. Masonry 5.…" at bounding box center [1183, 587] width 166 height 22
click at [1304, 584] on select "Select 1. General-Duty Valves (21052350) 2. Fire Hydrants For Buildings (211116…" at bounding box center [1395, 587] width 244 height 22
click at [1273, 576] on select "Select 1. General-Duty Valves (21052350) 2. Fire Hydrants For Buildings (211116…" at bounding box center [1395, 587] width 244 height 22
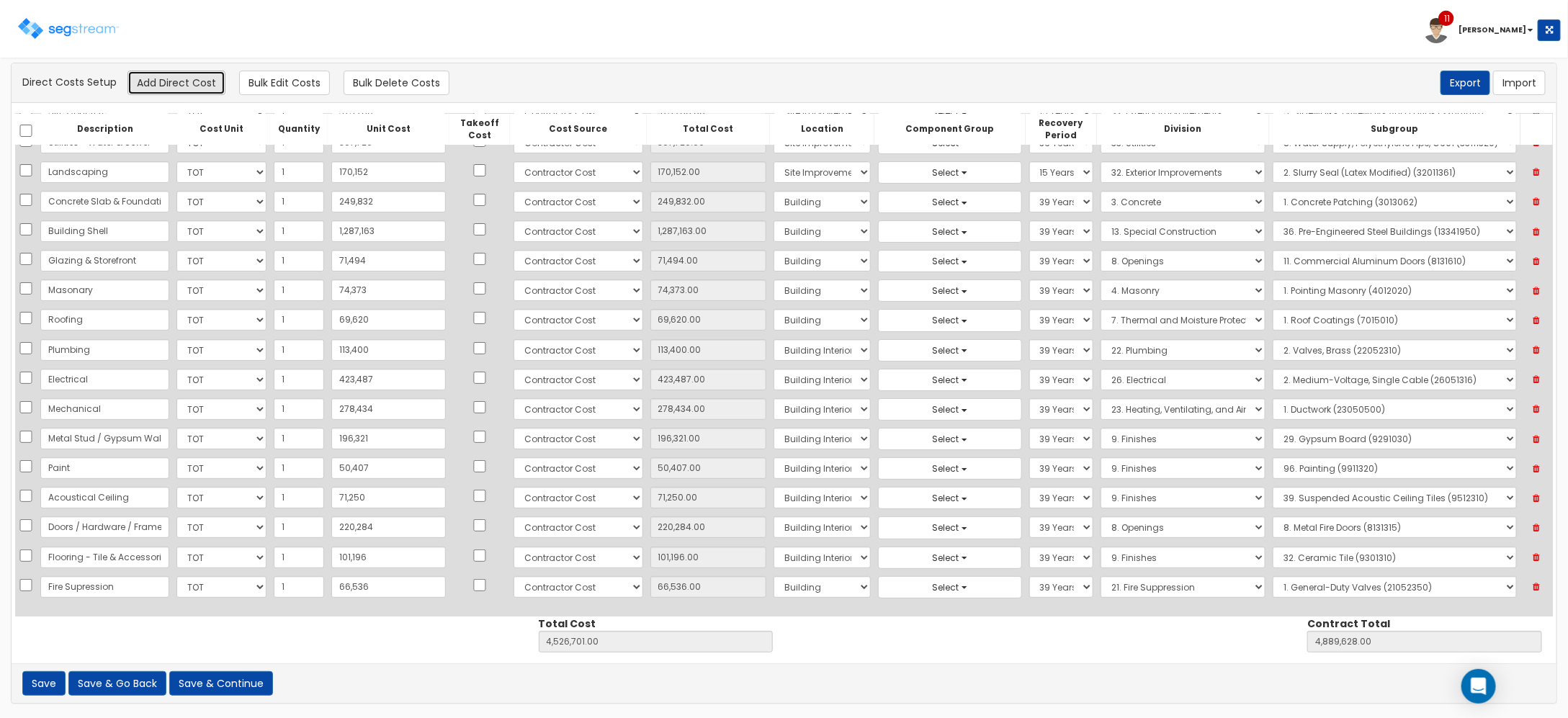
click at [173, 74] on button "Add Direct Cost" at bounding box center [176, 83] width 98 height 24
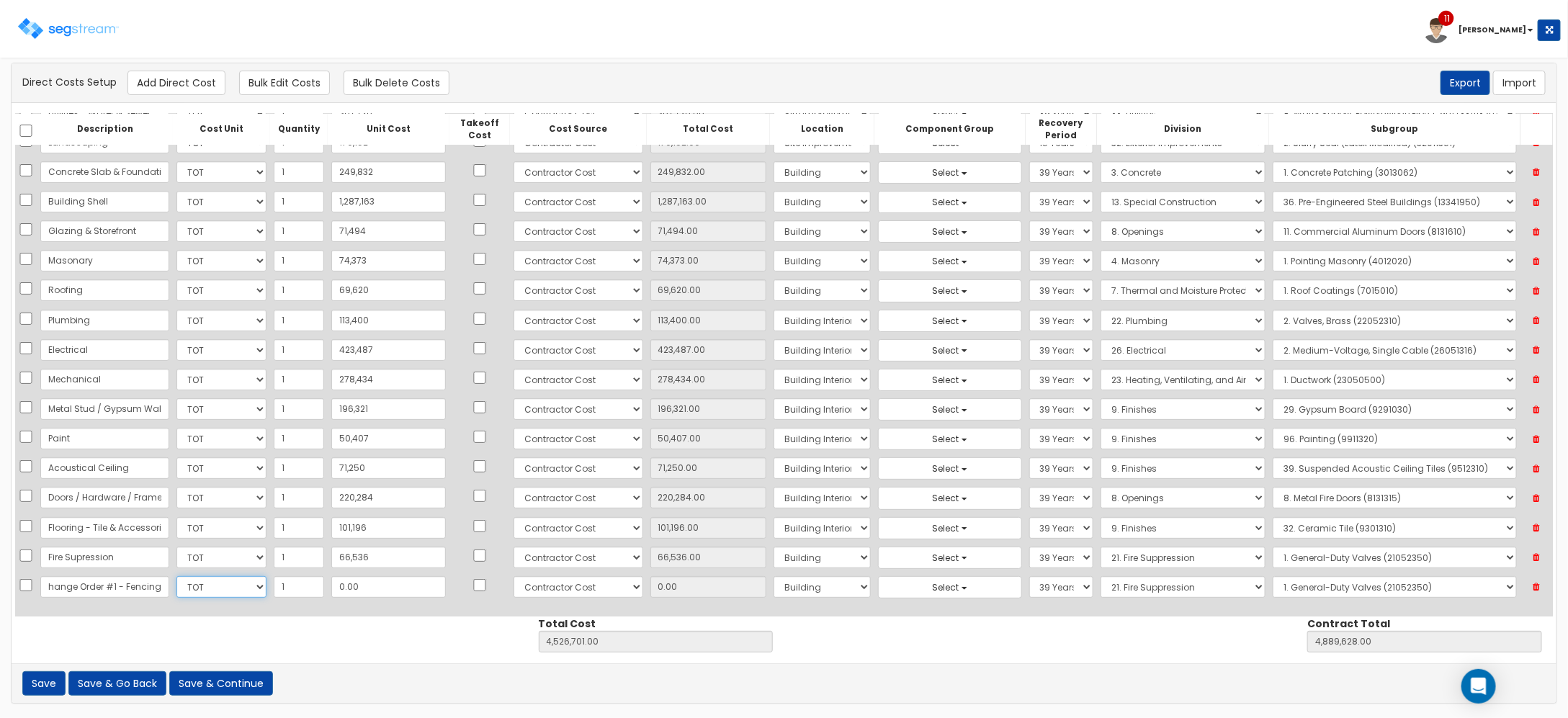
scroll to position [0, 0]
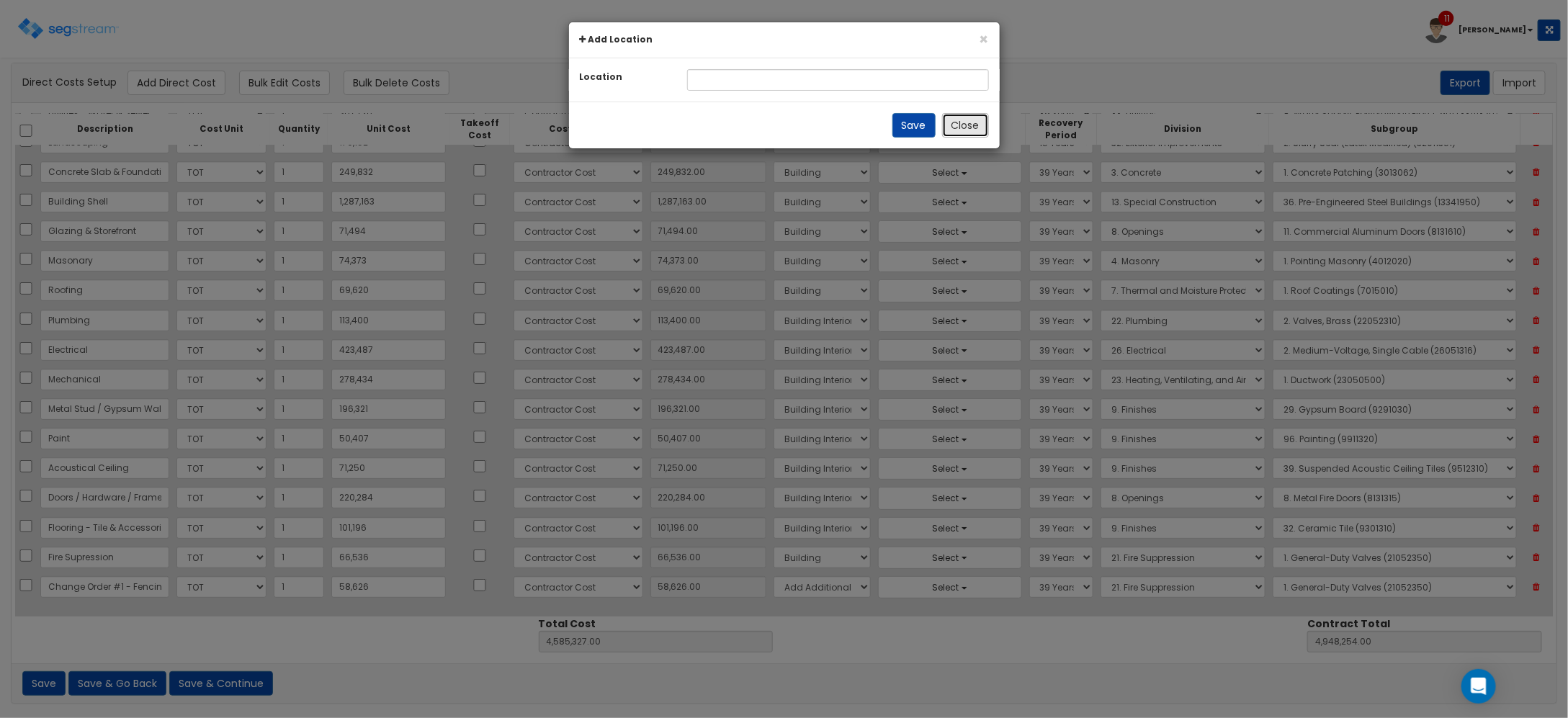
click at [962, 115] on button "Close" at bounding box center [966, 125] width 47 height 24
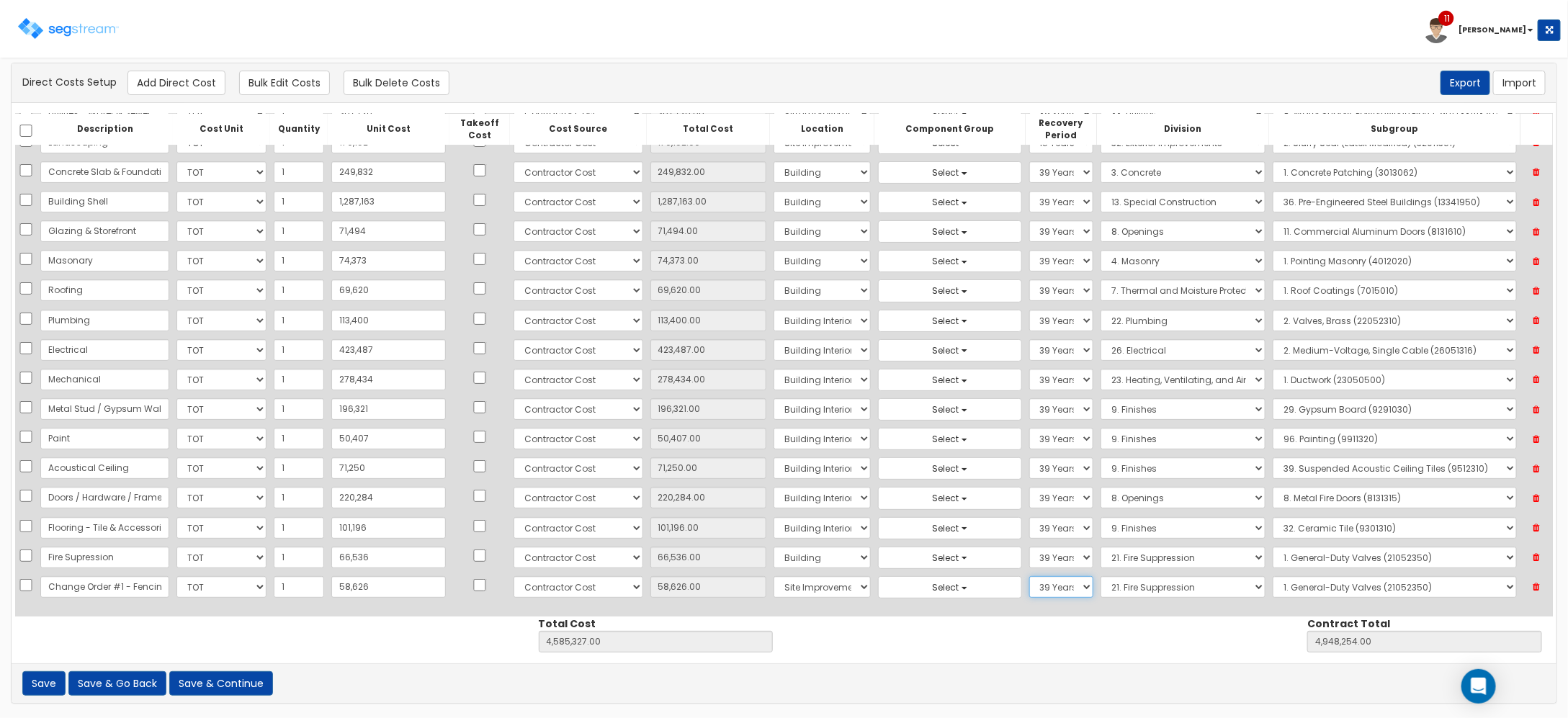
click at [1029, 587] on select "Select 5 Years 7 Years 9 Years 10 Years 15 Years 15 Year QLI 15 Year QRP 15 Yea…" at bounding box center [1061, 587] width 64 height 22
click at [1029, 576] on select "Select 5 Years 7 Years 9 Years 10 Years 15 Years 15 Year QLI 15 Year QRP 15 Yea…" at bounding box center [1061, 587] width 64 height 22
click at [1148, 583] on select "Select 1. General Requirements 2. Existing Conditions 3. Concrete 4. Masonry 5.…" at bounding box center [1183, 587] width 166 height 22
click at [1100, 576] on select "Select 1. General Requirements 2. Existing Conditions 3. Concrete 4. Masonry 5.…" at bounding box center [1183, 587] width 166 height 22
click at [1273, 585] on select "Select 1. Landscaping (32011300) 2. Slurry Seal (Latex Modified) (32011361) 3. …" at bounding box center [1395, 587] width 244 height 22
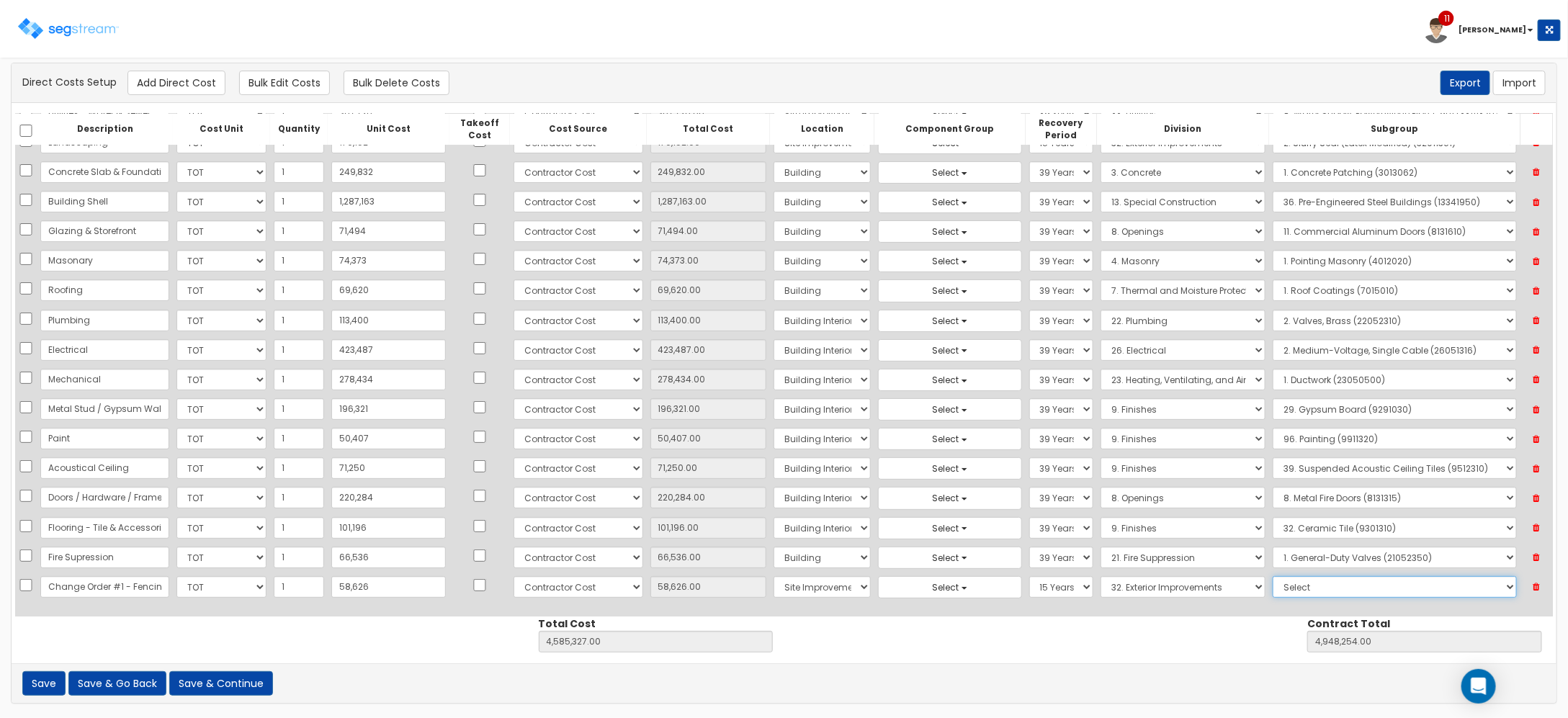
click at [1273, 576] on select "Select 1. Landscaping (32011300) 2. Slurry Seal (Latex Modified) (32011361) 3. …" at bounding box center [1395, 587] width 244 height 22
click at [178, 87] on button "Add Direct Cost" at bounding box center [176, 83] width 98 height 24
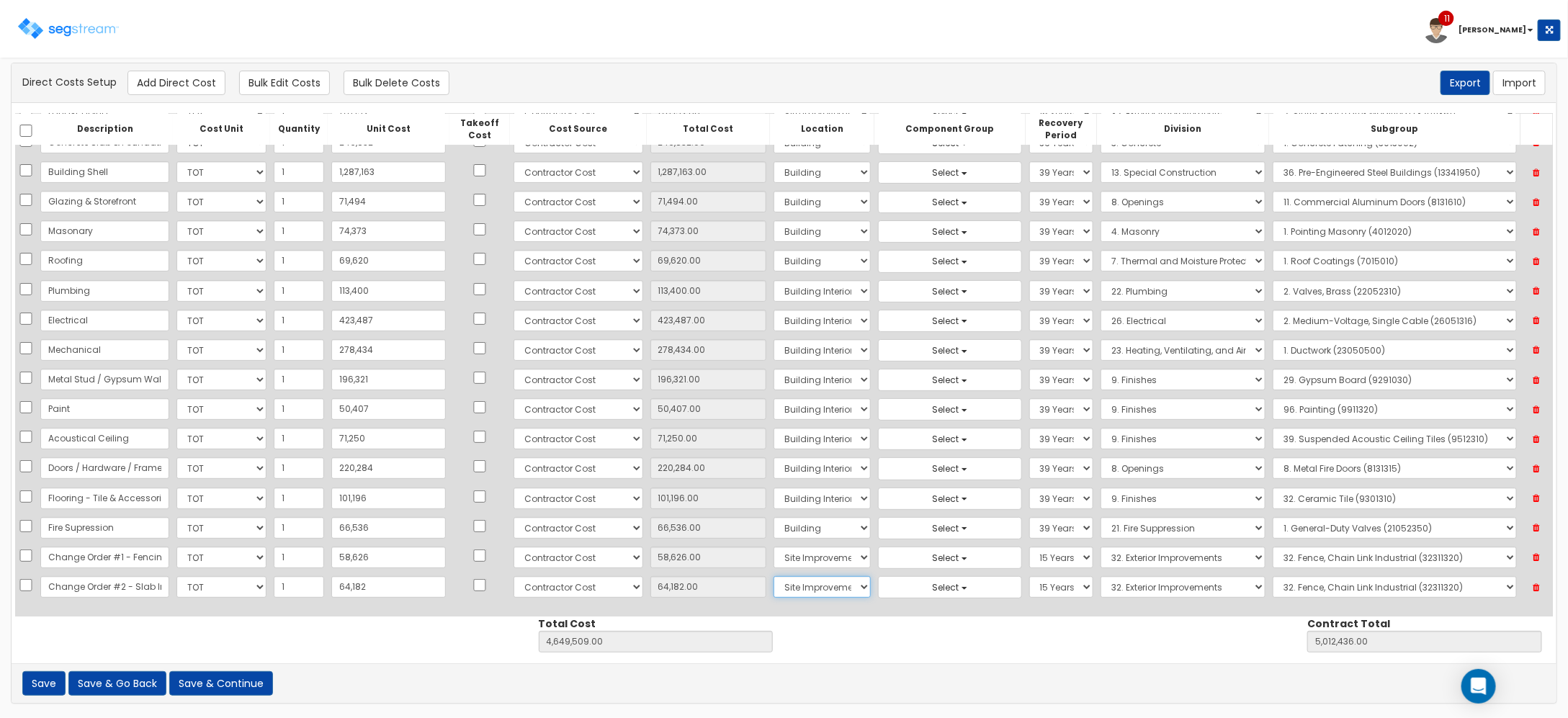
click at [820, 590] on select "Select Building Building Interior Site Improvements Add Additional Location" at bounding box center [822, 587] width 98 height 22
click at [773, 576] on select "Select Building Building Interior Site Improvements Add Additional Location" at bounding box center [822, 587] width 98 height 22
click at [1029, 584] on select "Select 5 Years 7 Years 9 Years 10 Years 15 Years 15 Year QLI 15 Year QRP 15 Yea…" at bounding box center [1061, 587] width 64 height 22
click at [1029, 576] on select "Select 5 Years 7 Years 9 Years 10 Years 15 Years 15 Year QLI 15 Year QRP 15 Yea…" at bounding box center [1061, 587] width 64 height 22
click at [1122, 583] on select "Select 1. General Requirements 2. Existing Conditions 3. Concrete 4. Masonry 5.…" at bounding box center [1183, 587] width 166 height 22
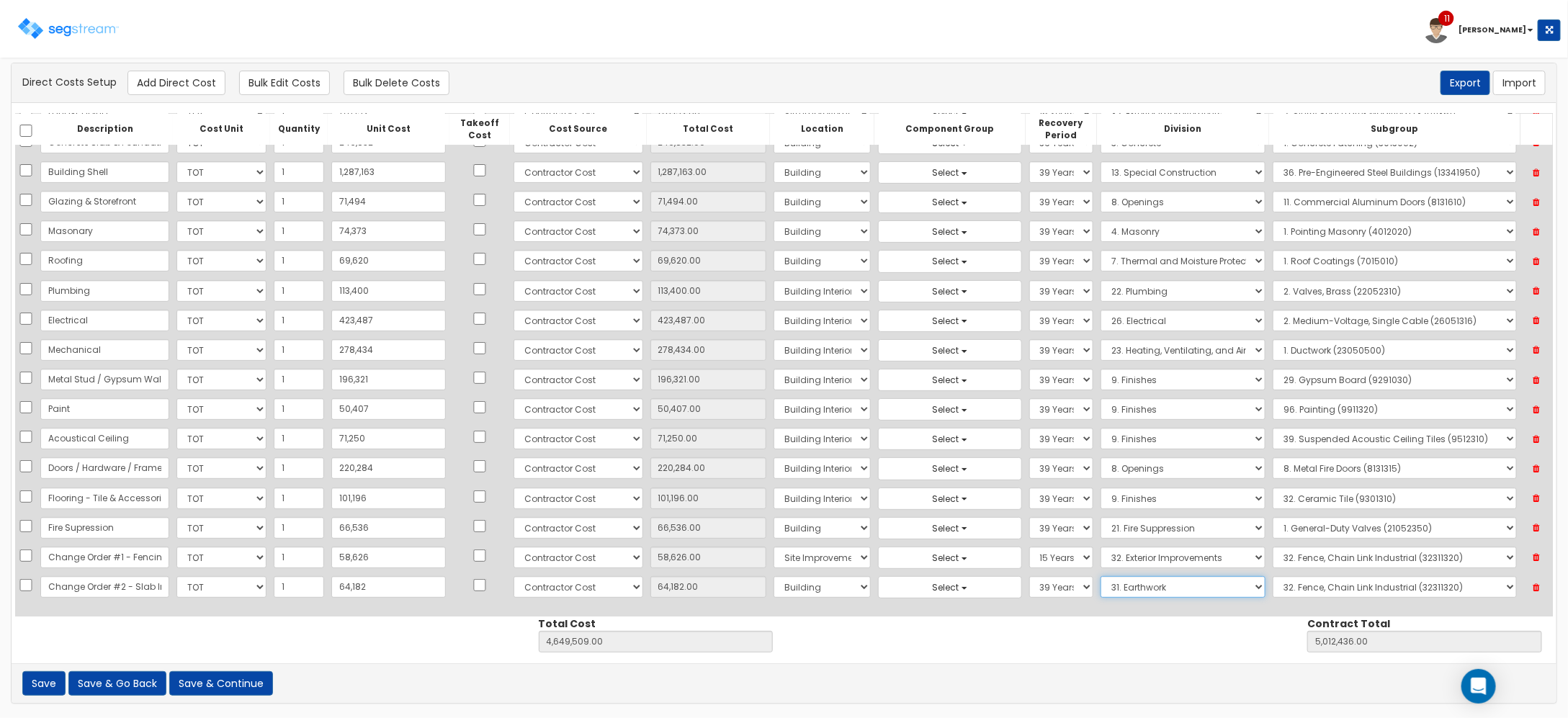
click at [1100, 576] on select "Select 1. General Requirements 2. Existing Conditions 3. Concrete 4. Masonry 5.…" at bounding box center [1183, 587] width 166 height 22
click at [1301, 595] on select "Select 1. Grading (31051300) 2. Borrow (31051310) 3. Borrow (31051610) 4. Plant…" at bounding box center [1395, 587] width 244 height 22
click at [1273, 576] on select "Select 1. Grading (31051300) 2. Borrow (31051310) 3. Borrow (31051610) 4. Plant…" at bounding box center [1395, 587] width 244 height 22
click at [197, 82] on button "Add Direct Cost" at bounding box center [176, 83] width 98 height 24
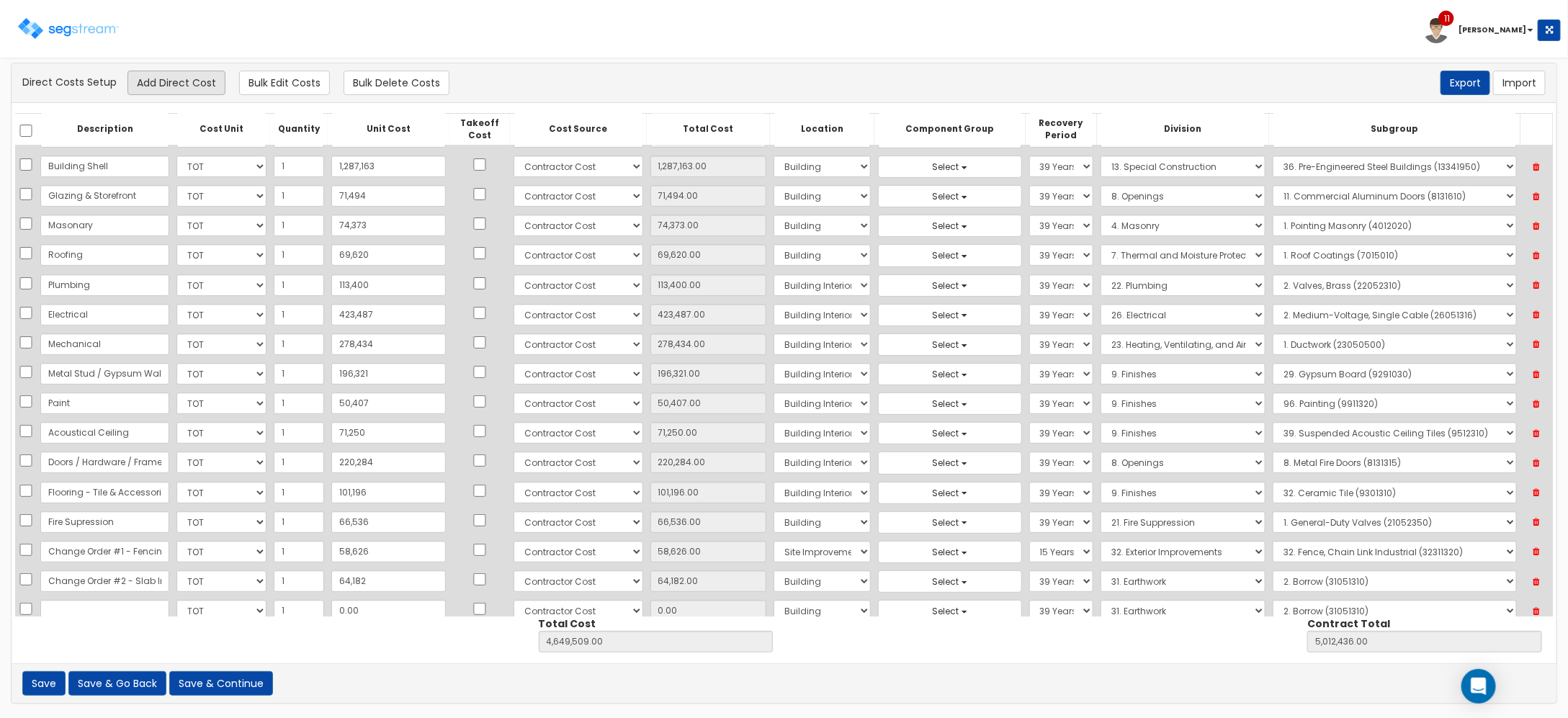
scroll to position [173, 0]
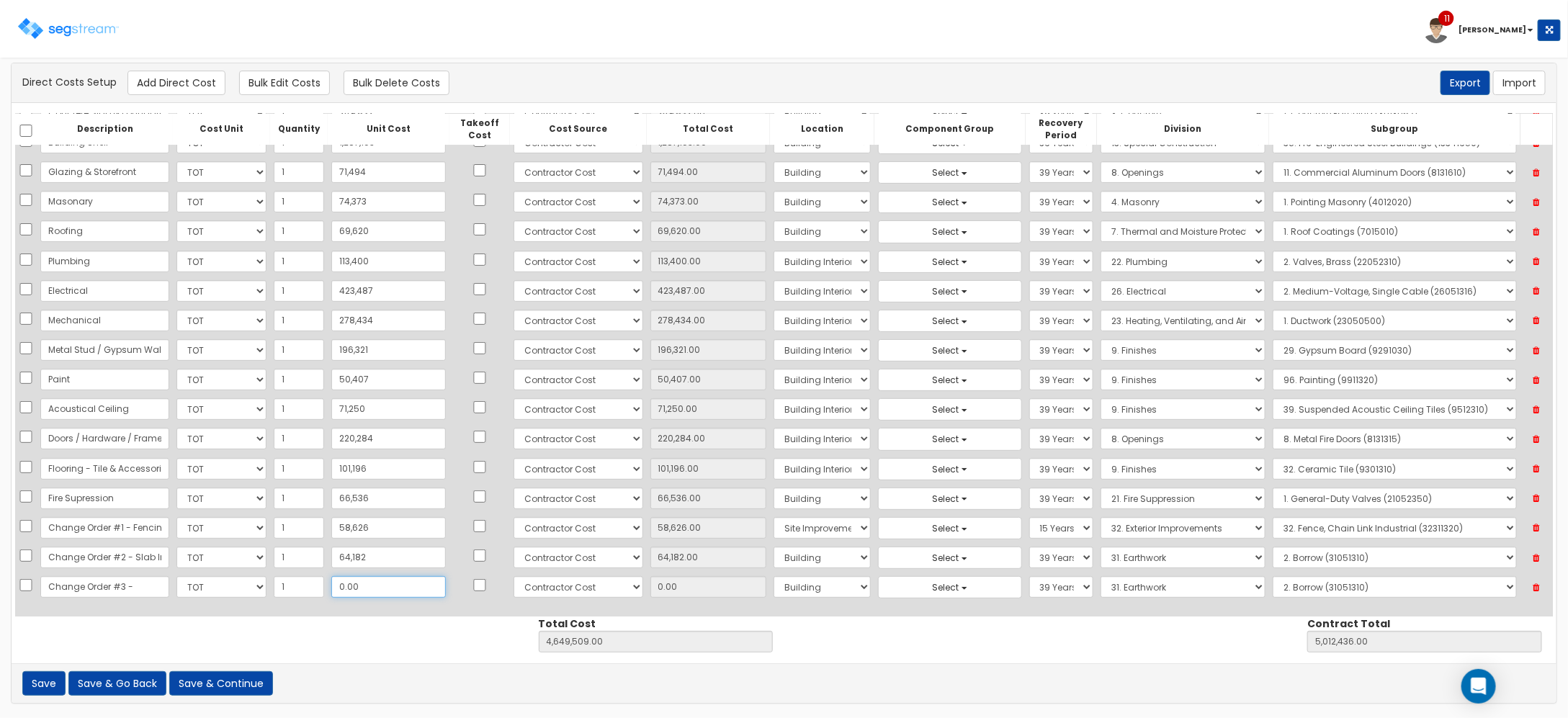
click at [336, 589] on input "0.00" at bounding box center [389, 587] width 115 height 22
click at [209, 78] on button "Add Direct Cost" at bounding box center [176, 83] width 98 height 24
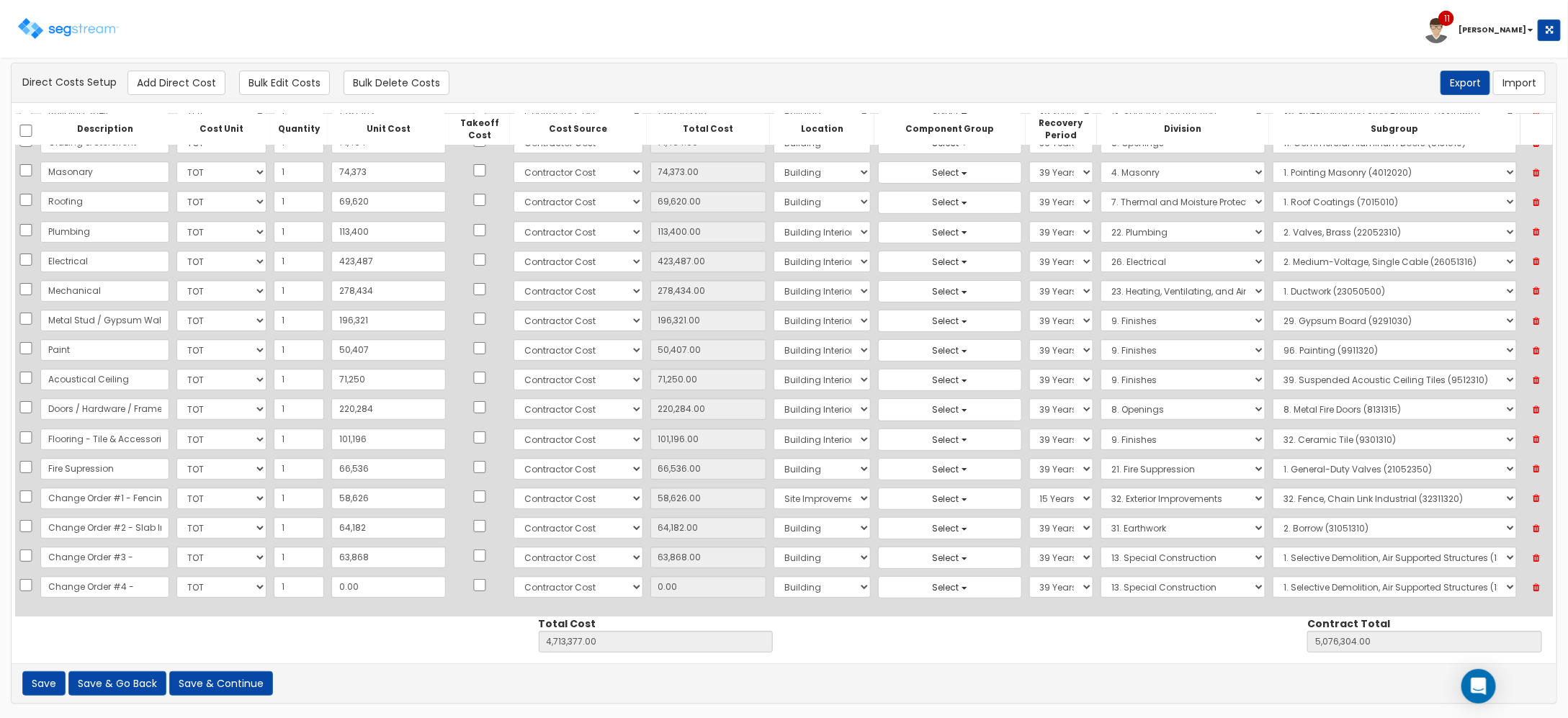
scroll to position [0, 0]
click at [331, 580] on input "0.00" at bounding box center [389, 587] width 115 height 22
click at [1334, 584] on select "Select 1. Selective Demolition, Air Supported Structures (13050510) 2. Selectiv…" at bounding box center [1395, 587] width 244 height 22
click at [1273, 576] on select "Select 1. Selective Demolition, Air Supported Structures (13050510) 2. Selectiv…" at bounding box center [1395, 587] width 244 height 22
click at [569, 551] on select "Select 86 Sheppard Building Client Cost Client Cost - Equipment Client Costs - …" at bounding box center [578, 557] width 129 height 22
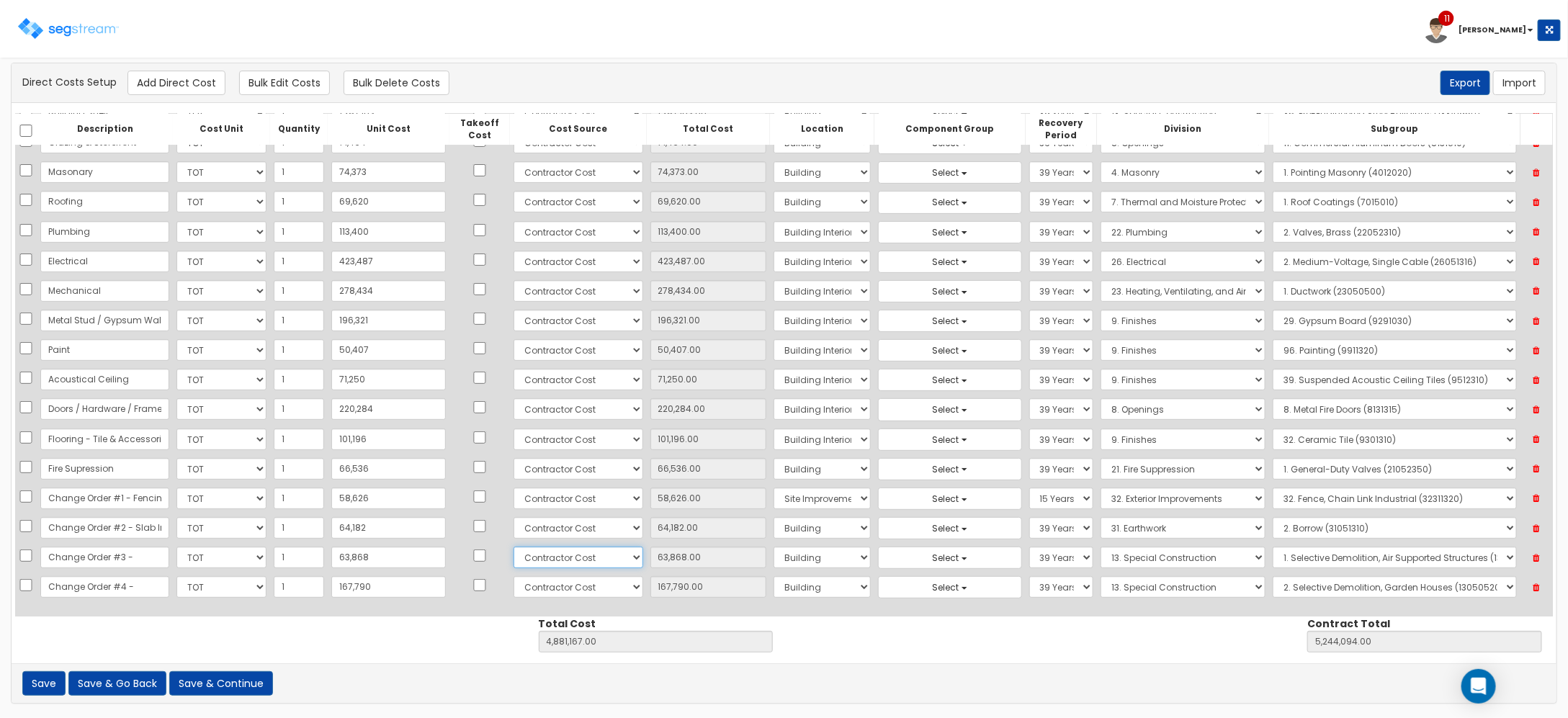
click at [514, 546] on select "Select 86 Sheppard Building Client Cost Client Cost - Equipment Client Costs - …" at bounding box center [578, 557] width 129 height 22
click at [580, 578] on select "Select 86 Sheppard Building Client Cost Client Cost - Equipment Client Costs - …" at bounding box center [578, 587] width 129 height 22
click at [514, 576] on select "Select 86 Sheppard Building Client Cost Client Cost - Equipment Client Costs - …" at bounding box center [578, 587] width 129 height 22
click at [571, 530] on select "Select 86 Sheppard Building Client Cost Client Cost - Equipment Client Costs - …" at bounding box center [578, 528] width 129 height 22
click at [514, 517] on select "Select 86 Sheppard Building Client Cost Client Cost - Equipment Client Costs - …" at bounding box center [578, 528] width 129 height 22
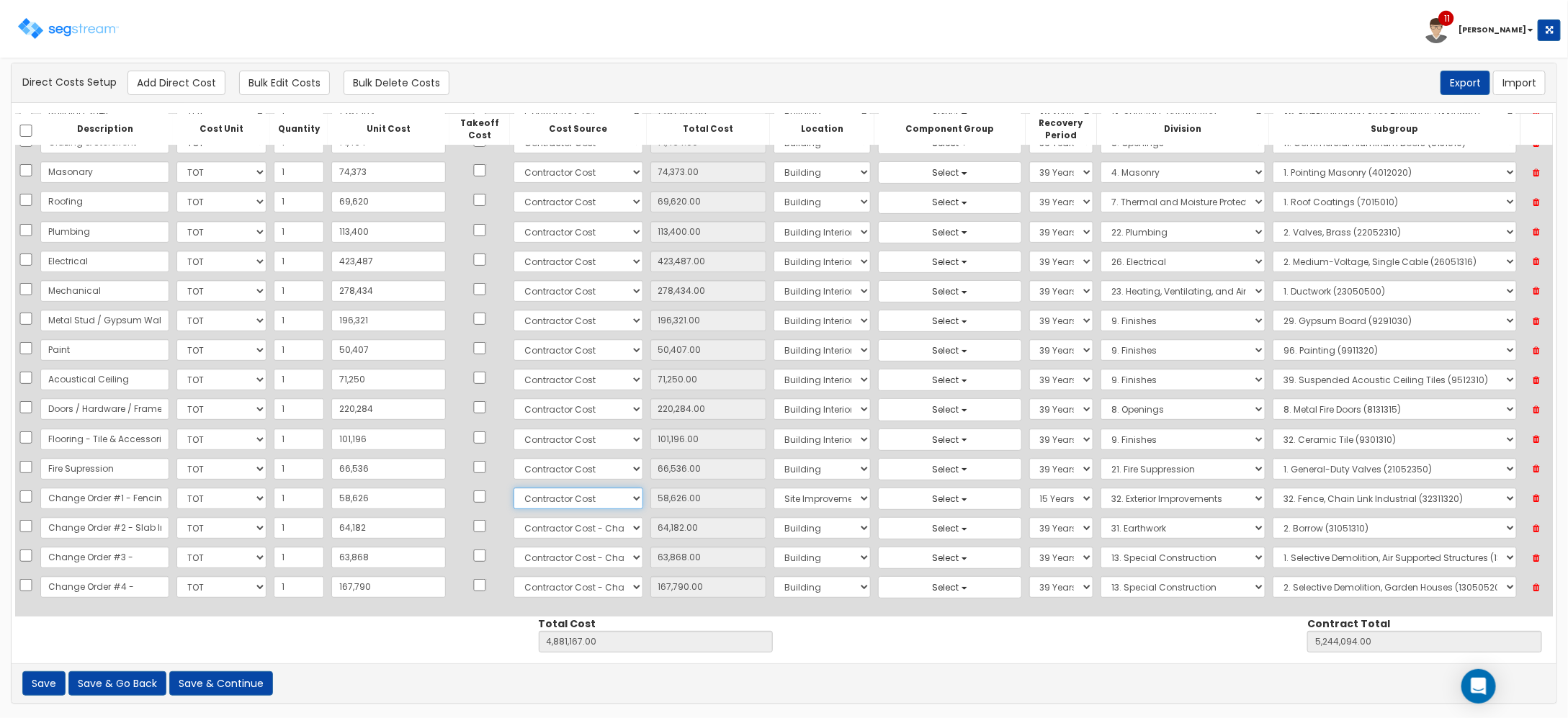
click at [580, 500] on select "Select 86 Sheppard Building Client Cost Client Cost - Equipment Client Costs - …" at bounding box center [578, 499] width 129 height 22
click at [514, 488] on select "Select 86 Sheppard Building Client Cost Client Cost - Equipment Client Costs - …" at bounding box center [578, 499] width 129 height 22
click at [435, 620] on div "Description Cost Unit Quantity Unit Cost Takeoff Cost Cost Source Total Cost Lo…" at bounding box center [784, 383] width 1545 height 560
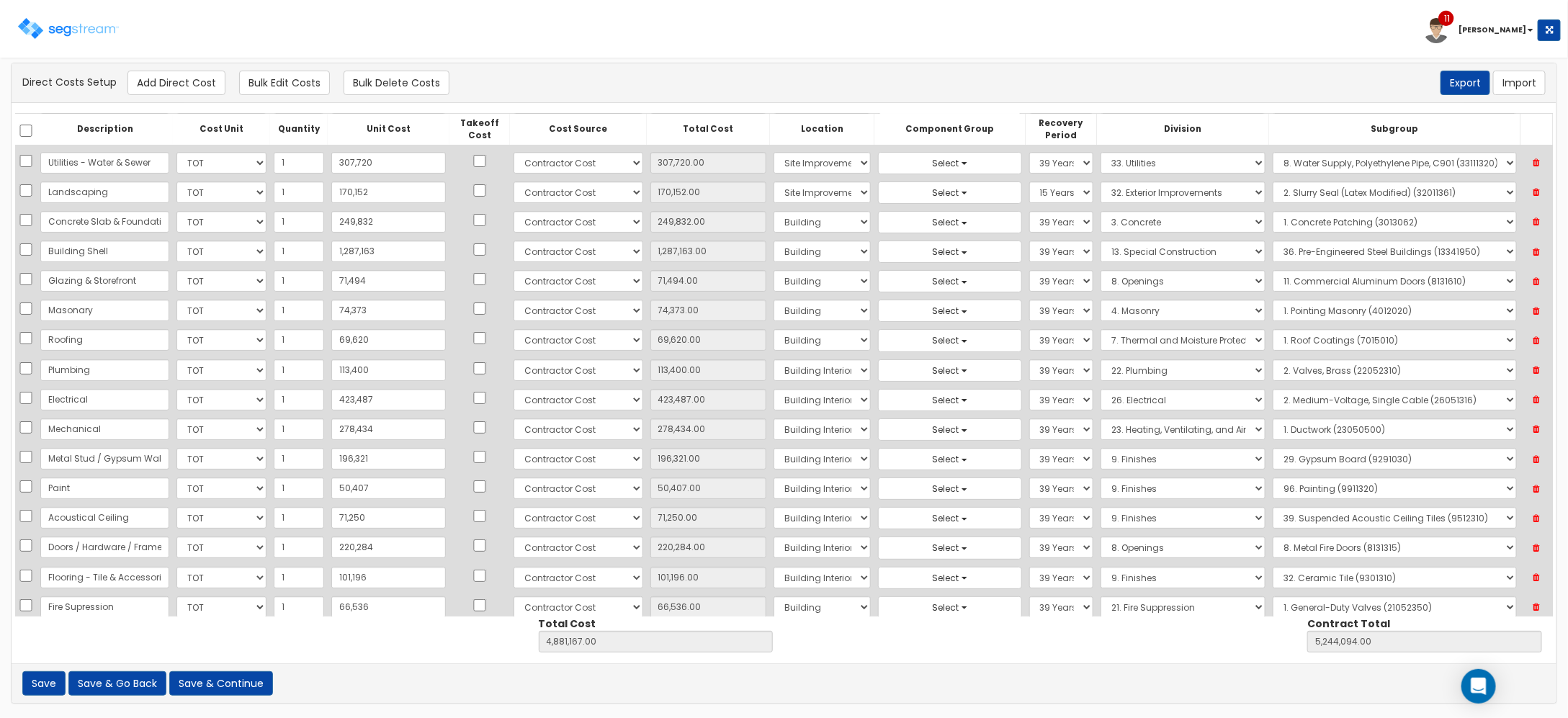
scroll to position [90, 0]
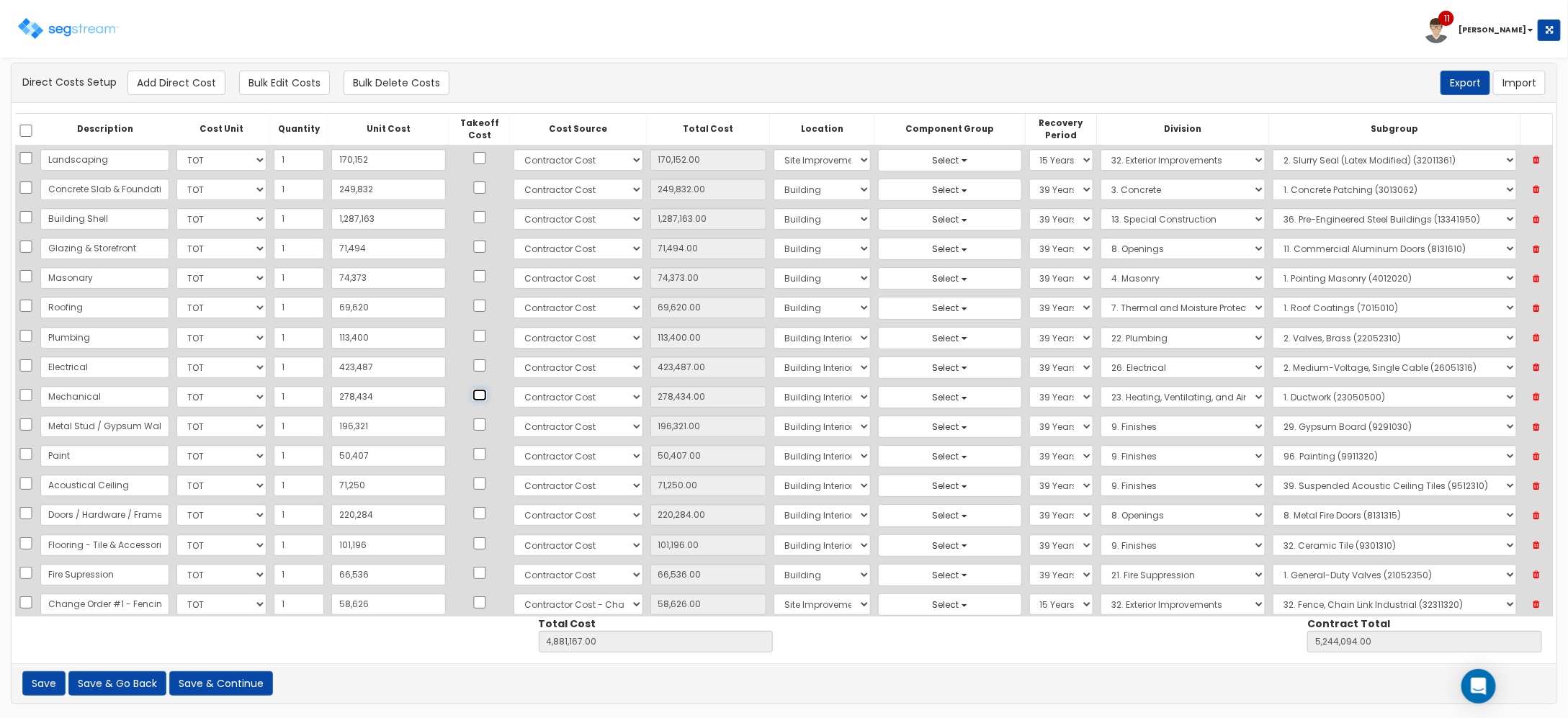
click at [472, 396] on input "checkbox" at bounding box center [479, 394] width 14 height 13
click at [472, 367] on input "checkbox" at bounding box center [479, 365] width 14 height 13
click at [472, 335] on input "checkbox" at bounding box center [479, 335] width 14 height 13
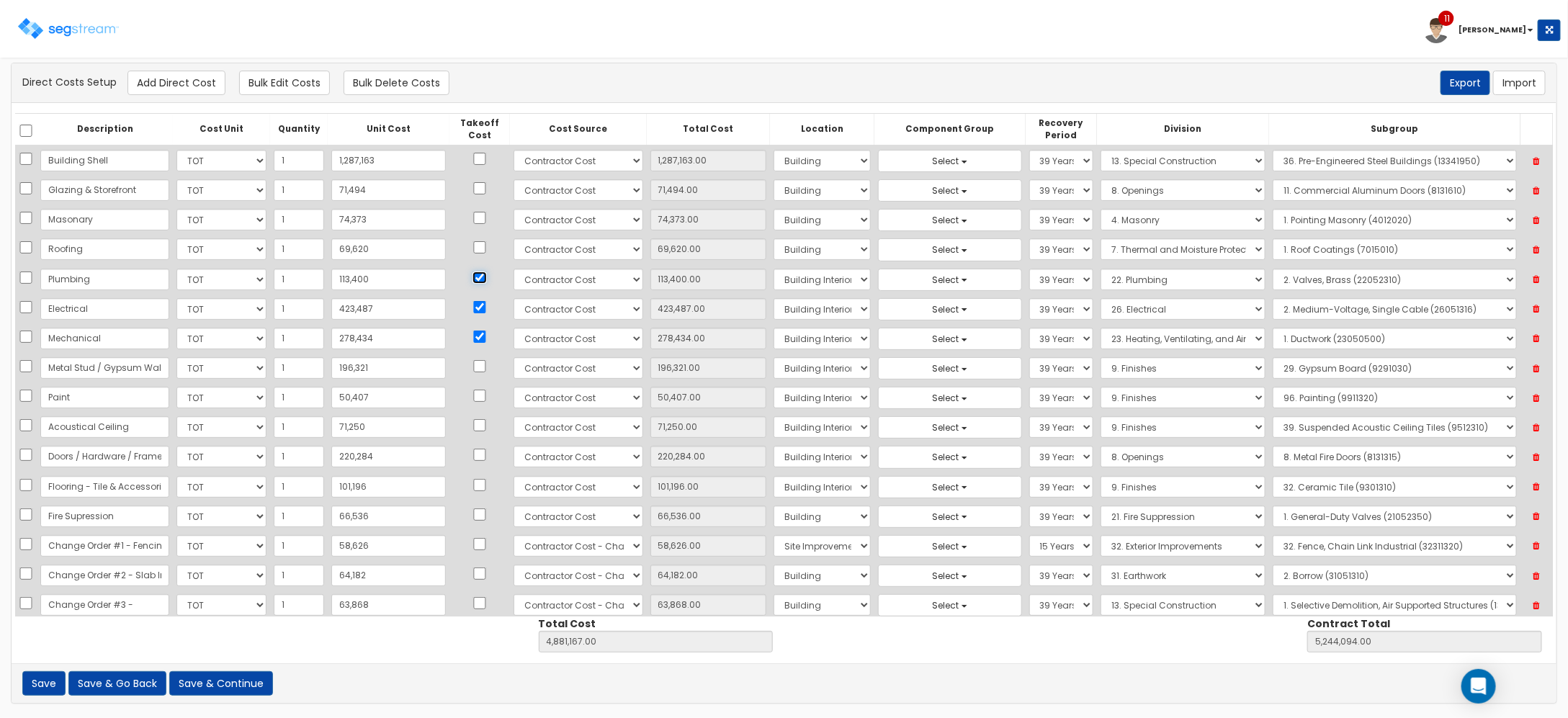
scroll to position [180, 0]
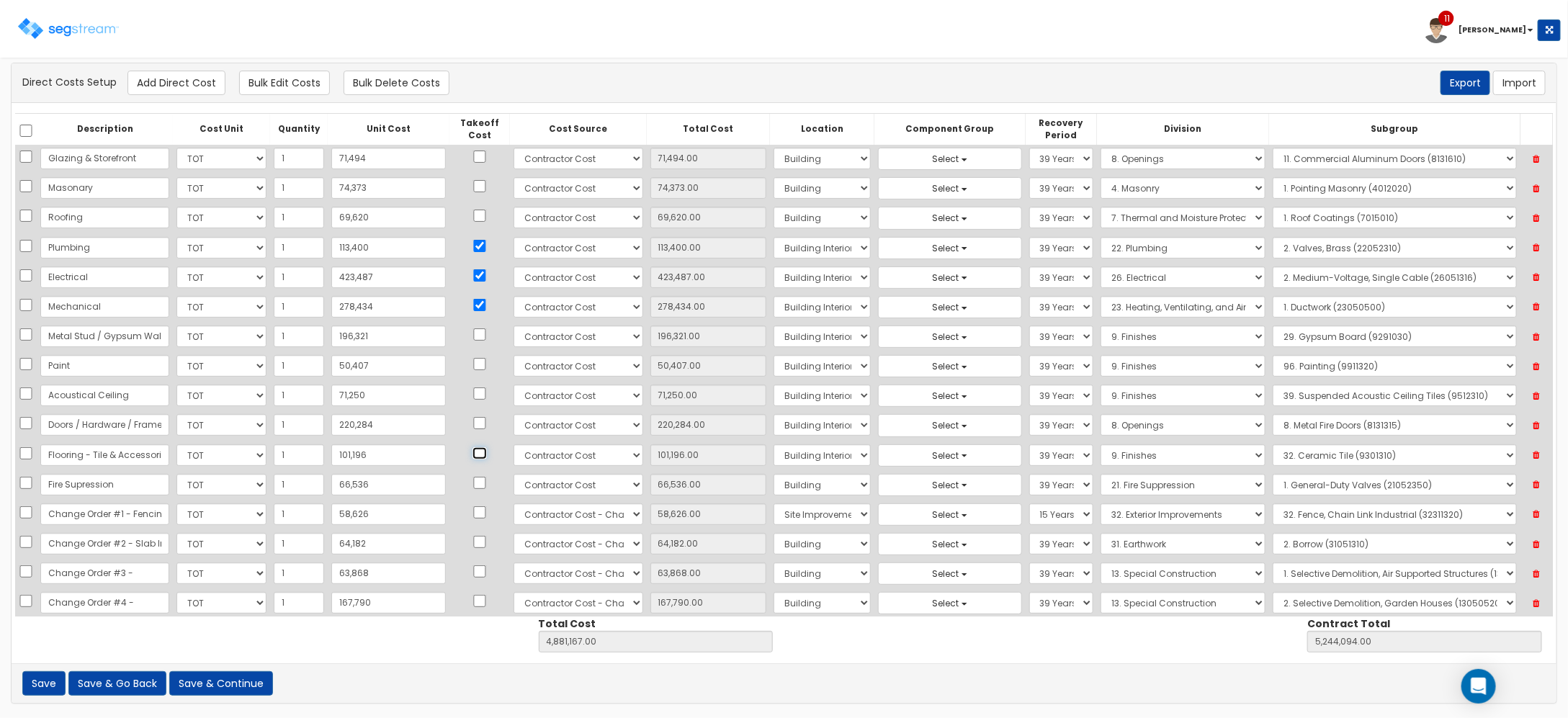
click at [472, 456] on input "checkbox" at bounding box center [479, 453] width 14 height 13
click at [472, 340] on input "checkbox" at bounding box center [479, 334] width 14 height 13
click at [472, 367] on input "checkbox" at bounding box center [479, 364] width 14 height 13
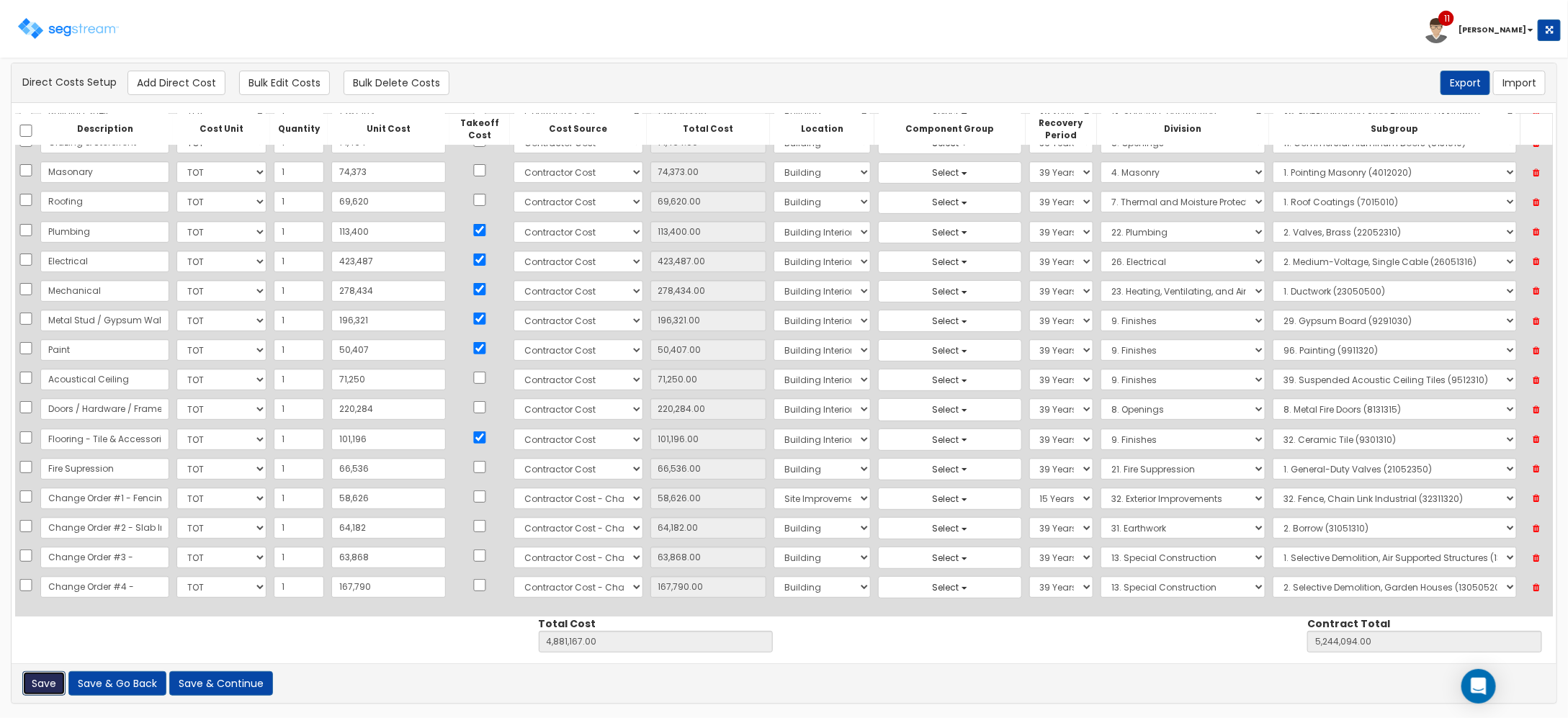
click at [37, 685] on button "Save" at bounding box center [44, 683] width 43 height 24
click at [194, 83] on button "Add Direct Cost" at bounding box center [176, 83] width 98 height 24
select select "10"
select select "21"
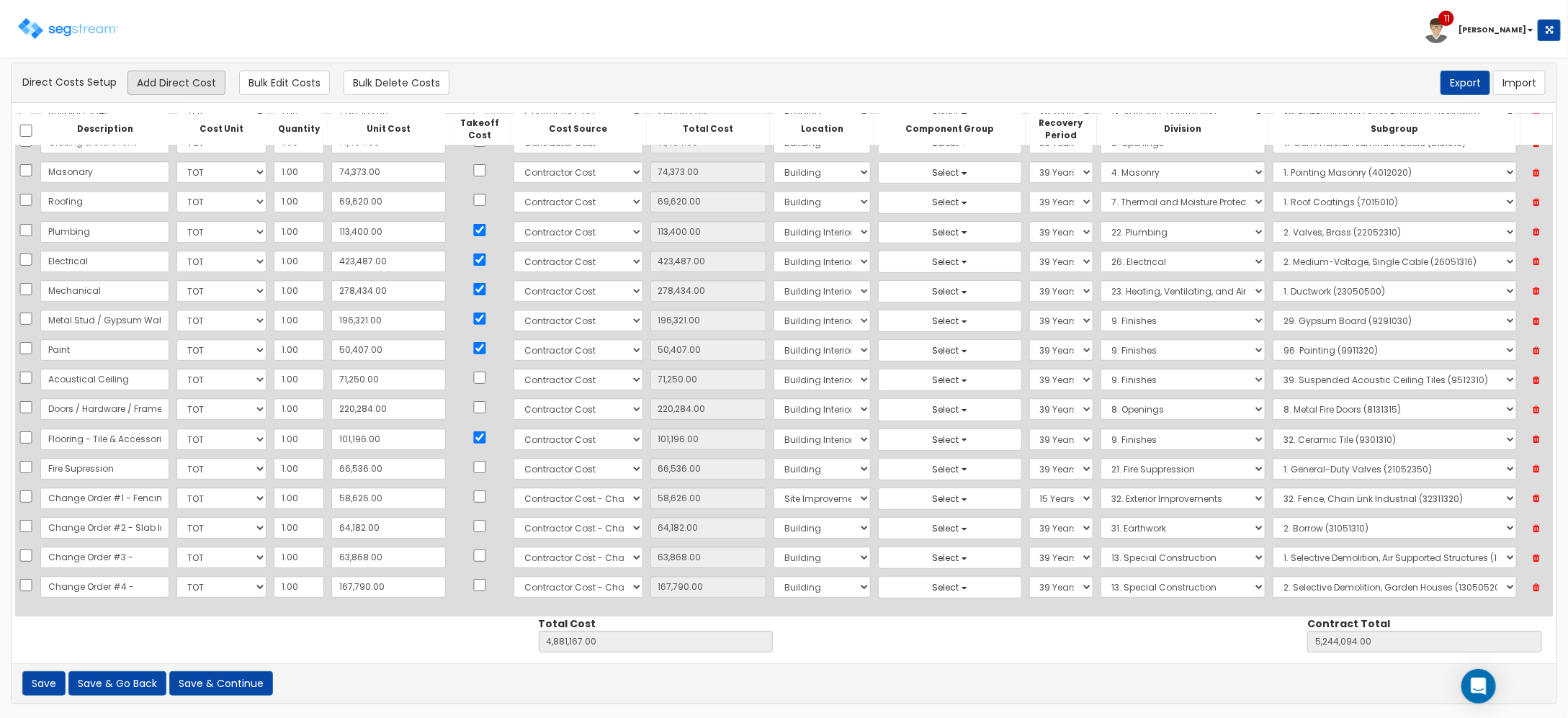
select select "6"
select select "39Y"
select select "13"
select select "13050520"
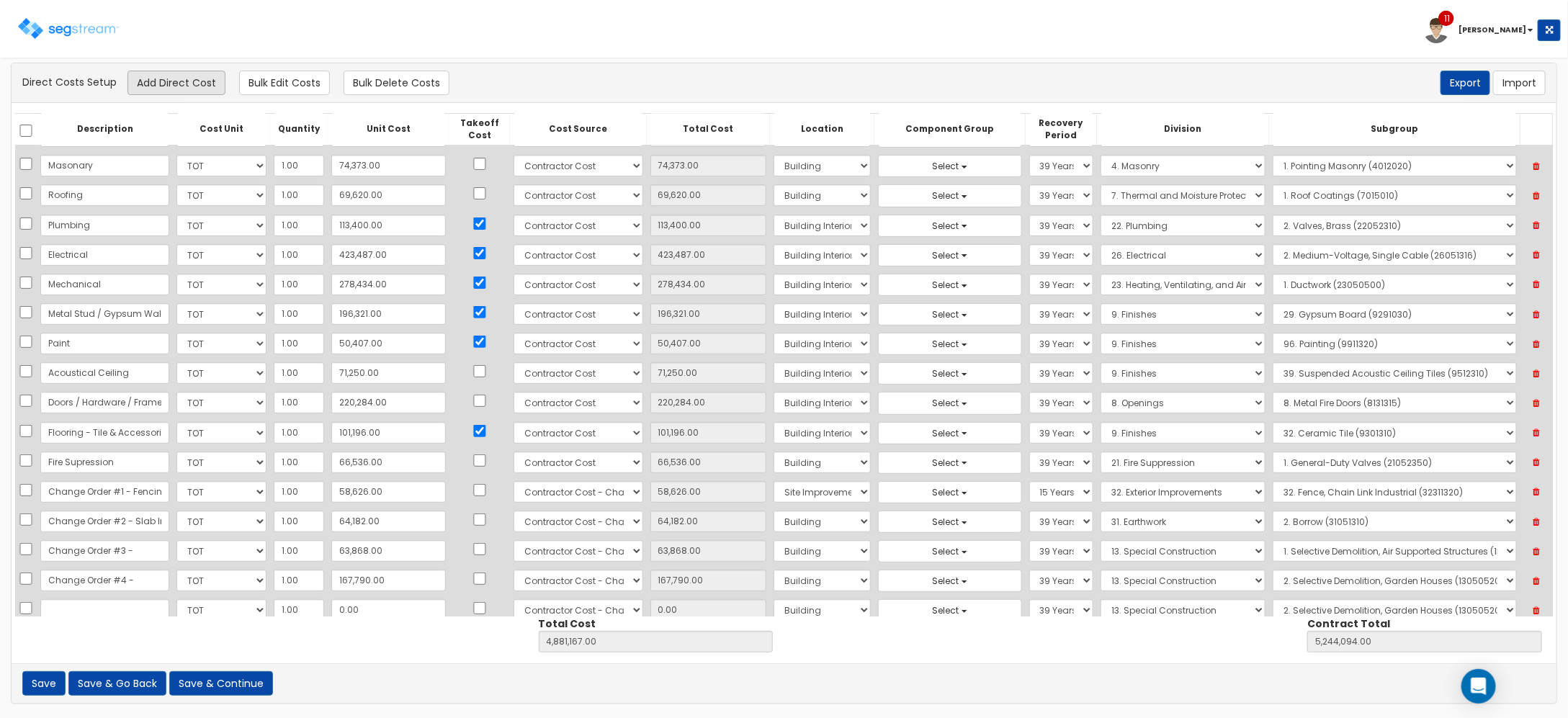
scroll to position [232, 0]
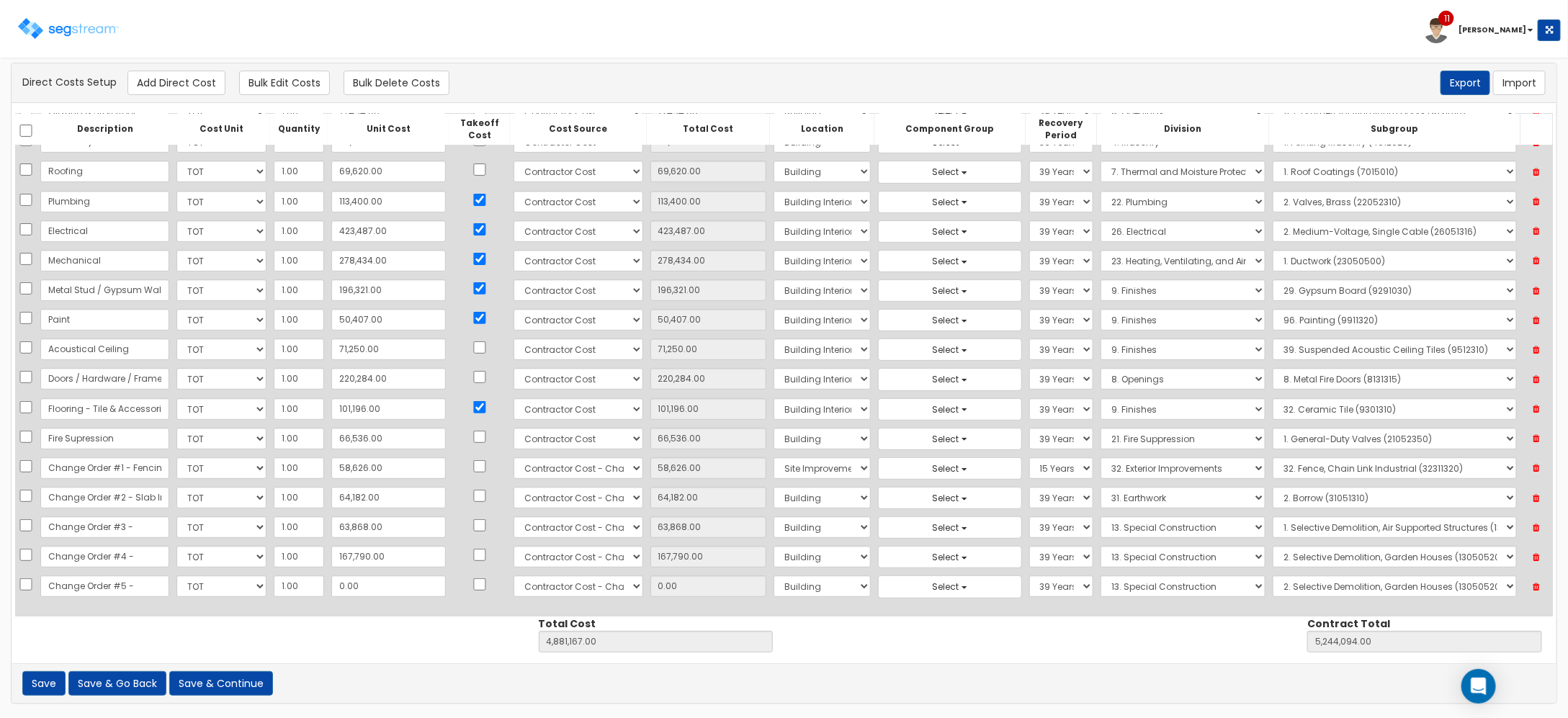
type input "Change Order #5 -"
click at [400, 592] on input "0.00" at bounding box center [389, 586] width 115 height 22
type input "1"
type input "4,881,168.00"
type input "5,244,095.00"
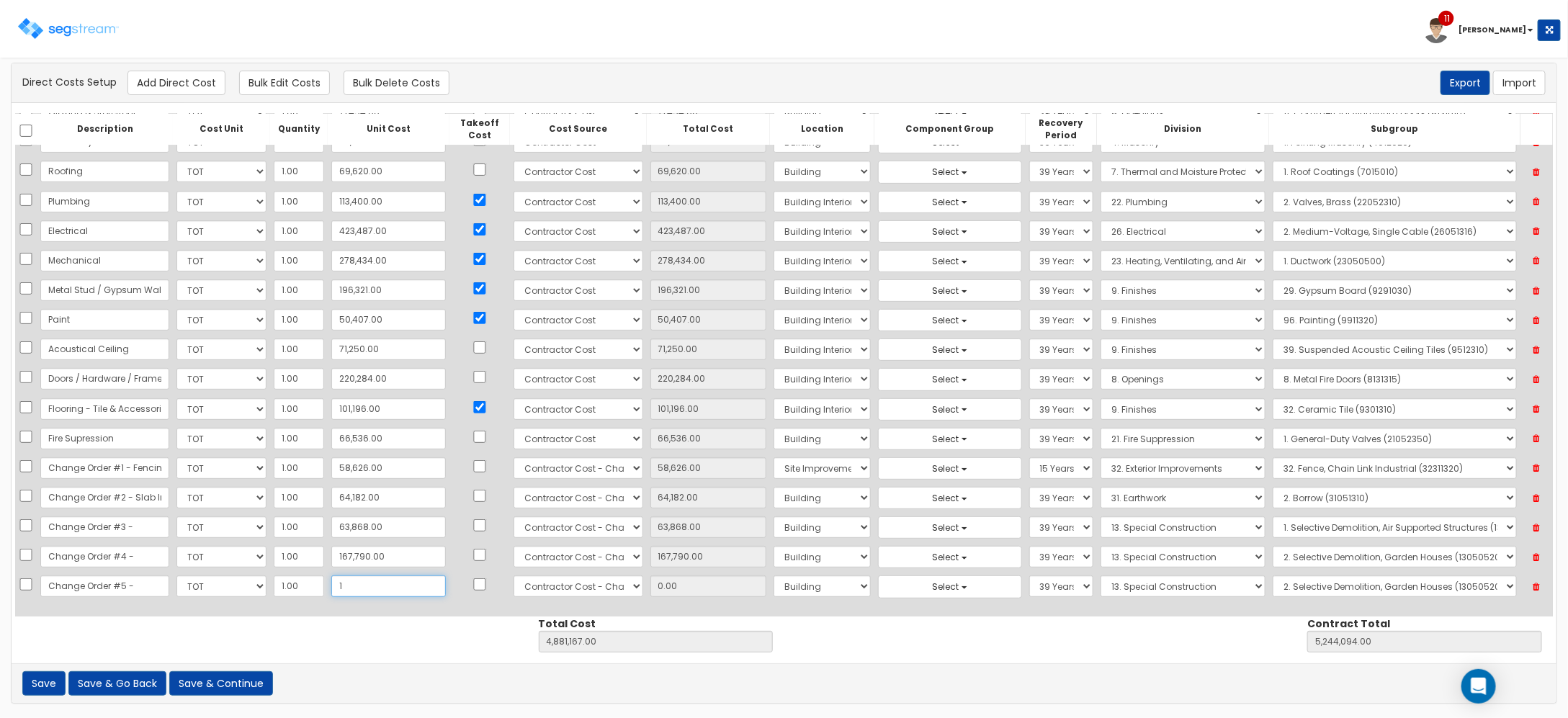
type input "1.00"
type input "12"
type input "4,881,179.00"
type input "5,244,106.00"
type input "12.00"
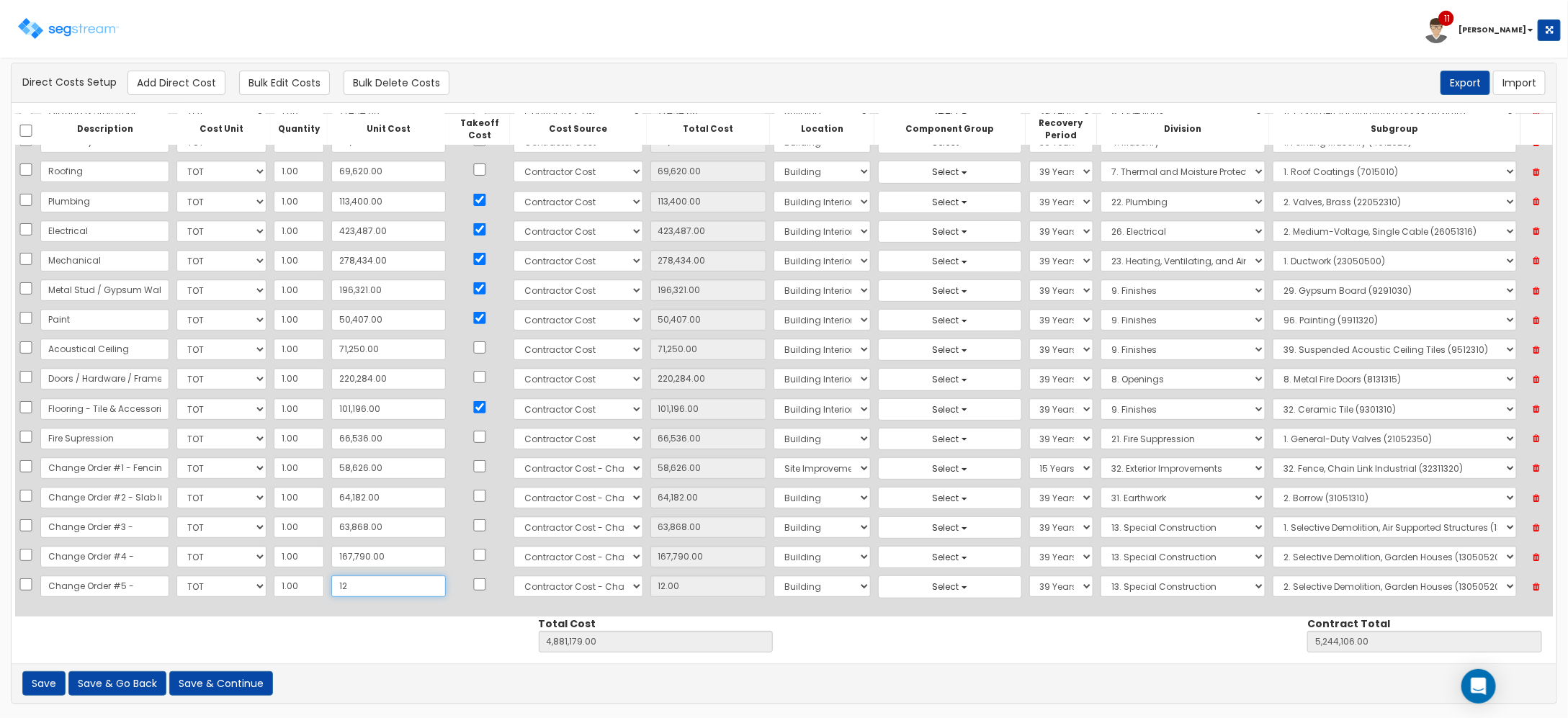
type input "120"
type input "4,881,287.00"
type input "5,244,214.00"
type input "120.00"
type input "1203"
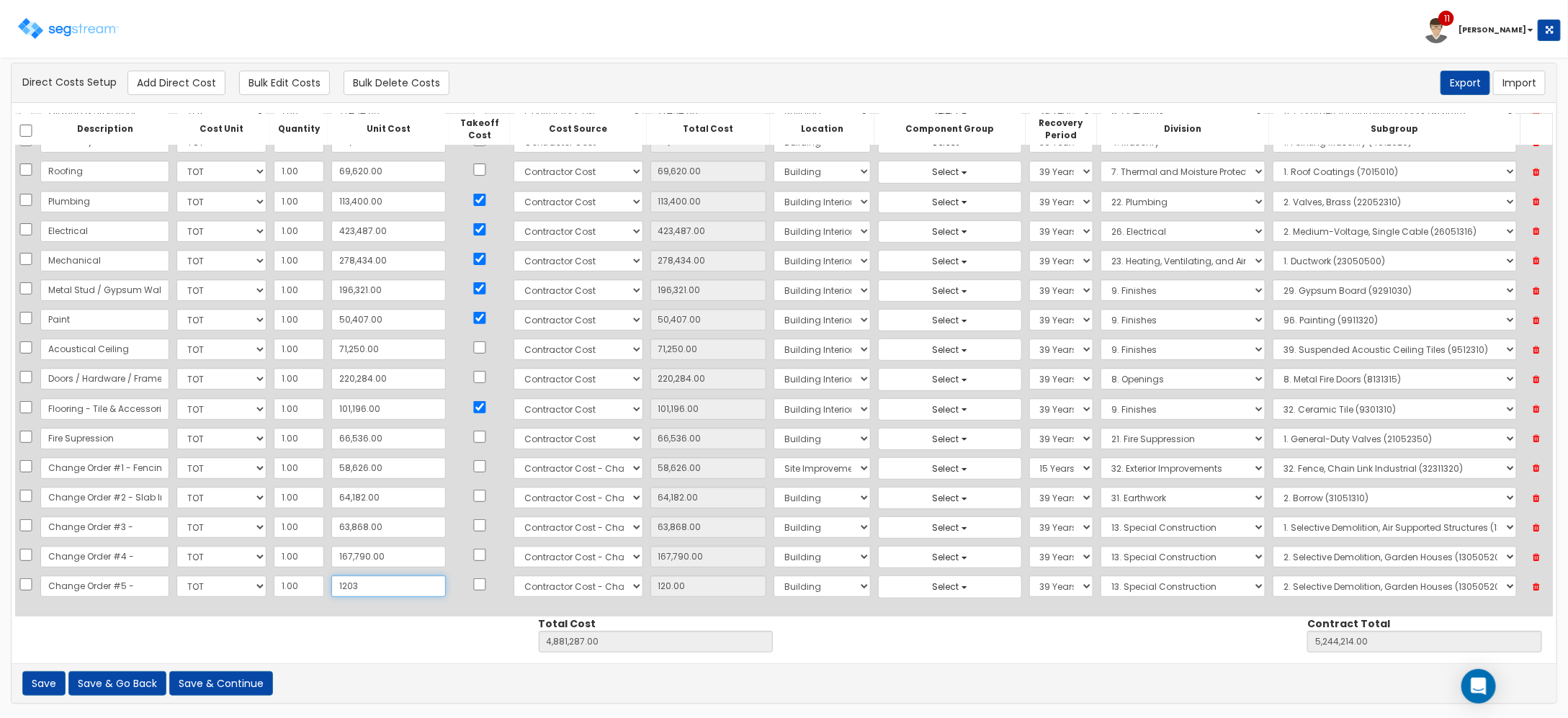
type input "4,882,370.00"
type input "5,245,297.00"
type input "1,203"
type input "1,203.00"
type input "1,2038"
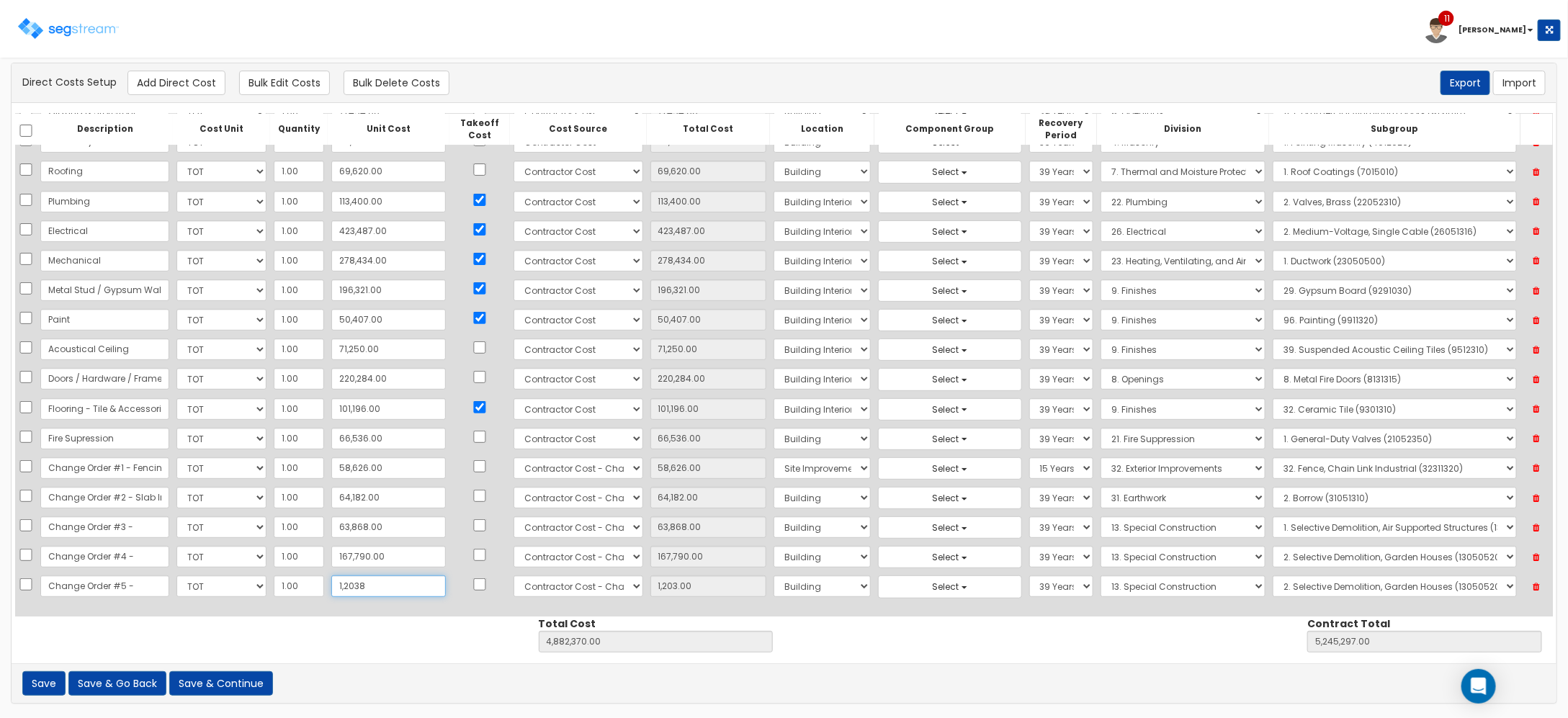
type input "4,893,205.00"
type input "5,256,132.00"
type input "12,038"
type input "12,038.00"
type input "12,0387"
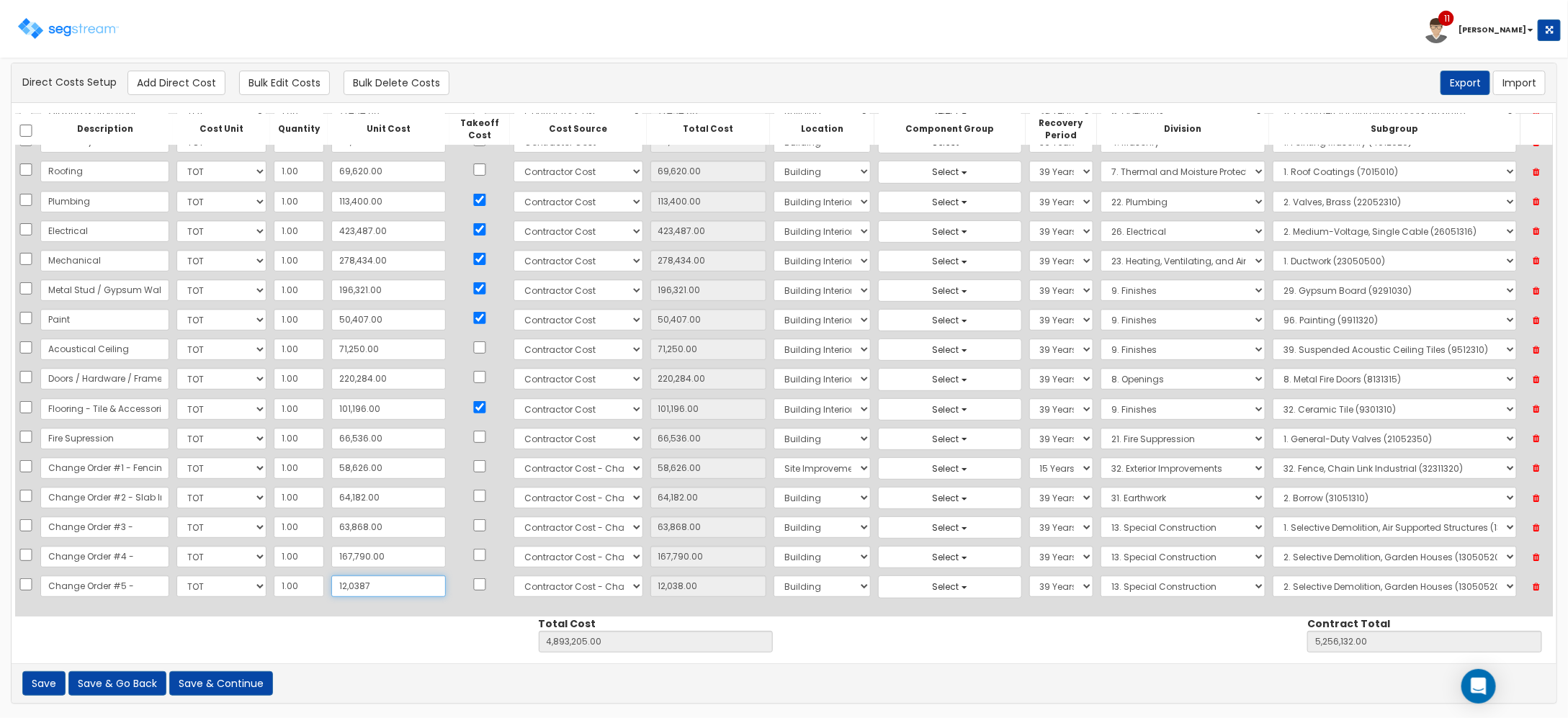
type input "5,001,554.00"
type input "5,364,481.00"
type input "120,387"
type input "120,387.00"
type input "120,387"
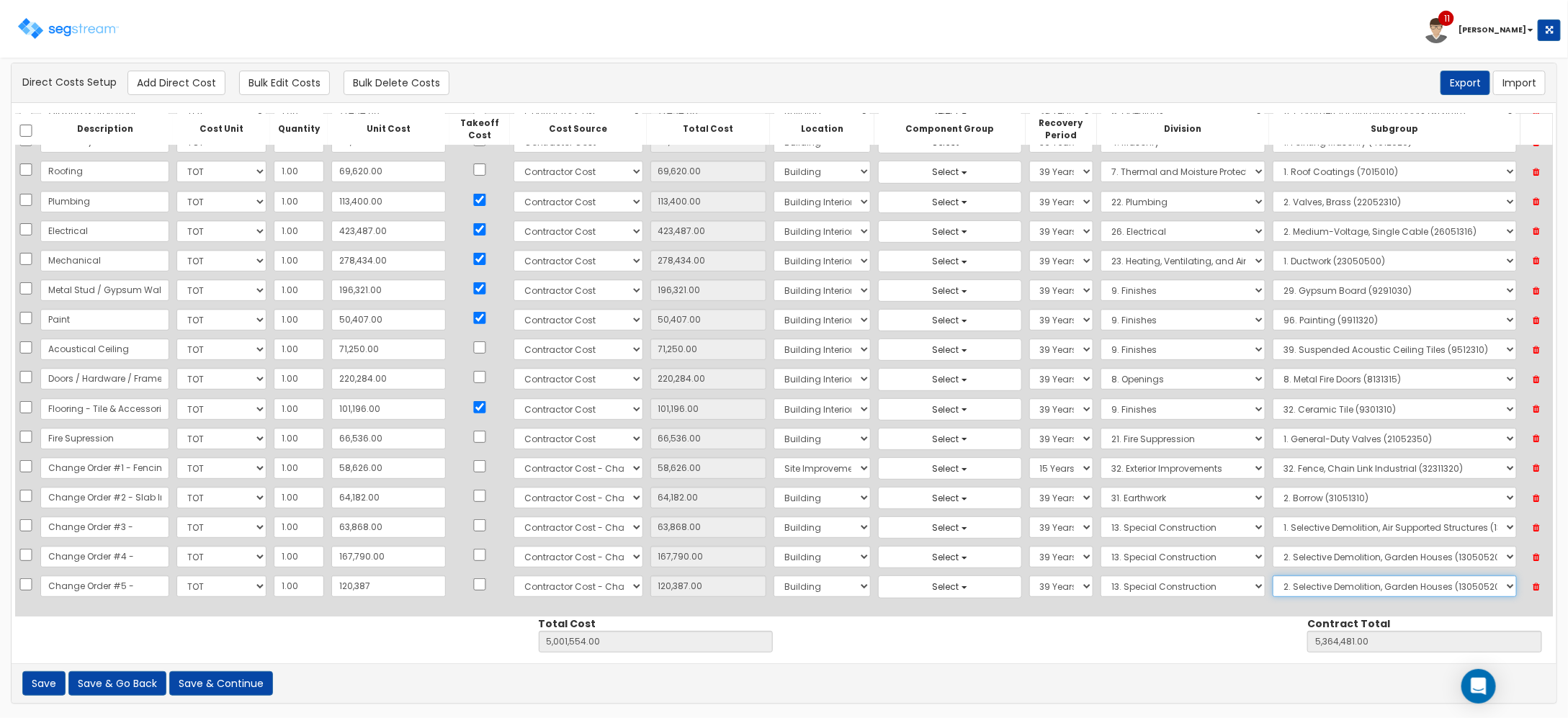
click at [1284, 592] on select "Select 1. Selective Demolition, Air Supported Structures (13050510) 2. Selectiv…" at bounding box center [1395, 586] width 244 height 22
select select "13050525"
click at [1273, 576] on select "Select 1. Selective Demolition, Air Supported Structures (13050510) 2. Selectiv…" at bounding box center [1395, 586] width 244 height 22
click at [1179, 660] on div "Description Cost Unit Quantity Unit Cost Takeoff Cost Cost Source Total Cost Lo…" at bounding box center [784, 383] width 1545 height 560
click at [58, 683] on button "Save" at bounding box center [44, 683] width 43 height 24
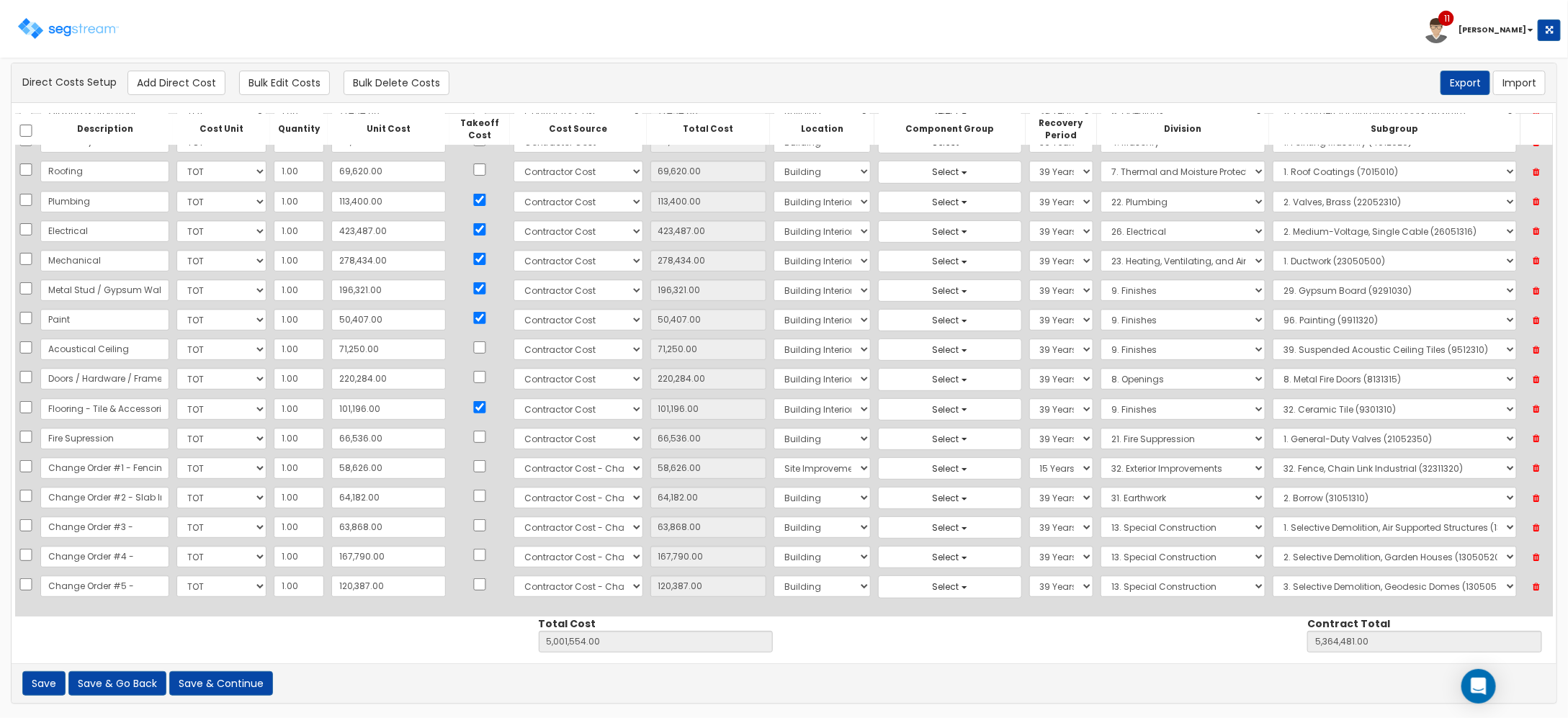
scroll to position [232, 0]
click at [177, 90] on button "Add Direct Cost" at bounding box center [176, 83] width 98 height 24
select select "10"
select select "21"
select select "6"
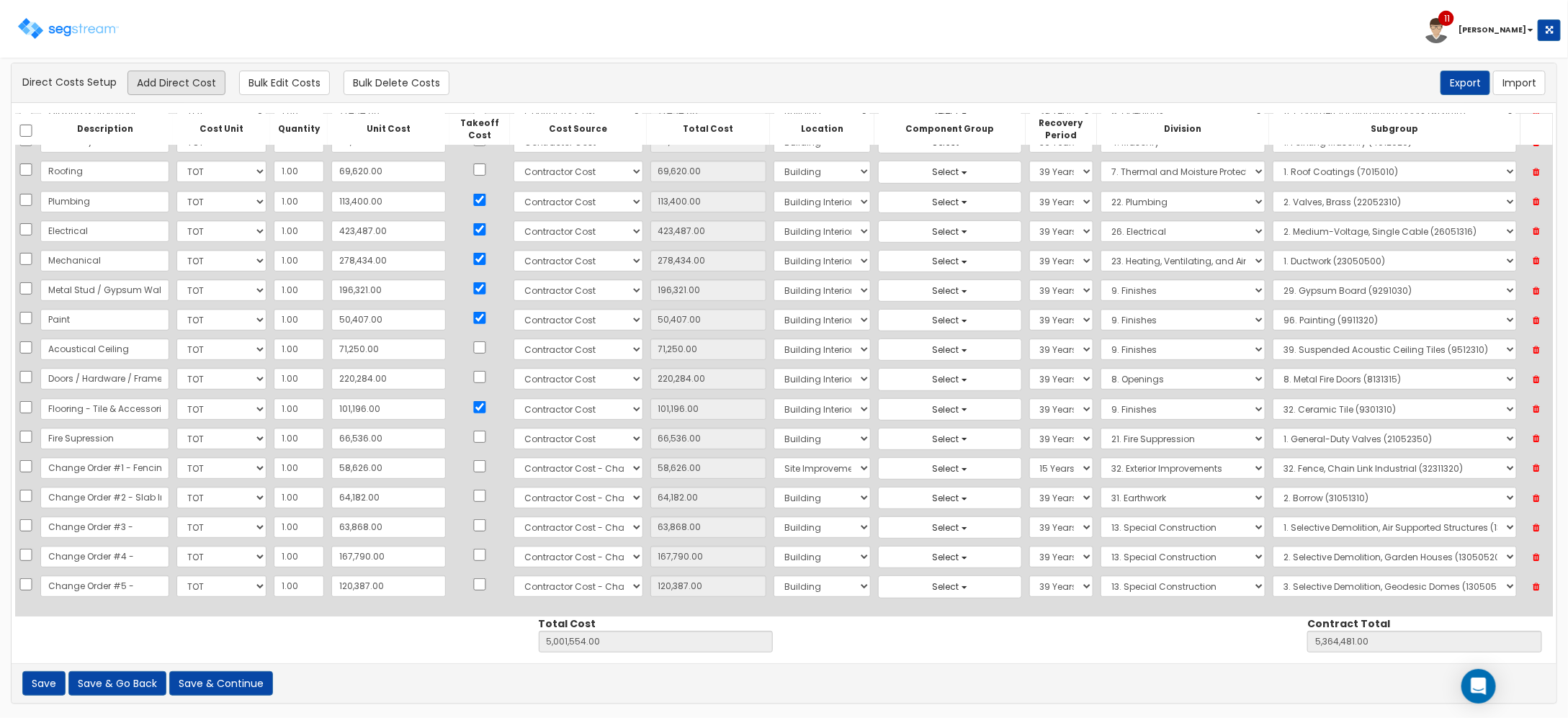
select select "39Y"
select select "13"
select select "13050525"
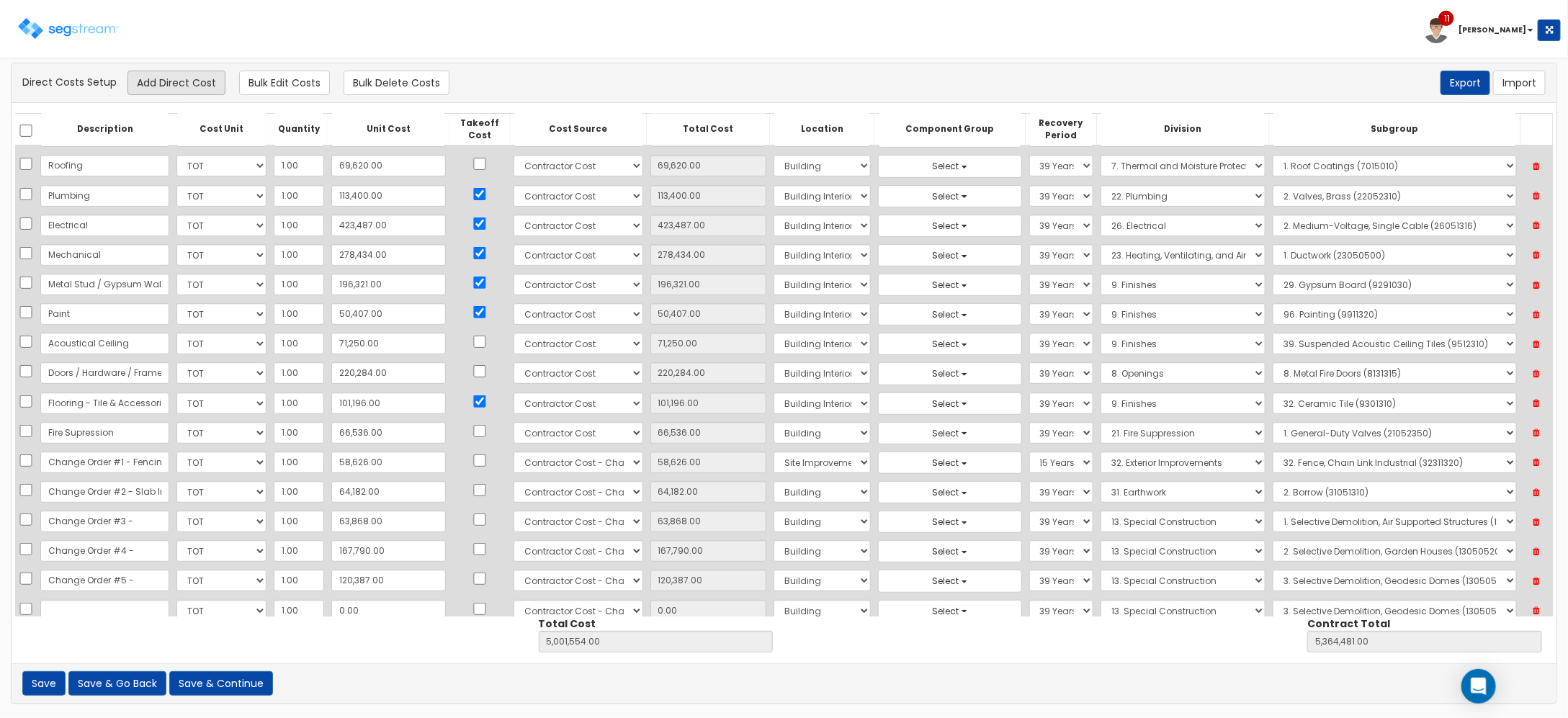
scroll to position [263, 0]
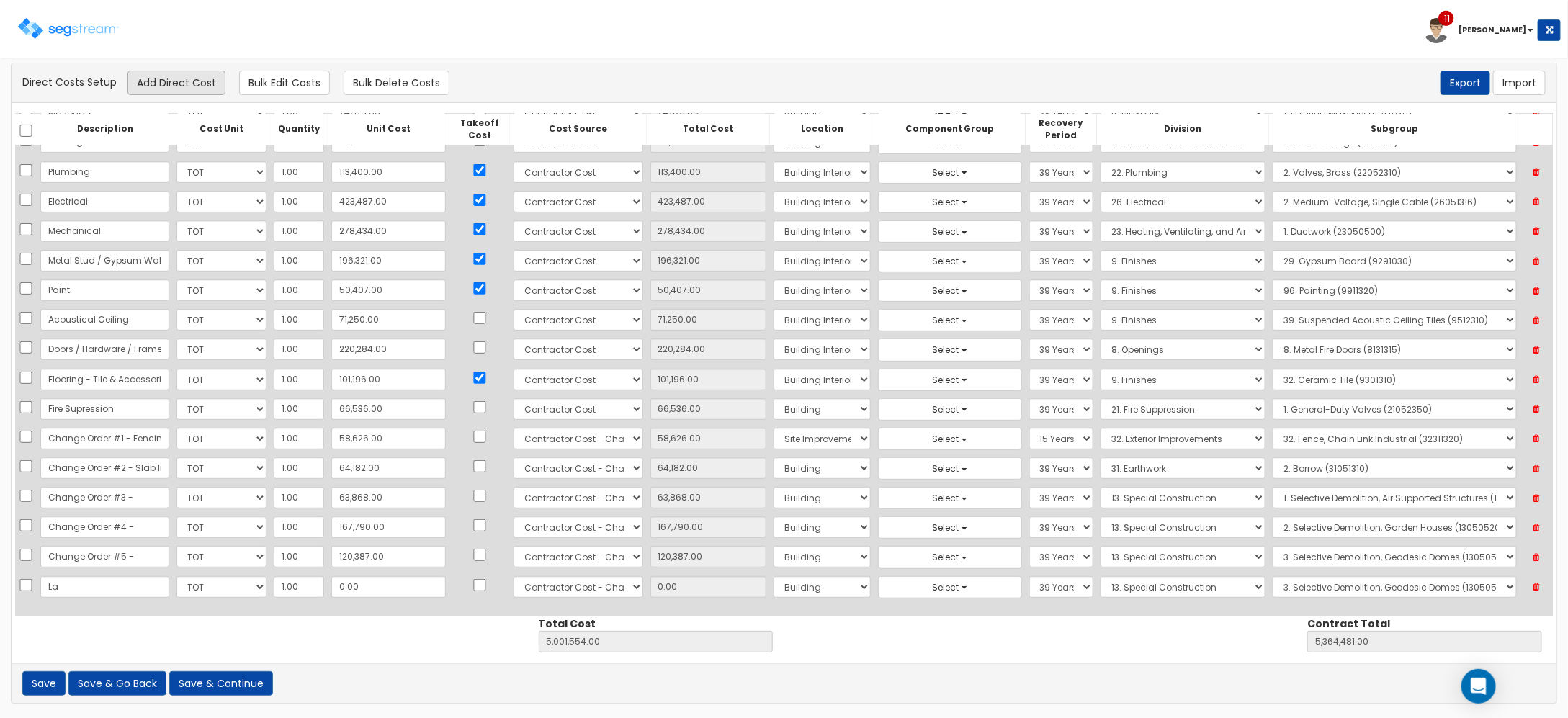
type input "L"
type input "A"
click at [1536, 589] on icon at bounding box center [1536, 587] width 25 height 18
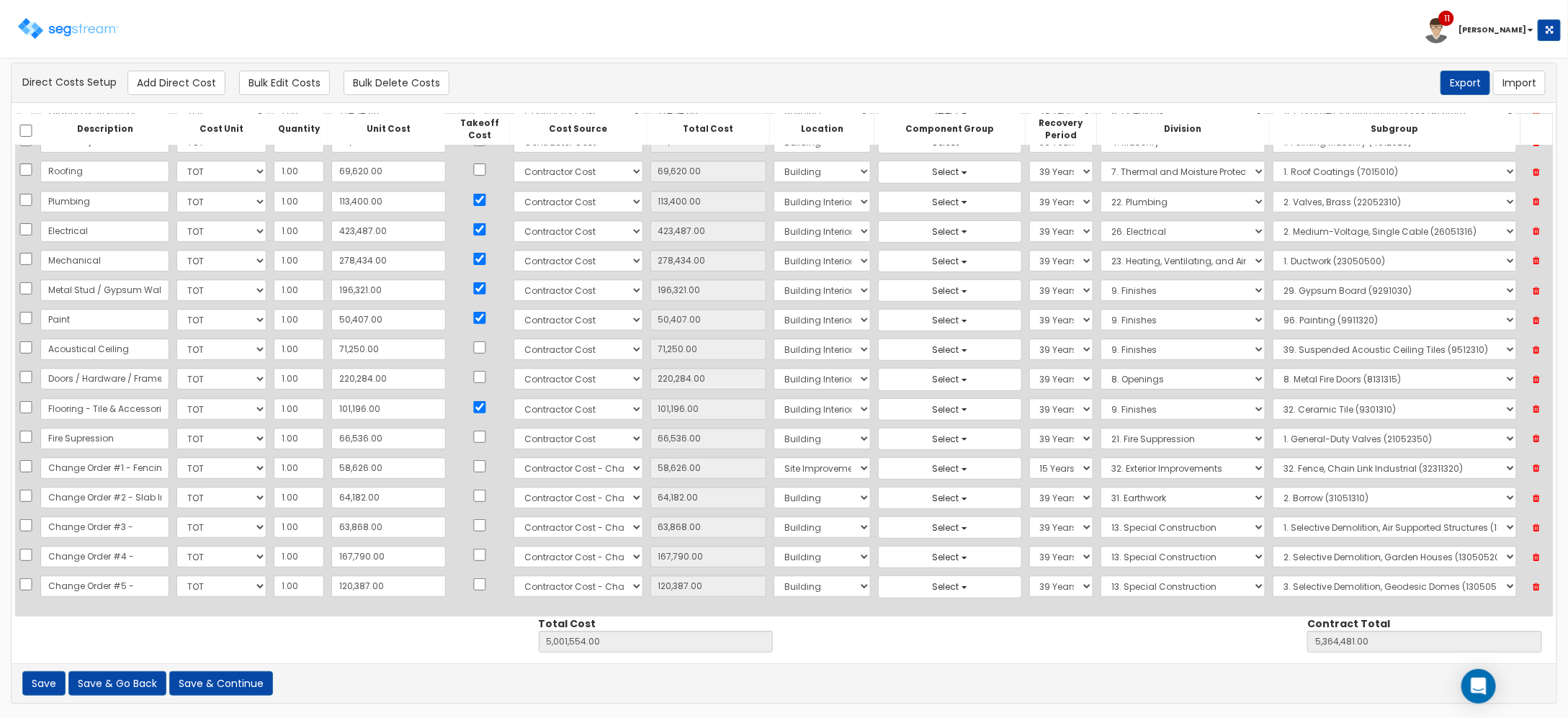
scroll to position [232, 0]
click at [50, 682] on button "Save" at bounding box center [44, 683] width 43 height 24
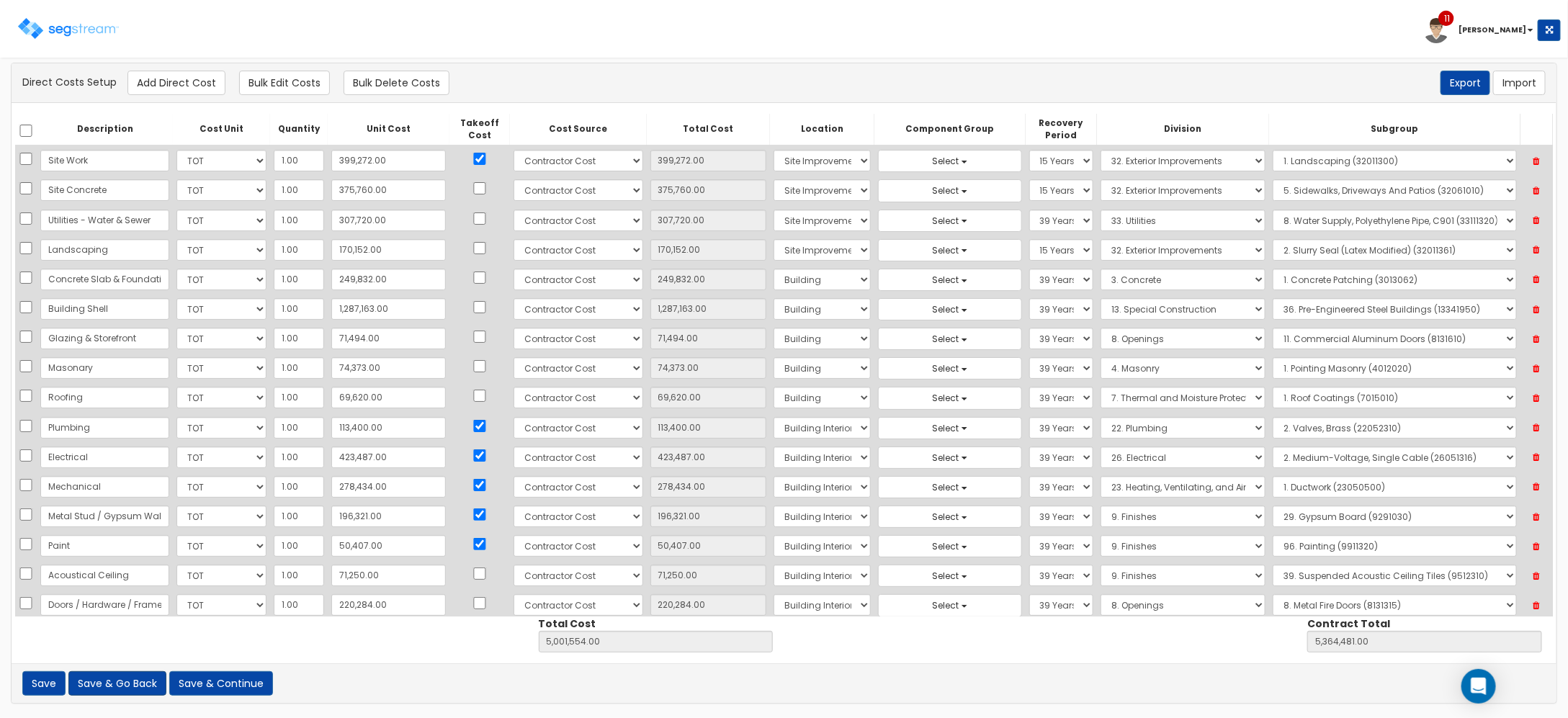
scroll to position [206, 0]
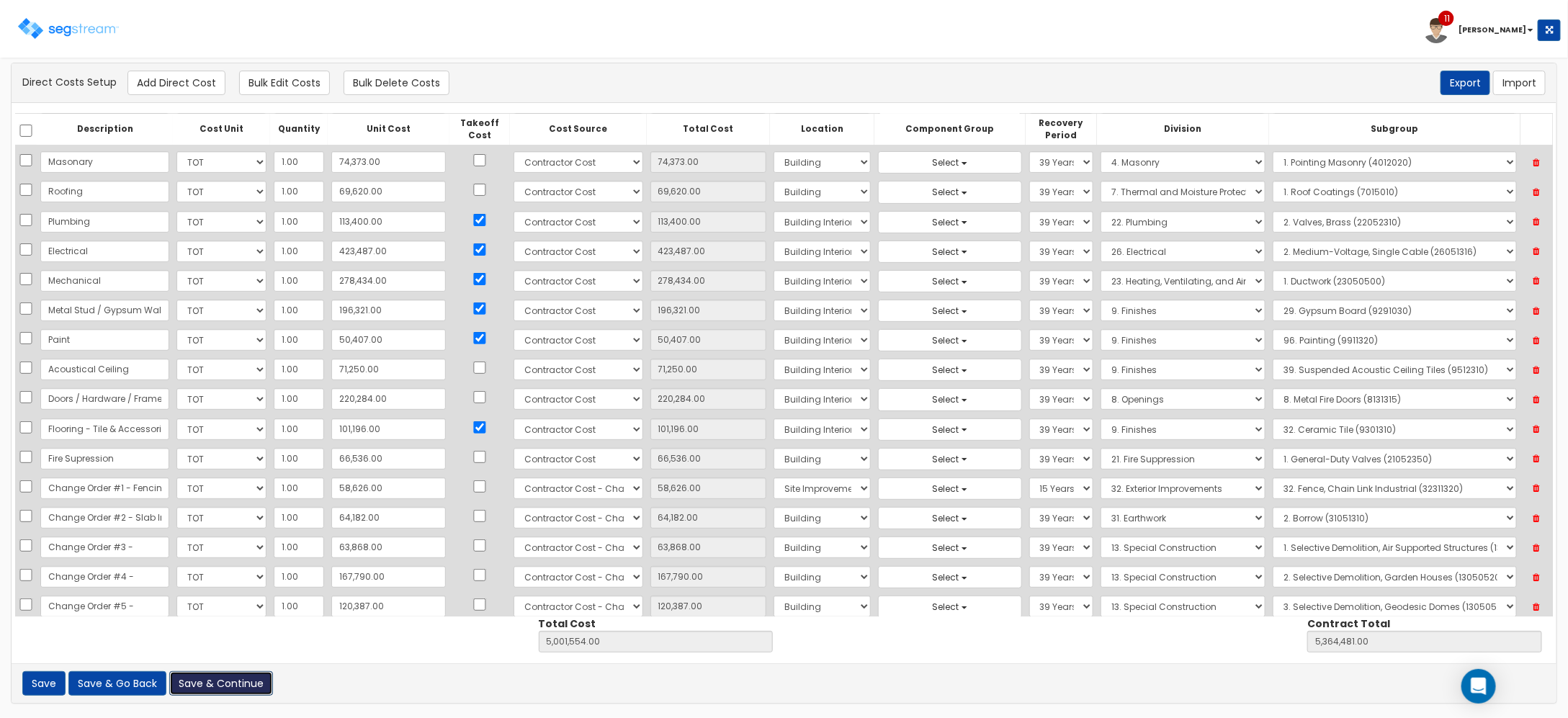
click at [207, 674] on button "Save & Continue" at bounding box center [221, 683] width 103 height 24
